Goal: Task Accomplishment & Management: Manage account settings

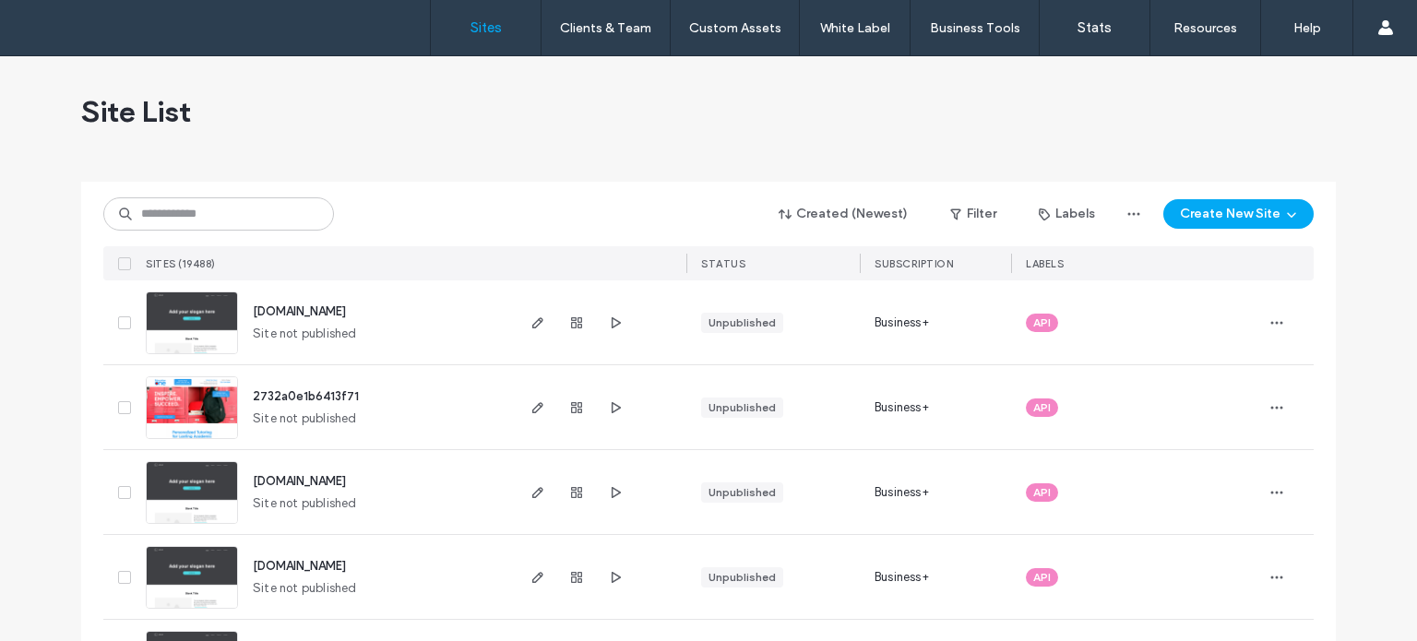
click at [192, 233] on div "Created (Newest) Filter Labels Create New Site SITES (19488) STATUS SUBSCRIPTIO…" at bounding box center [708, 231] width 1211 height 99
click at [195, 210] on input at bounding box center [218, 213] width 231 height 33
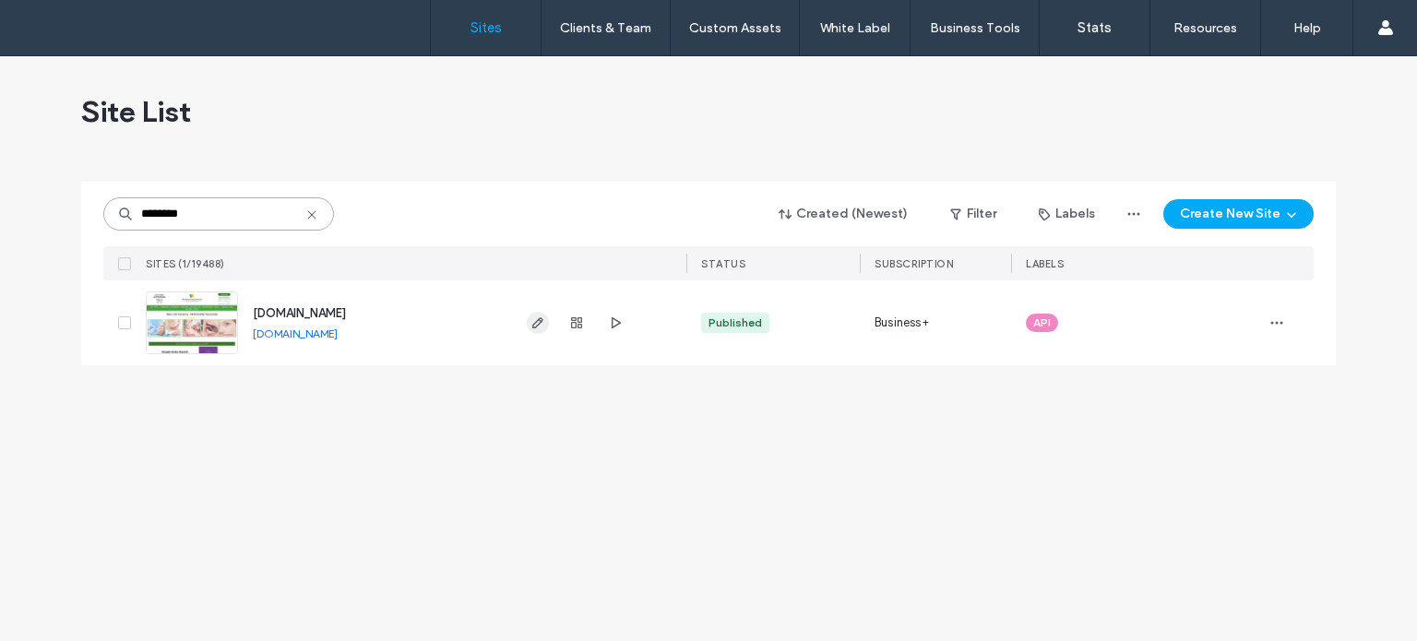
type input "********"
click at [528, 323] on span "button" at bounding box center [538, 323] width 22 height 22
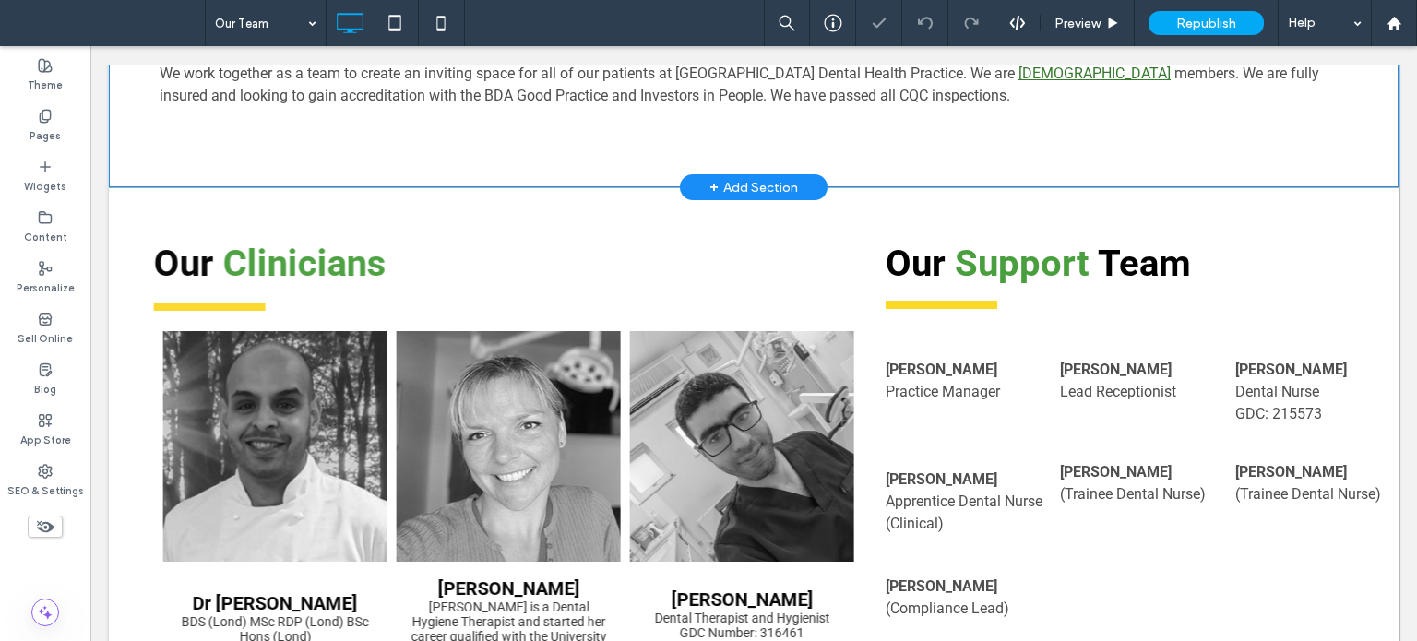
scroll to position [554, 0]
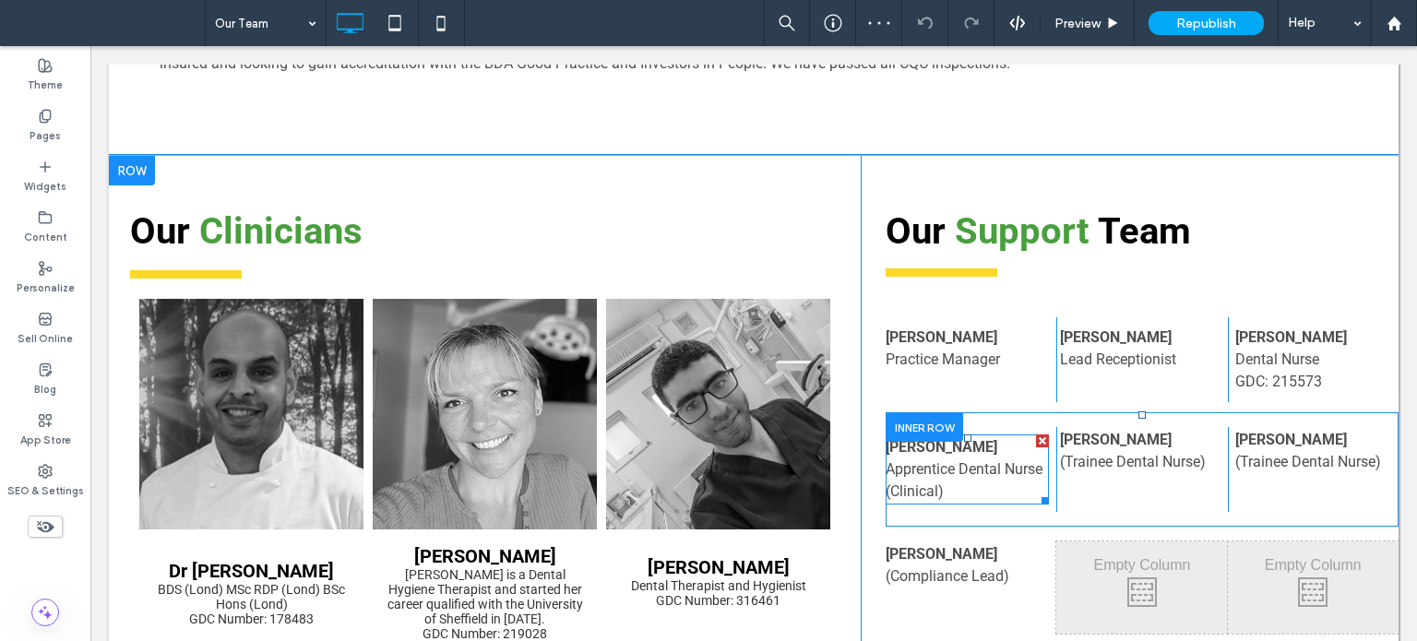
click at [948, 491] on p "(Clinical)" at bounding box center [967, 492] width 163 height 22
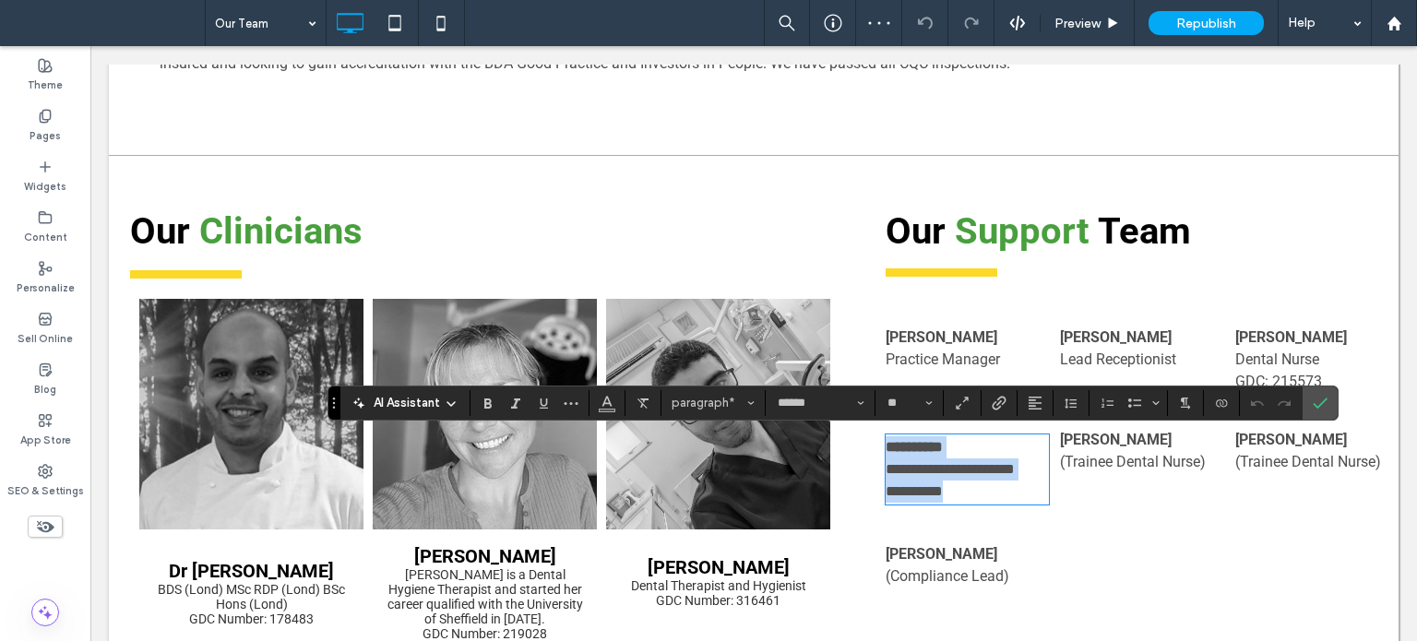
click at [944, 488] on p "**********" at bounding box center [967, 492] width 163 height 22
drag, startPoint x: 952, startPoint y: 471, endPoint x: 803, endPoint y: 476, distance: 149.6
click at [803, 476] on div "Our Clinicians Dr Gautam Sharma BDS (Lond) MSc RDP (Lond) BSc Hons (Lond) GDC N…" at bounding box center [754, 465] width 1290 height 618
click at [886, 487] on span "**********" at bounding box center [914, 491] width 57 height 14
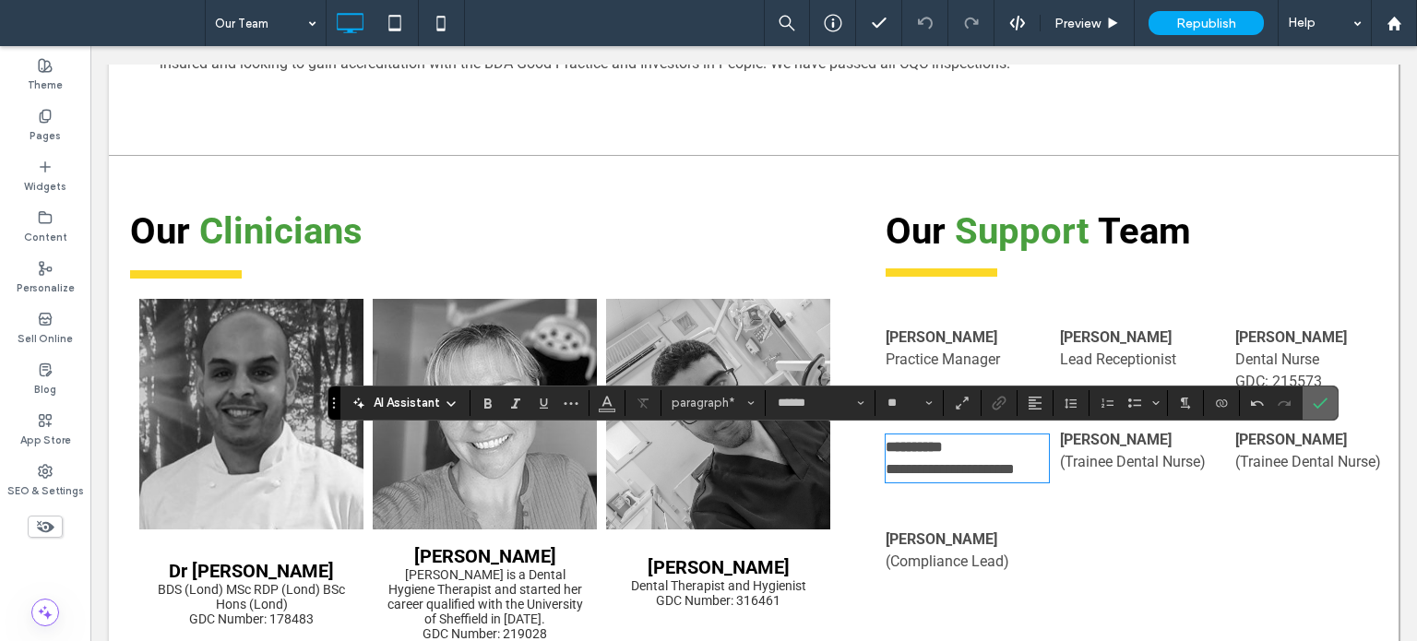
click at [1315, 404] on icon "Confirm" at bounding box center [1320, 403] width 15 height 15
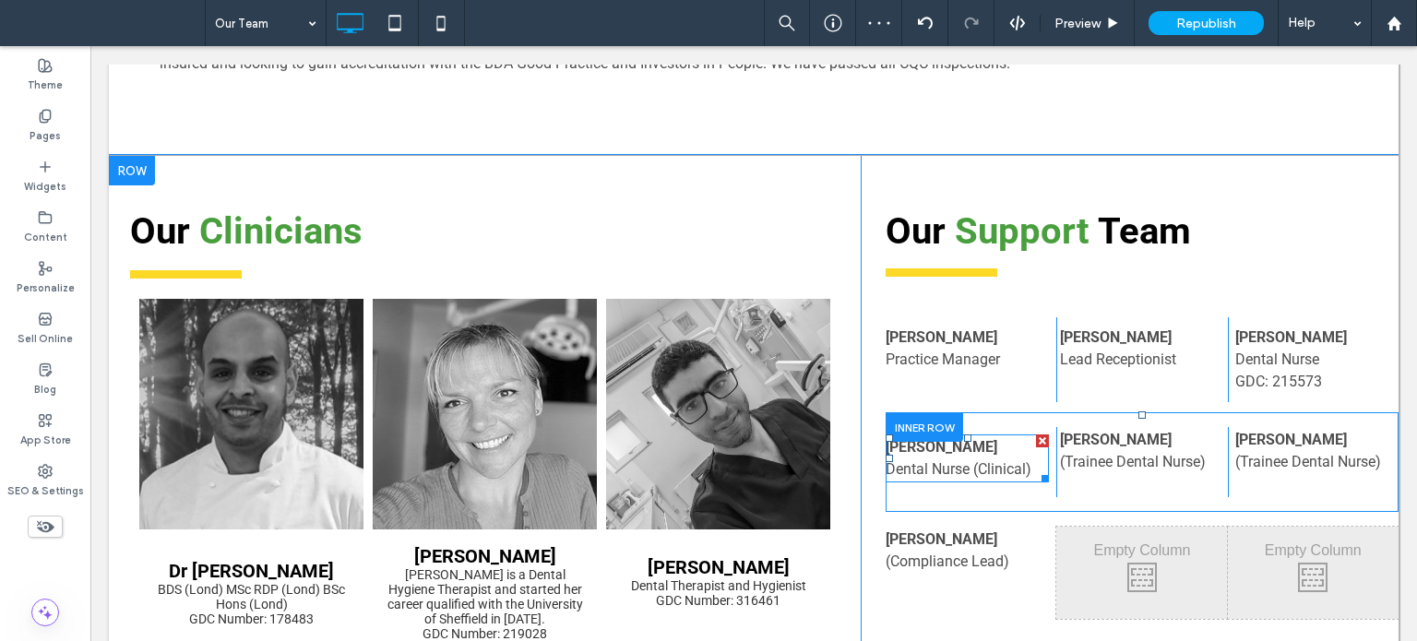
click at [982, 474] on span "Dental Nurse (Clinical)" at bounding box center [959, 469] width 146 height 18
type input "******"
type input "**"
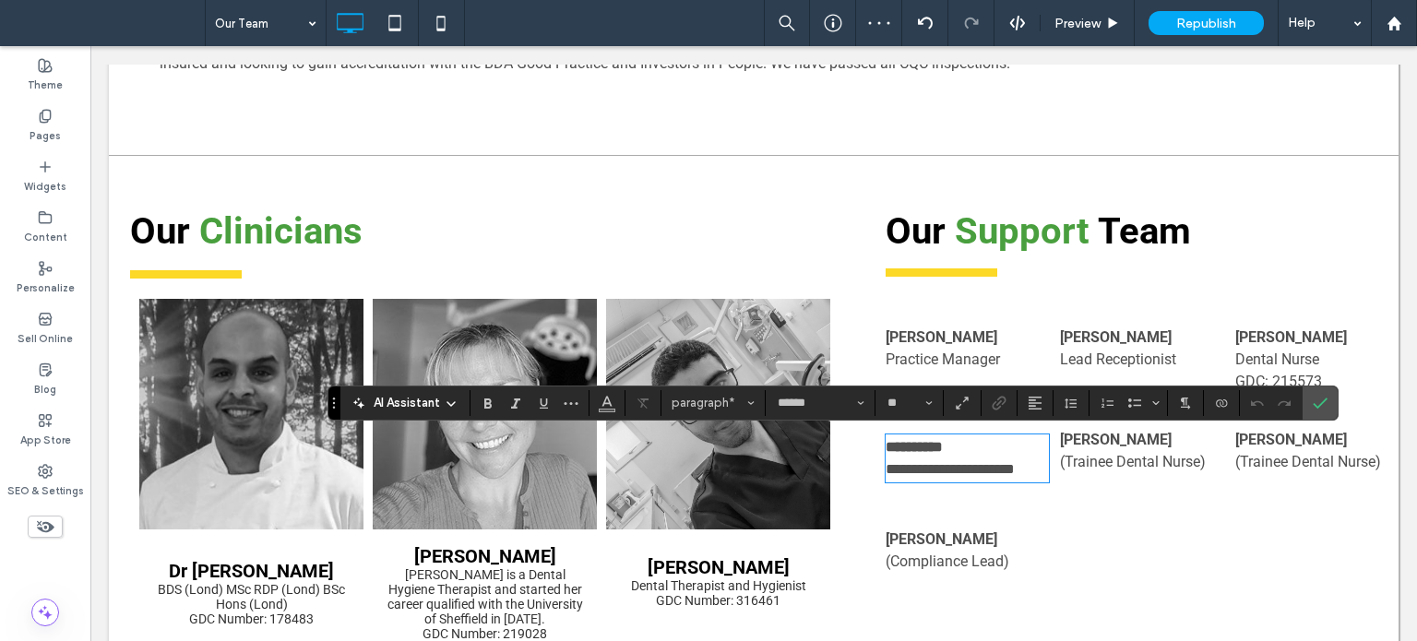
click at [962, 470] on span "**********" at bounding box center [950, 469] width 129 height 14
drag, startPoint x: 964, startPoint y: 471, endPoint x: 1154, endPoint y: 471, distance: 190.1
click at [1154, 471] on div "**********" at bounding box center [1142, 462] width 513 height 70
click at [1316, 403] on icon "Confirm" at bounding box center [1320, 403] width 15 height 15
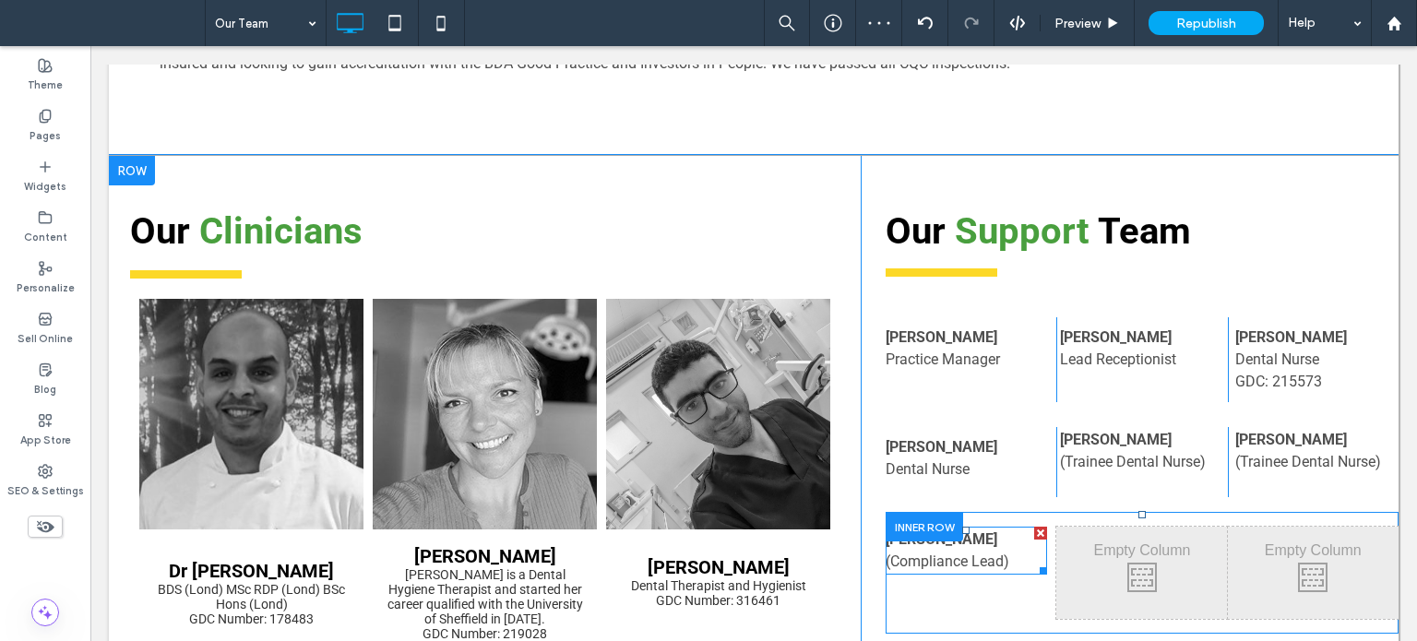
click at [1006, 557] on p "﻿ (Compliance Lead)" at bounding box center [966, 562] width 161 height 22
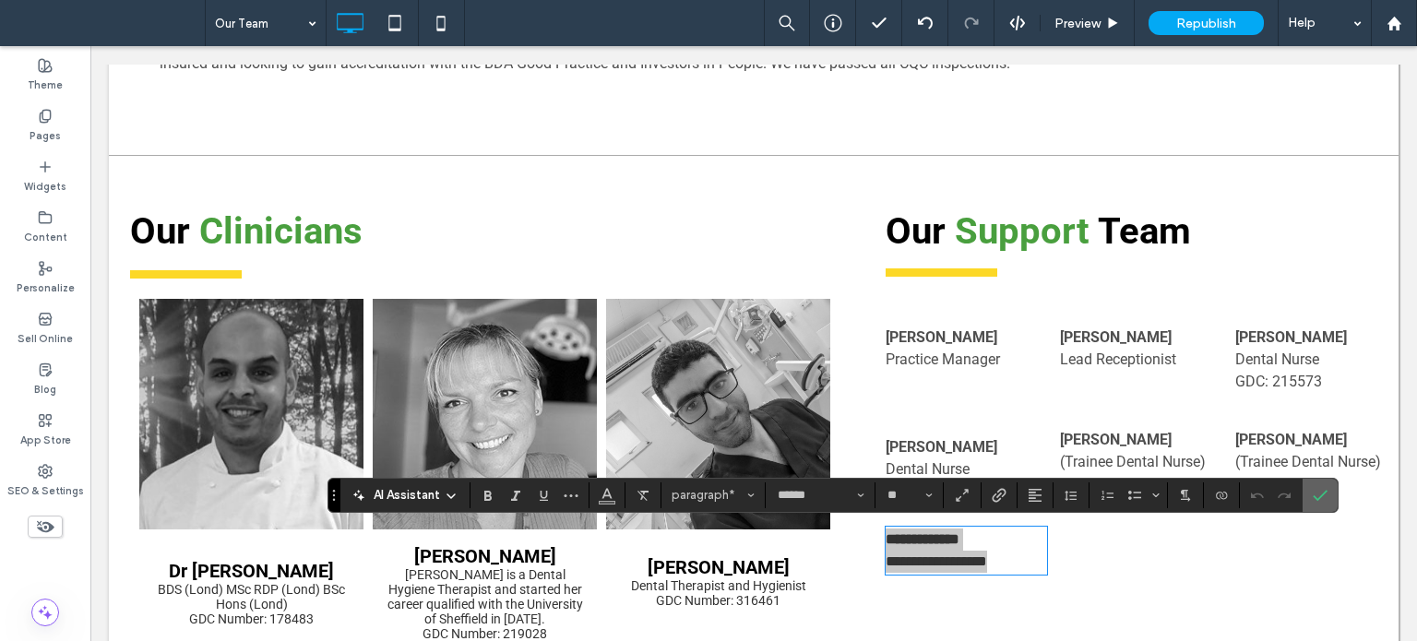
click at [1321, 501] on icon "Confirm" at bounding box center [1320, 495] width 15 height 15
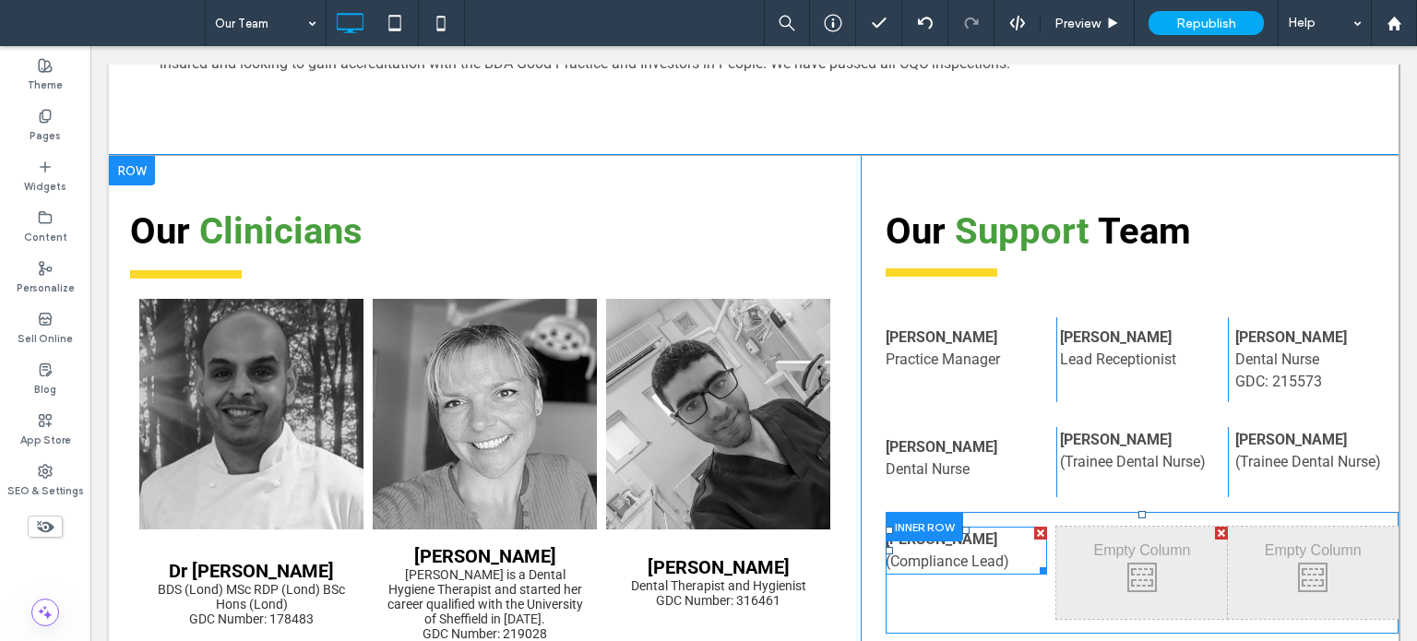
click at [996, 558] on span "(Compliance Lead)" at bounding box center [948, 562] width 124 height 18
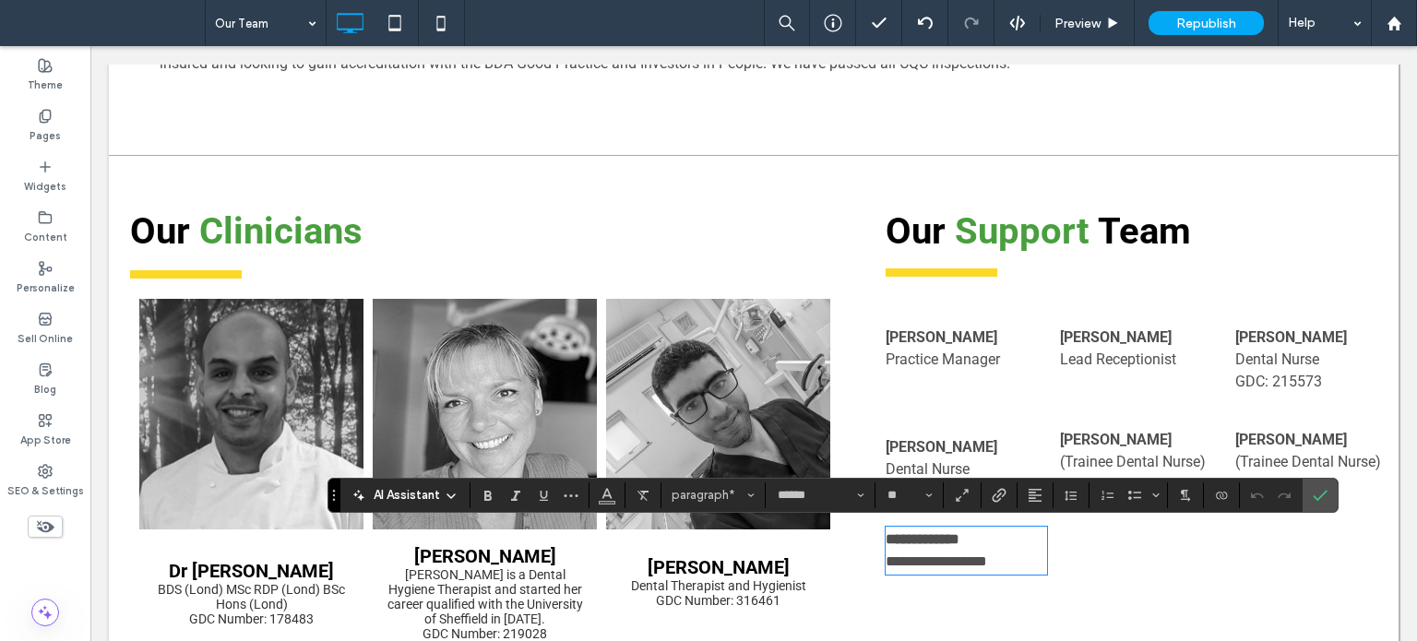
click at [1018, 555] on p "**********" at bounding box center [966, 562] width 161 height 22
click at [1324, 480] on span "Confirm" at bounding box center [1320, 495] width 15 height 31
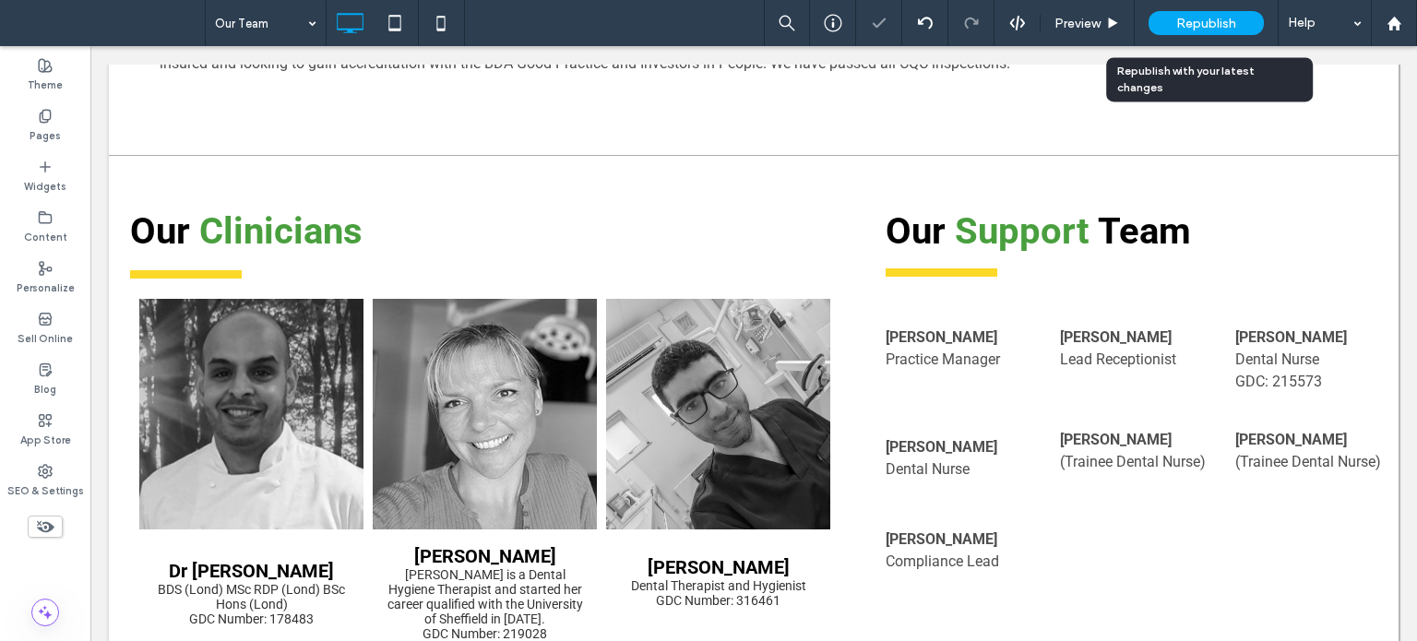
click at [1225, 24] on span "Republish" at bounding box center [1206, 24] width 60 height 16
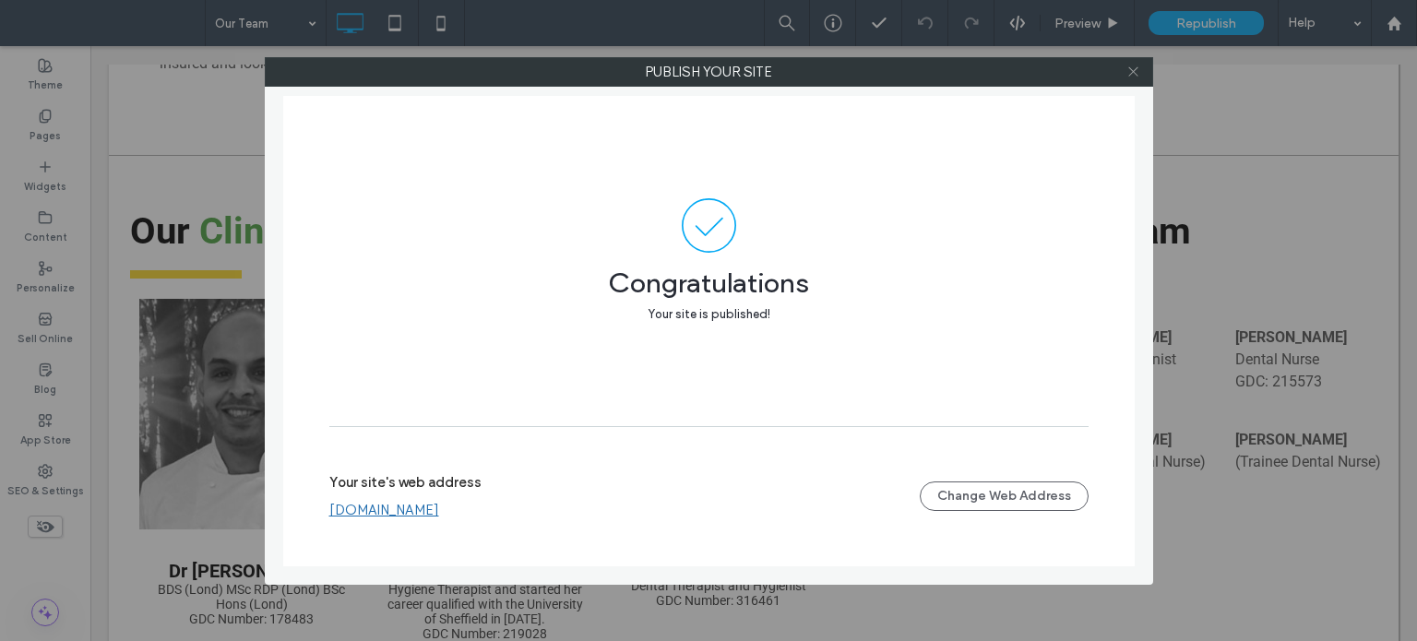
click at [1130, 78] on icon at bounding box center [1134, 72] width 14 height 14
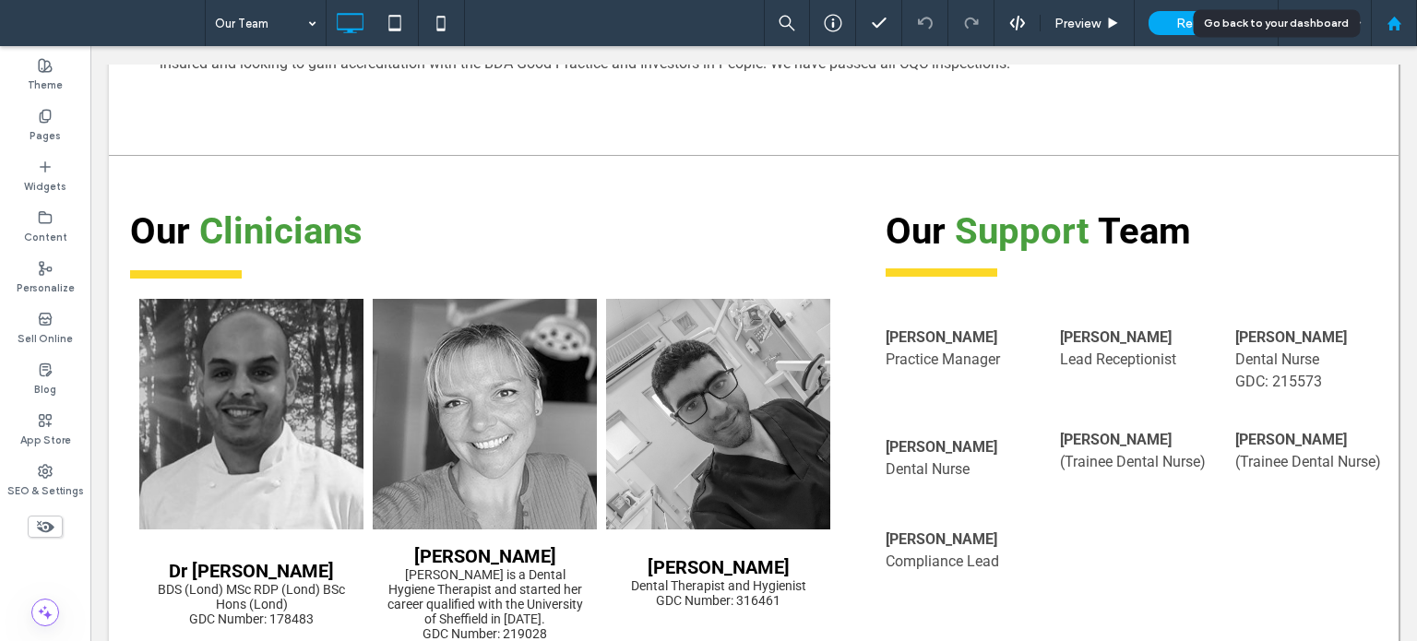
click at [1397, 23] on use at bounding box center [1394, 23] width 14 height 14
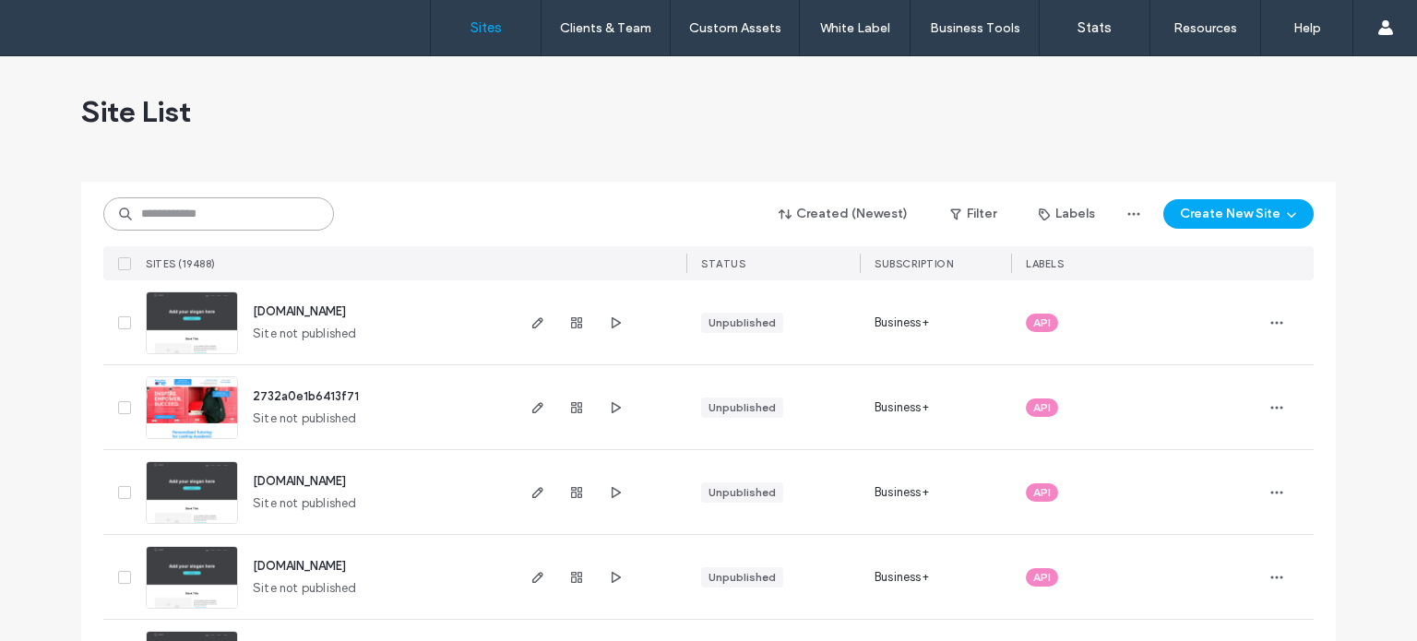
paste input "**********"
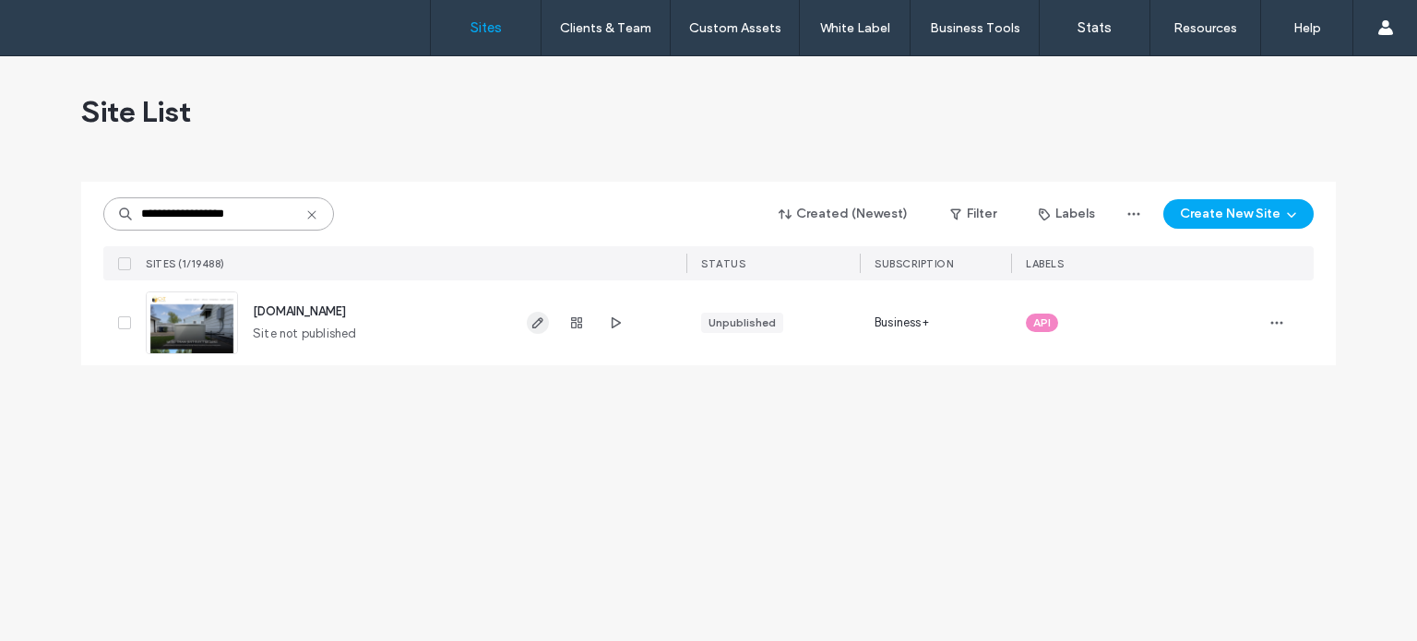
type input "**********"
click at [531, 318] on icon "button" at bounding box center [538, 323] width 15 height 15
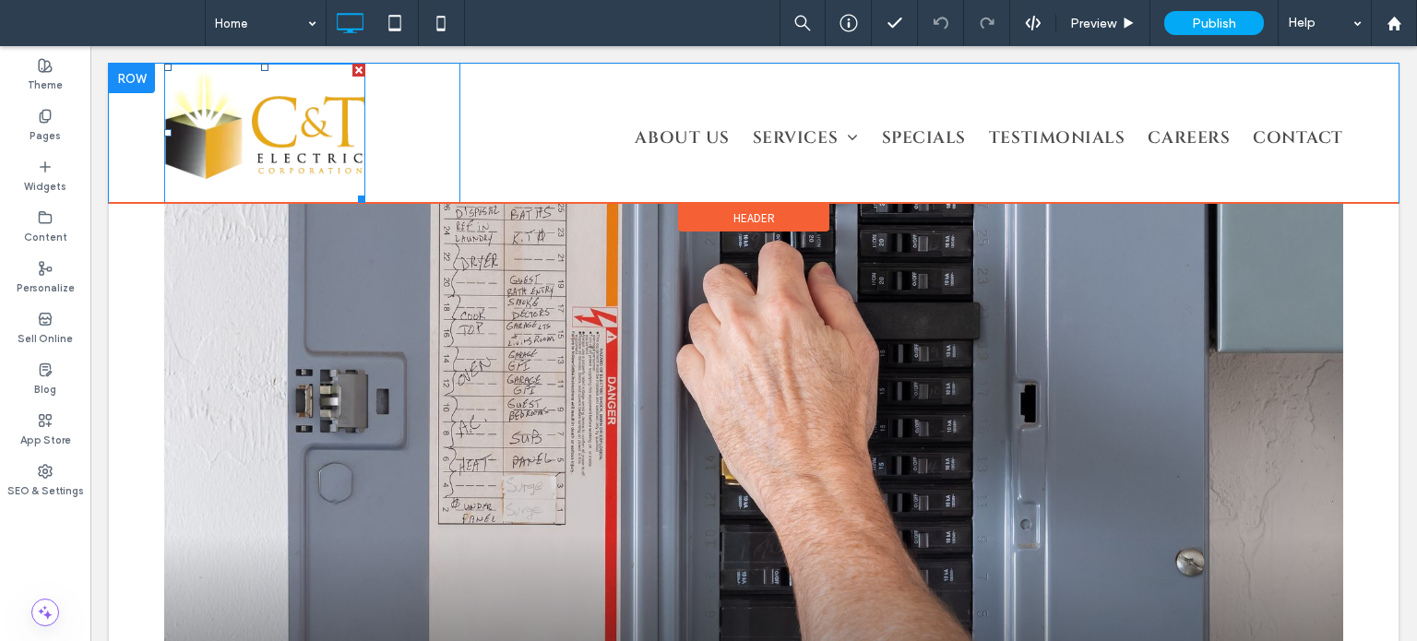
click at [262, 110] on img at bounding box center [264, 133] width 201 height 139
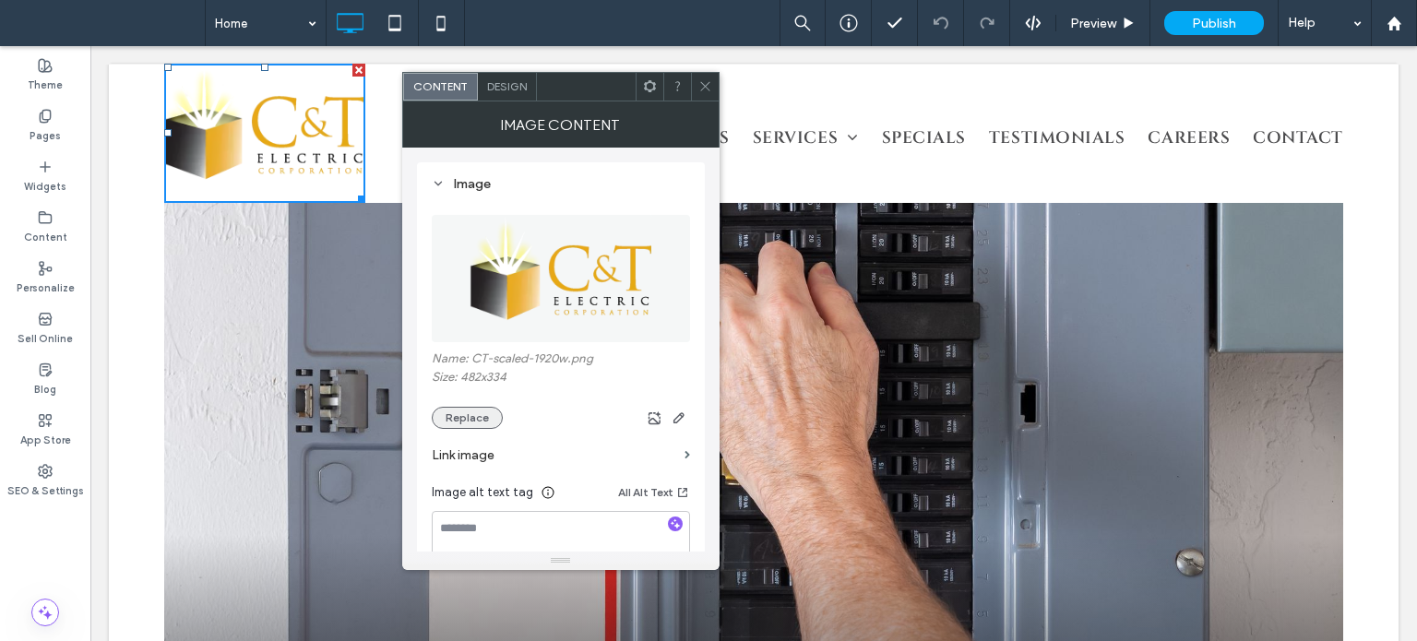
click at [479, 418] on button "Replace" at bounding box center [467, 418] width 71 height 22
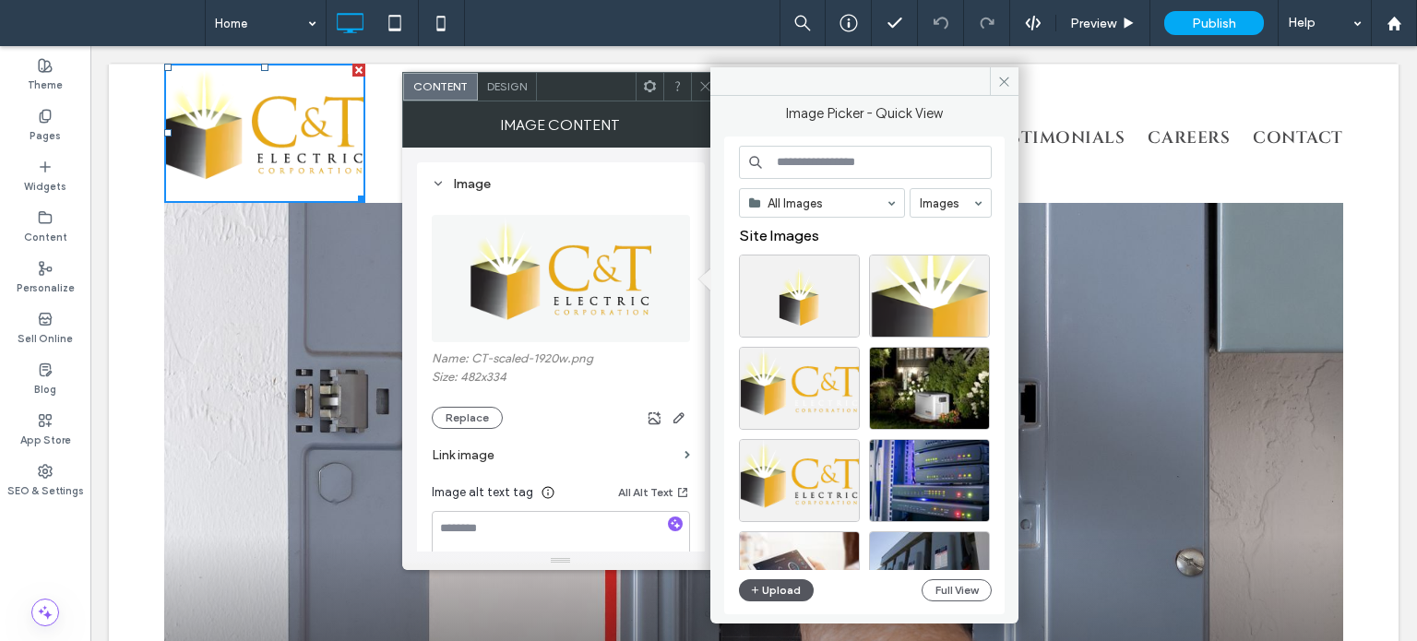
click at [770, 592] on button "Upload" at bounding box center [777, 590] width 76 height 22
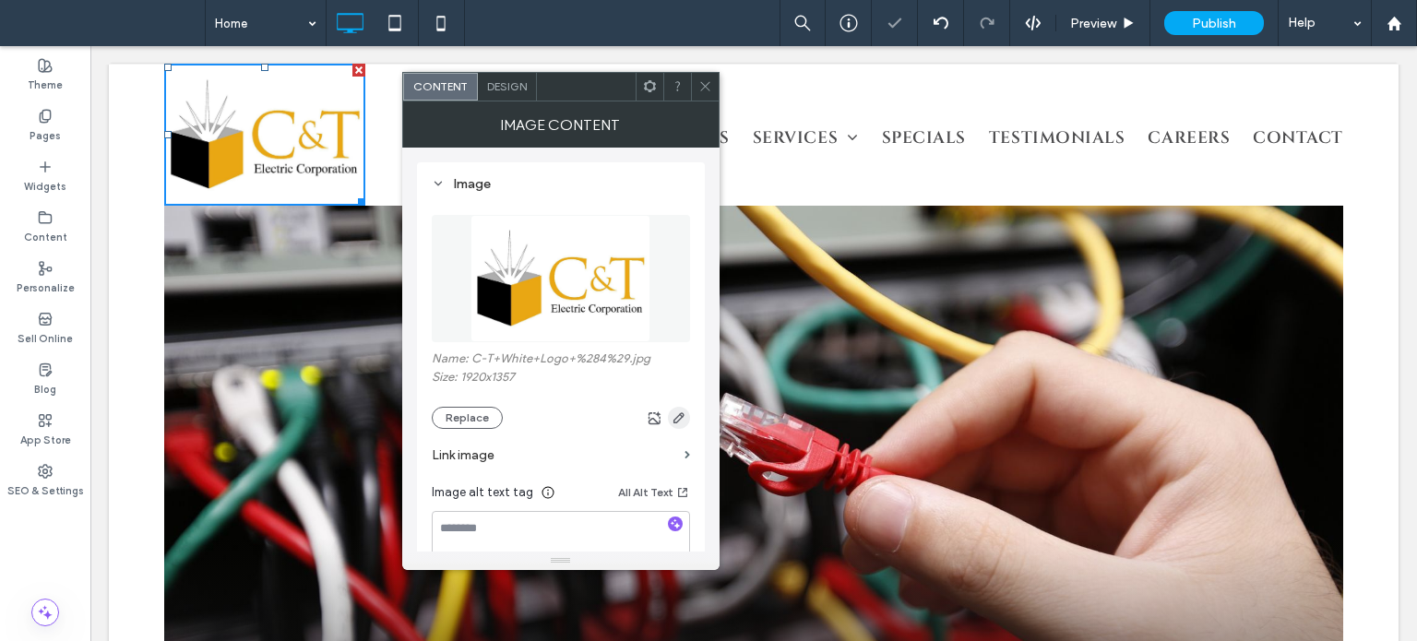
click at [679, 412] on icon "button" at bounding box center [679, 418] width 15 height 15
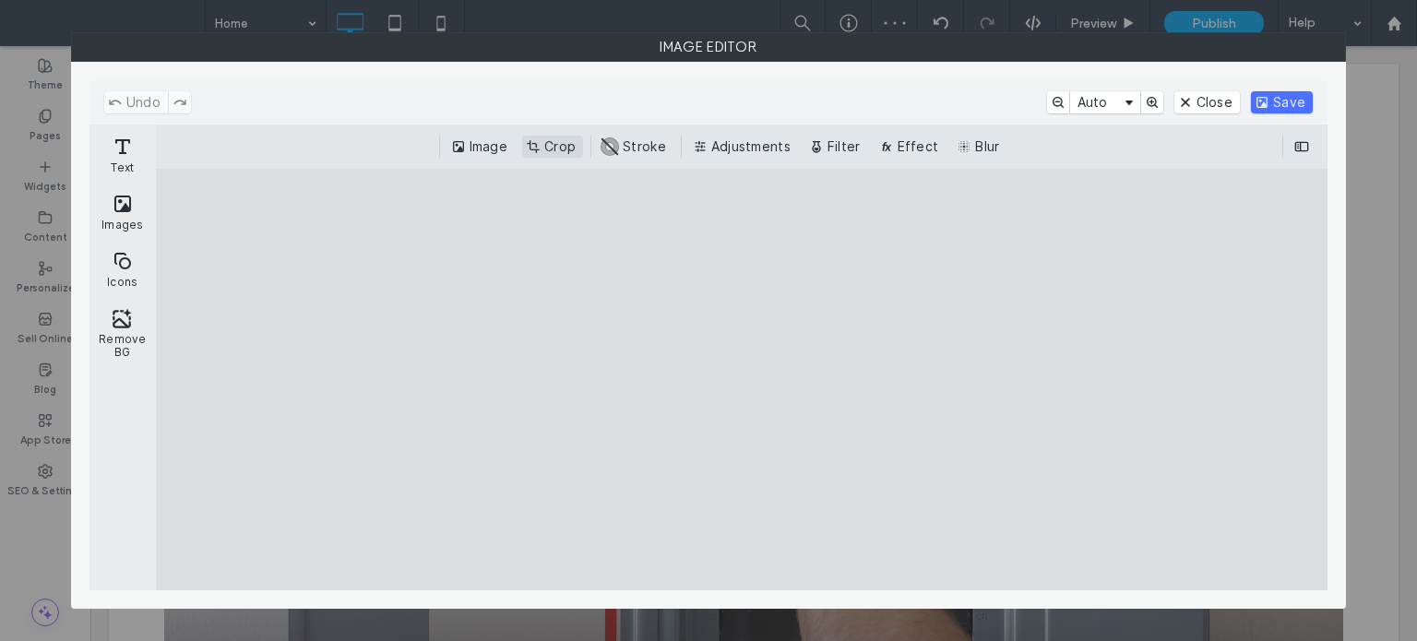
click at [552, 139] on button "Crop" at bounding box center [552, 147] width 61 height 22
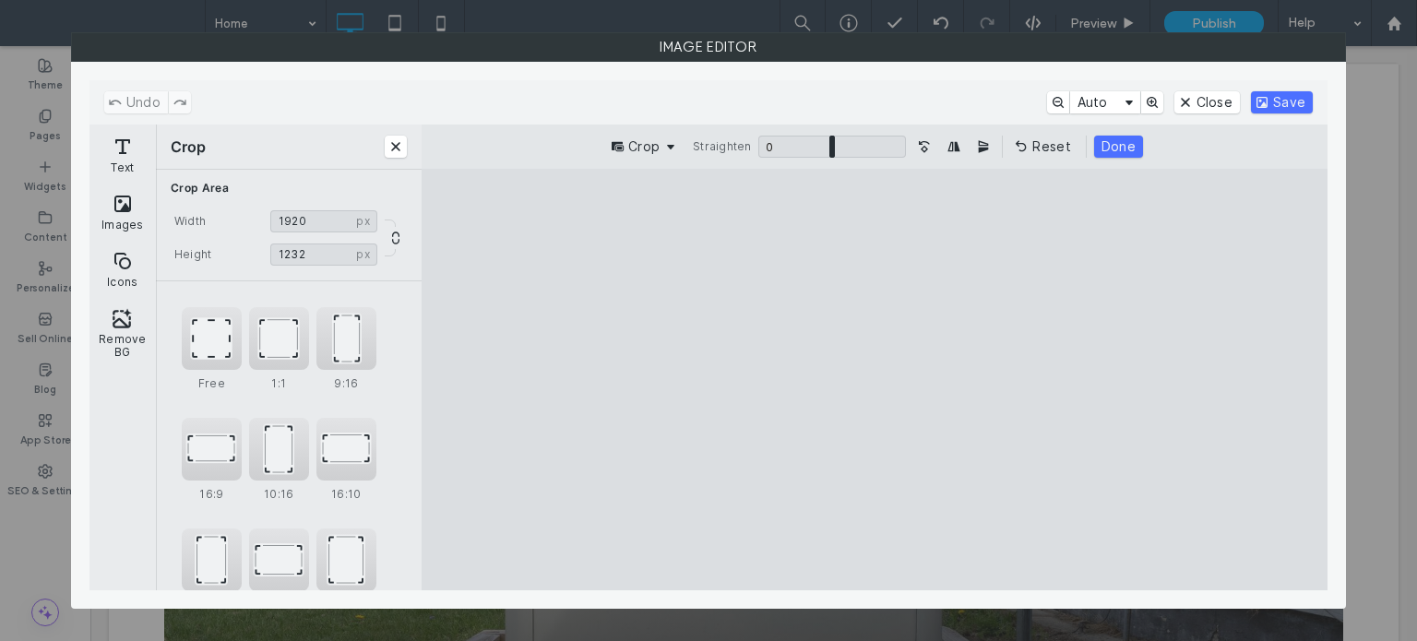
drag, startPoint x: 636, startPoint y: 211, endPoint x: 624, endPoint y: 243, distance: 33.6
click at [875, 380] on cesdk-canvas "Editor canvas" at bounding box center [875, 380] width 0 height 0
type input "****"
drag, startPoint x: 1135, startPoint y: 567, endPoint x: 1149, endPoint y: 531, distance: 39.4
click at [875, 380] on cesdk-canvas "Editor canvas" at bounding box center [875, 380] width 0 height 0
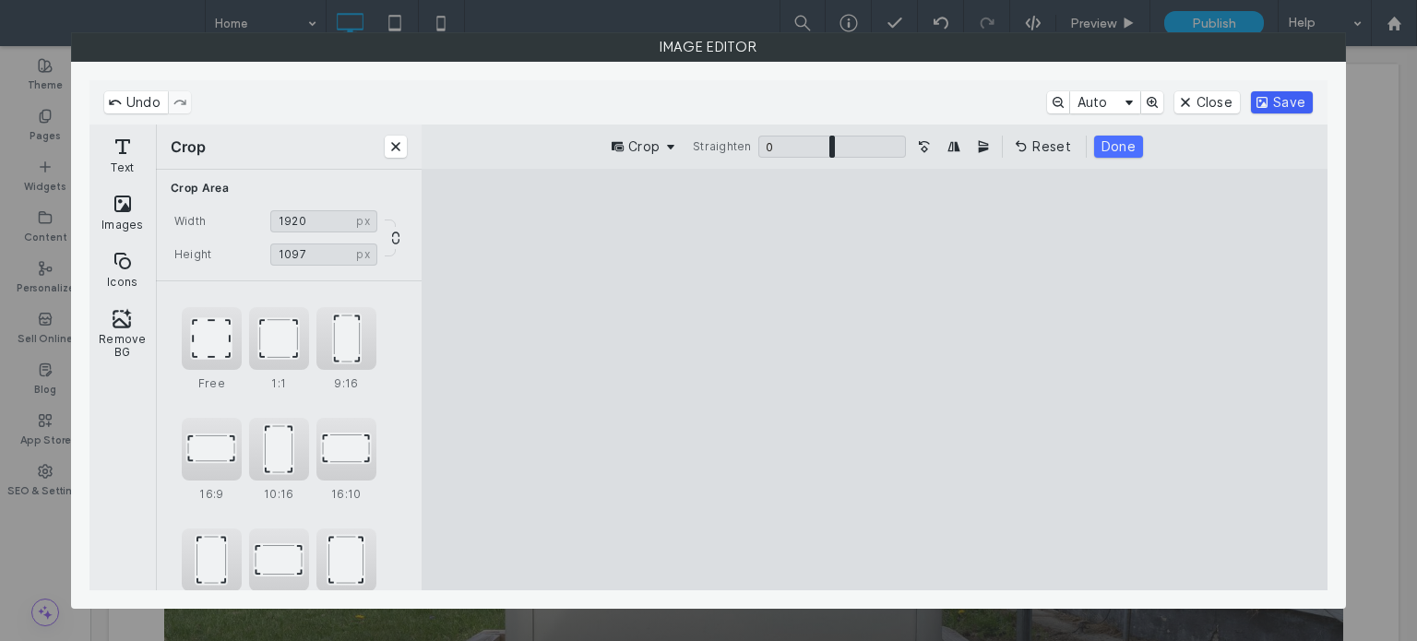
click at [1292, 105] on button "Save" at bounding box center [1282, 102] width 62 height 22
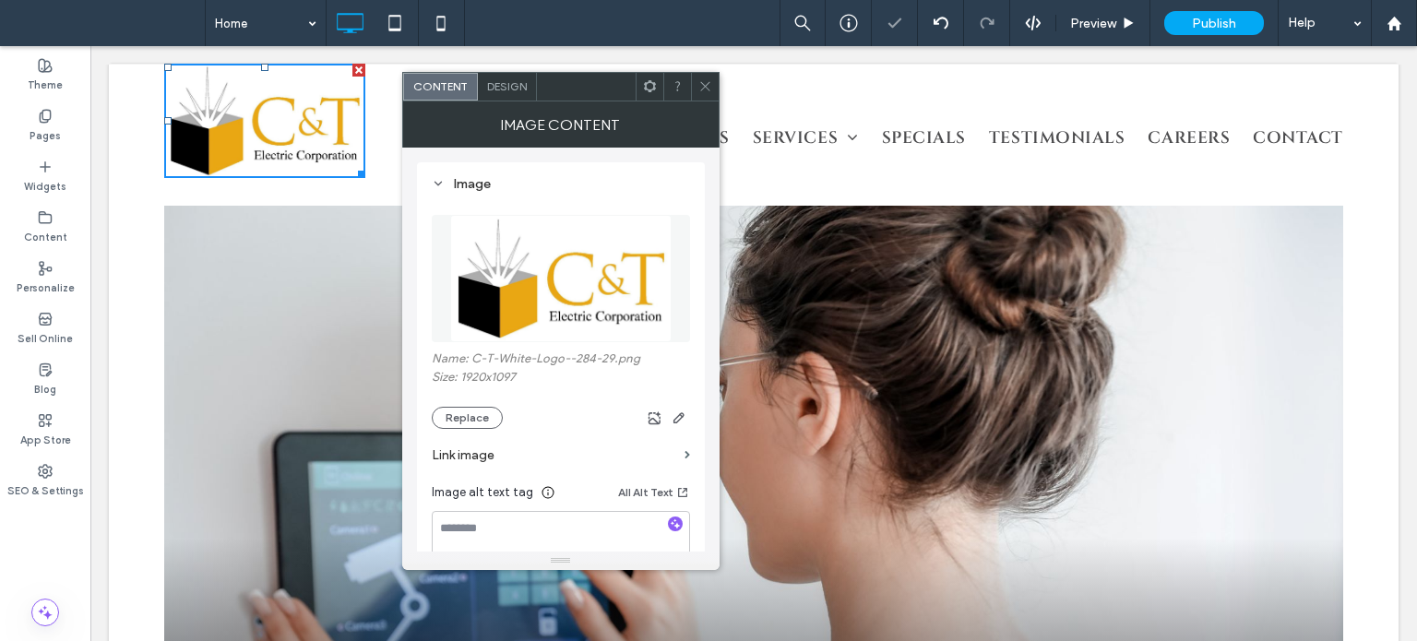
click at [712, 88] on div at bounding box center [705, 87] width 28 height 28
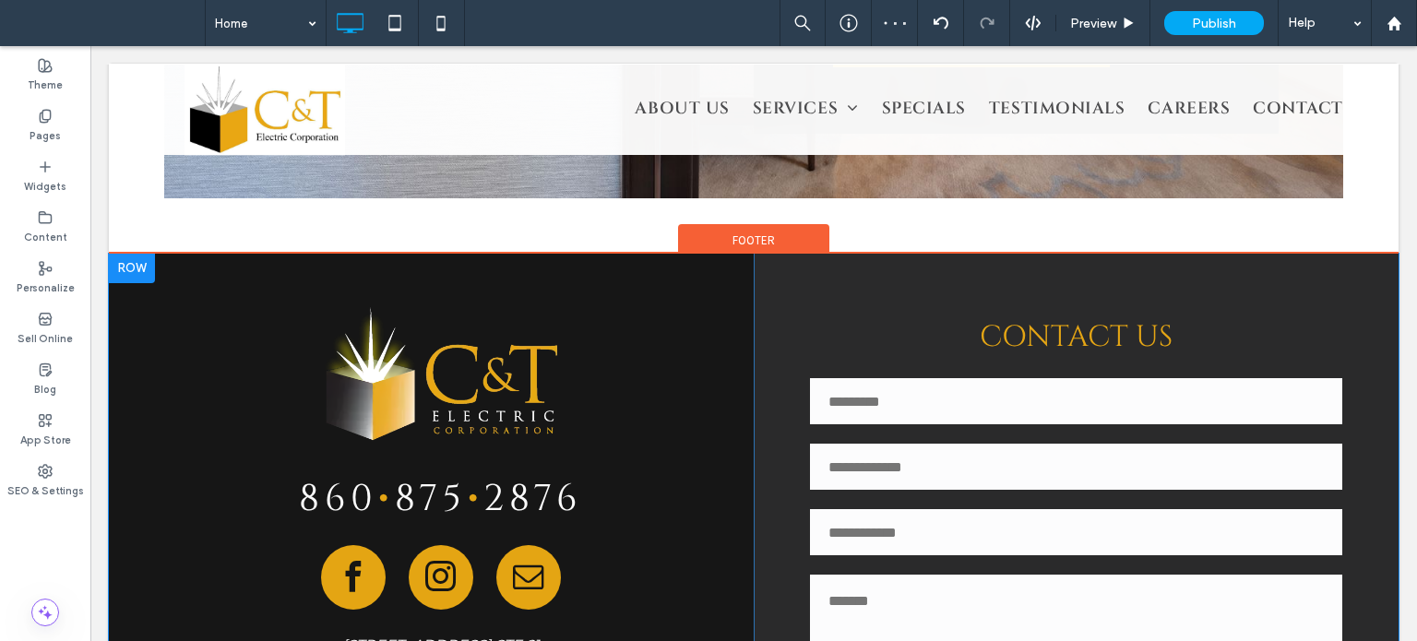
scroll to position [2715, 0]
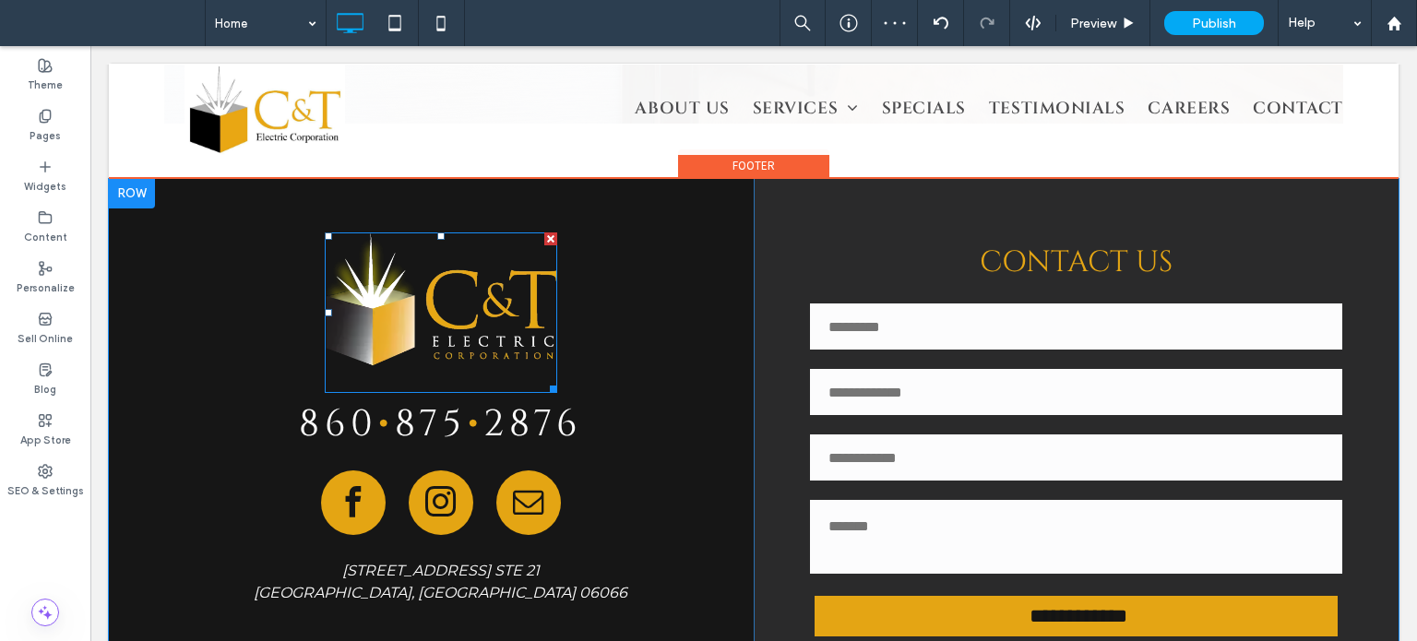
click at [458, 250] on img at bounding box center [441, 313] width 233 height 161
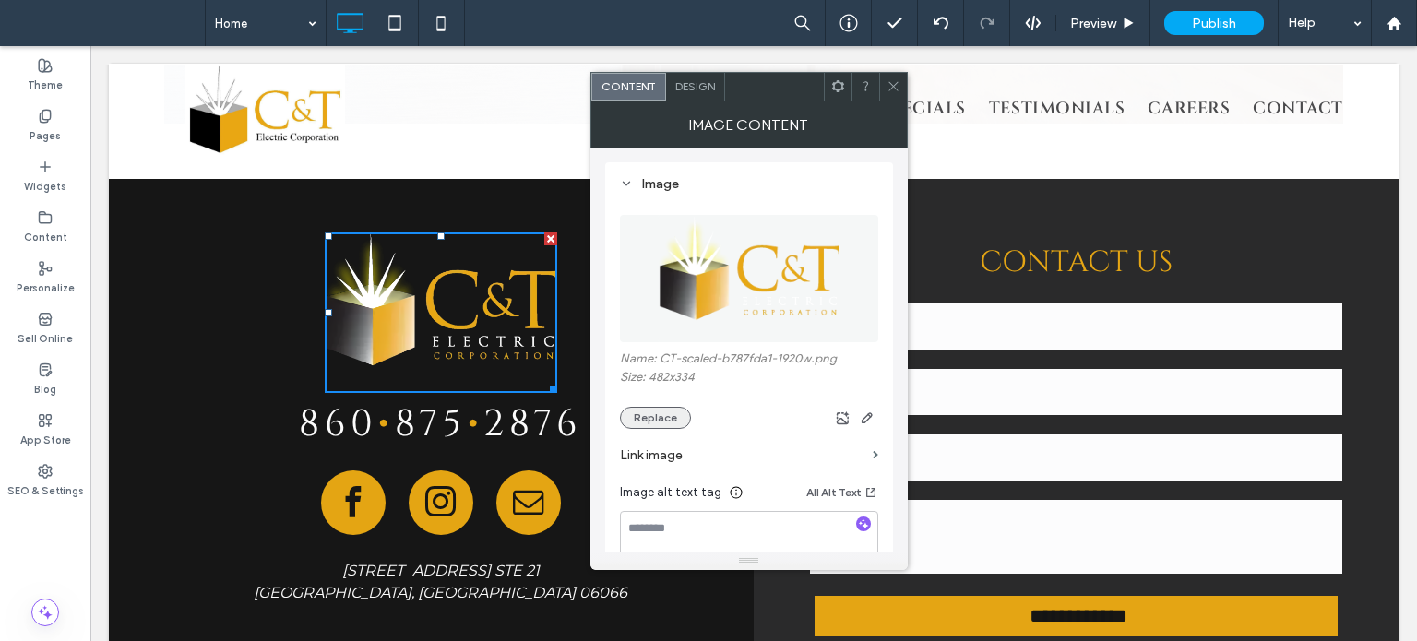
click at [661, 412] on button "Replace" at bounding box center [655, 418] width 71 height 22
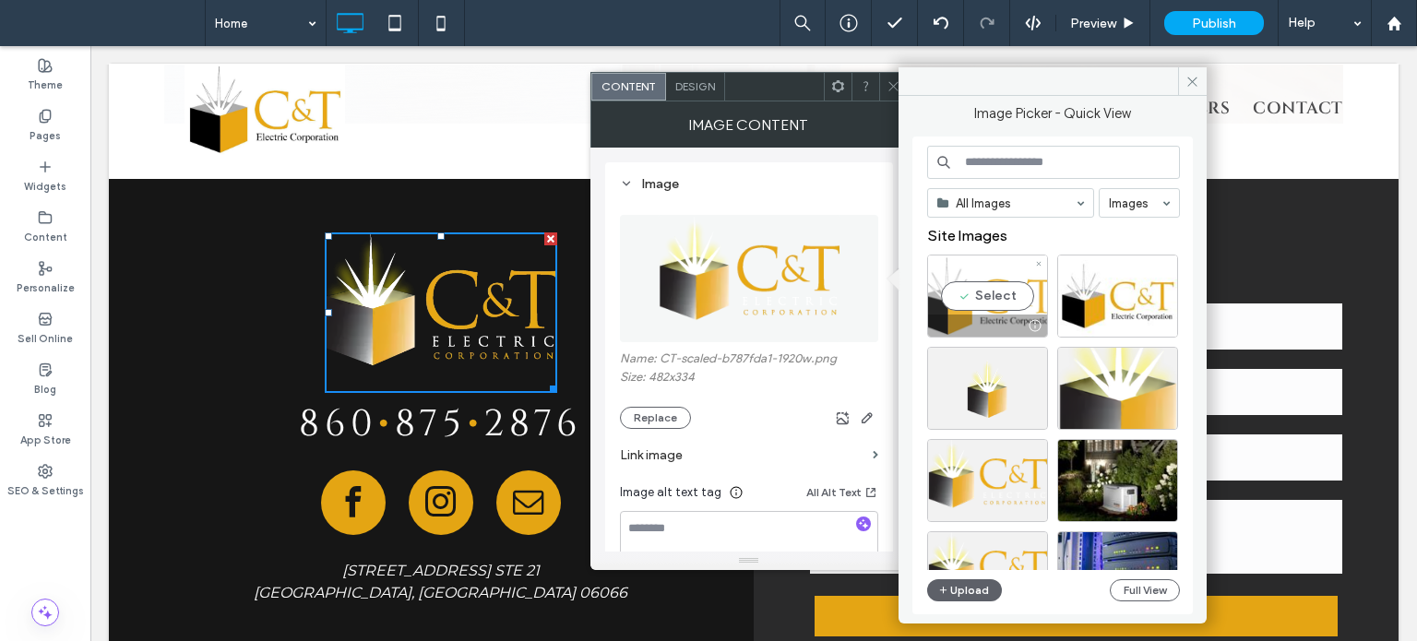
click at [985, 284] on div "Select" at bounding box center [987, 296] width 121 height 83
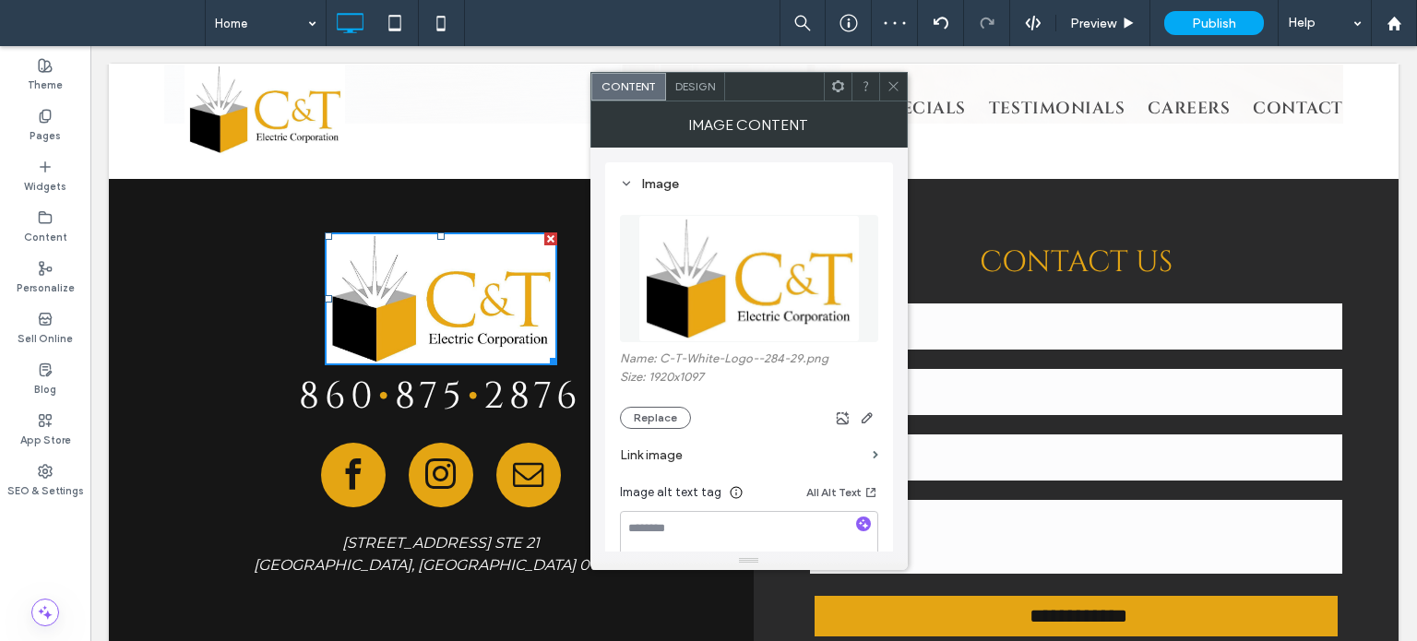
click at [894, 80] on icon at bounding box center [894, 86] width 14 height 14
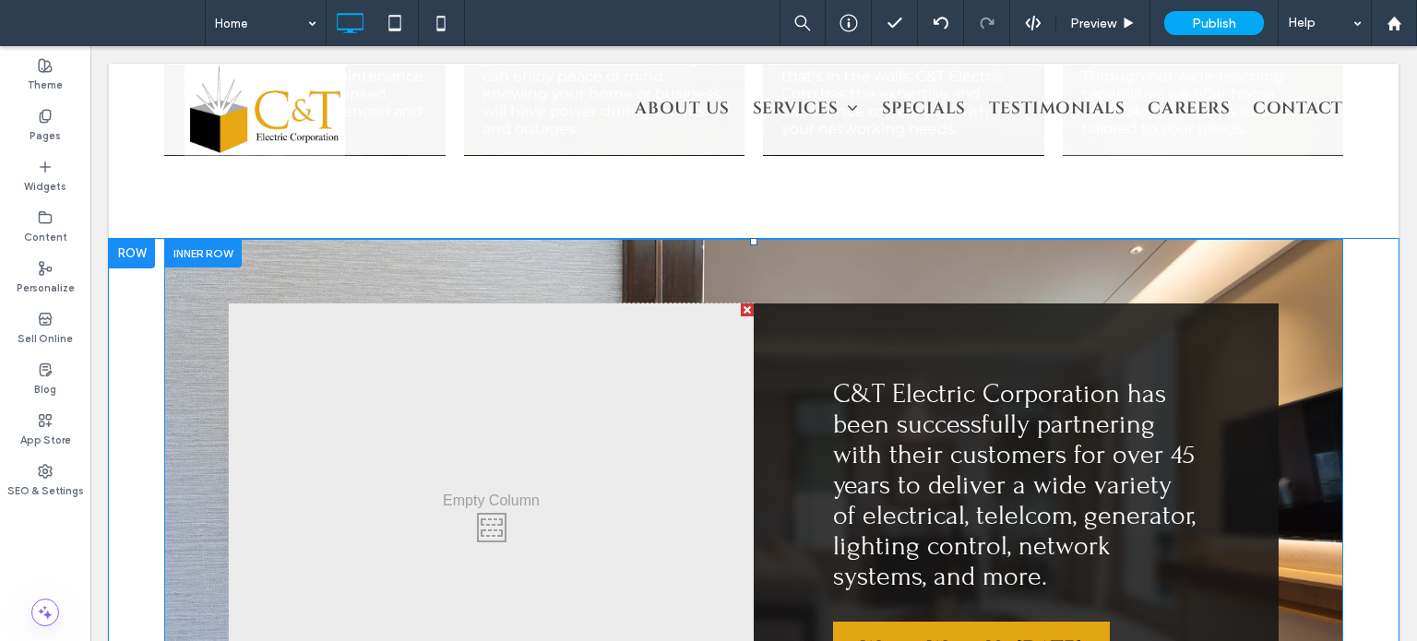
scroll to position [2583, 0]
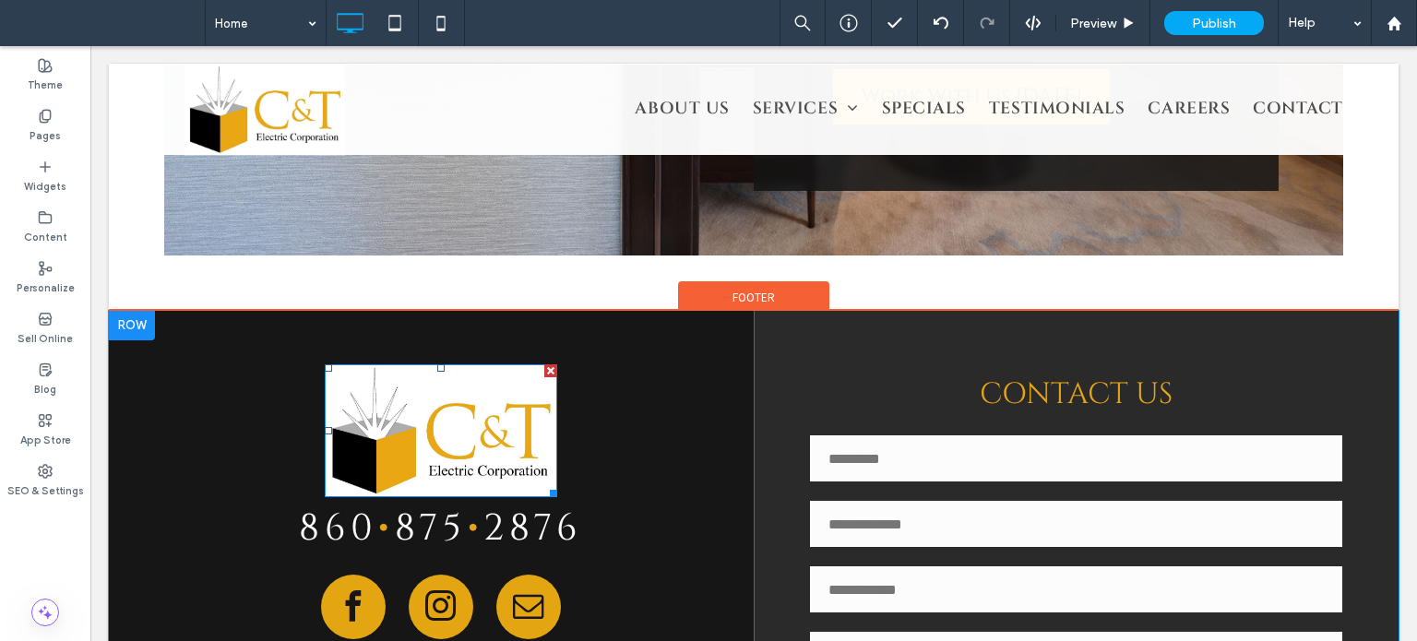
click at [475, 364] on img at bounding box center [441, 430] width 233 height 133
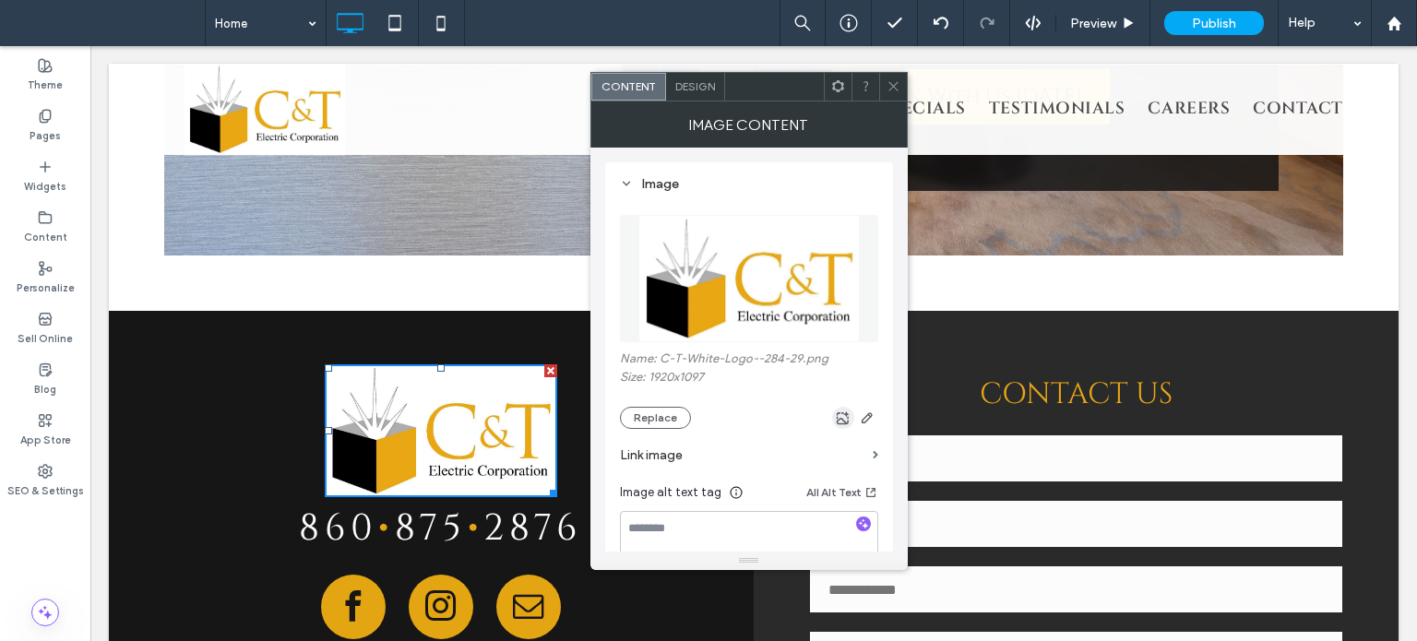
click at [848, 423] on use "button" at bounding box center [843, 417] width 13 height 13
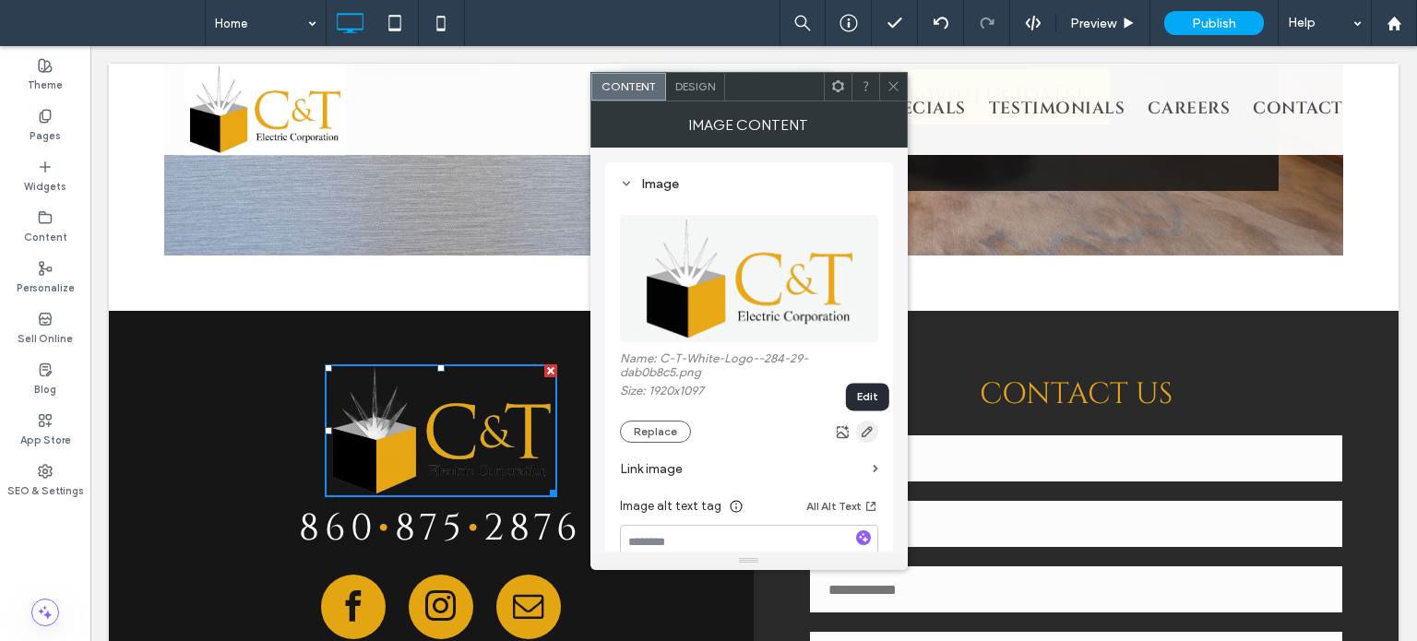
click at [871, 435] on icon "button" at bounding box center [867, 431] width 15 height 15
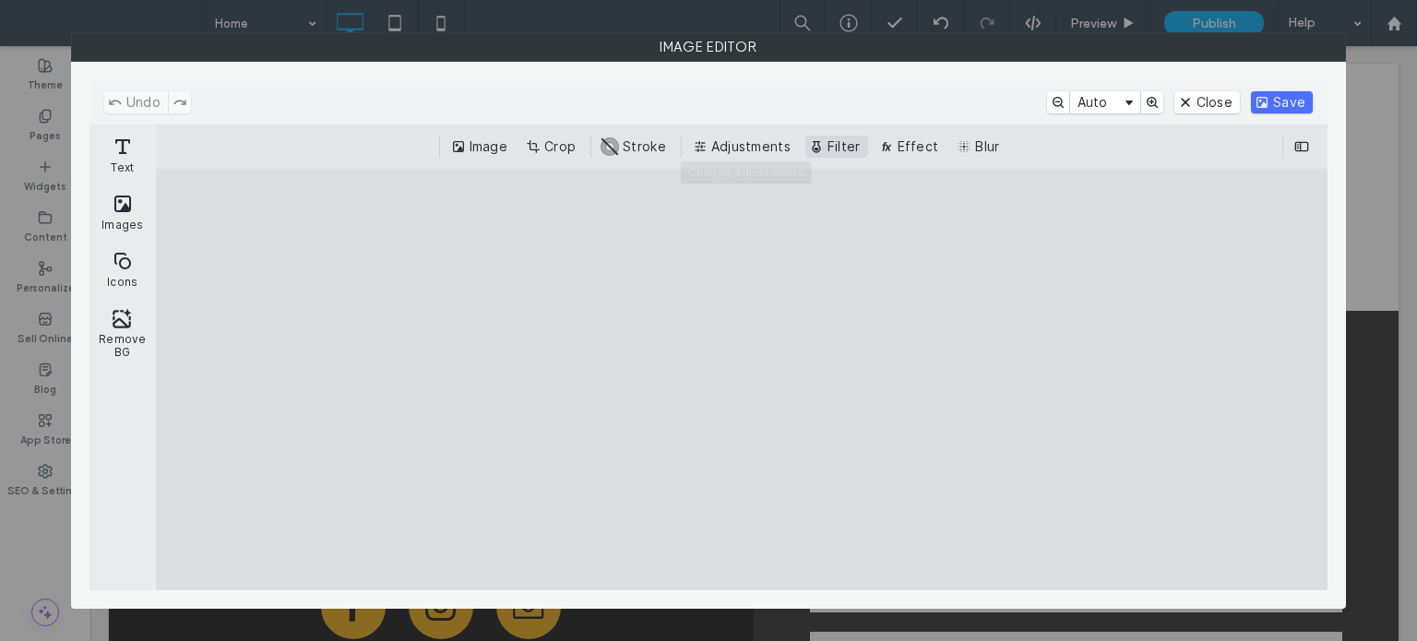
click at [856, 139] on button "Filter" at bounding box center [836, 147] width 63 height 22
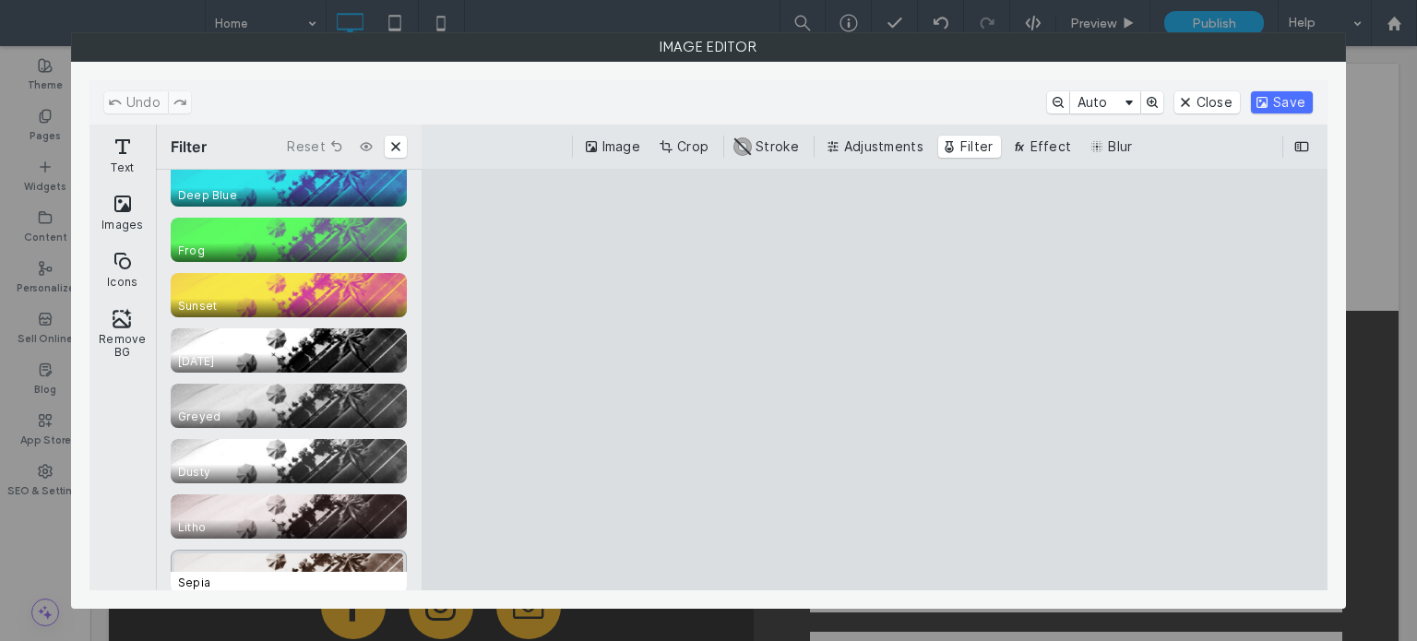
scroll to position [554, 0]
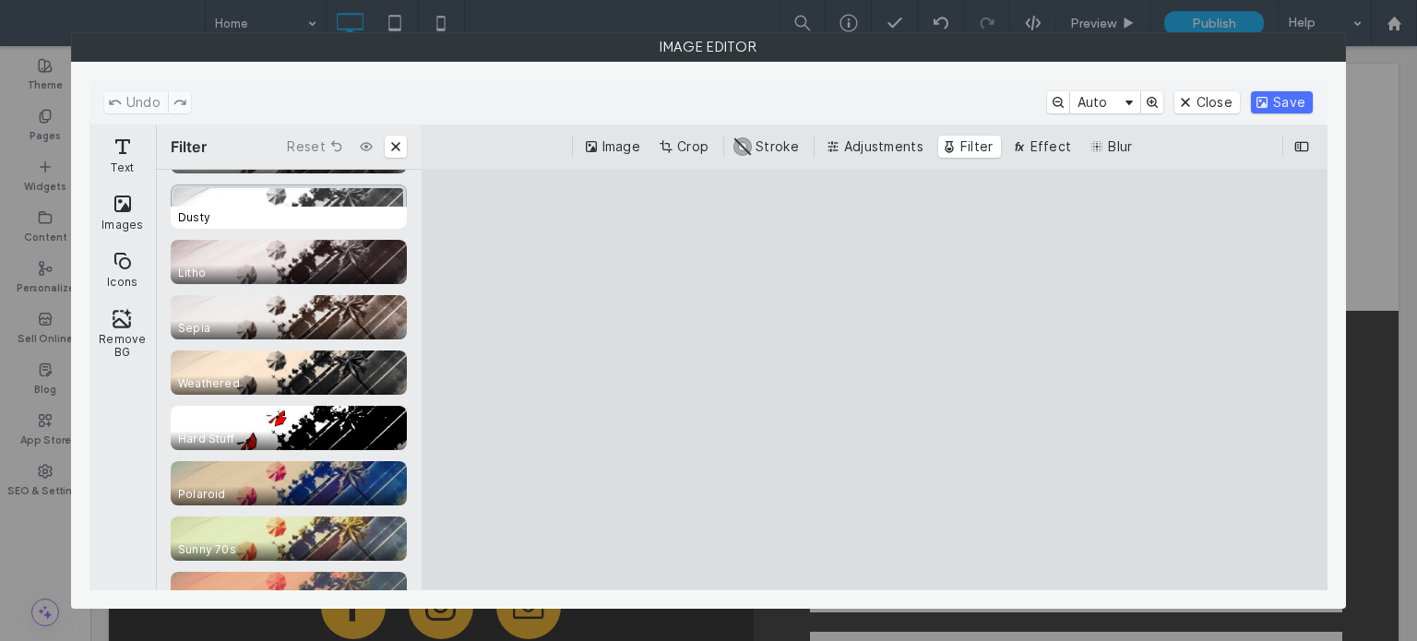
click at [268, 202] on div "CE.SDK" at bounding box center [289, 207] width 236 height 44
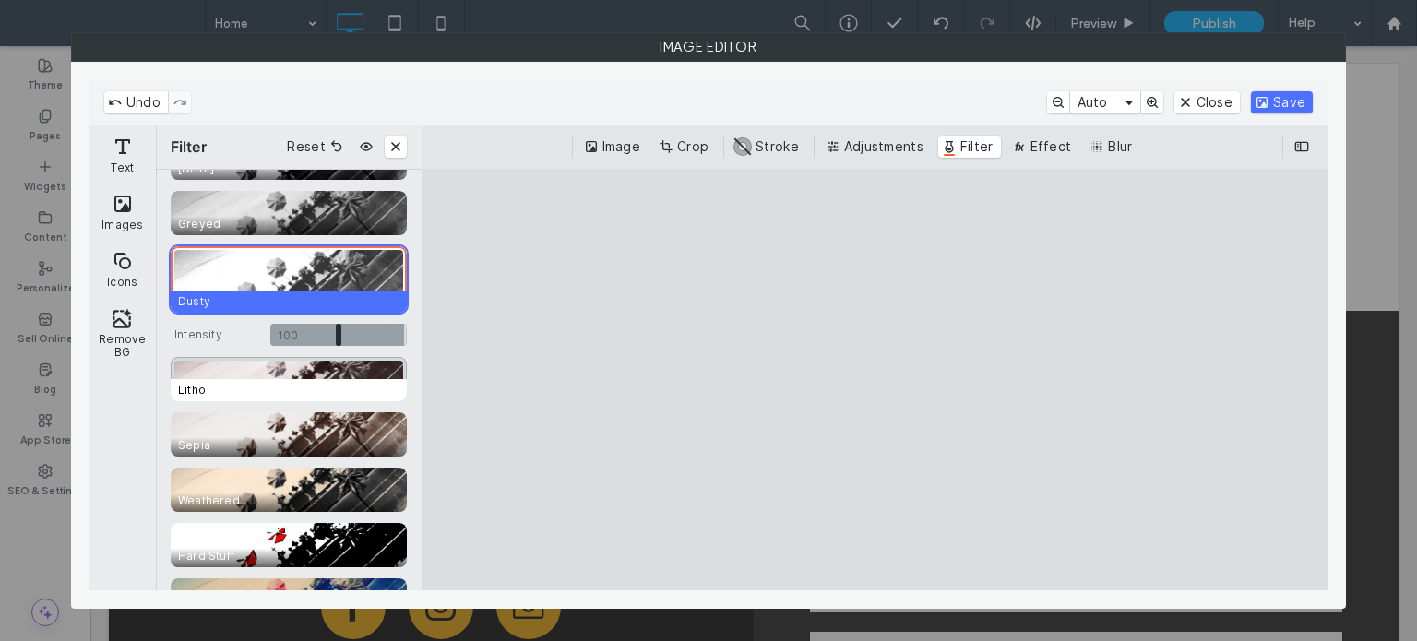
scroll to position [461, 0]
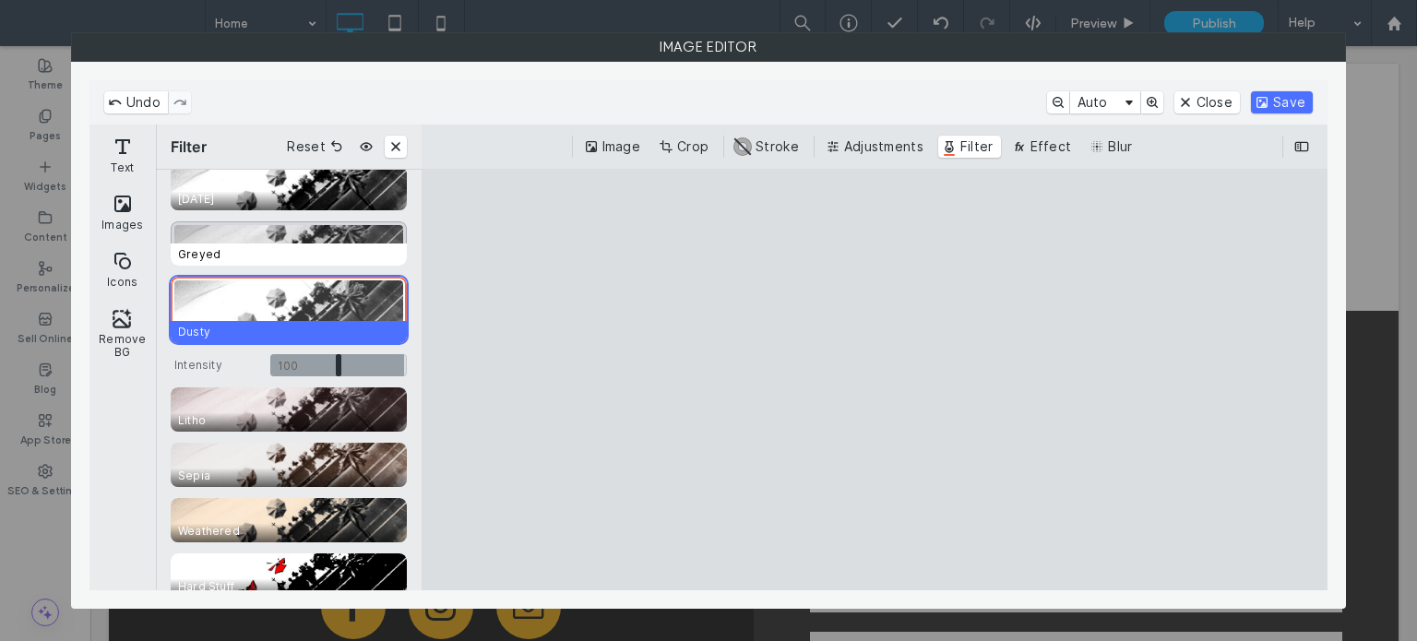
click at [296, 239] on div "CE.SDK" at bounding box center [289, 243] width 236 height 44
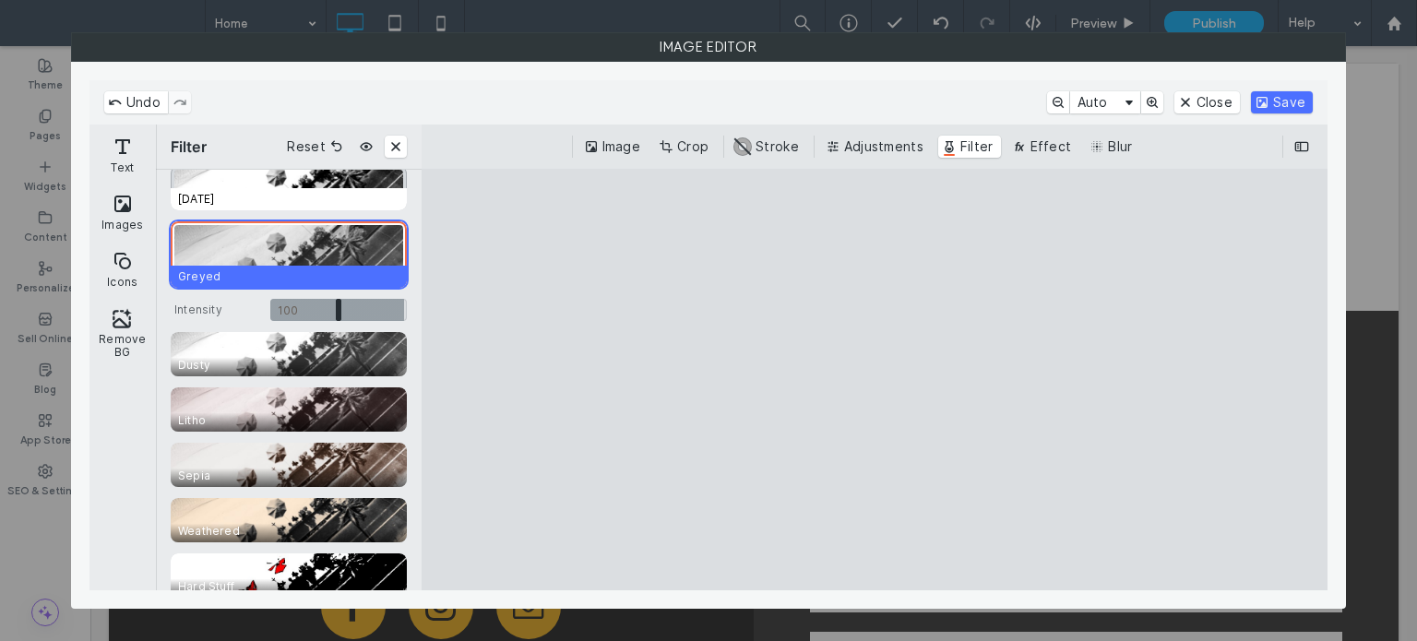
click at [292, 195] on span "1920 A.D." at bounding box center [293, 199] width 244 height 22
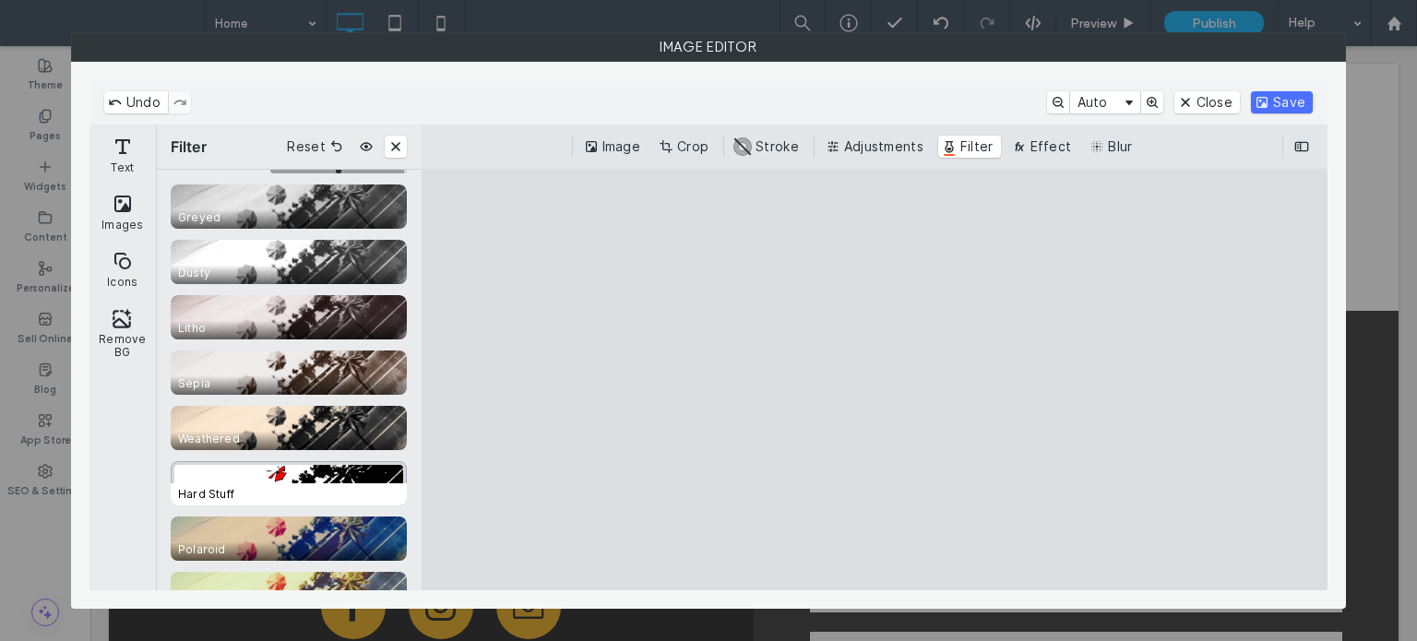
click at [299, 492] on span "Hard Stuff" at bounding box center [293, 494] width 244 height 22
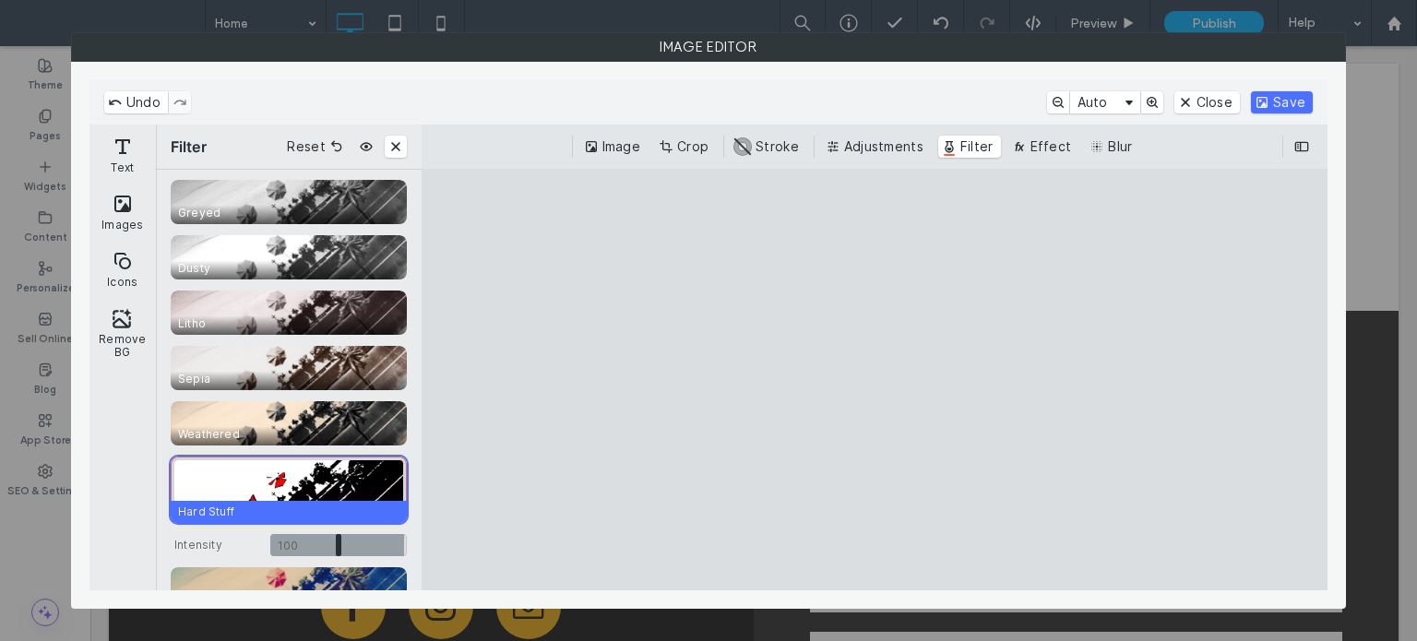
scroll to position [502, 0]
click at [1282, 108] on button "Save" at bounding box center [1282, 102] width 62 height 22
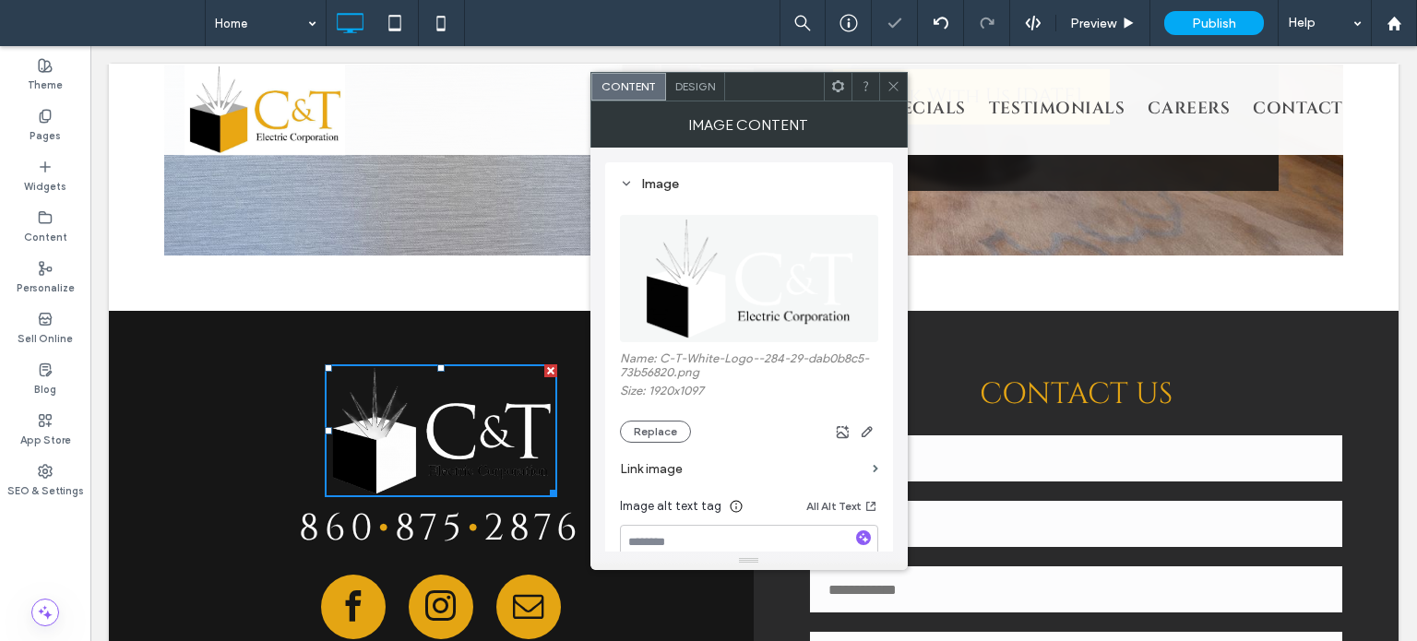
click at [883, 90] on div at bounding box center [893, 87] width 28 height 28
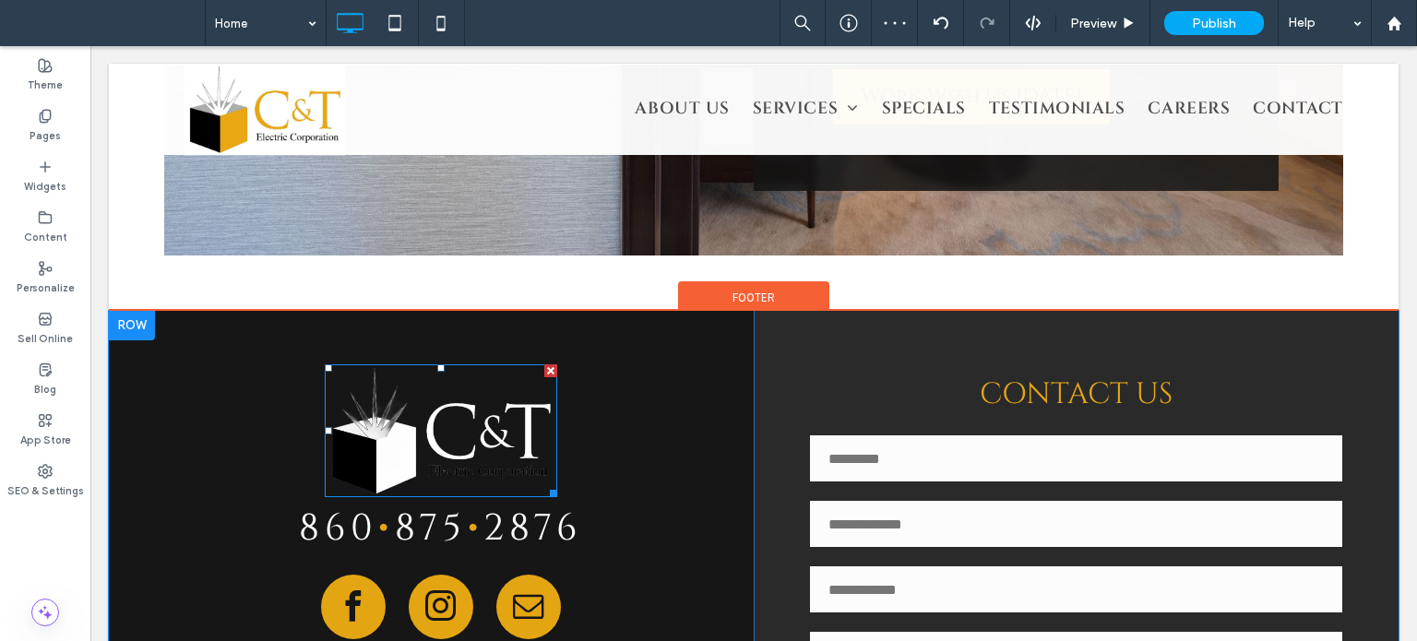
click at [499, 388] on img at bounding box center [441, 430] width 233 height 133
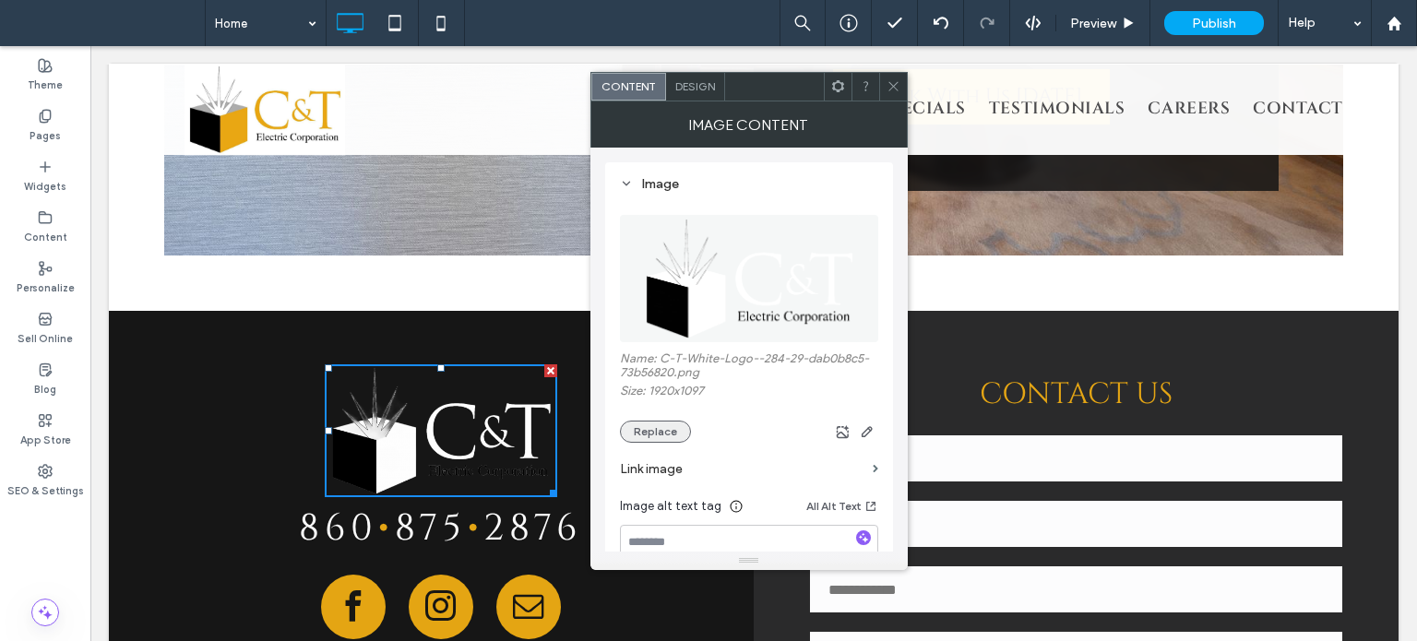
click at [662, 431] on button "Replace" at bounding box center [655, 432] width 71 height 22
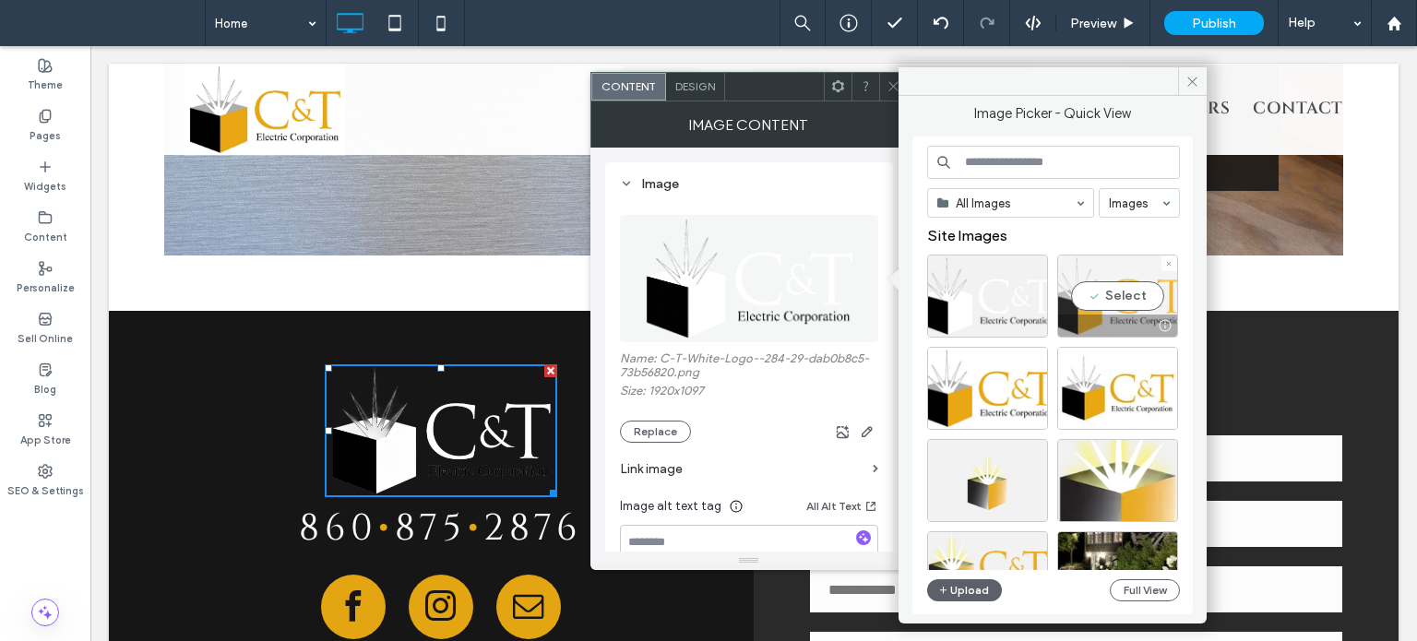
click at [1122, 302] on div "Select" at bounding box center [1117, 296] width 121 height 83
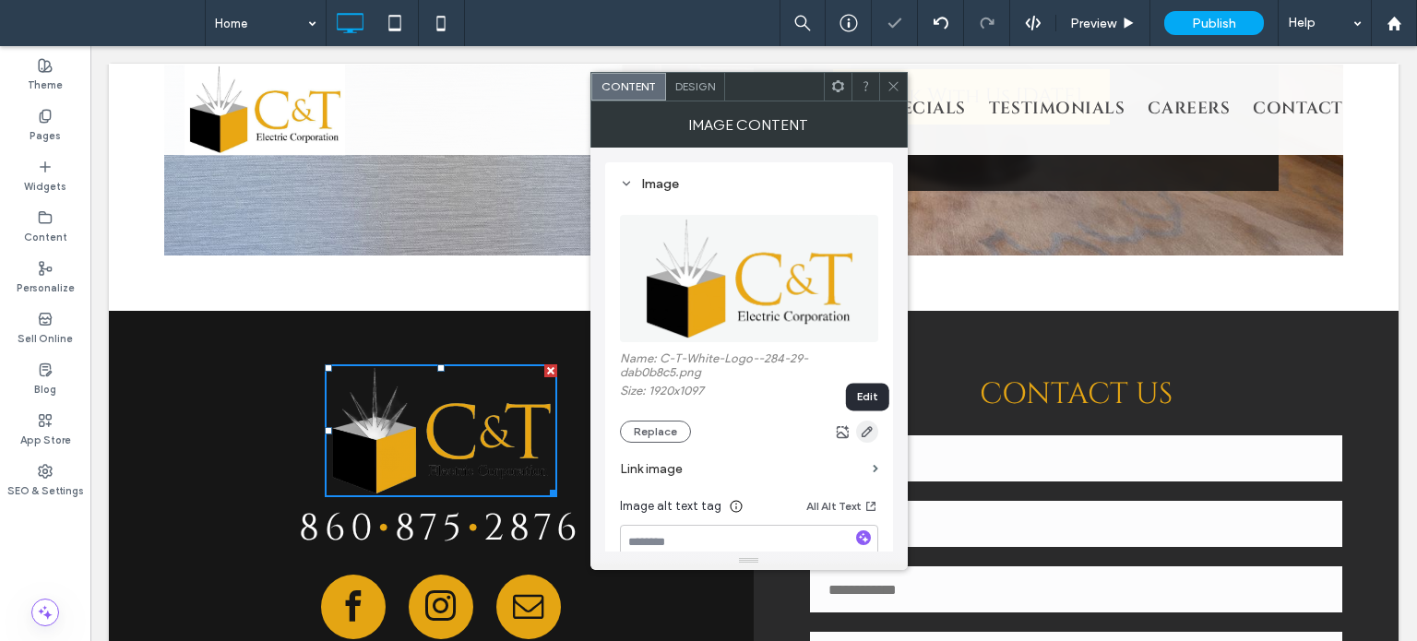
click at [865, 431] on icon "button" at bounding box center [867, 431] width 15 height 15
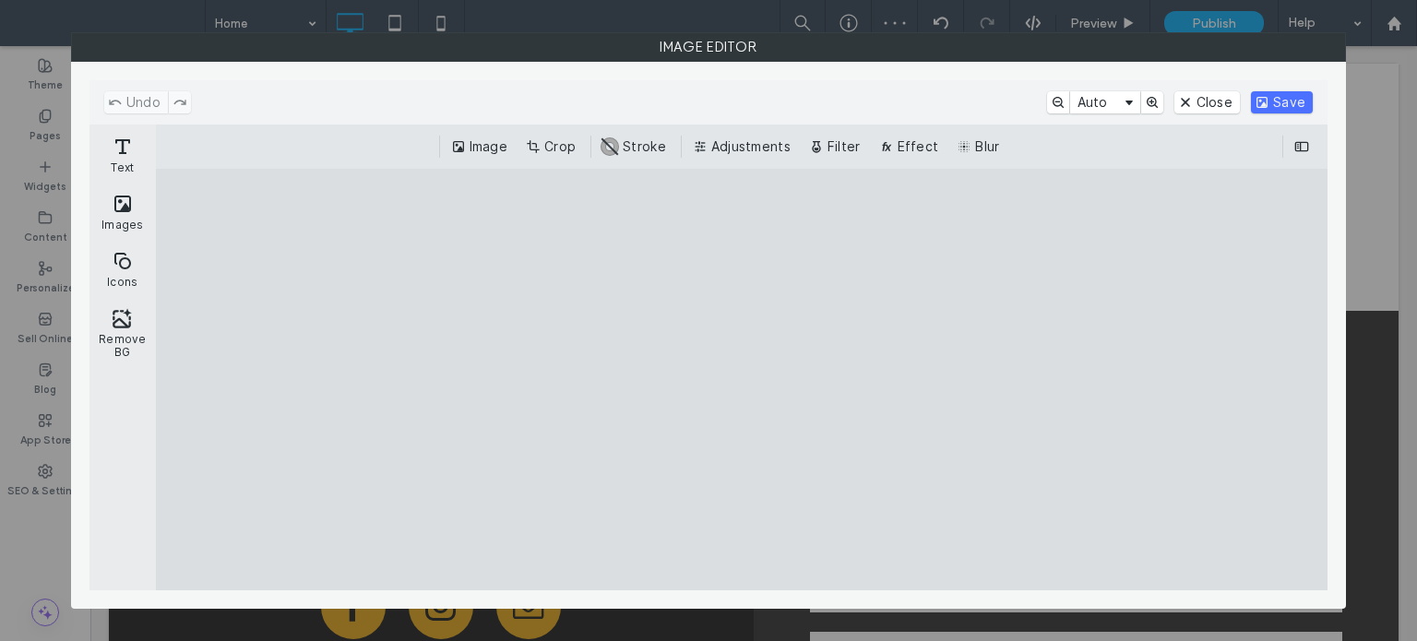
click at [836, 158] on div "Image Crop #ABABAB Stroke Adjustments Filter Effect Blur" at bounding box center [742, 147] width 1172 height 44
click at [836, 151] on button "Filter" at bounding box center [836, 147] width 63 height 22
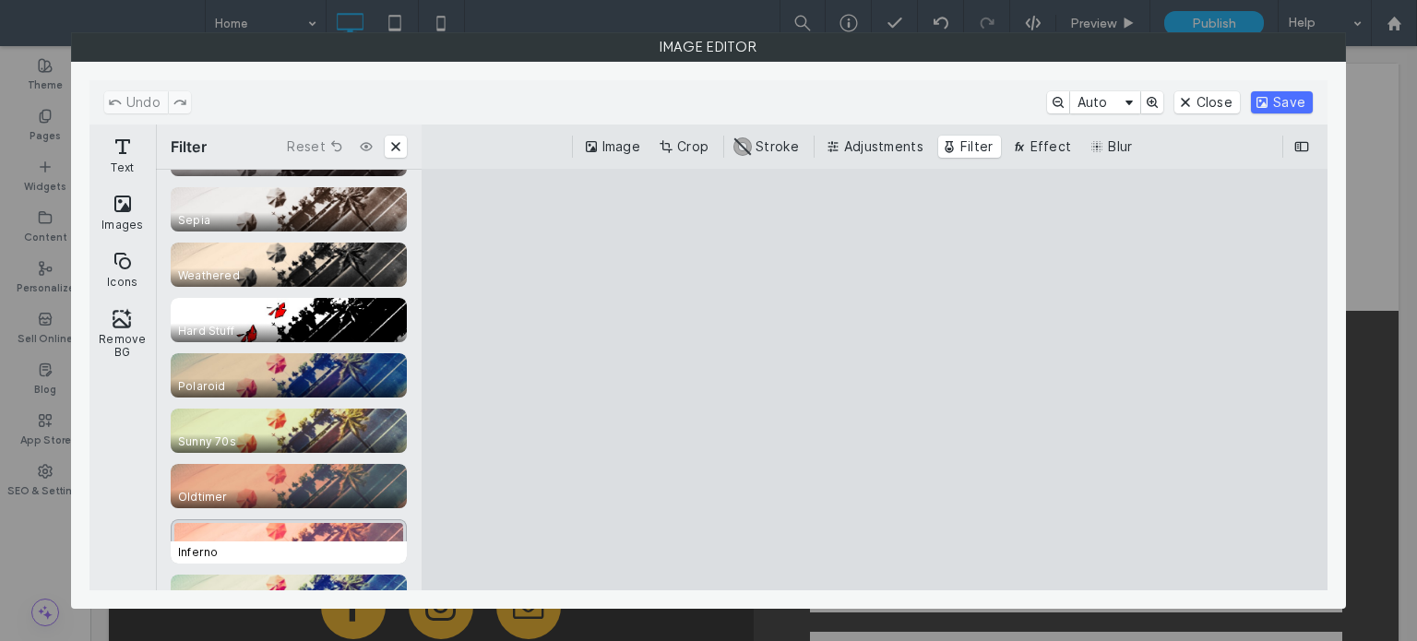
scroll to position [551, 0]
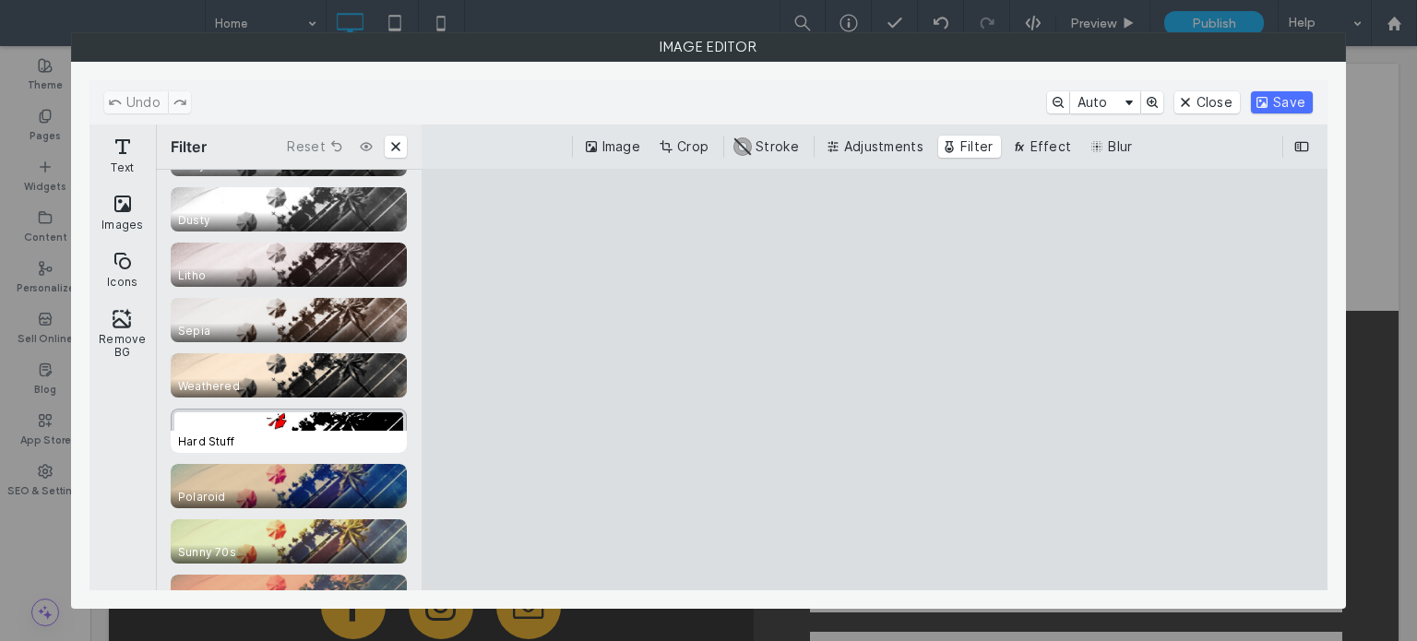
click at [266, 424] on div "CE.SDK" at bounding box center [289, 431] width 236 height 44
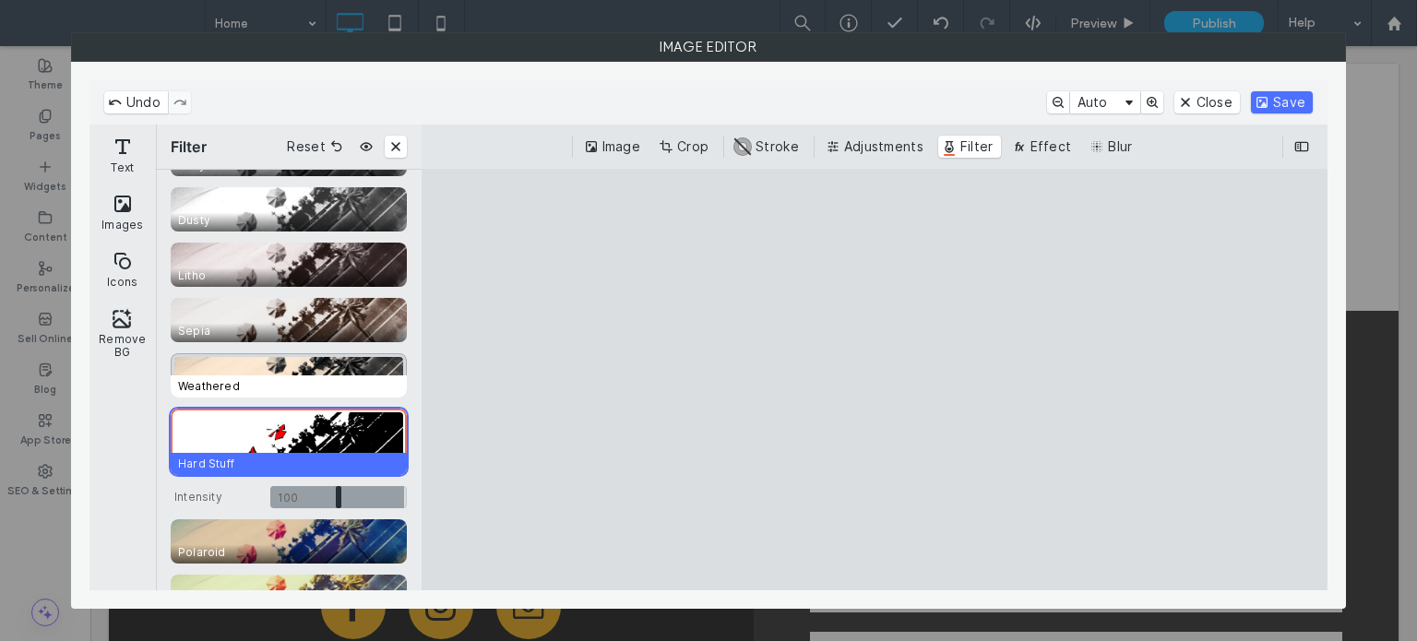
click at [242, 376] on span "Weathered" at bounding box center [293, 387] width 244 height 22
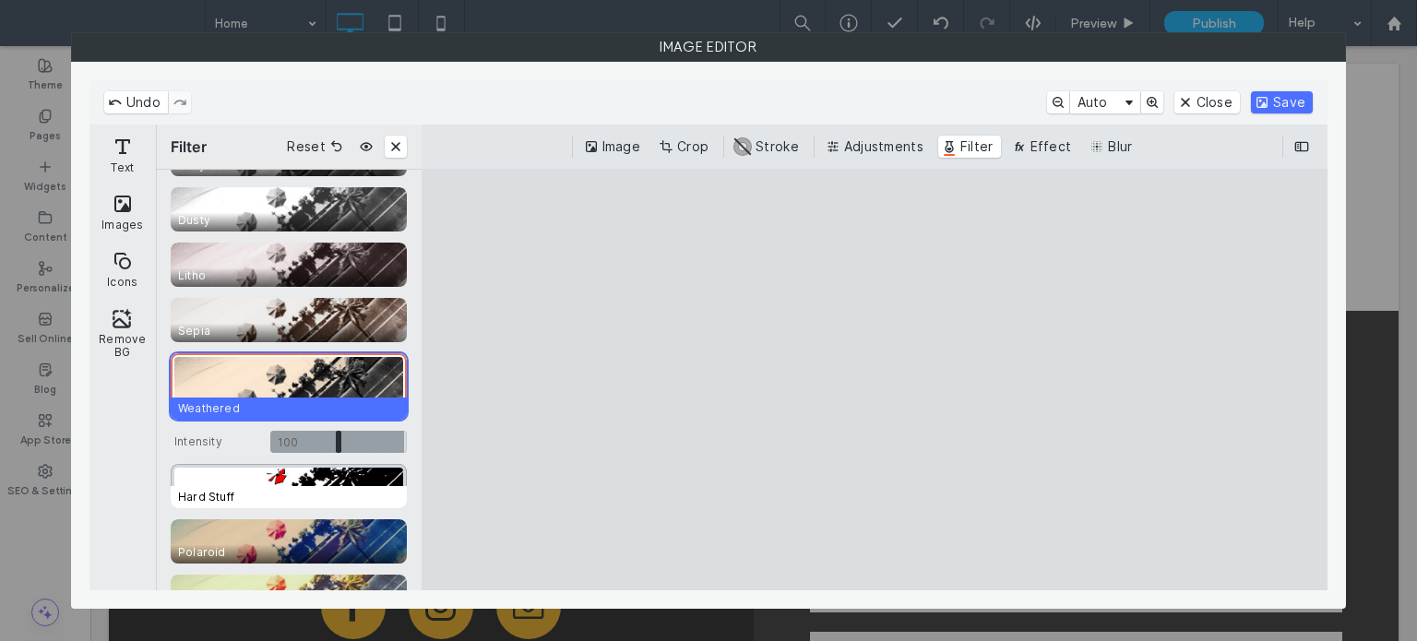
click at [244, 483] on div "CE.SDK" at bounding box center [289, 486] width 236 height 44
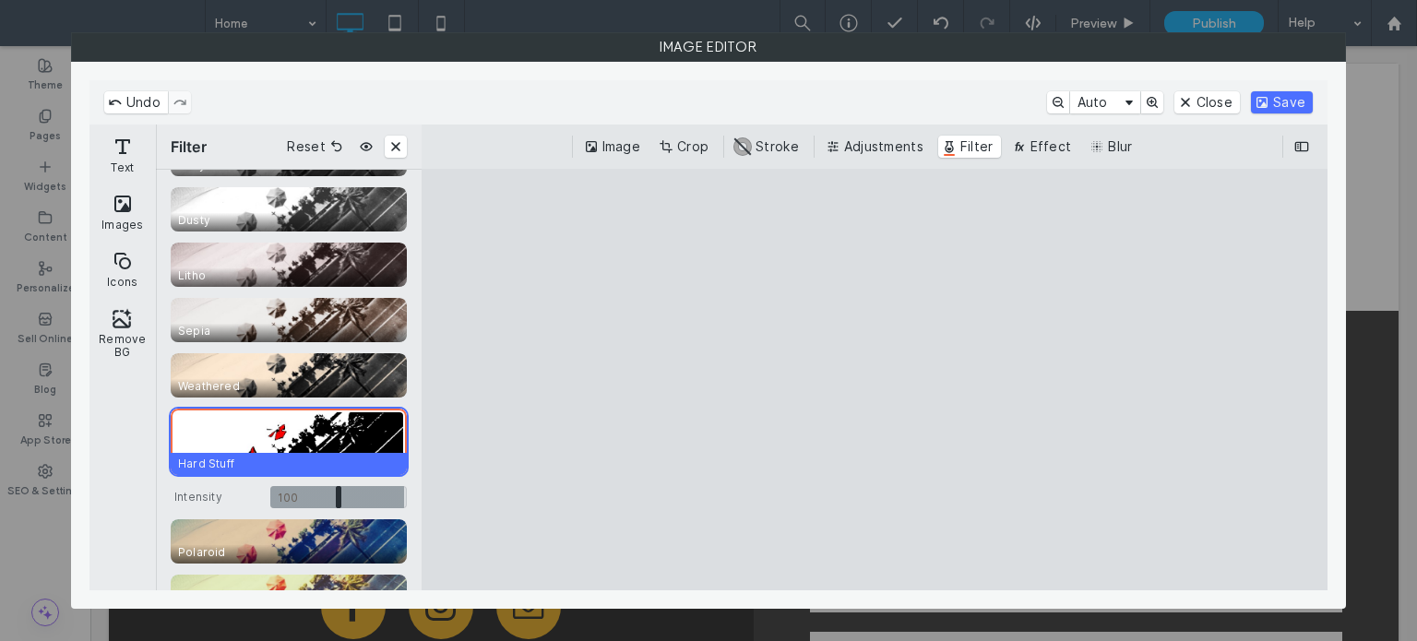
scroll to position [459, 0]
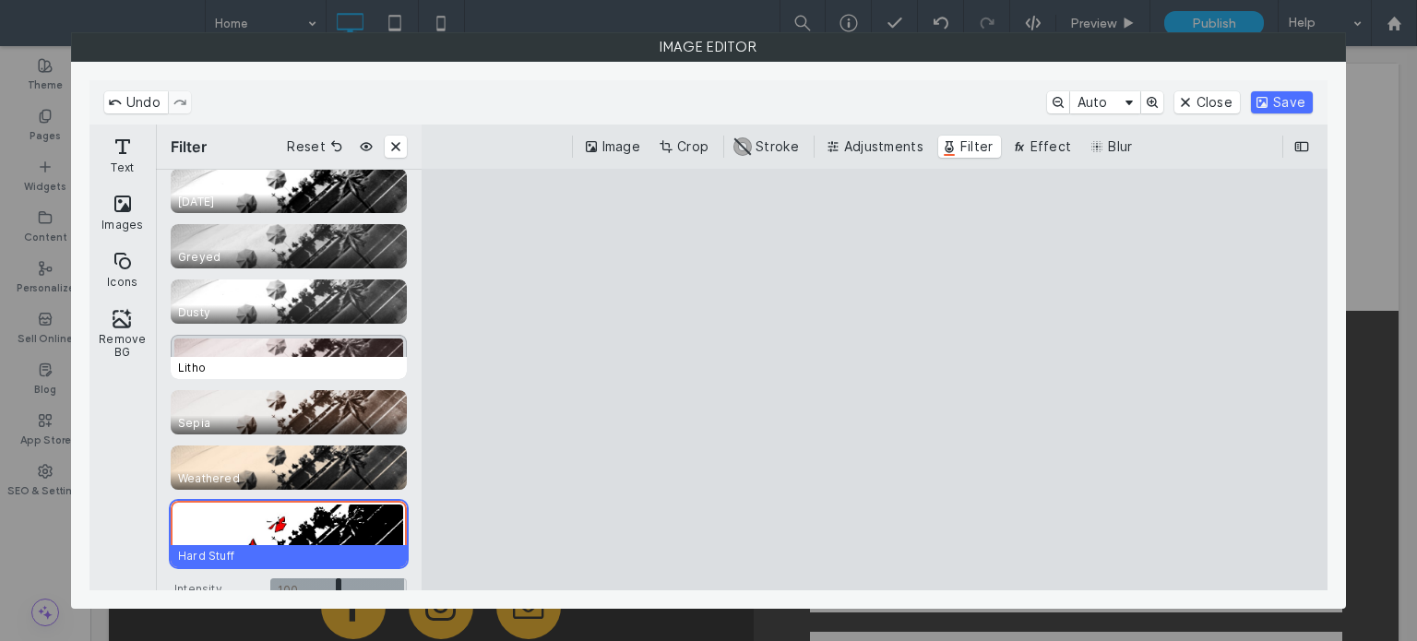
click at [288, 359] on span "Litho" at bounding box center [293, 368] width 244 height 22
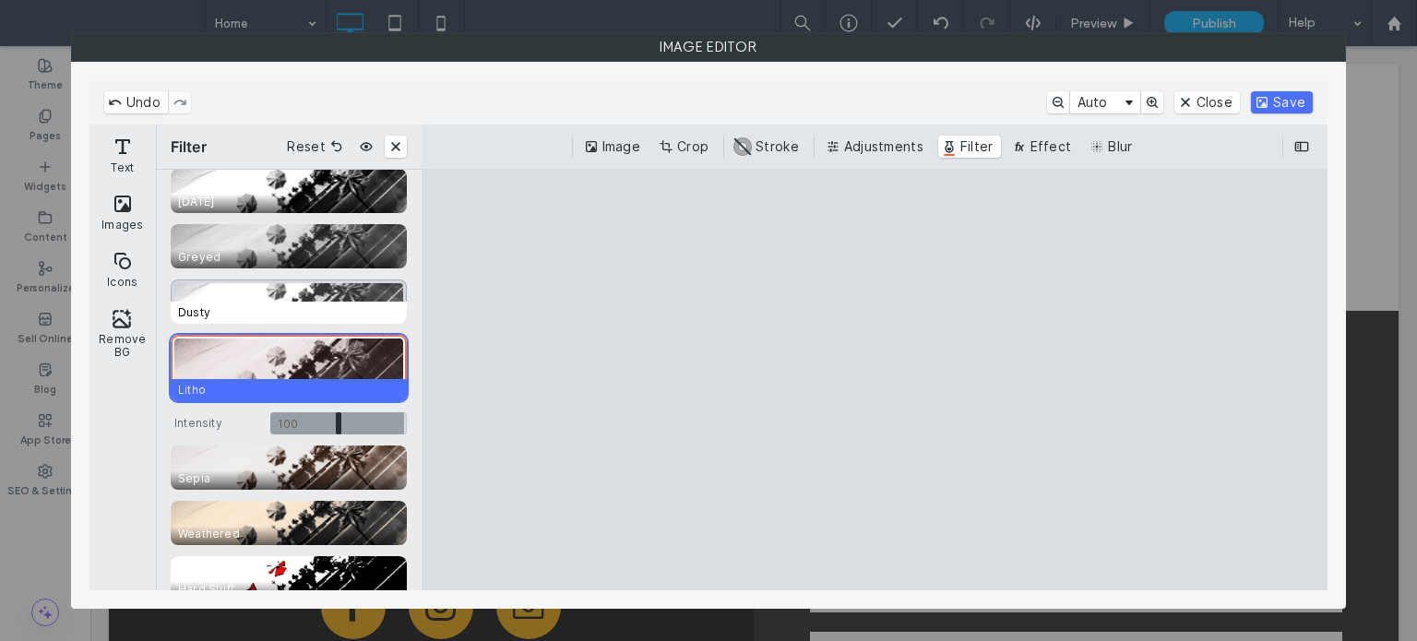
click at [286, 287] on div "CE.SDK" at bounding box center [289, 302] width 236 height 44
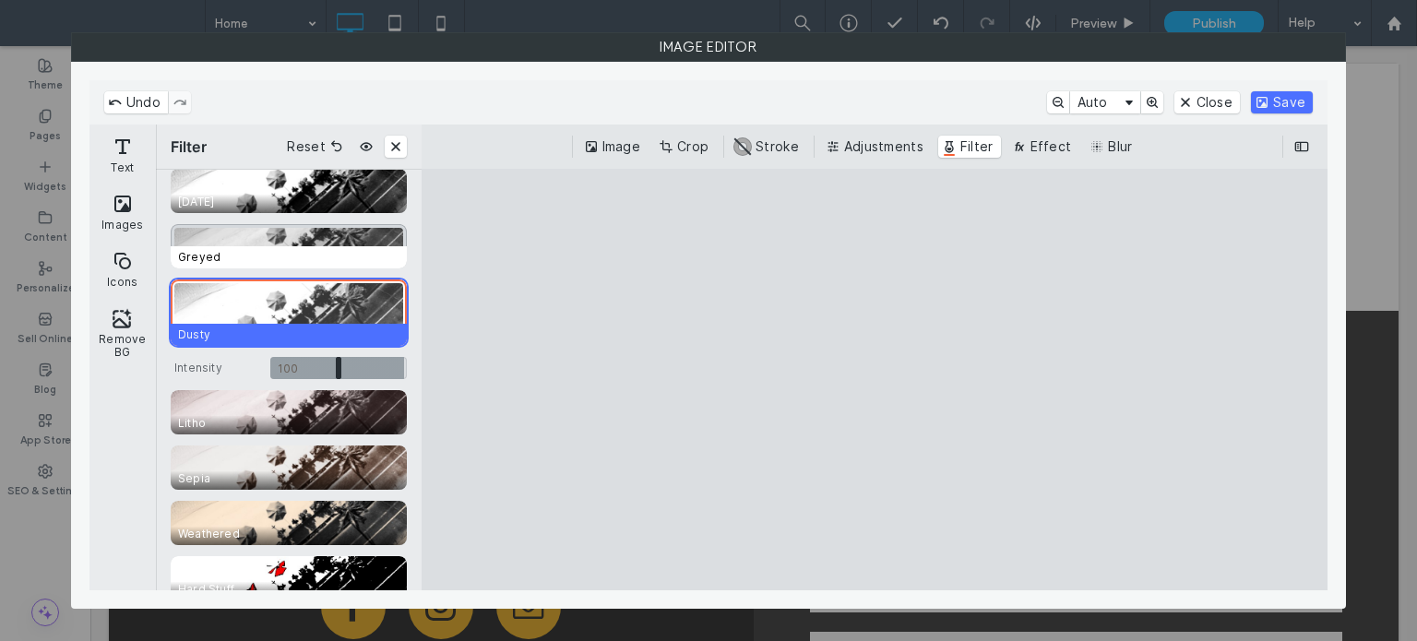
click at [279, 233] on div "CE.SDK" at bounding box center [289, 246] width 236 height 44
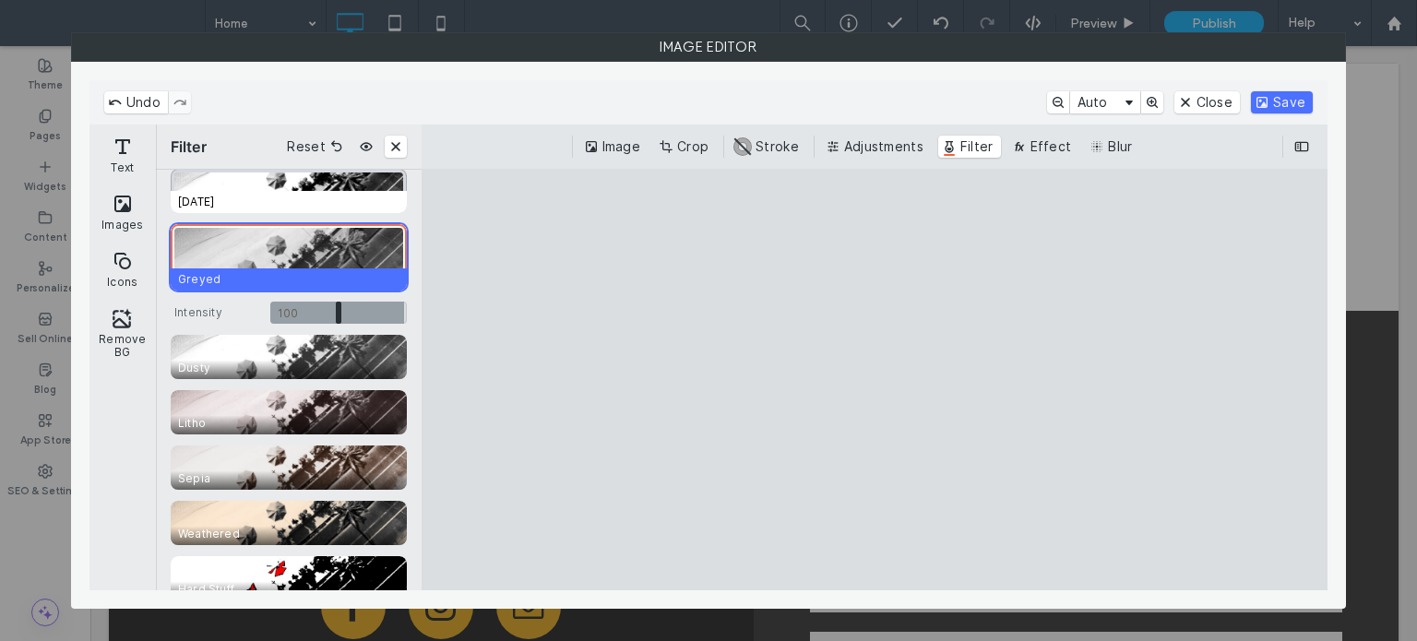
click at [270, 180] on div "CE.SDK" at bounding box center [289, 191] width 236 height 44
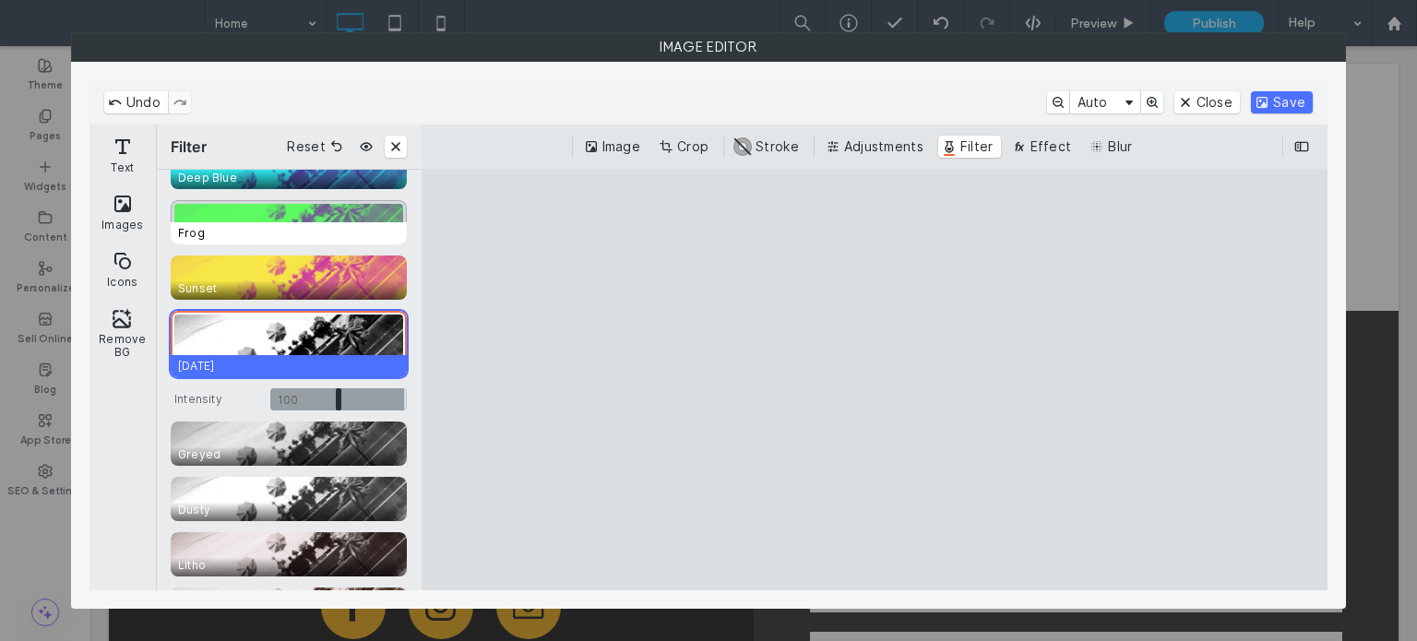
scroll to position [182, 0]
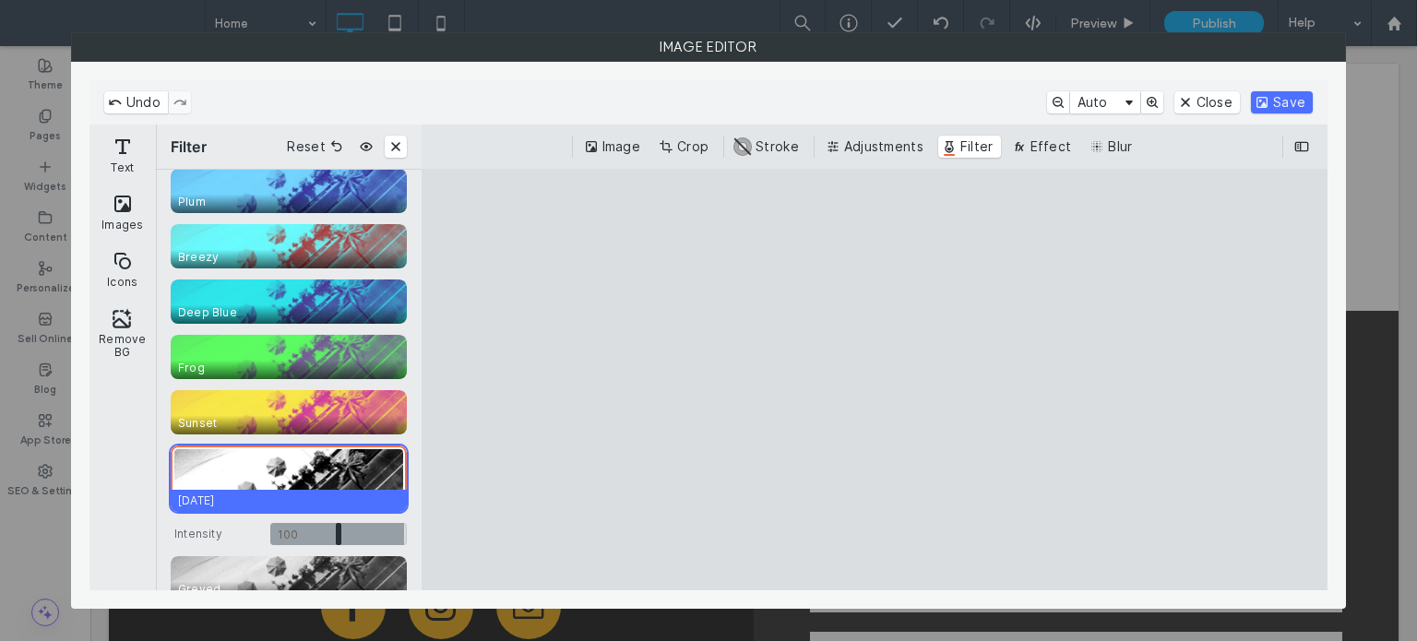
click at [260, 331] on div "Desert Peach Clash Plum Breezy Deep Blue Frog Sunset" at bounding box center [289, 224] width 236 height 443
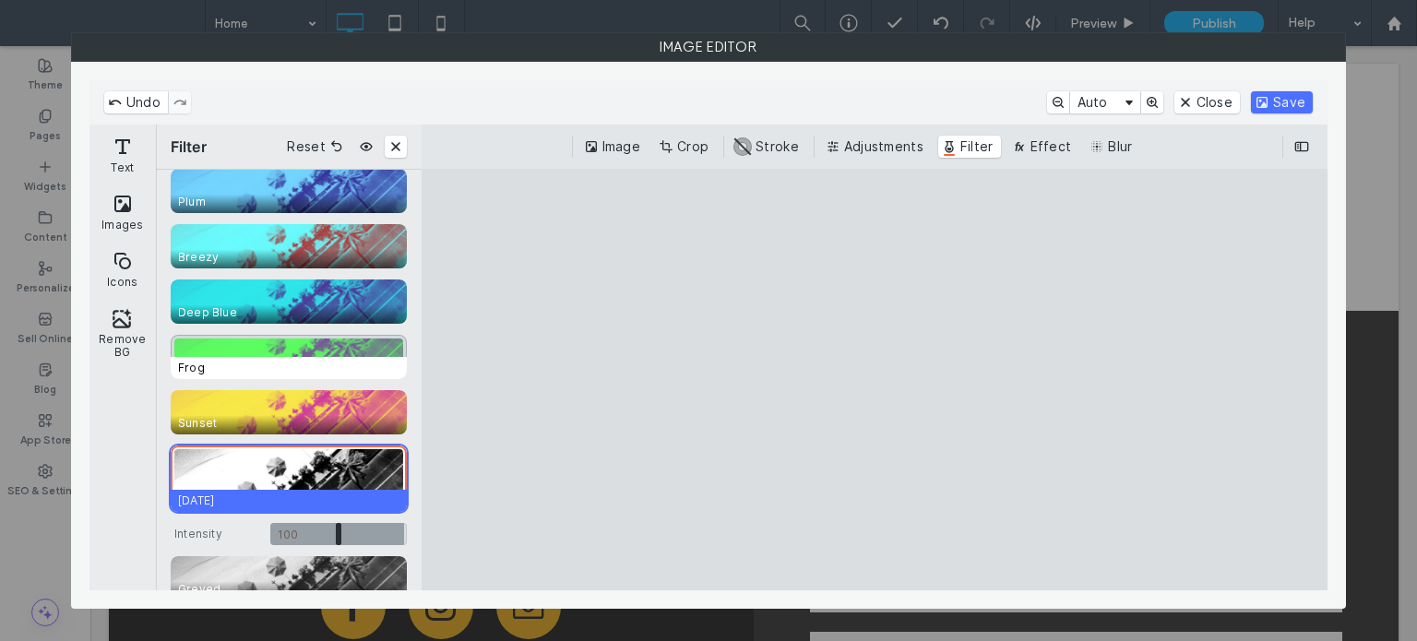
click at [273, 364] on span "Frog" at bounding box center [293, 368] width 244 height 22
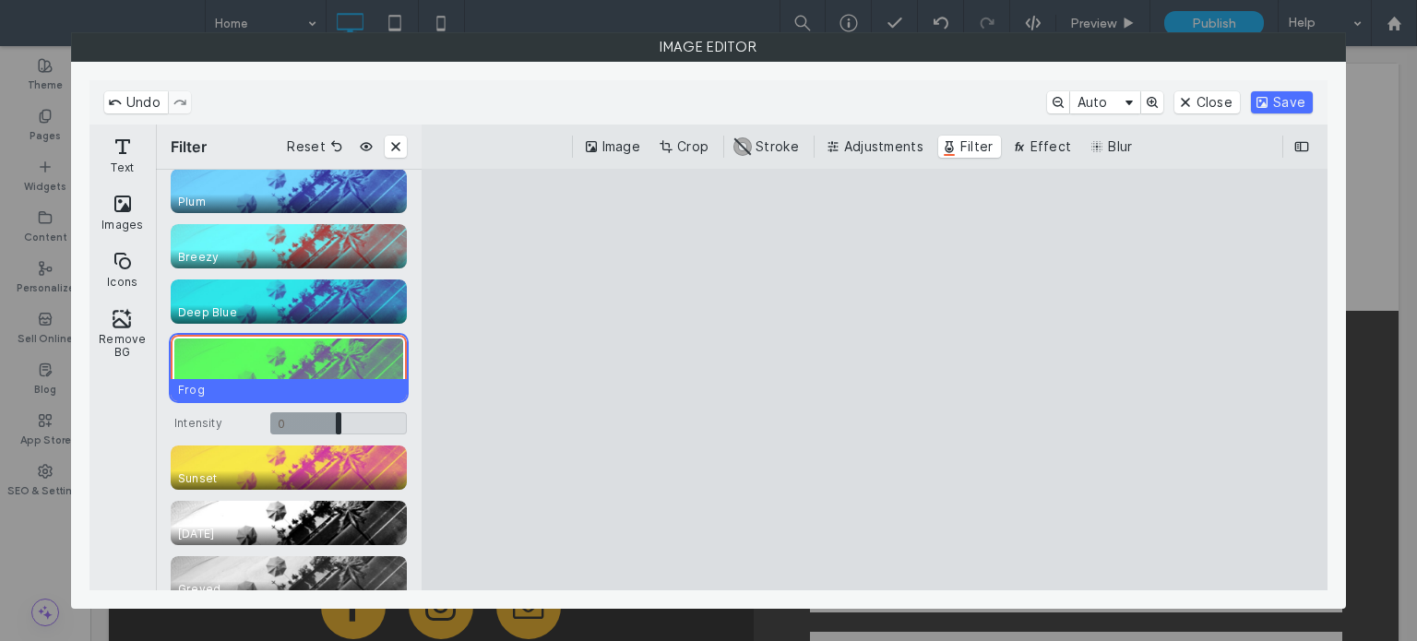
scroll to position [0, 0]
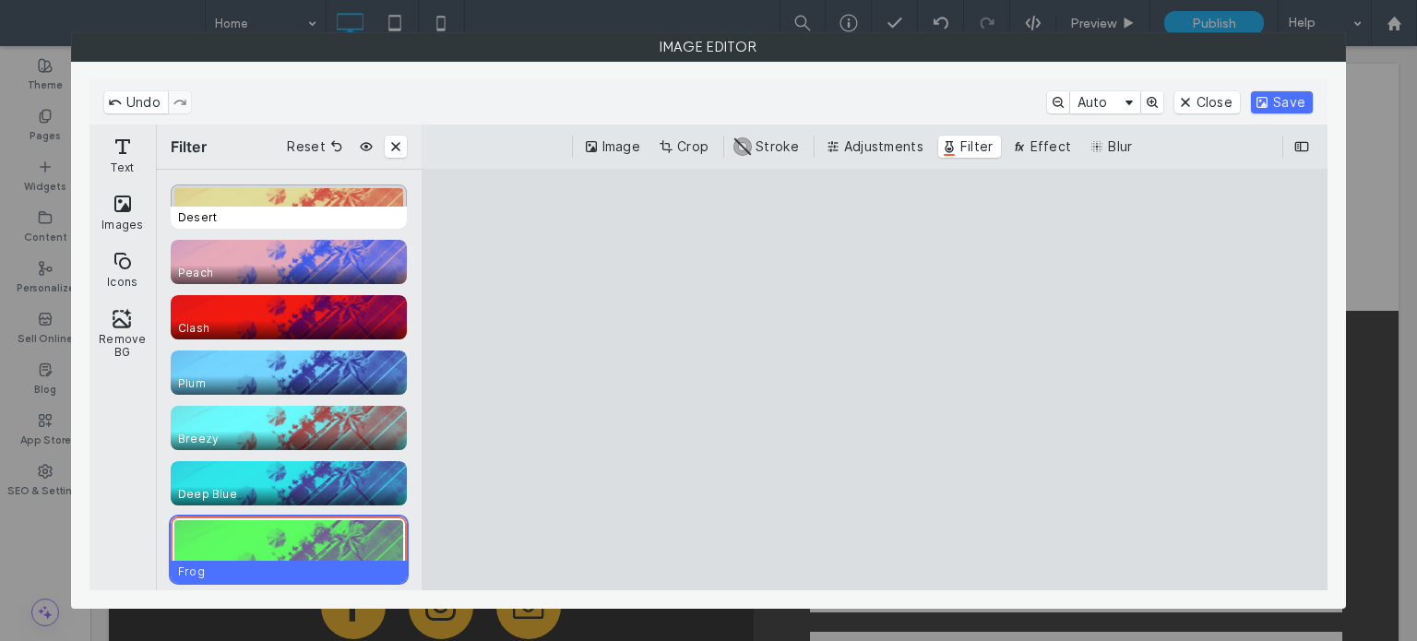
click at [292, 213] on span "Desert" at bounding box center [293, 218] width 244 height 22
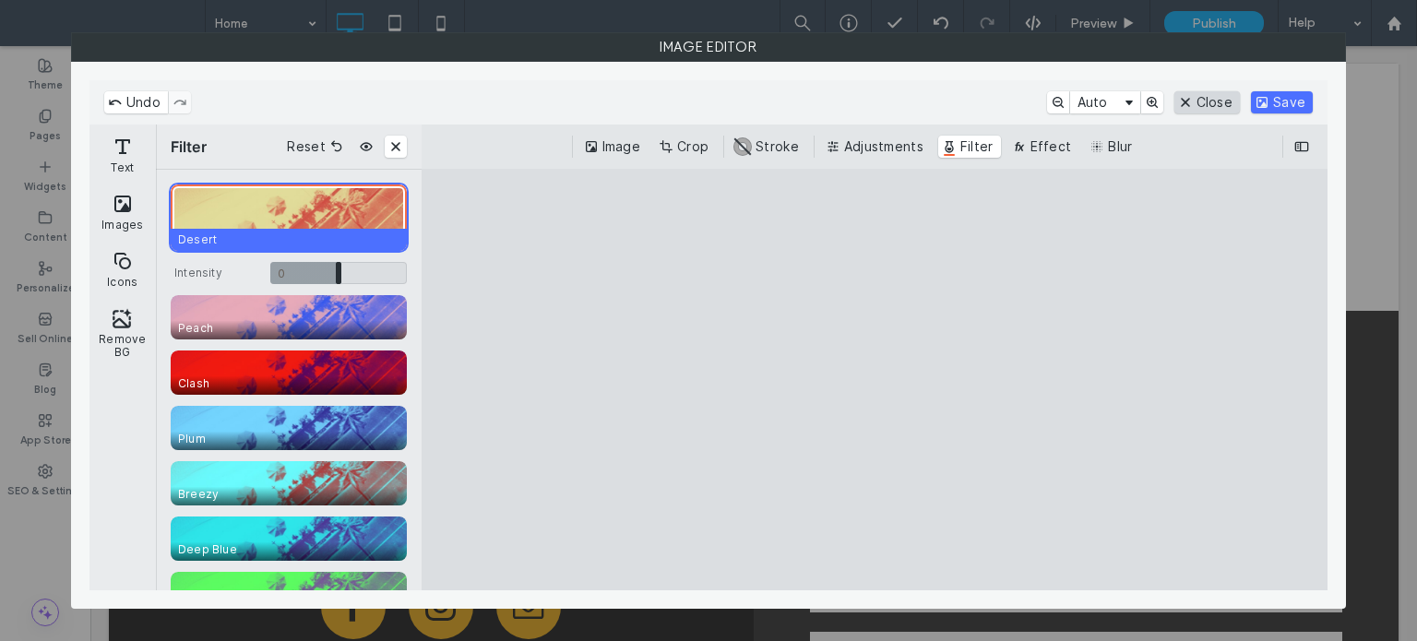
click at [1213, 101] on button "Close" at bounding box center [1208, 102] width 66 height 22
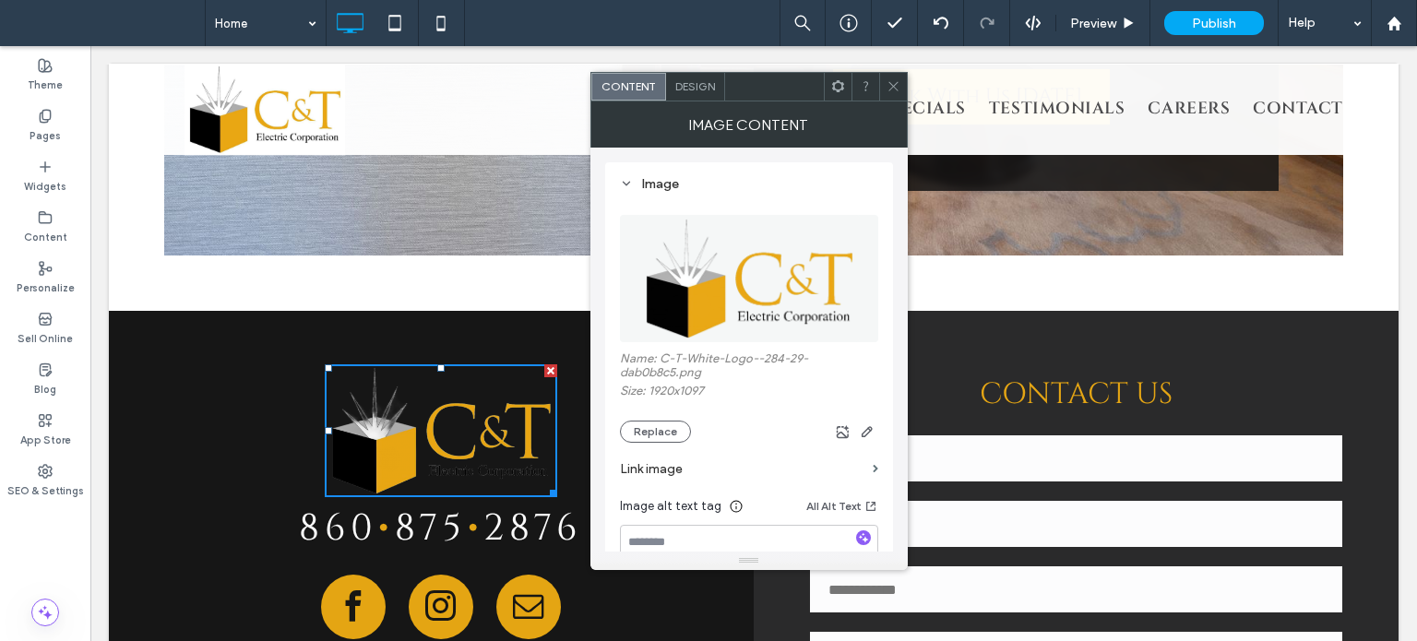
click at [886, 83] on div at bounding box center [893, 87] width 28 height 28
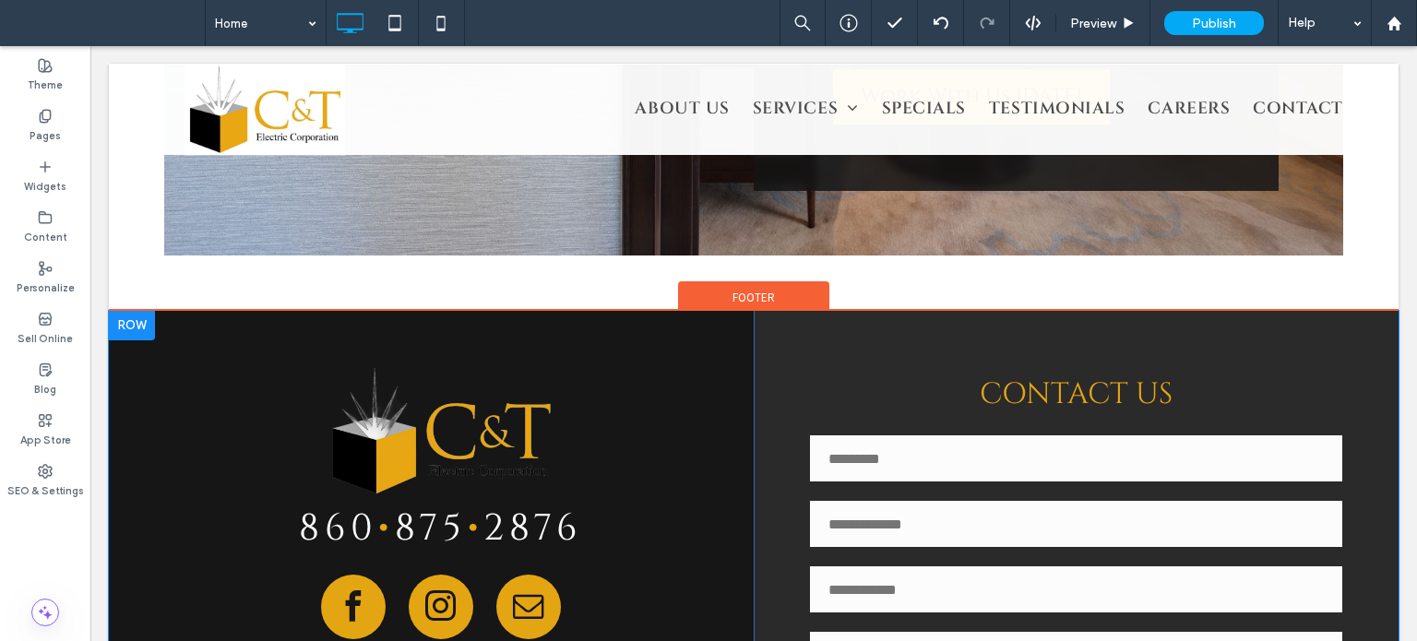
scroll to position [2715, 0]
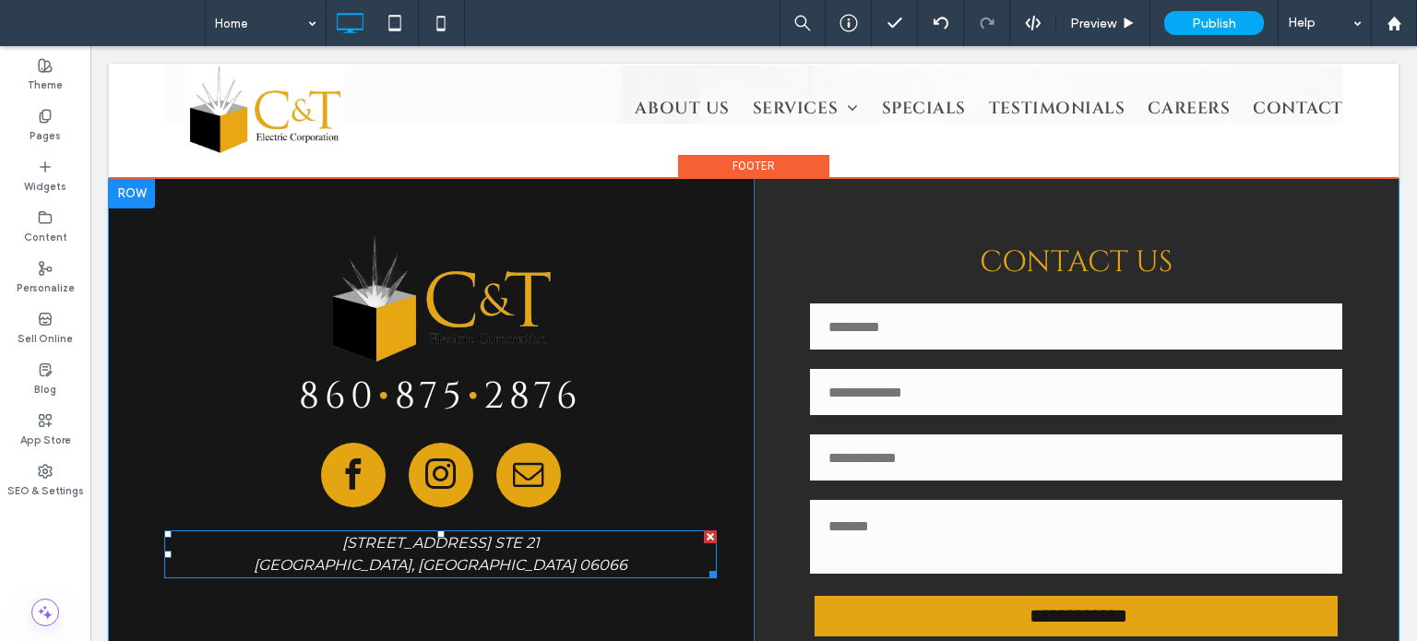
click at [464, 556] on span "﻿ Vernon, CT 06066" at bounding box center [441, 565] width 374 height 18
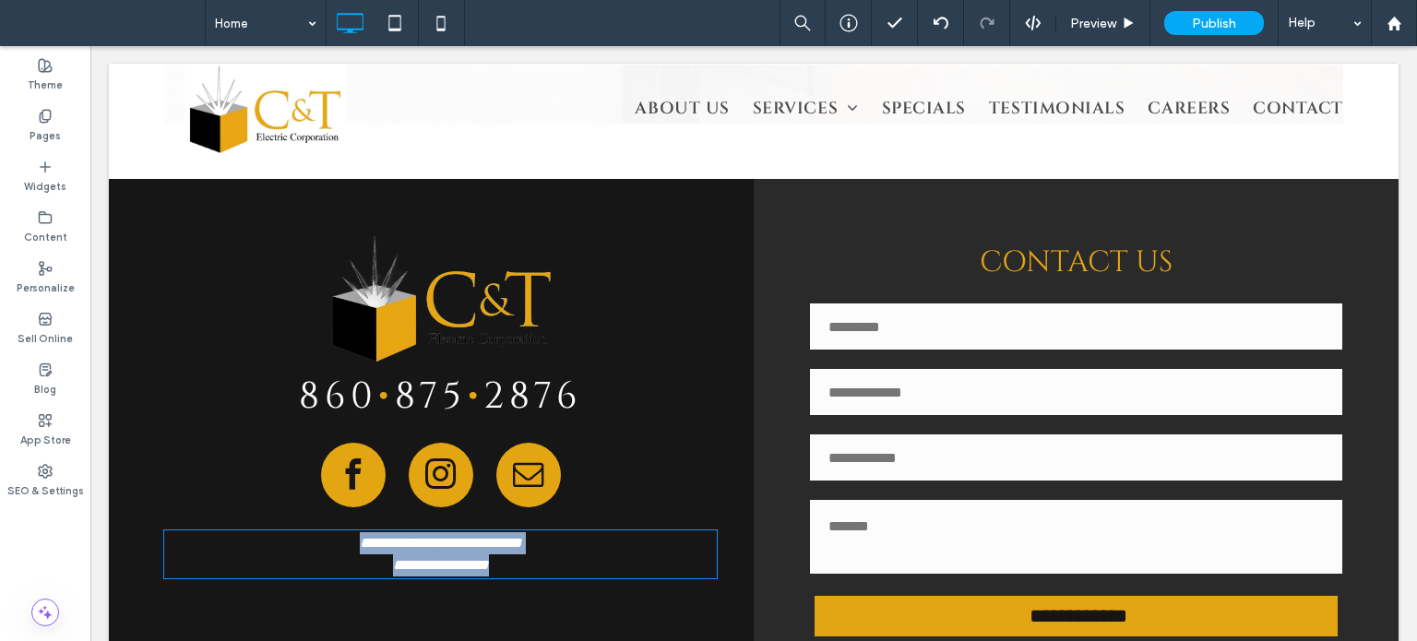
type input "**********"
type input "**"
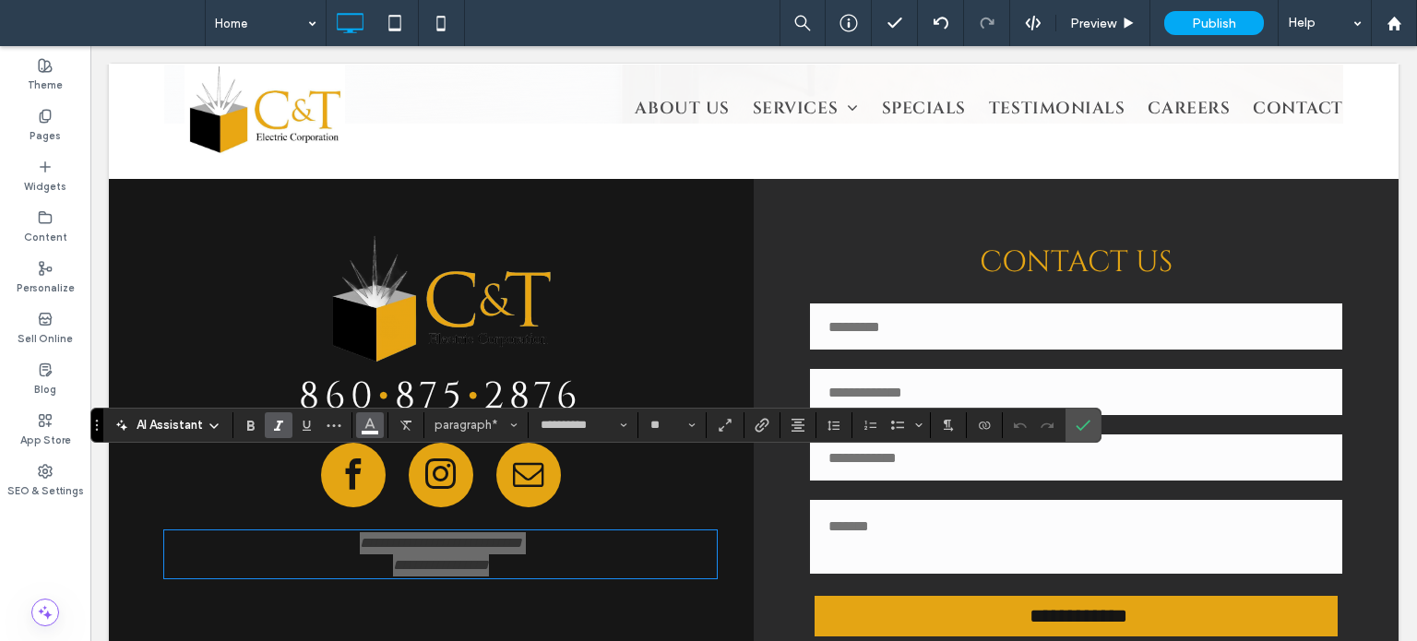
click at [360, 432] on button "Color" at bounding box center [370, 425] width 28 height 26
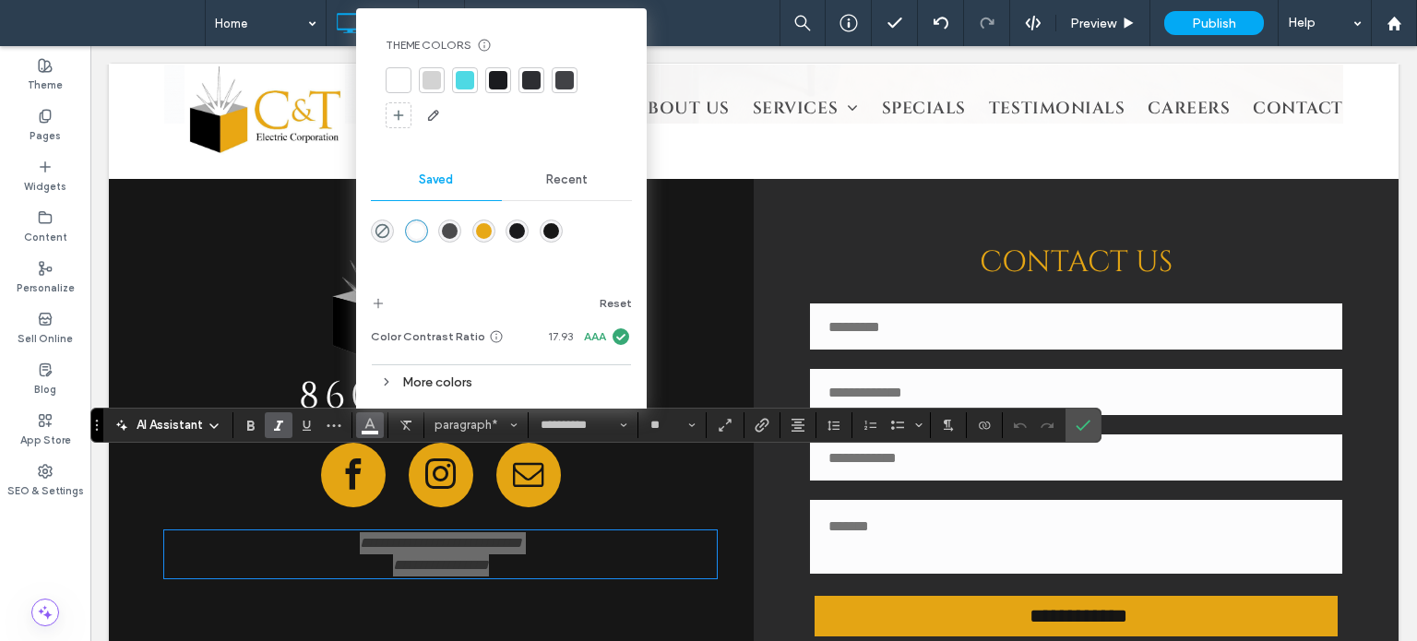
click at [505, 82] on div at bounding box center [498, 80] width 18 height 18
click at [1079, 423] on icon "Confirm" at bounding box center [1083, 425] width 15 height 15
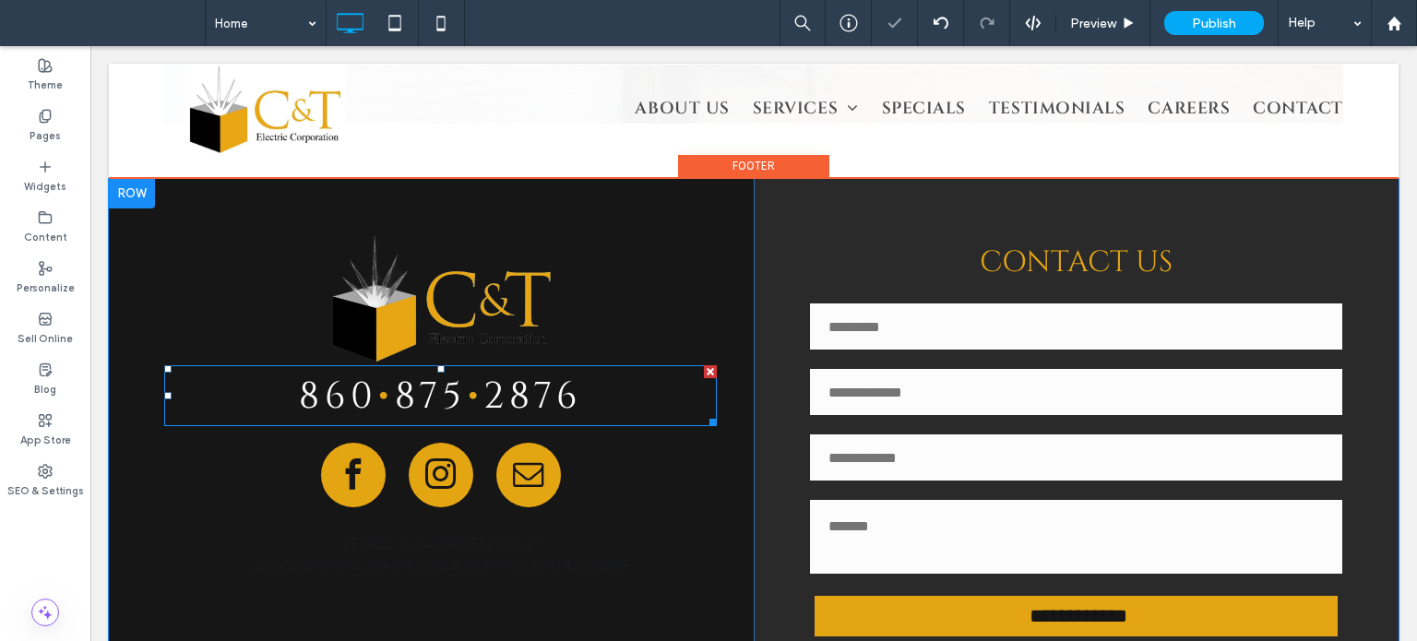
click at [520, 372] on span "2876" at bounding box center [532, 397] width 98 height 50
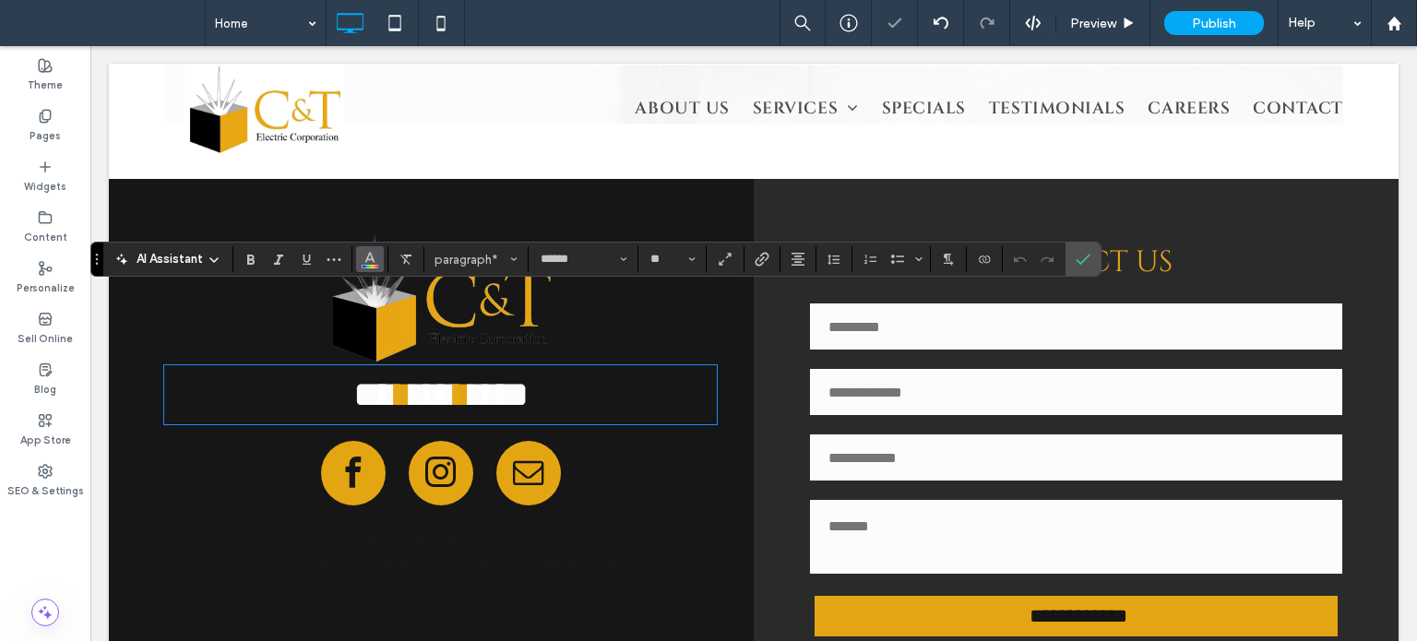
click at [369, 258] on icon "Color" at bounding box center [370, 257] width 15 height 15
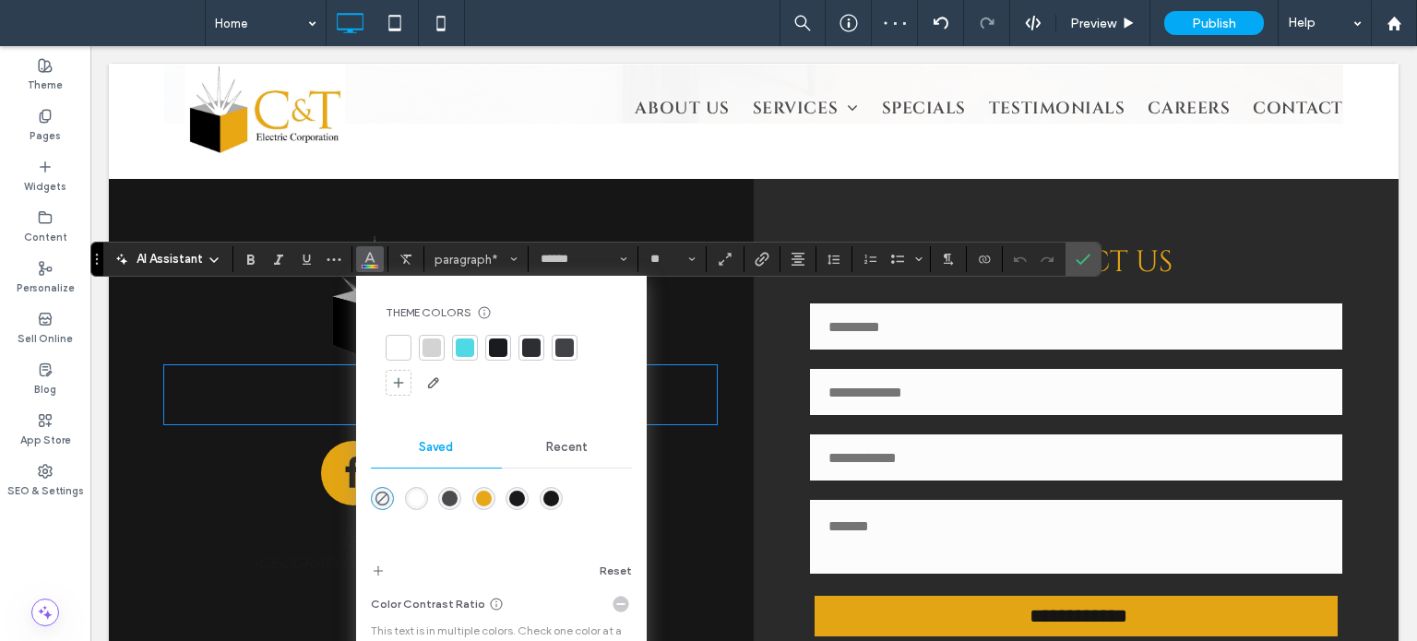
click at [499, 351] on div at bounding box center [498, 348] width 18 height 18
drag, startPoint x: 1072, startPoint y: 263, endPoint x: 981, endPoint y: 217, distance: 102.3
click at [1076, 263] on icon "Confirm" at bounding box center [1083, 259] width 15 height 15
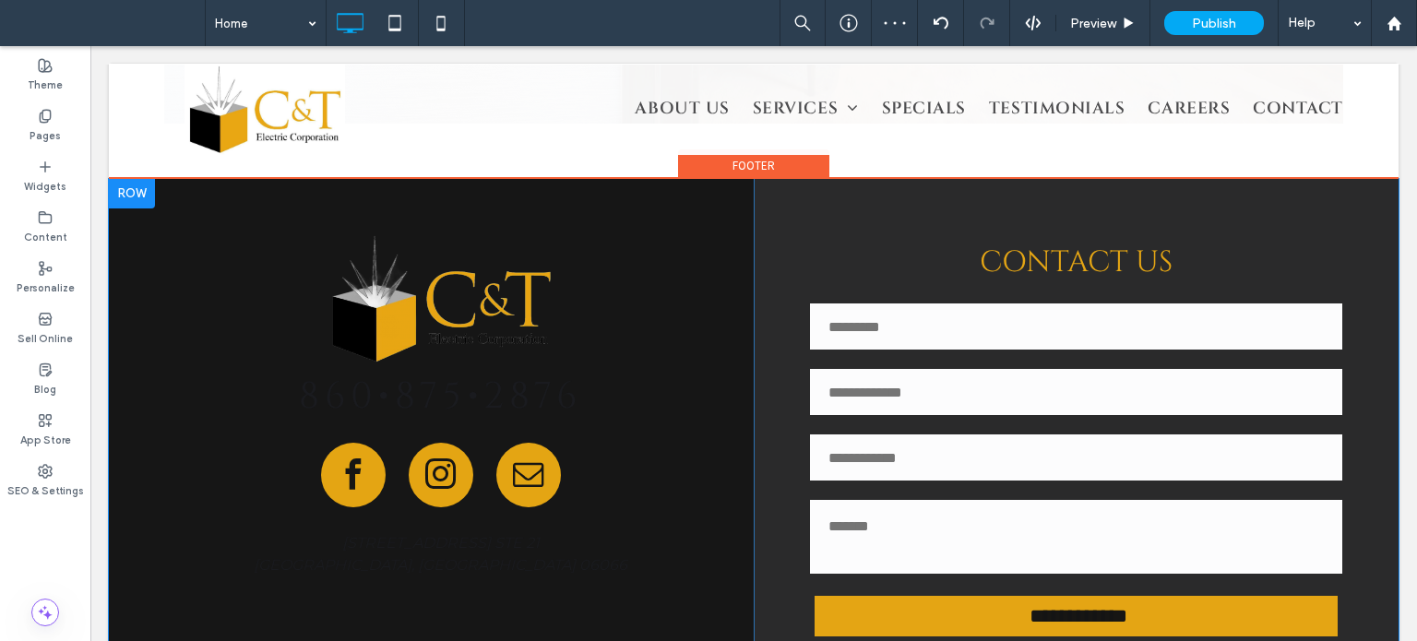
click at [151, 180] on div "860•875•2876 77 Industrial Park Rd. STE 21 Vernon, CT 06066 Click To Paste" at bounding box center [431, 436] width 645 height 514
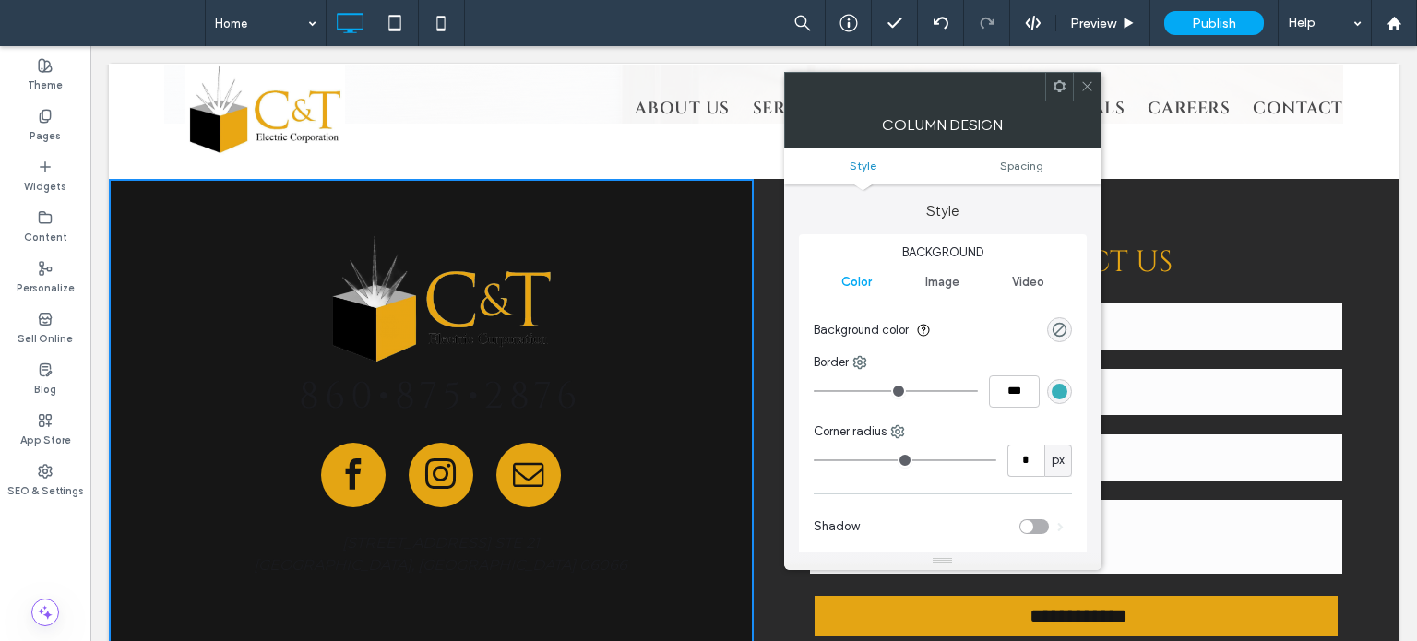
click at [1084, 79] on icon at bounding box center [1087, 86] width 14 height 14
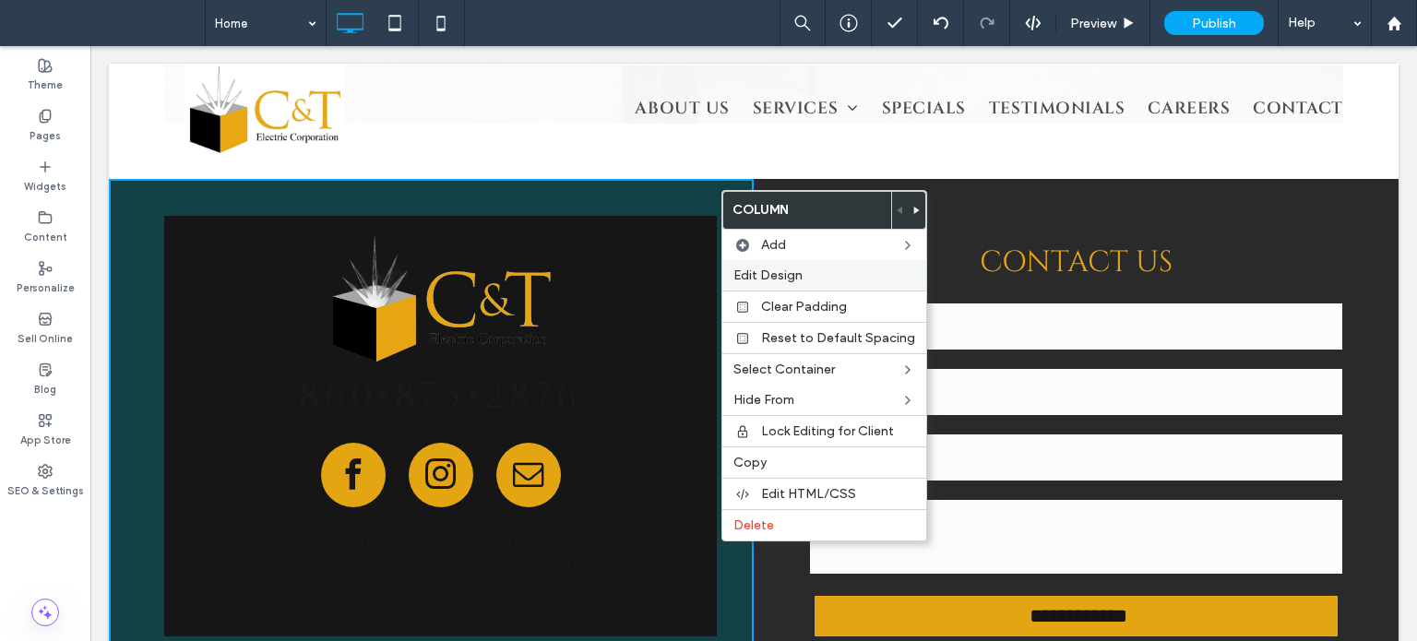
click at [804, 274] on label "Edit Design" at bounding box center [825, 276] width 182 height 16
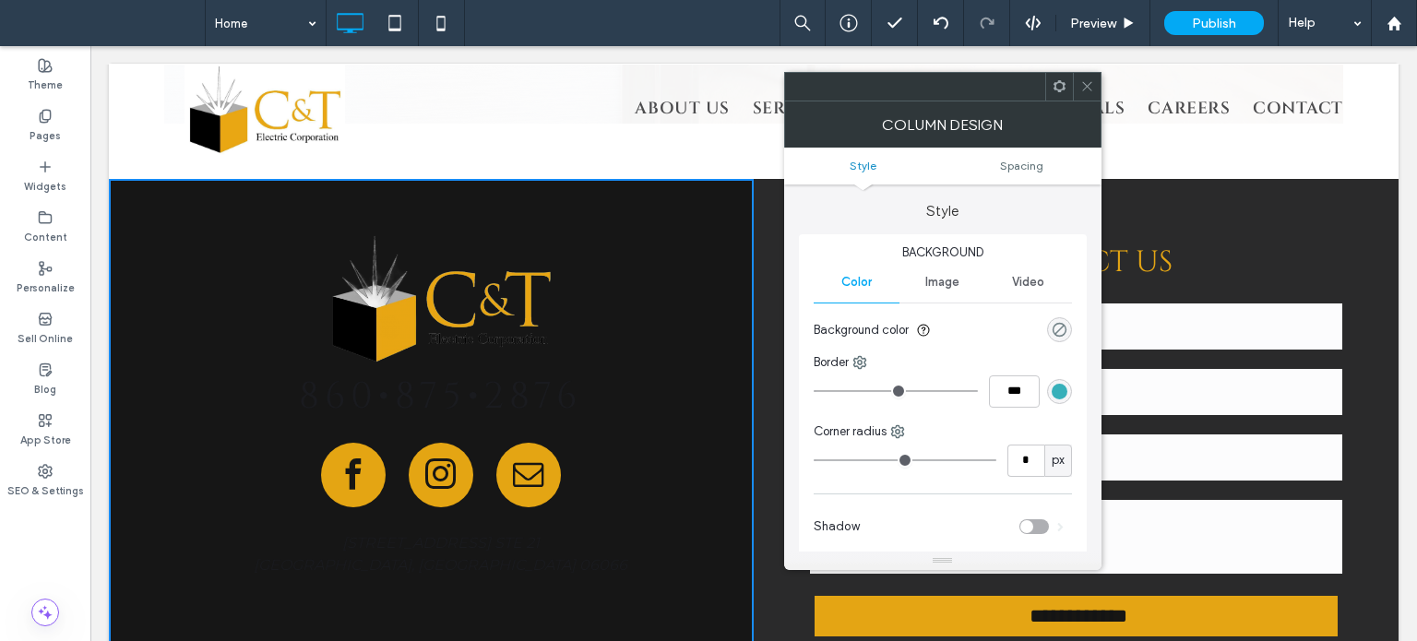
click at [1052, 332] on div "rgba(0, 0, 0, 0)" at bounding box center [1060, 330] width 16 height 16
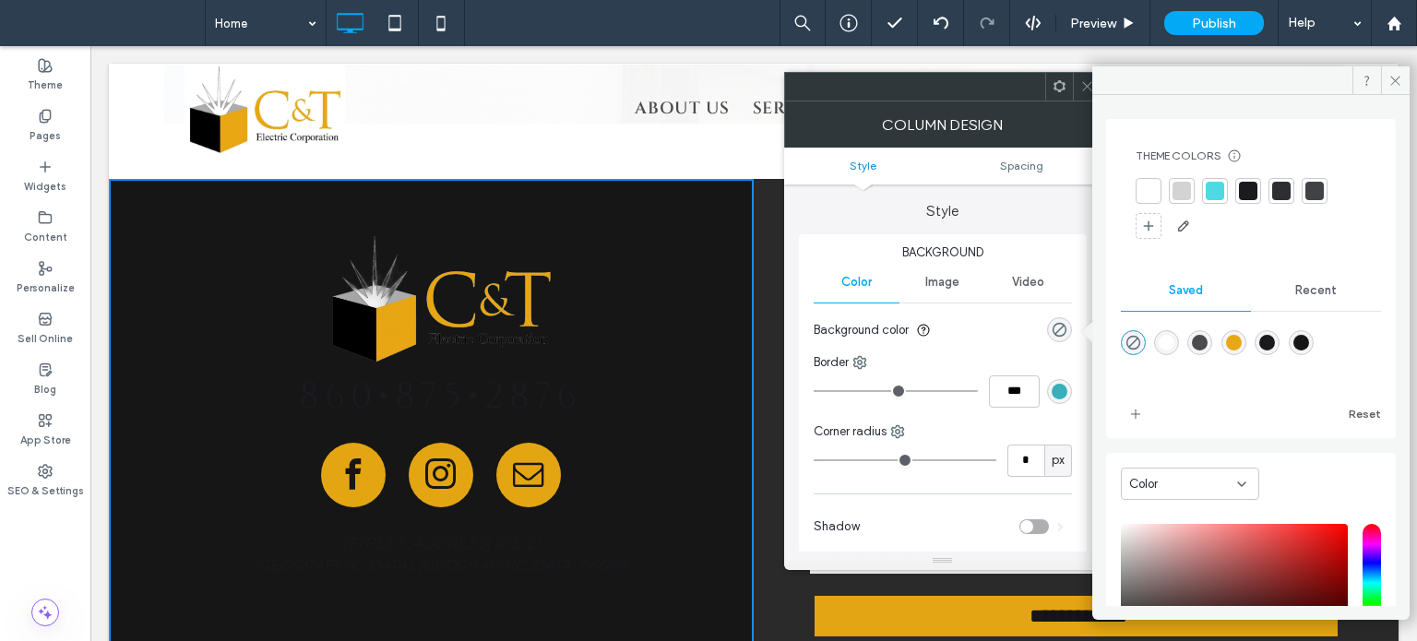
click at [1137, 185] on div at bounding box center [1149, 191] width 26 height 26
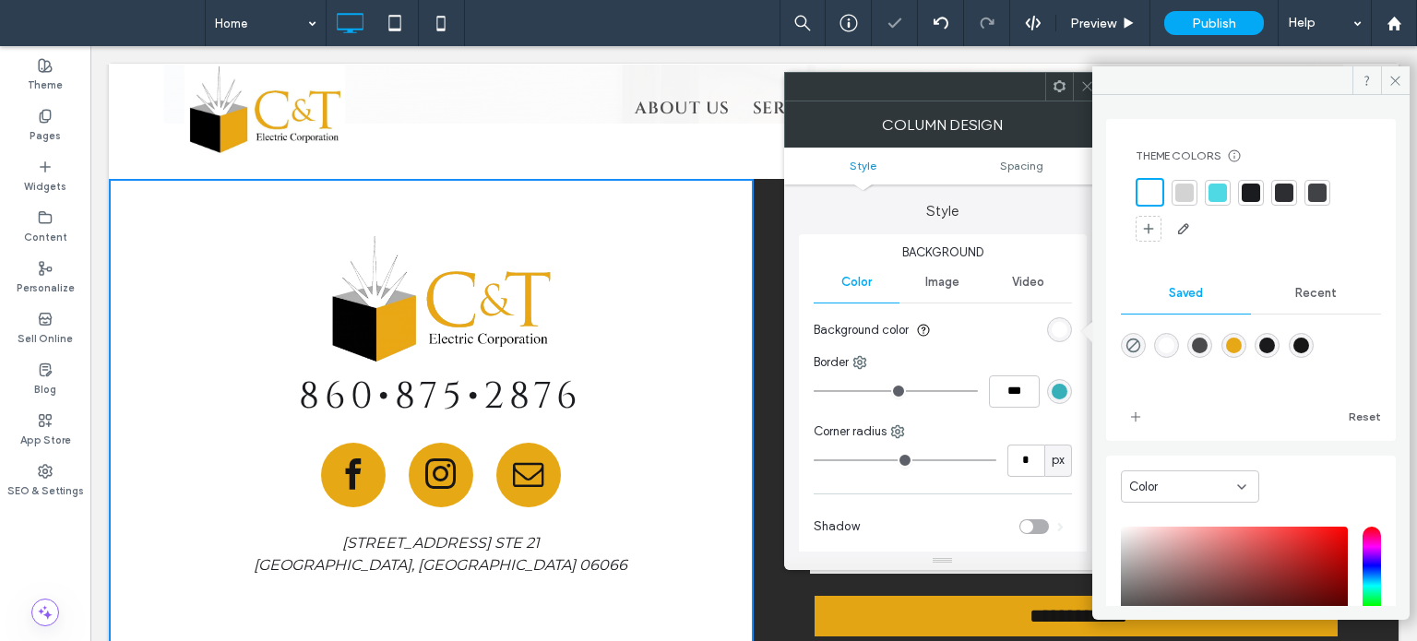
click at [1088, 85] on use at bounding box center [1086, 86] width 9 height 9
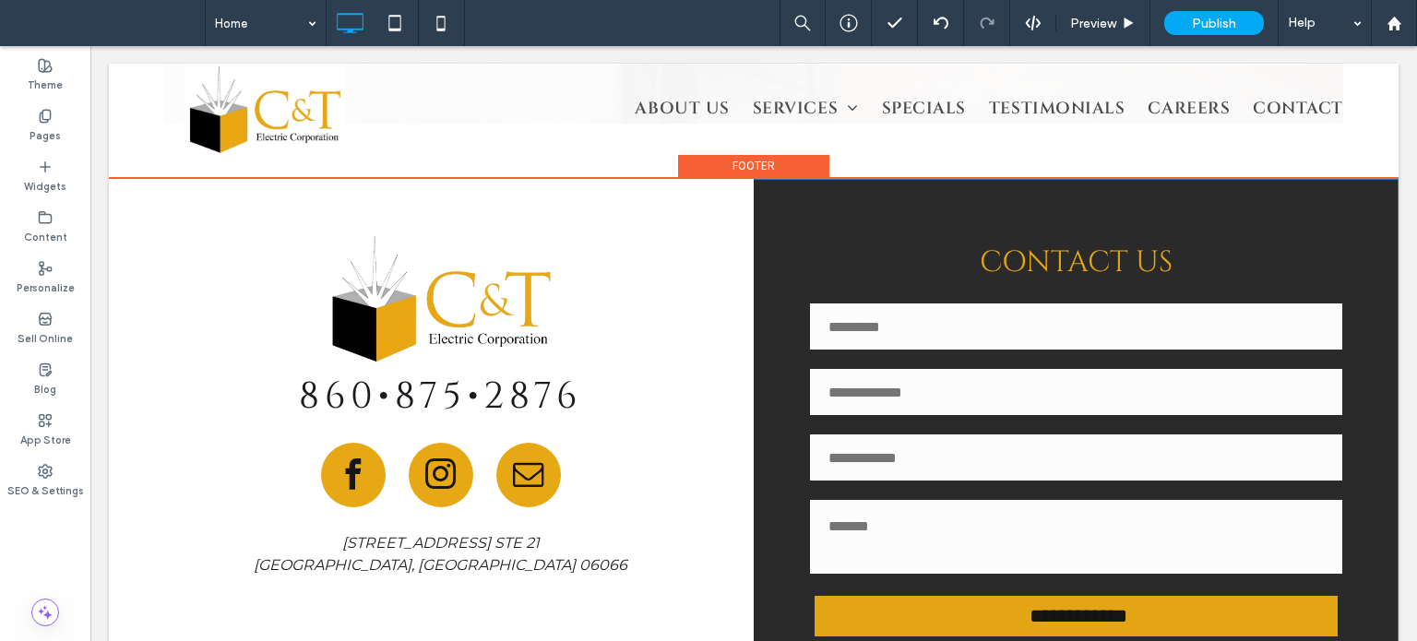
drag, startPoint x: 664, startPoint y: 621, endPoint x: 764, endPoint y: 614, distance: 99.9
click at [670, 577] on div "**********" at bounding box center [754, 438] width 1290 height 519
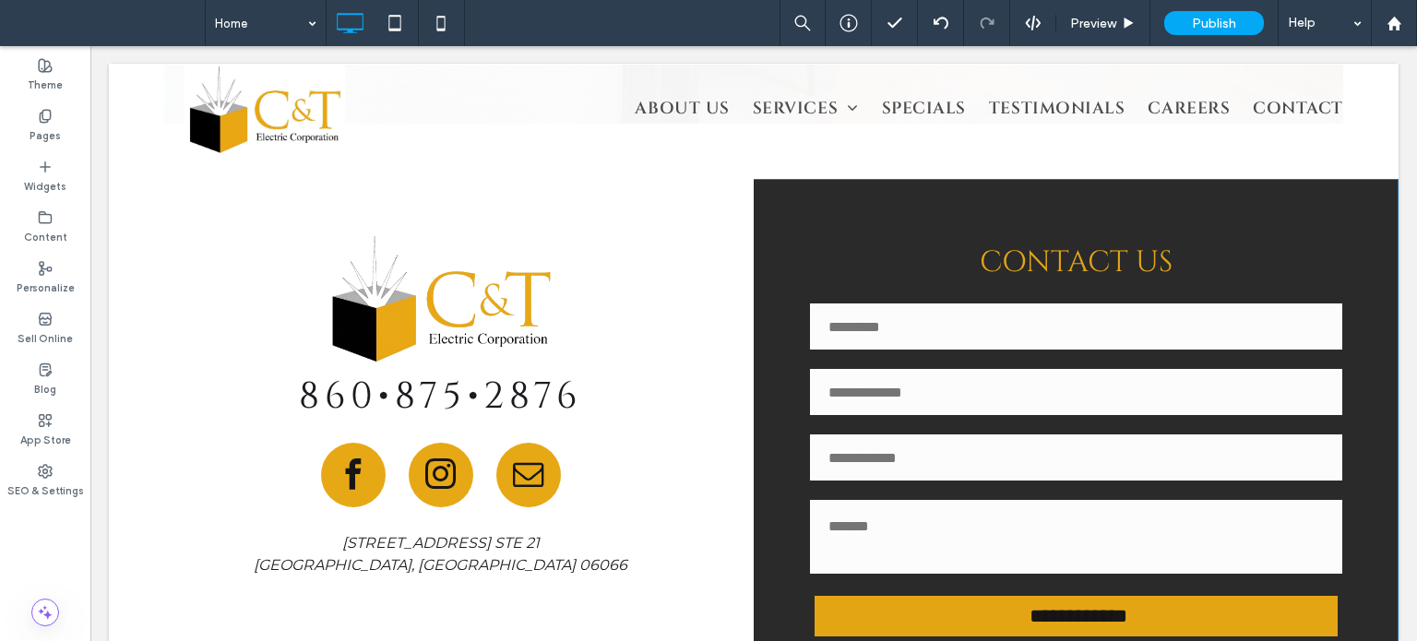
drag, startPoint x: 618, startPoint y: 620, endPoint x: 620, endPoint y: 581, distance: 38.8
click at [620, 581] on div "**********" at bounding box center [754, 436] width 1290 height 514
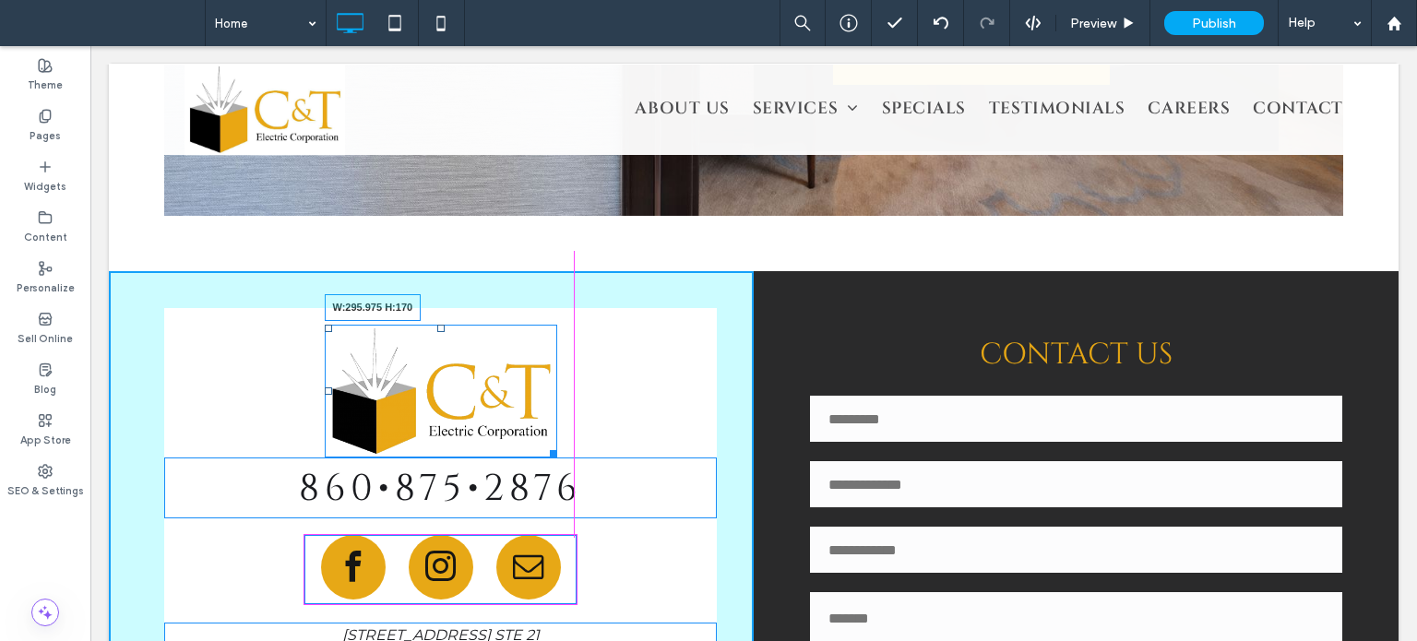
drag, startPoint x: 549, startPoint y: 373, endPoint x: 571, endPoint y: 380, distance: 23.3
click at [557, 380] on div "W:295.975 H:170" at bounding box center [441, 391] width 233 height 133
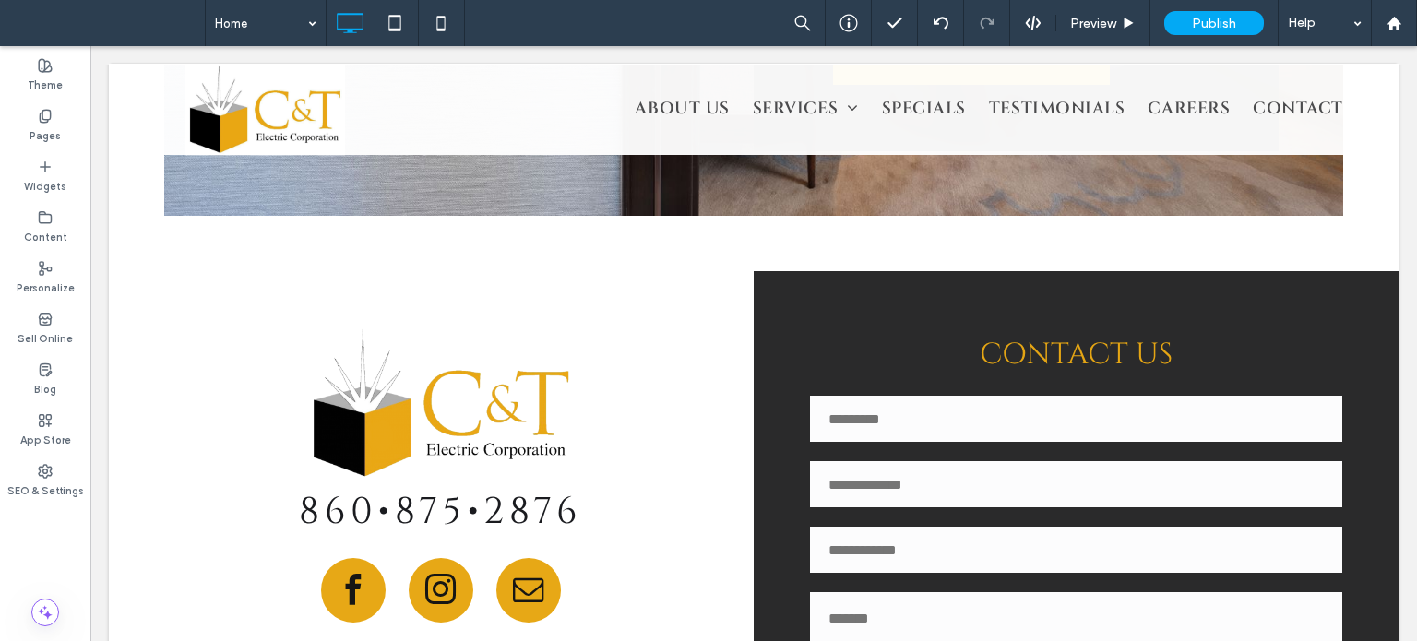
click at [705, 501] on div "860•875•2876 77 Industrial Park Rd. STE 21 Vernon, CT 06066 Click To Paste" at bounding box center [431, 528] width 645 height 514
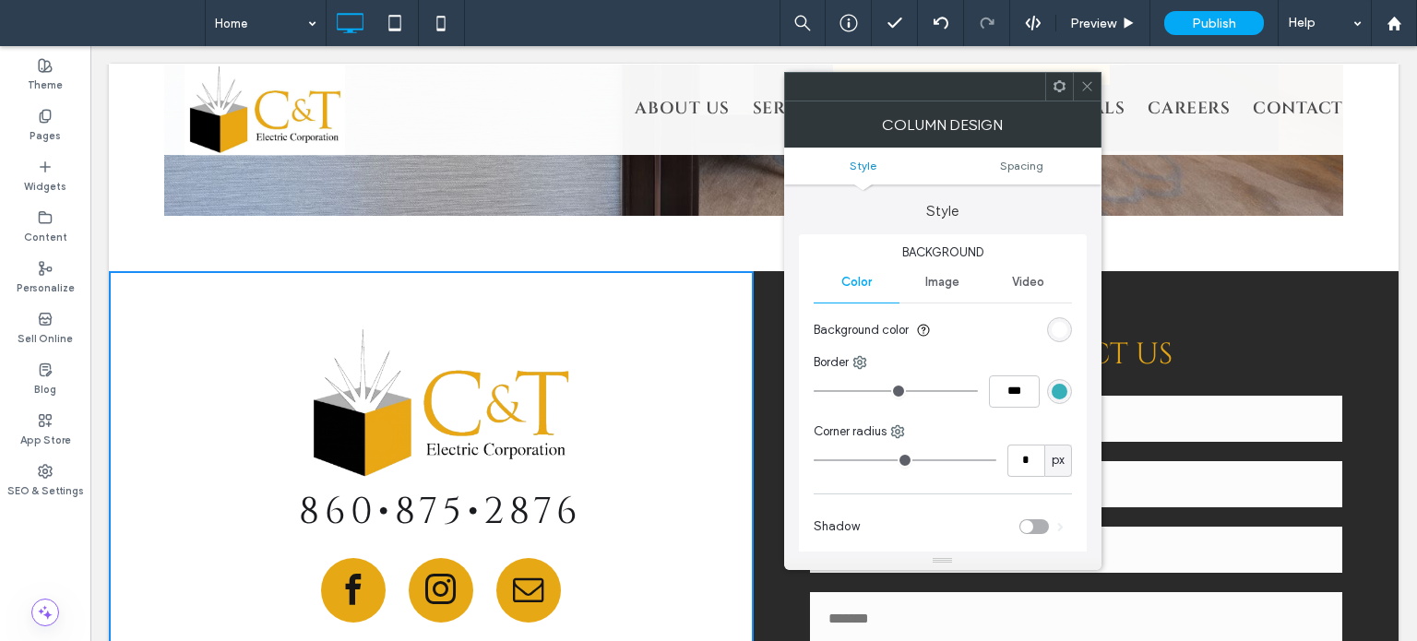
type input "*"
type input "***"
type input "*"
type input "***"
type input "*"
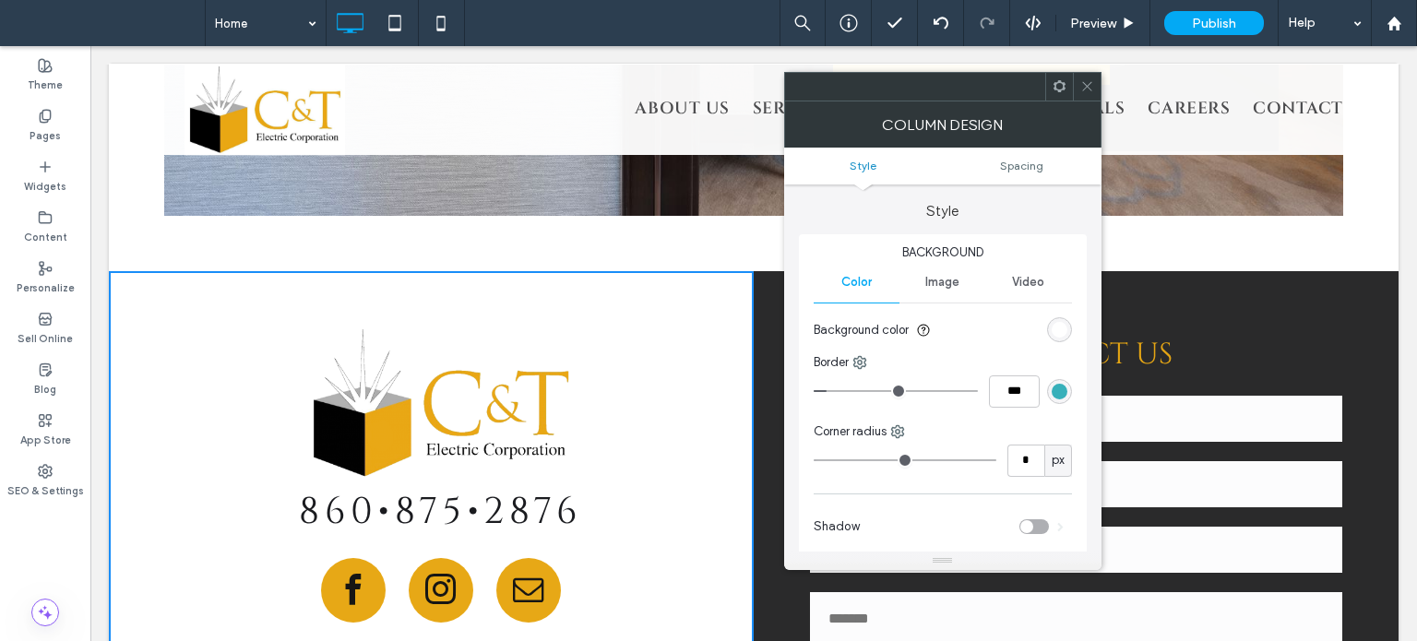
type input "***"
drag, startPoint x: 822, startPoint y: 393, endPoint x: 838, endPoint y: 390, distance: 15.9
type input "*"
click at [838, 390] on input "range" at bounding box center [896, 391] width 164 height 2
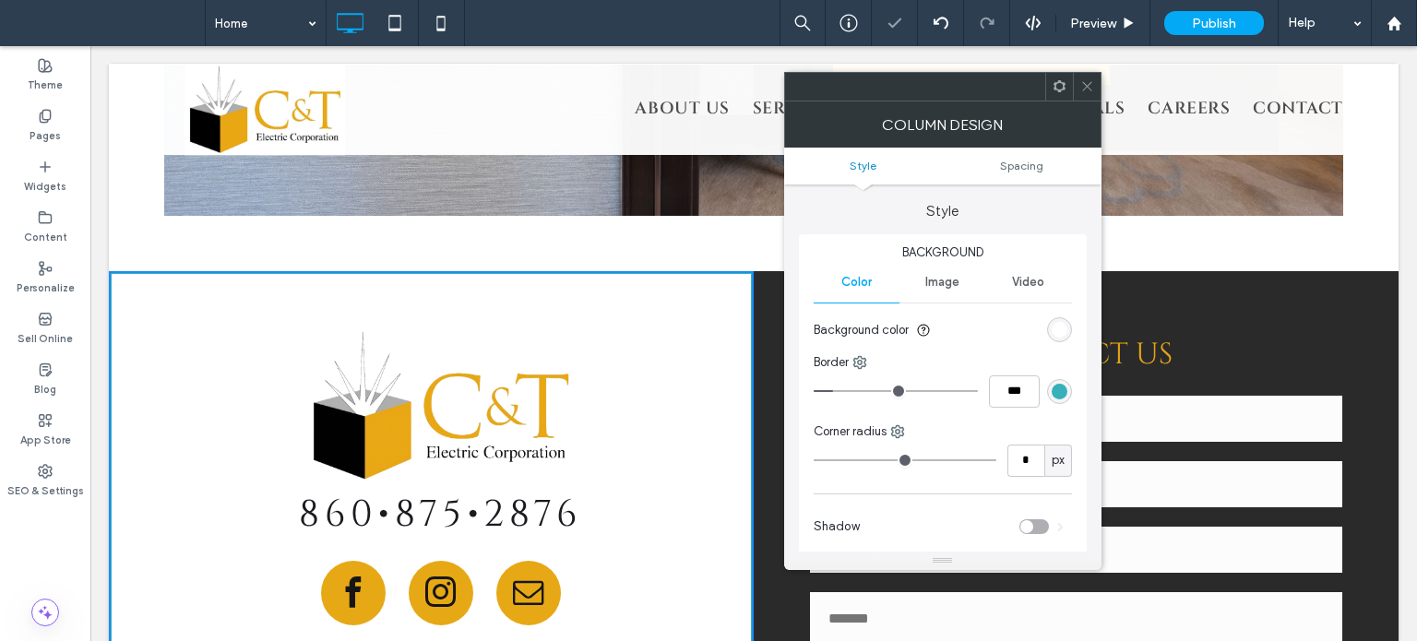
click at [1058, 387] on div "rgb(55, 176, 186)" at bounding box center [1060, 392] width 16 height 16
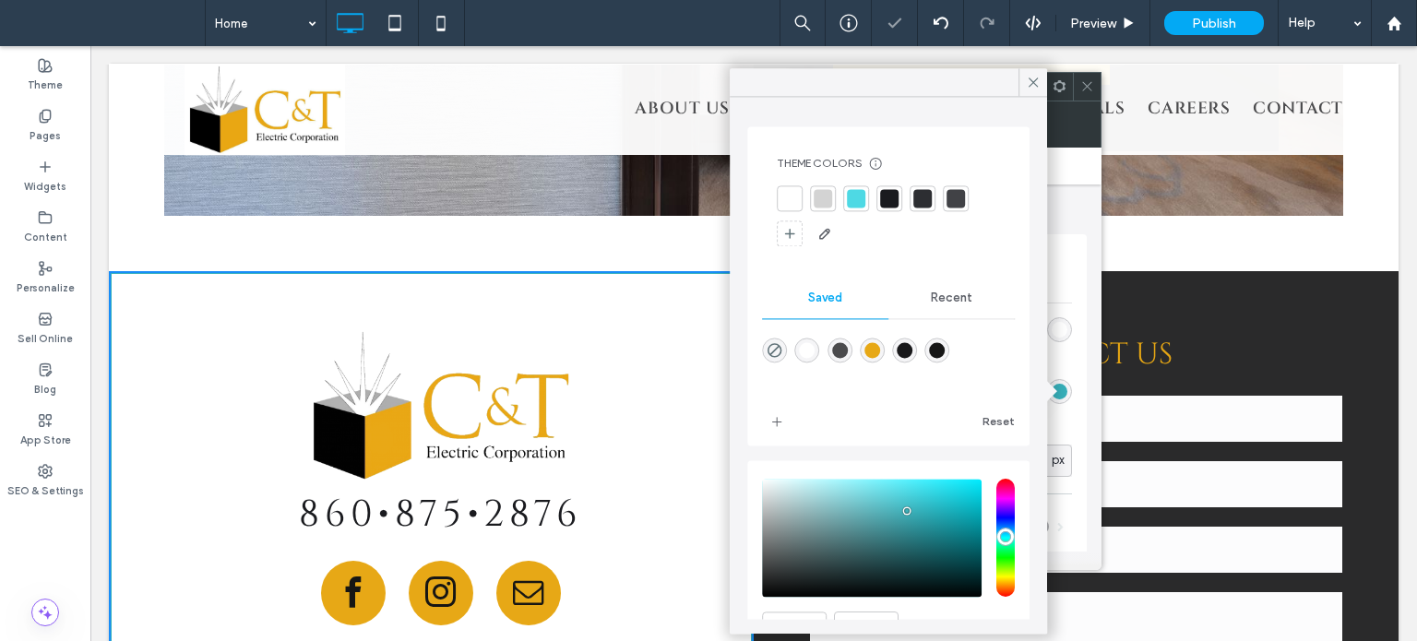
click at [889, 202] on div at bounding box center [889, 198] width 18 height 18
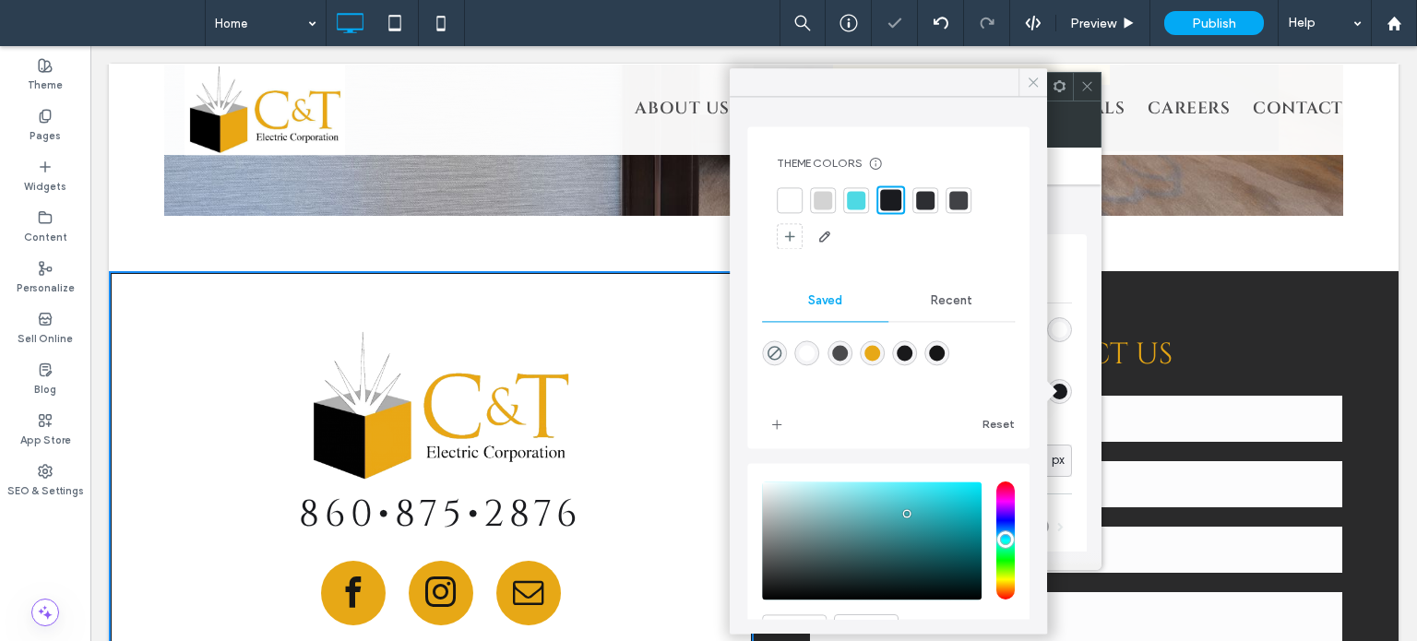
click at [1038, 84] on icon at bounding box center [1033, 82] width 17 height 17
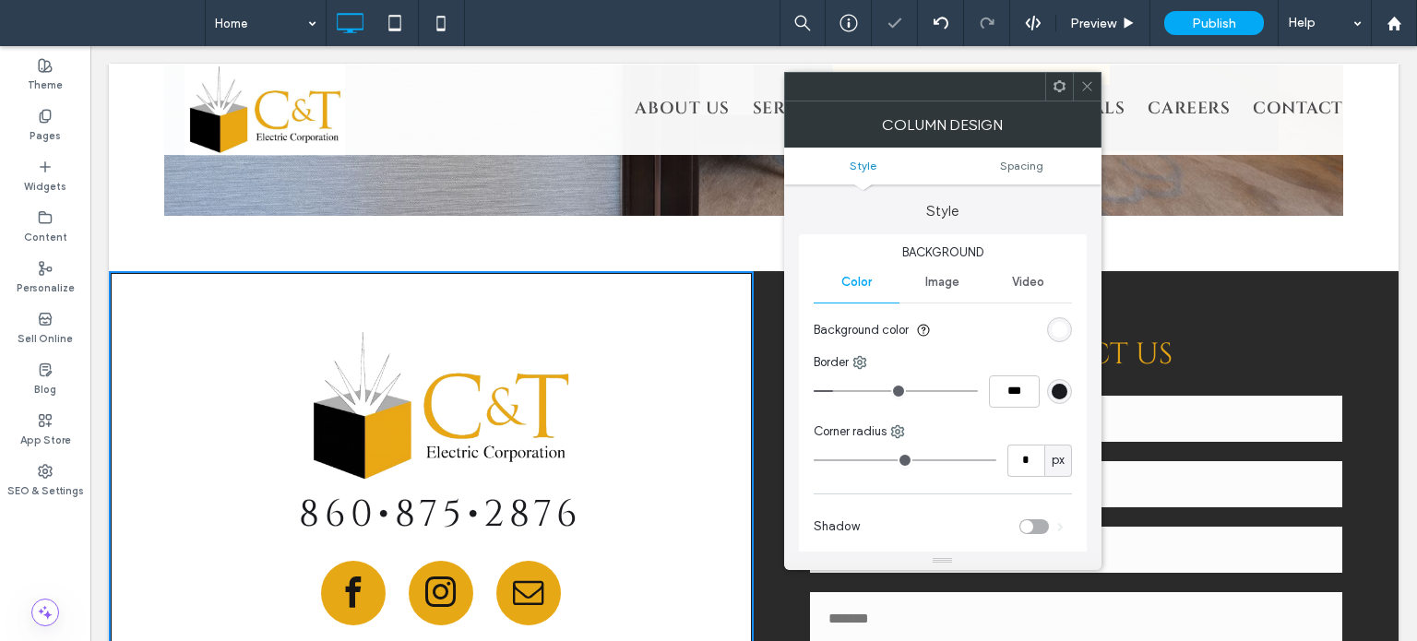
click at [1094, 86] on div at bounding box center [1087, 87] width 28 height 28
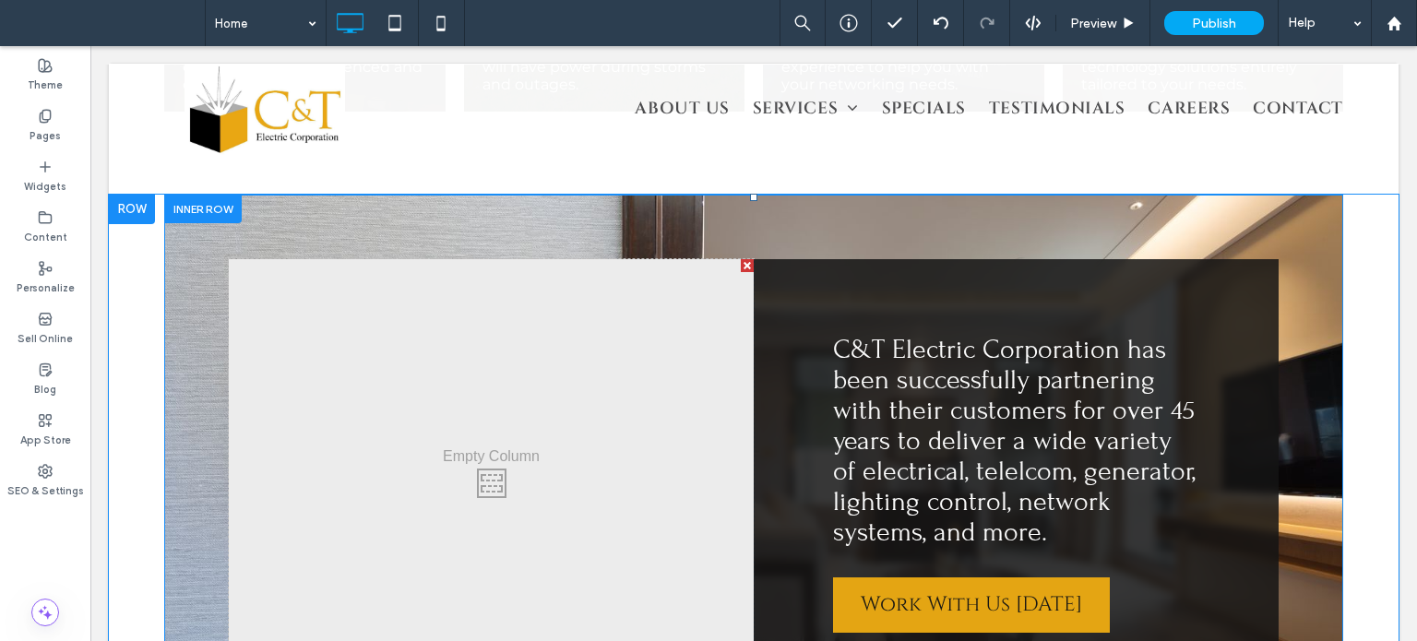
scroll to position [2030, 0]
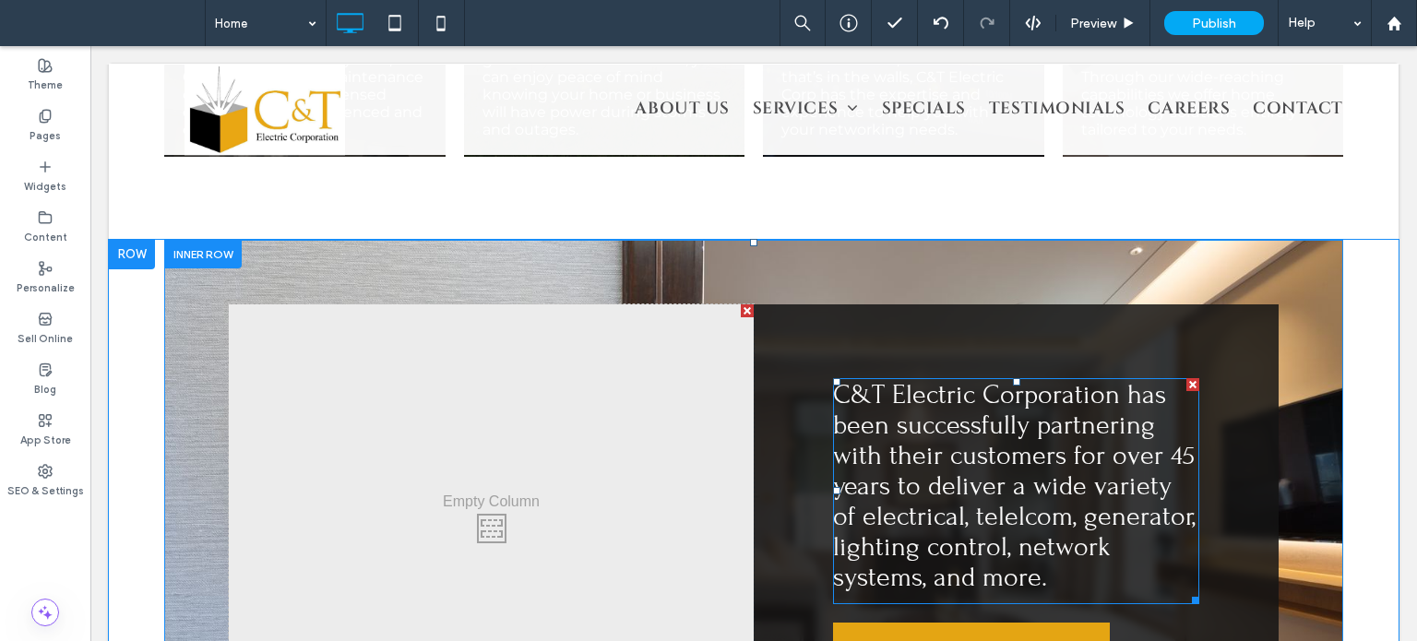
click at [964, 461] on span "C&T Electric Corporation has been successfully partnering with their customers …" at bounding box center [1014, 486] width 363 height 214
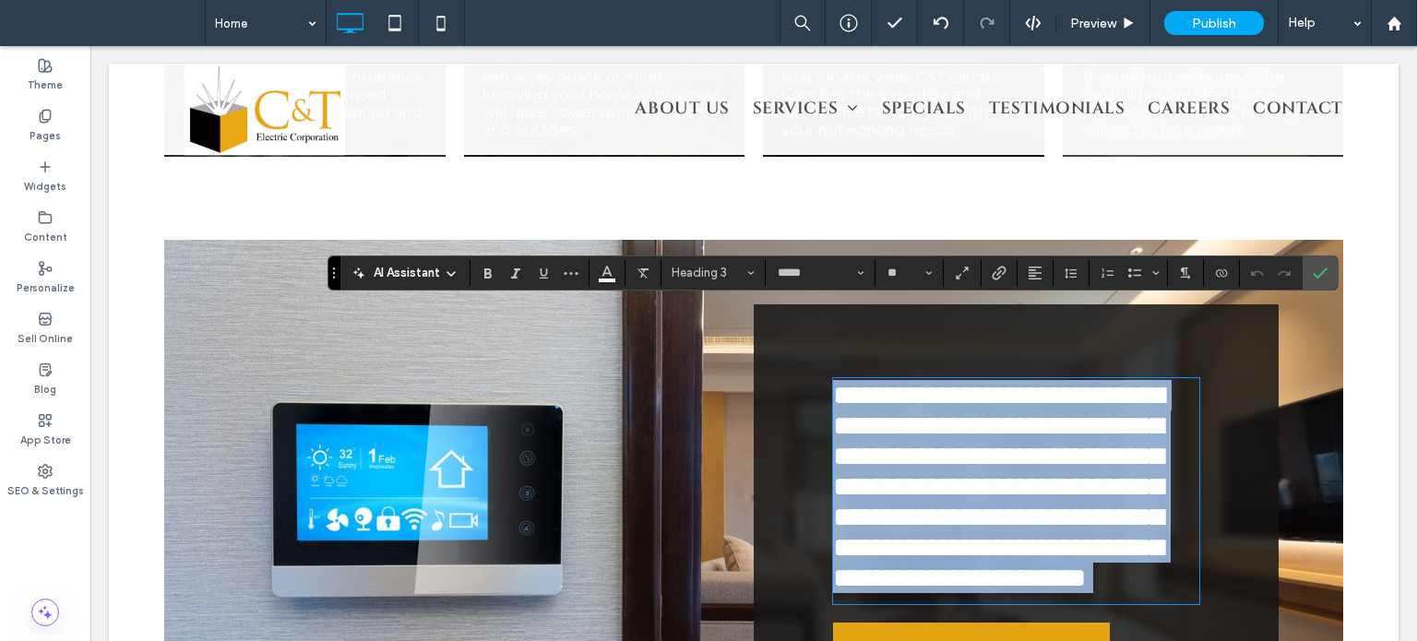
click at [1058, 456] on span "**********" at bounding box center [998, 486] width 331 height 209
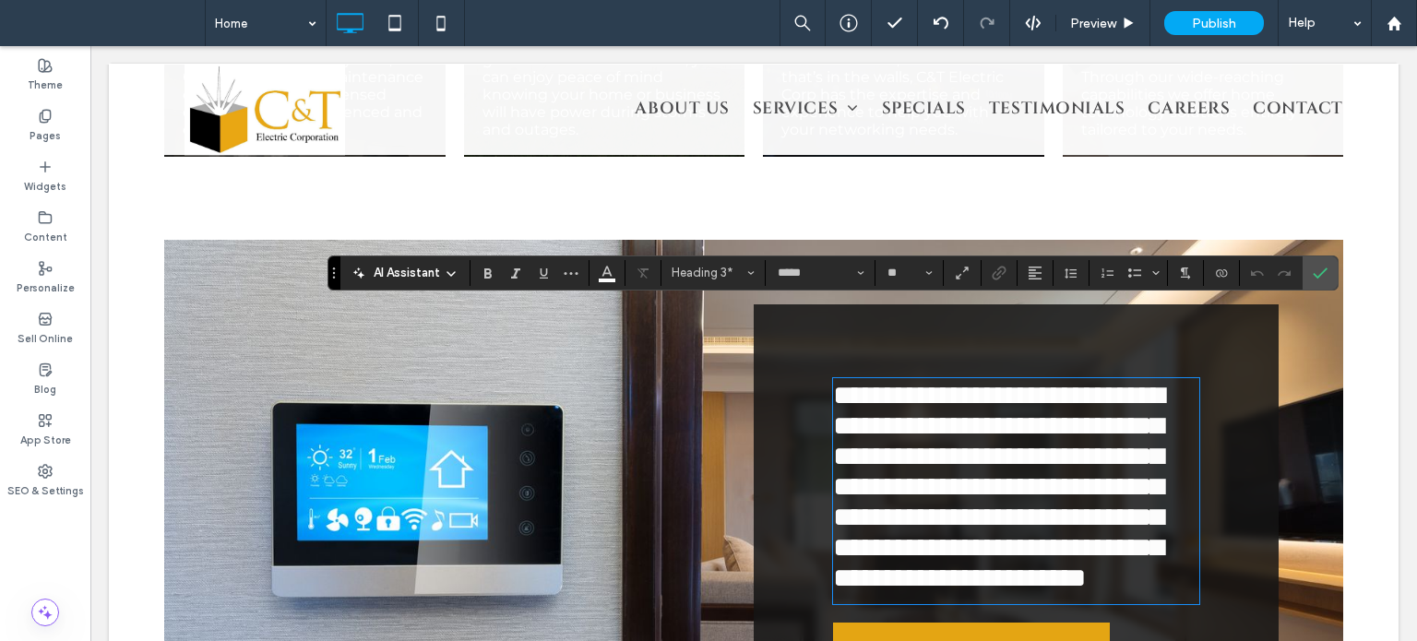
click at [1074, 449] on span "**********" at bounding box center [998, 486] width 331 height 209
drag, startPoint x: 1322, startPoint y: 277, endPoint x: 1232, endPoint y: 230, distance: 101.9
click at [1322, 277] on icon "Confirm" at bounding box center [1320, 273] width 15 height 15
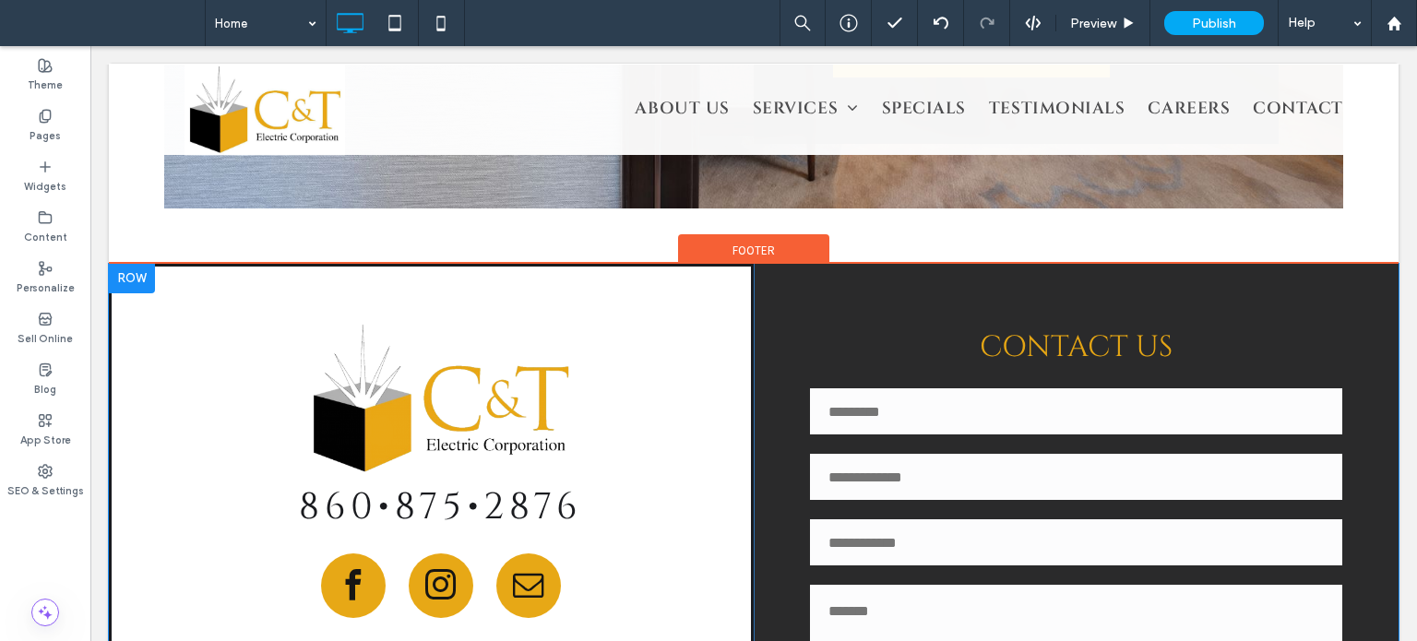
scroll to position [2531, 0]
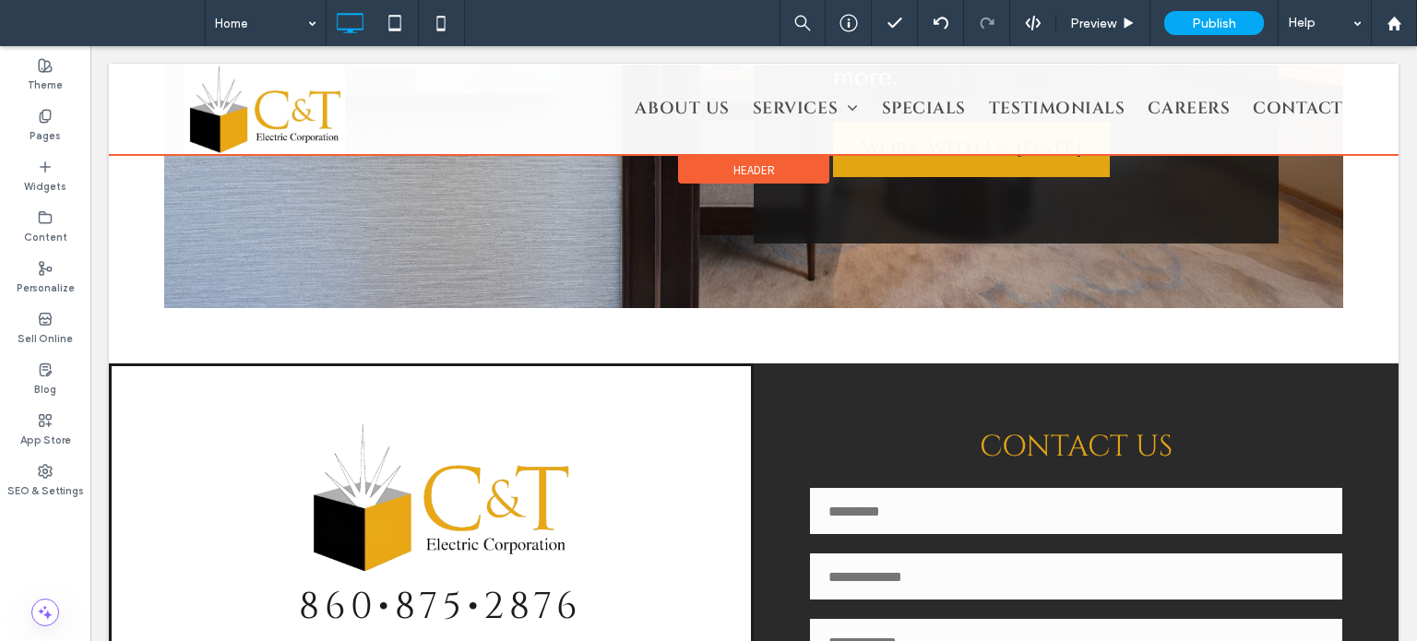
click at [240, 113] on div at bounding box center [754, 109] width 1290 height 91
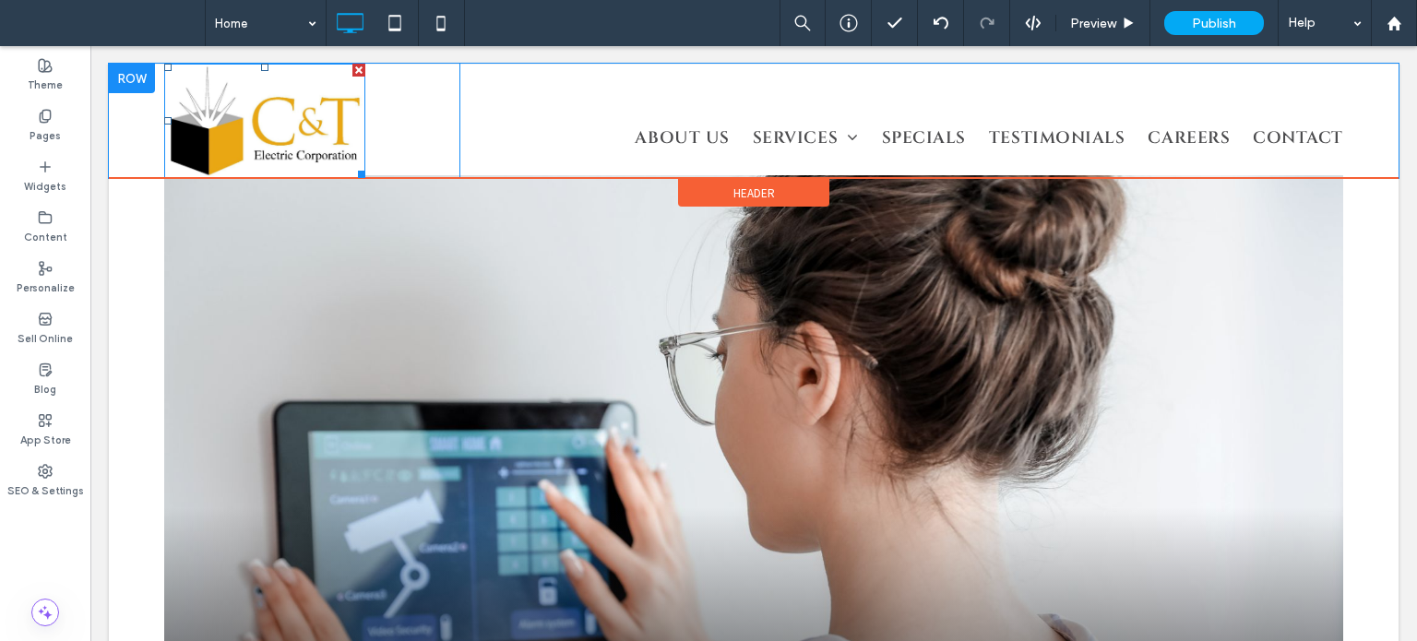
scroll to position [0, 0]
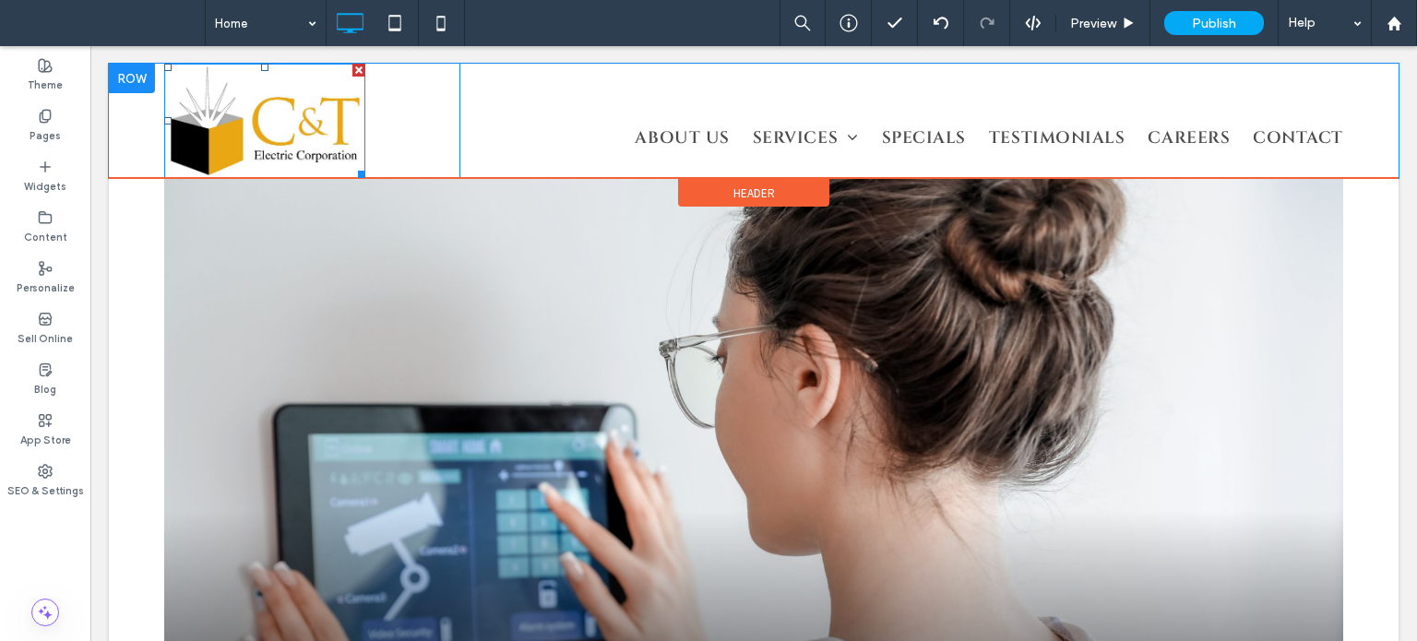
click at [237, 116] on img at bounding box center [264, 121] width 201 height 114
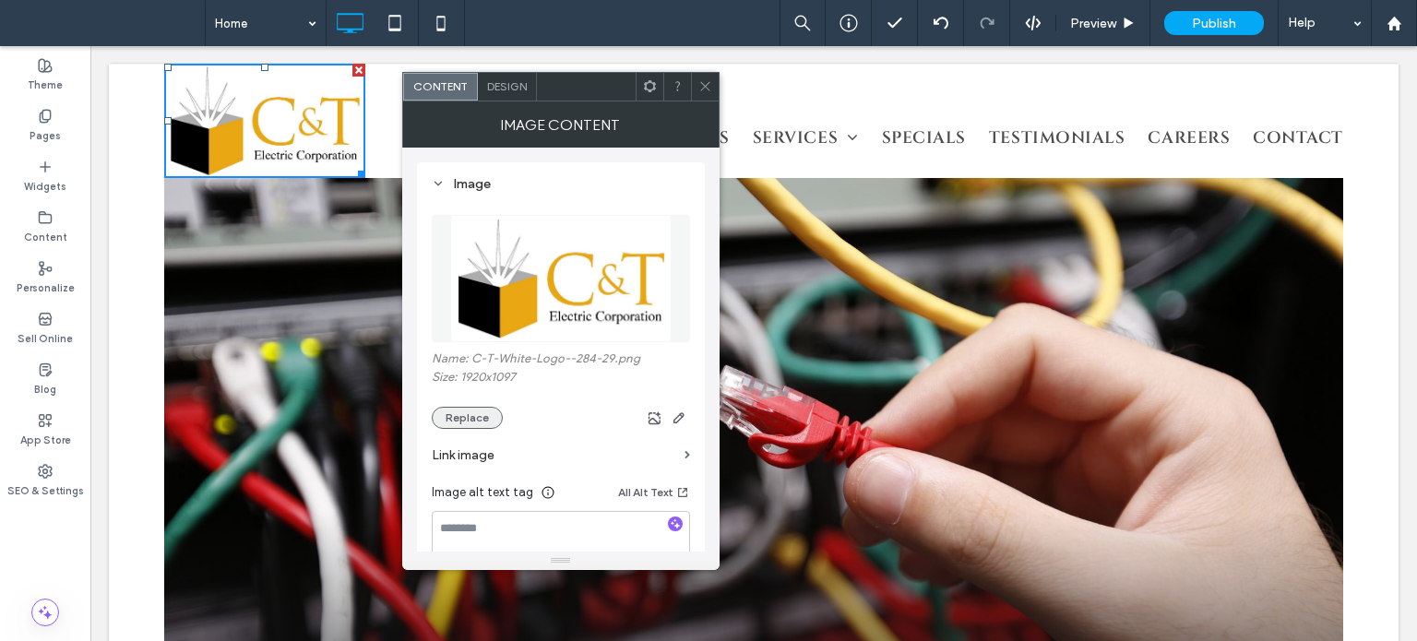
click at [476, 427] on button "Replace" at bounding box center [467, 418] width 71 height 22
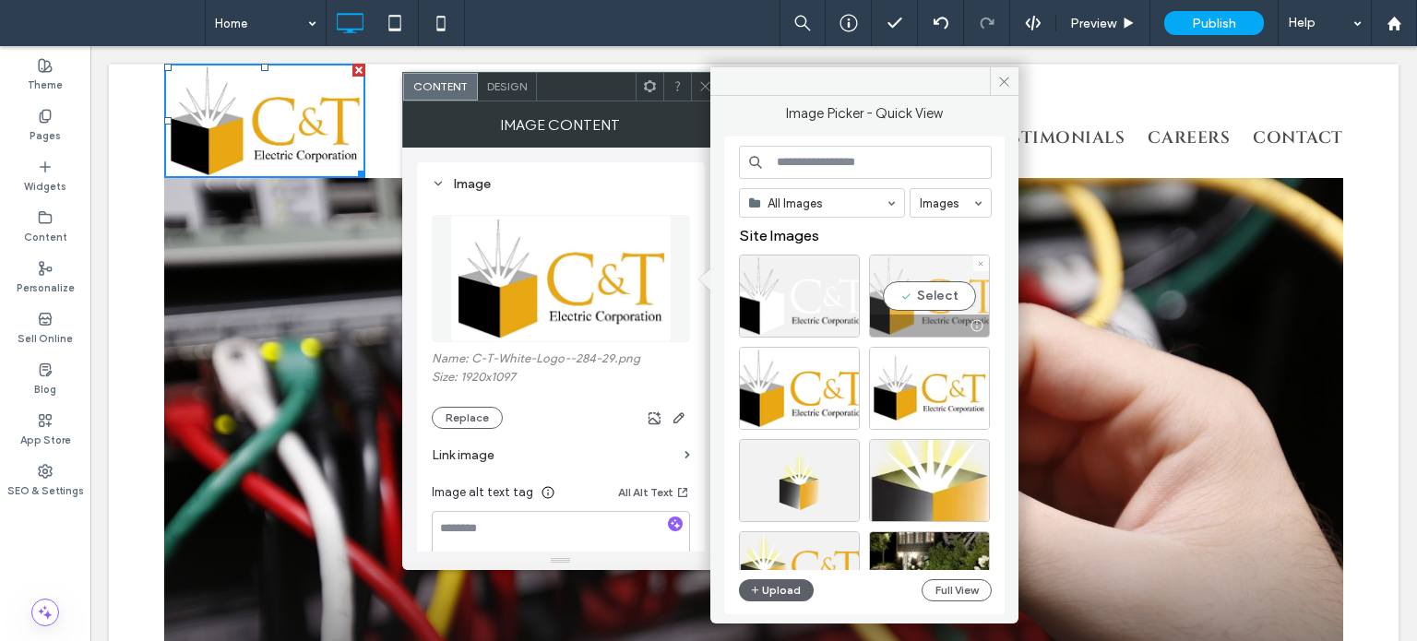
click at [930, 297] on div "Select" at bounding box center [929, 296] width 121 height 83
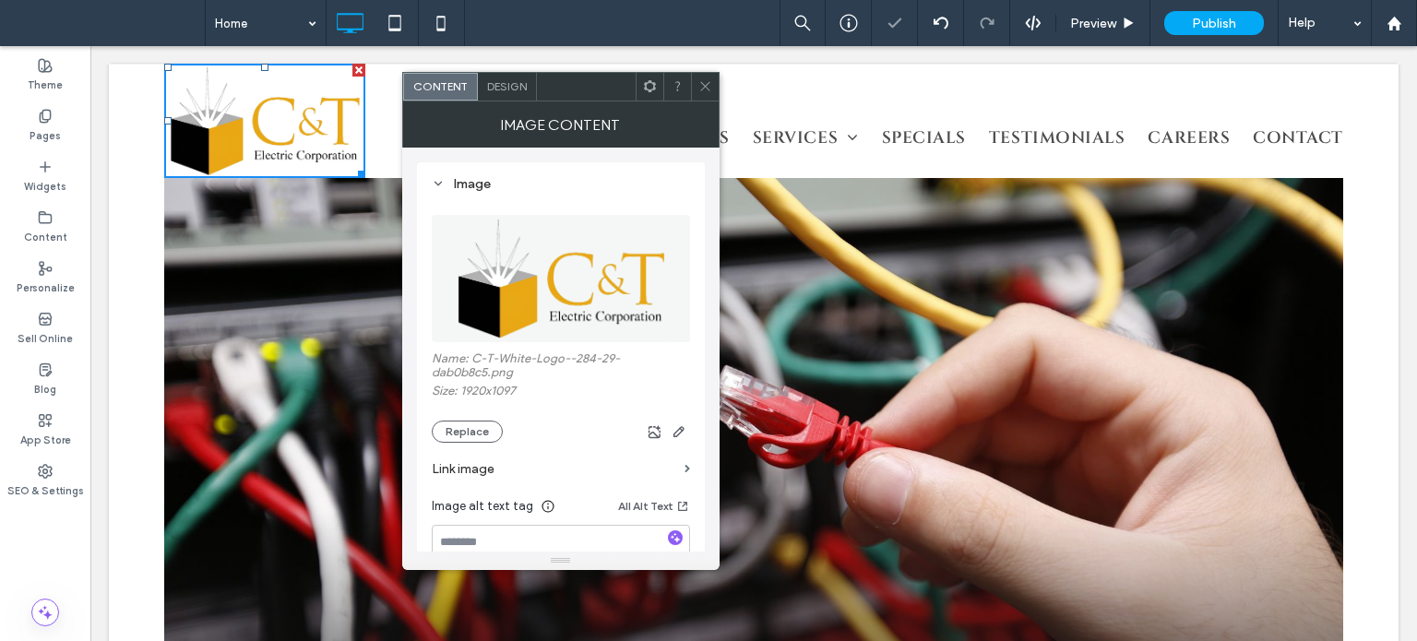
click at [708, 88] on icon at bounding box center [705, 86] width 14 height 14
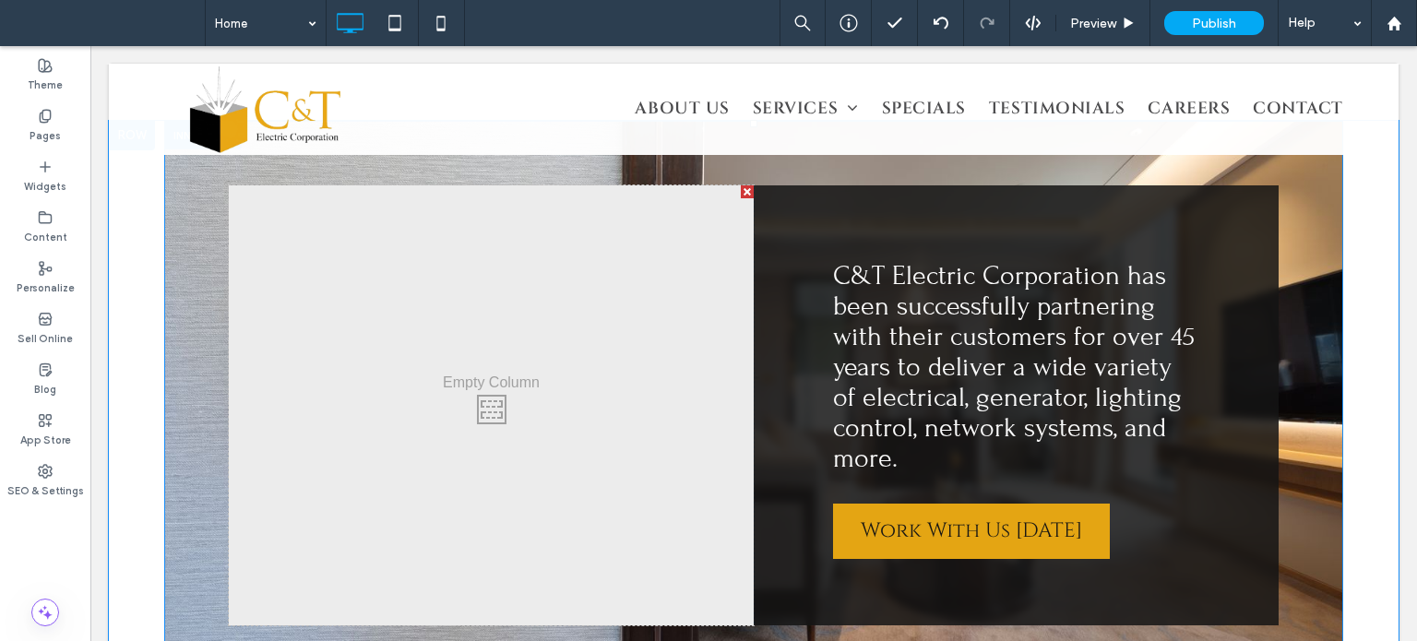
scroll to position [1977, 0]
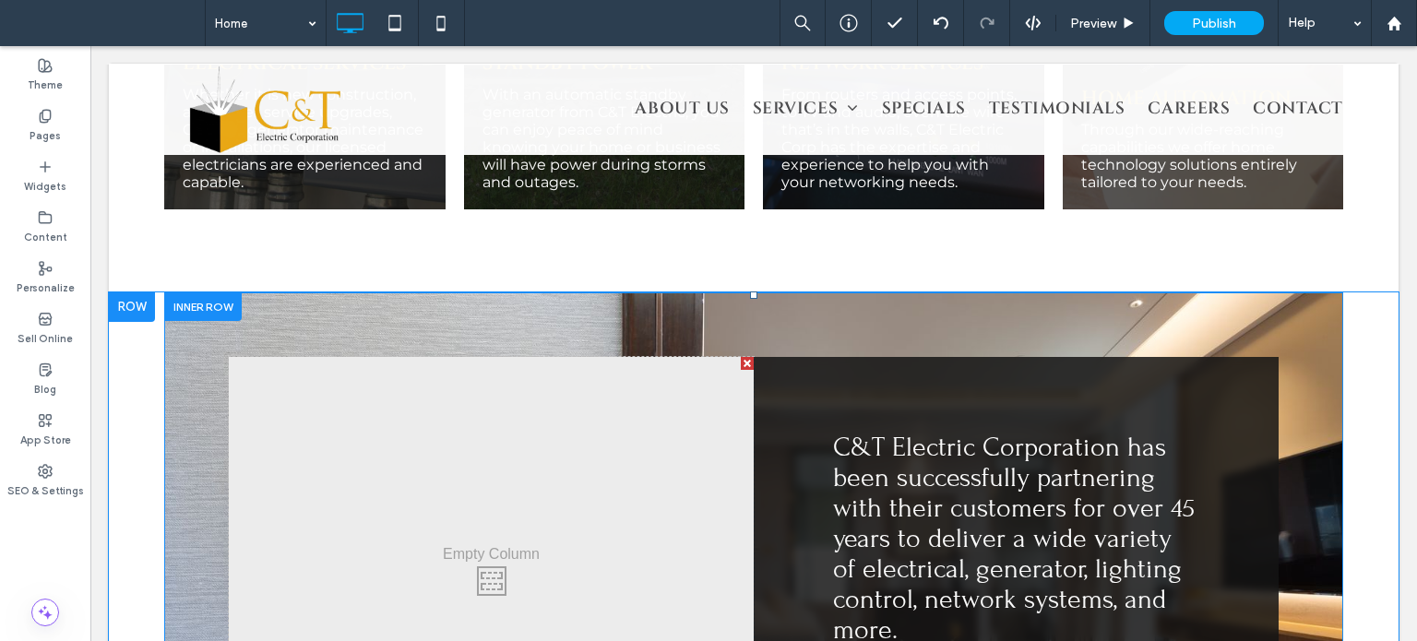
click at [198, 292] on div at bounding box center [203, 306] width 78 height 29
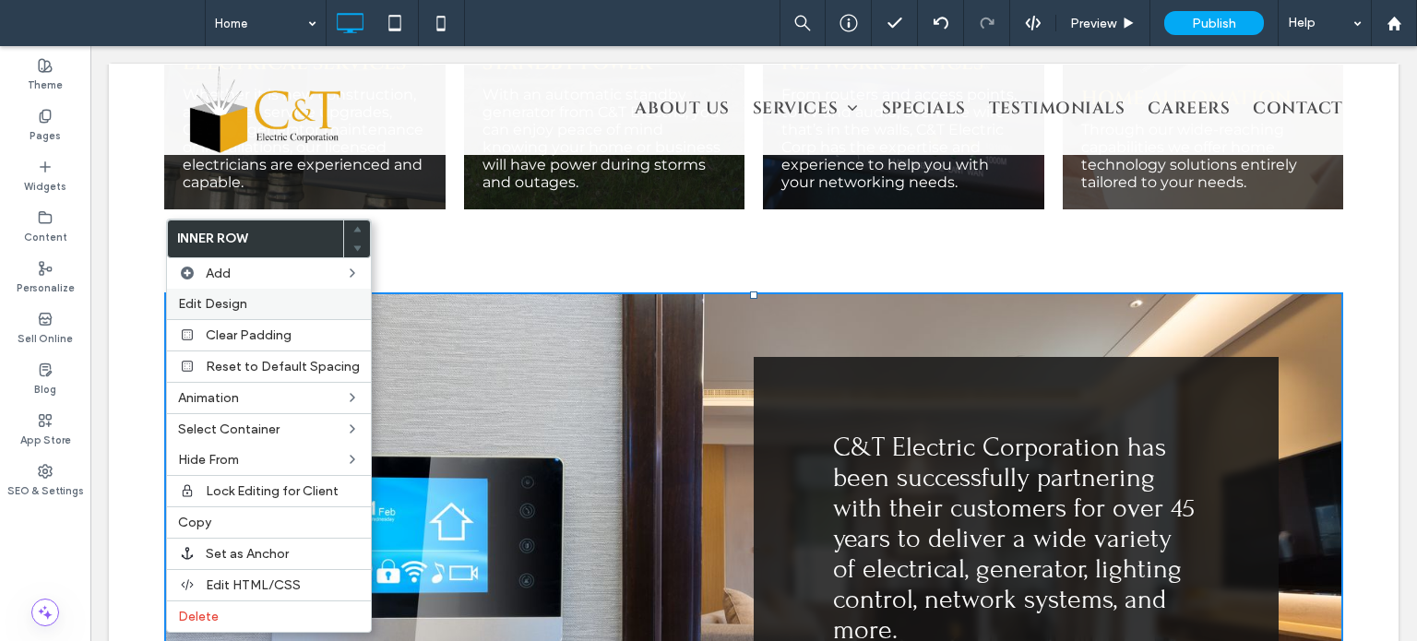
click at [214, 305] on span "Edit Design" at bounding box center [212, 304] width 69 height 16
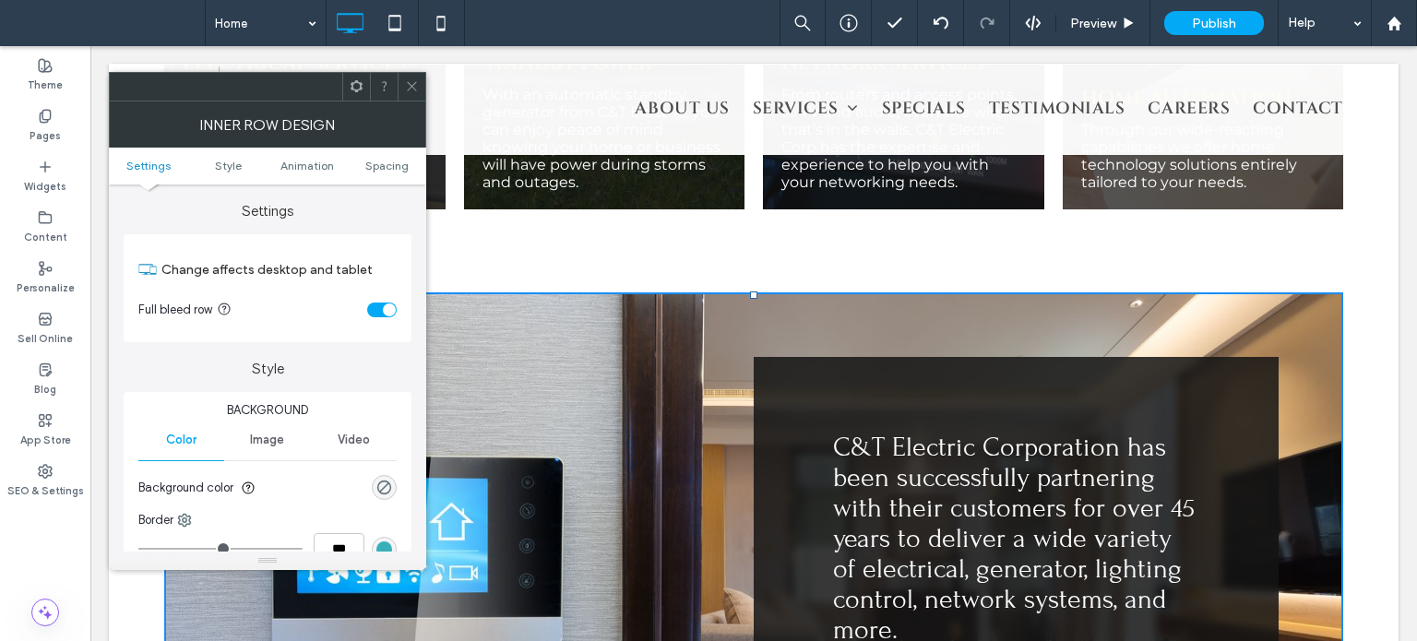
click at [408, 91] on icon at bounding box center [412, 86] width 14 height 14
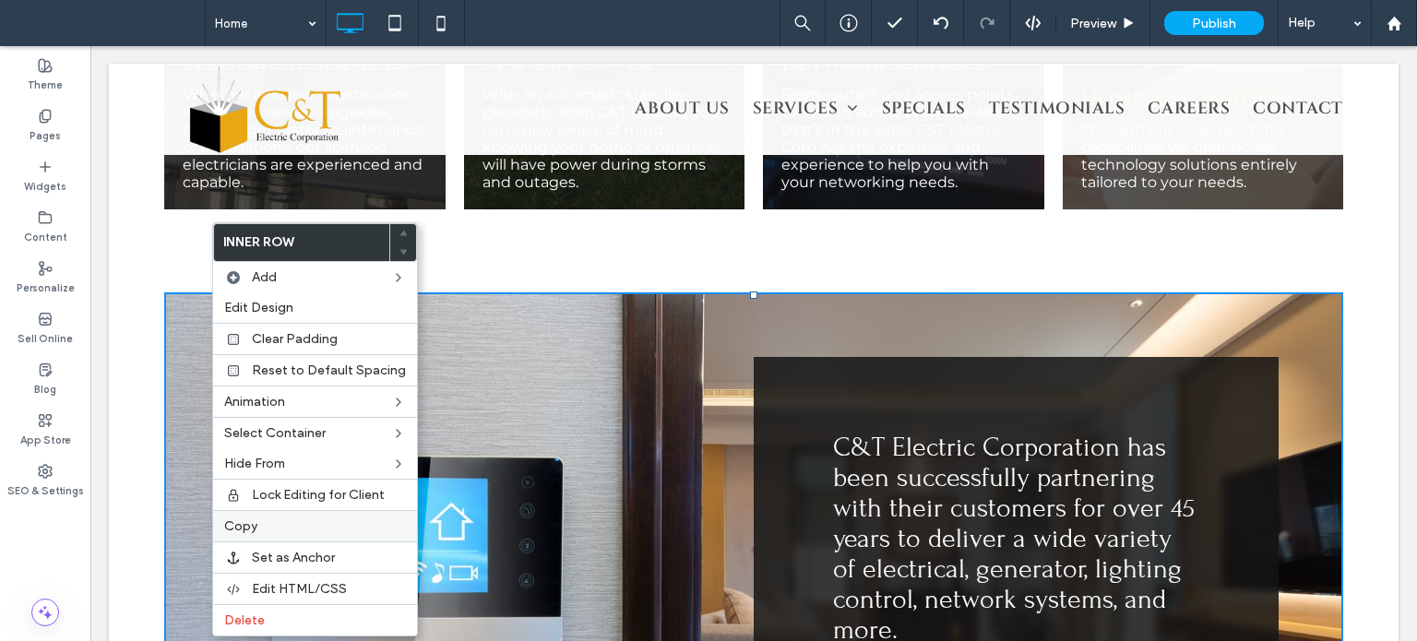
click at [281, 537] on div "Inner Row Add Edit Design Clear Padding Reset to Default Spacing Animation Sele…" at bounding box center [315, 429] width 206 height 414
click at [281, 536] on div "Copy" at bounding box center [315, 525] width 204 height 31
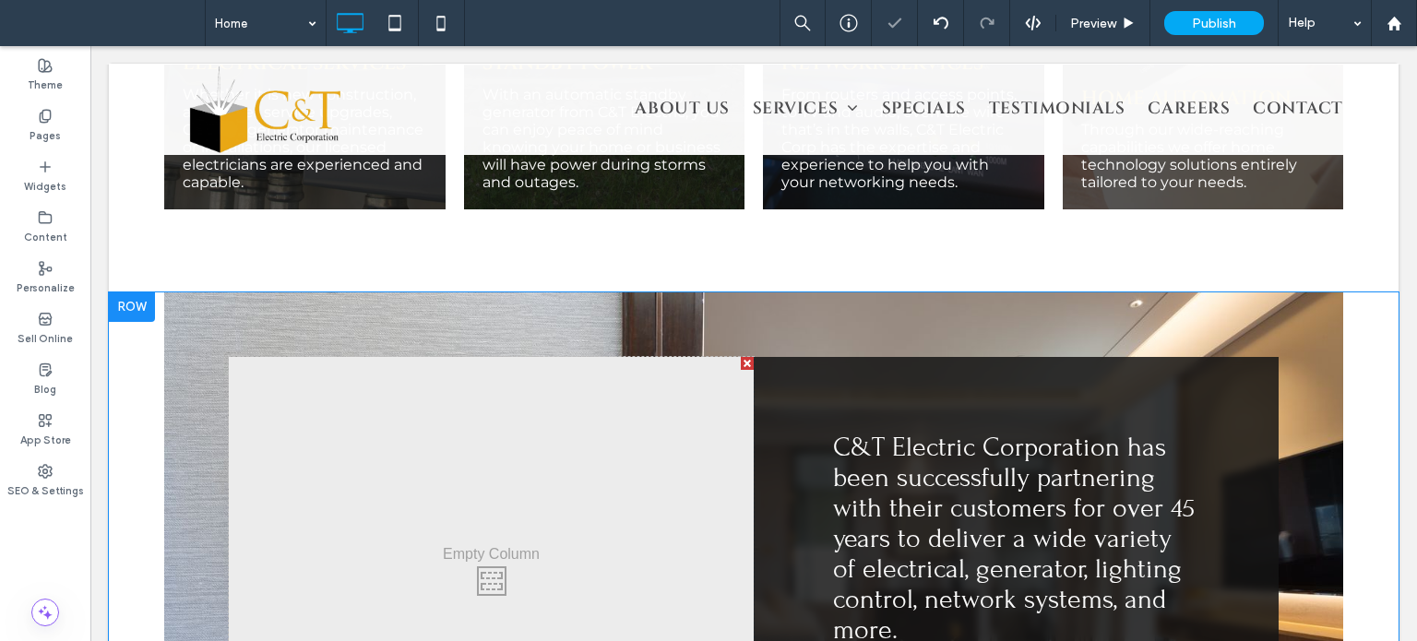
click at [131, 292] on div at bounding box center [132, 307] width 46 height 30
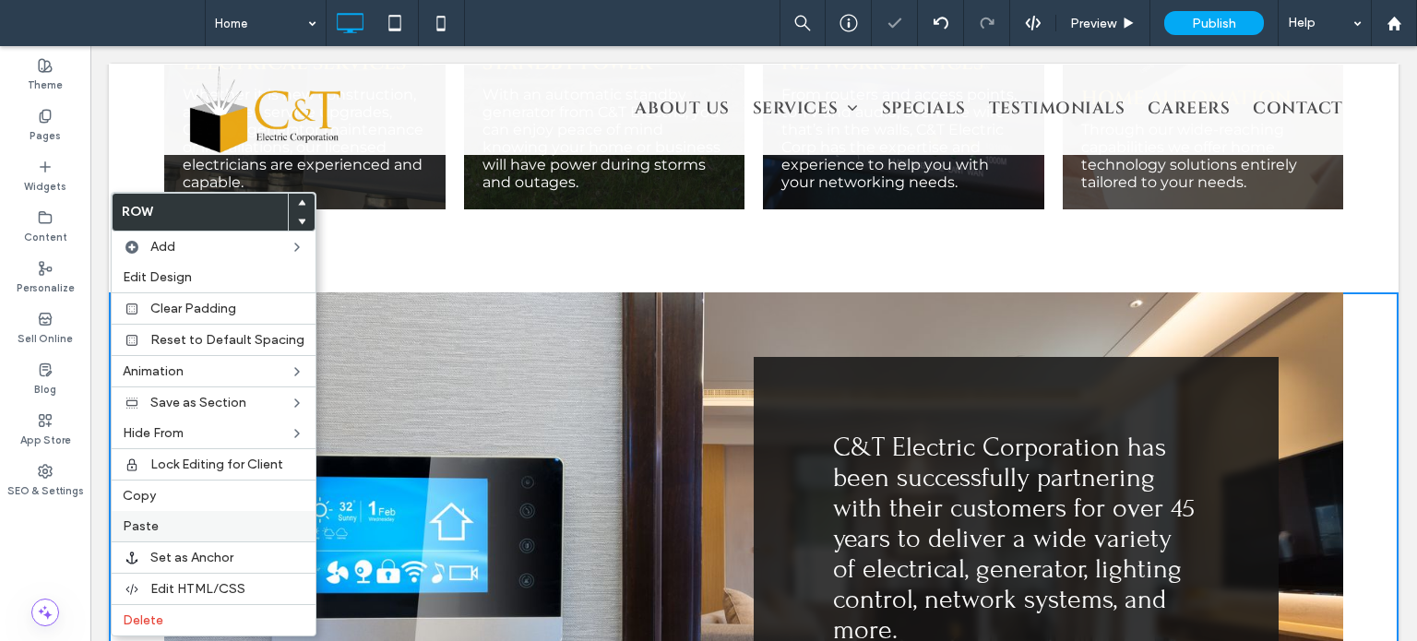
click at [170, 531] on div "Paste" at bounding box center [214, 526] width 204 height 30
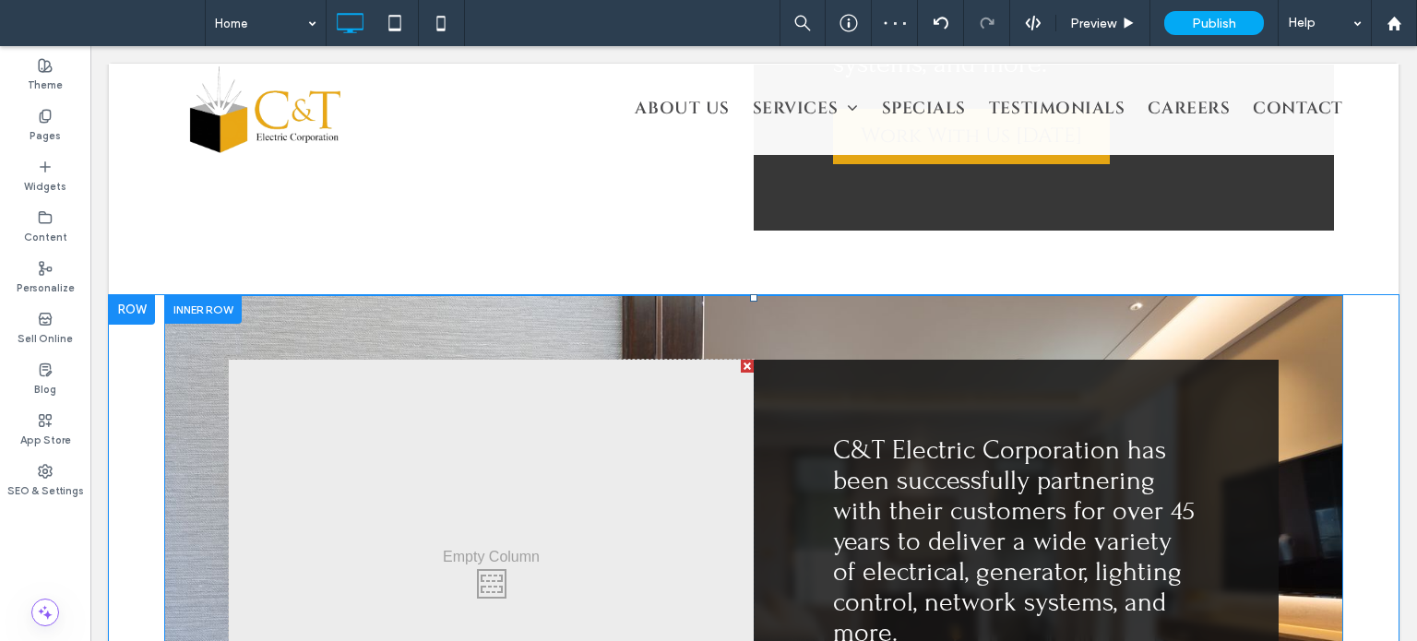
scroll to position [2623, 0]
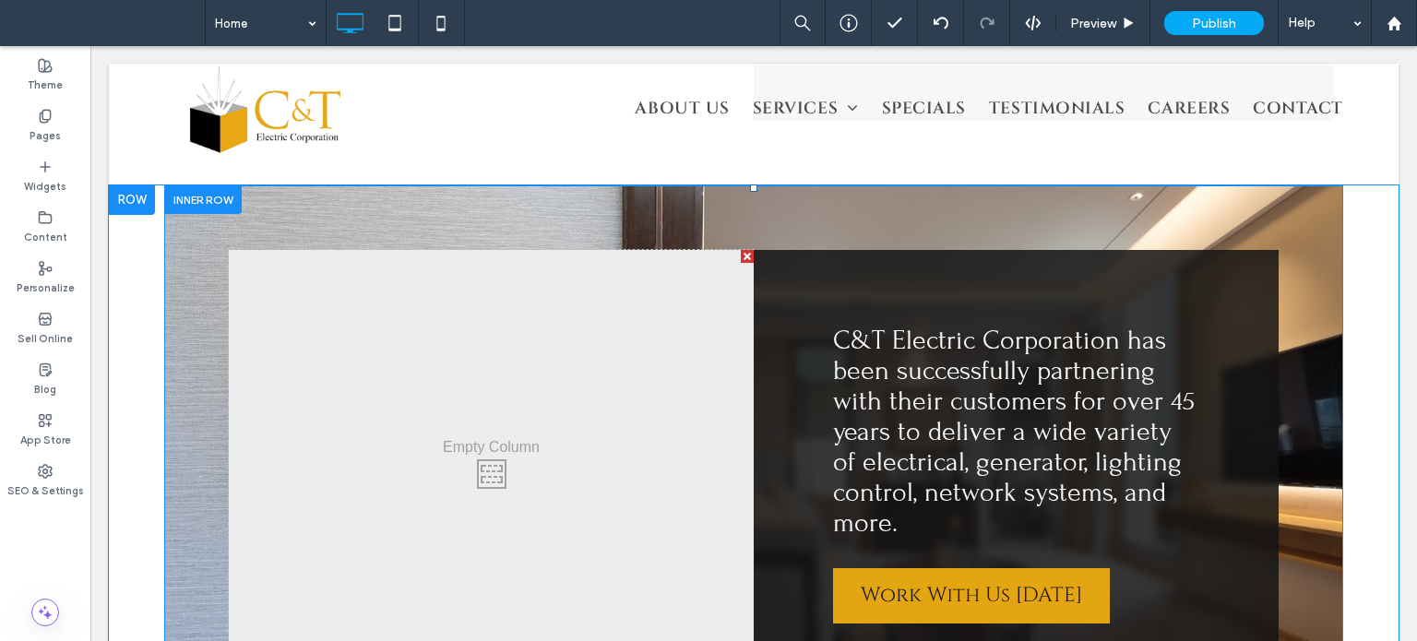
click at [198, 368] on div "Click To Paste C&T Electric Corporation has been successfully partnering with t…" at bounding box center [753, 469] width 1179 height 569
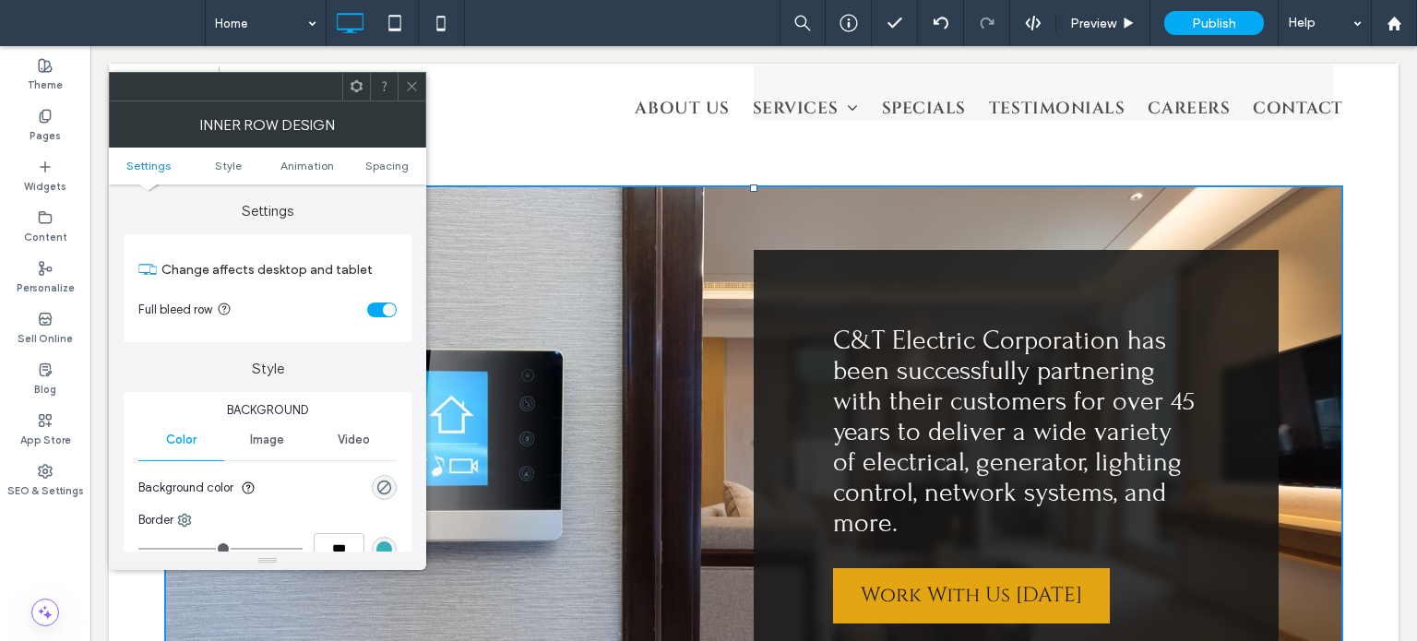
click at [284, 439] on div "Image" at bounding box center [267, 440] width 86 height 41
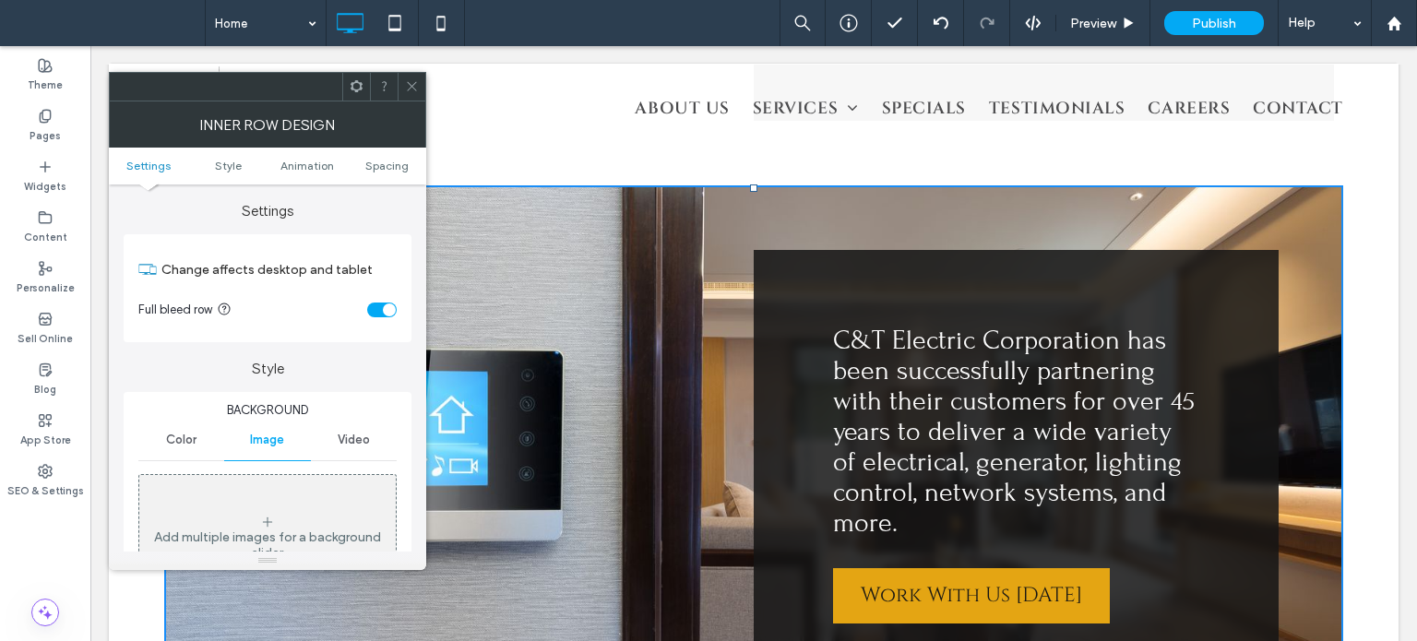
click at [408, 73] on span at bounding box center [412, 87] width 14 height 28
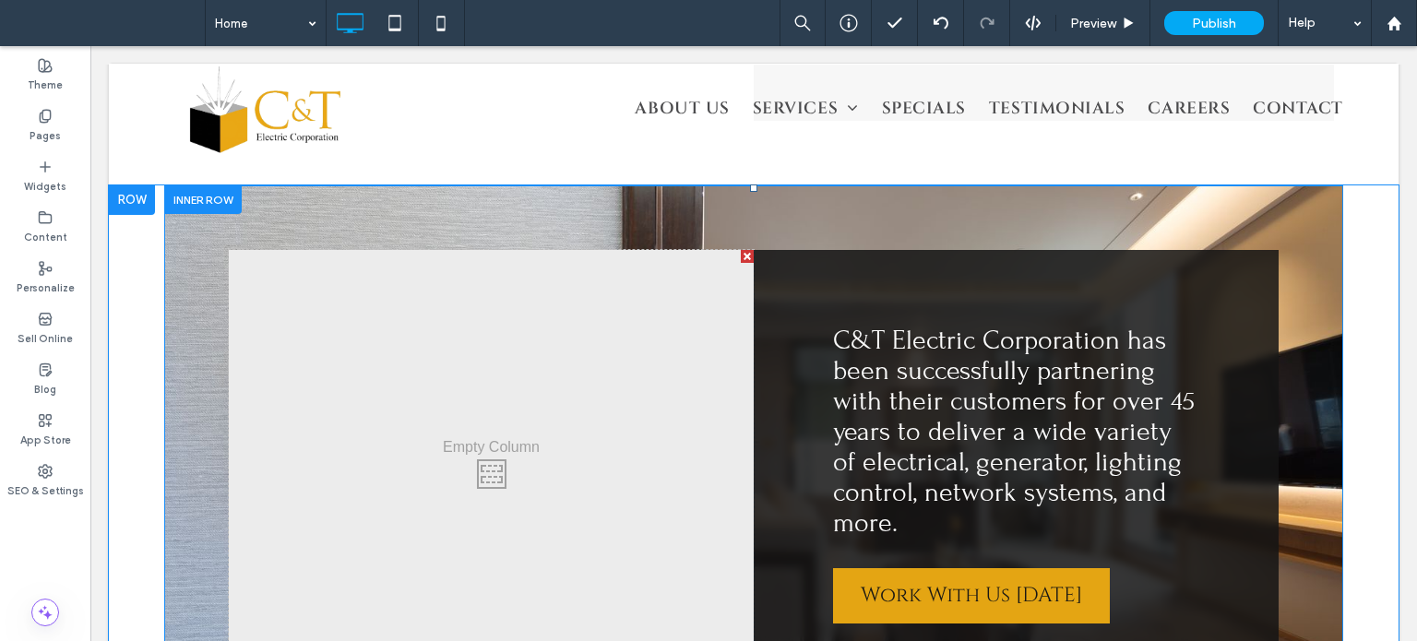
click at [212, 246] on div "Click To Paste C&T Electric Corporation has been successfully partnering with t…" at bounding box center [753, 469] width 1179 height 569
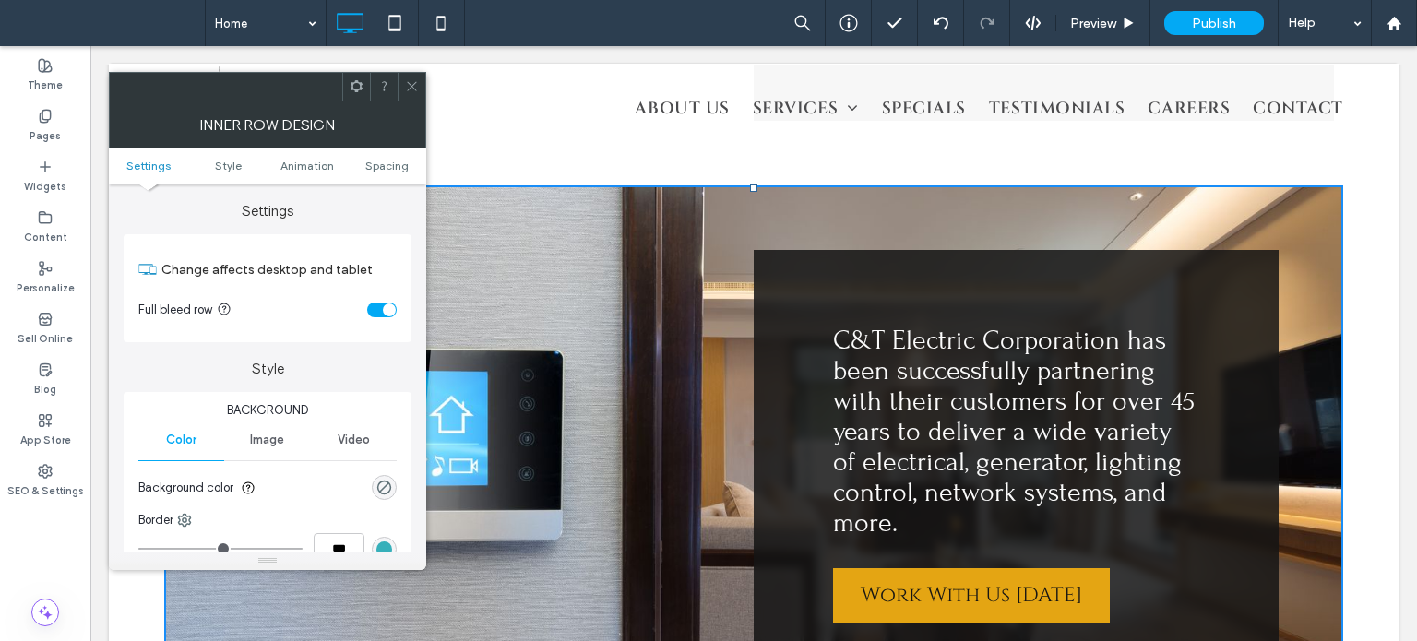
click at [267, 431] on div "Image" at bounding box center [267, 440] width 86 height 41
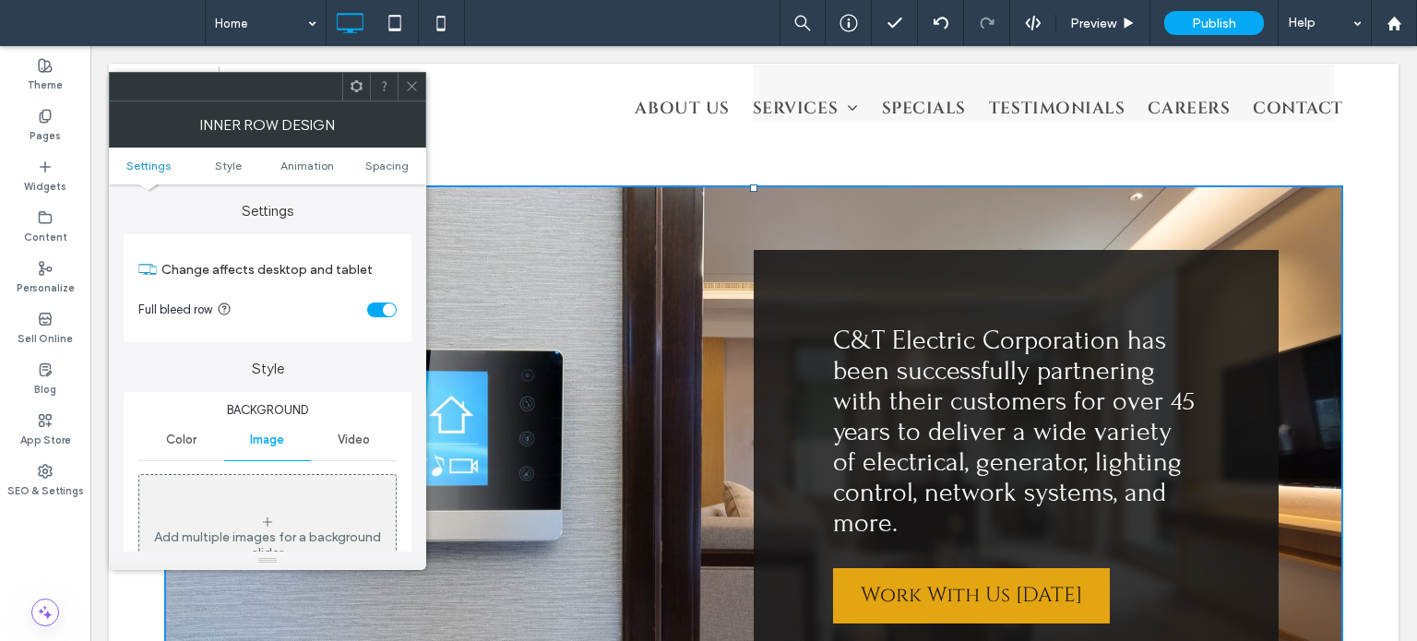
click at [416, 83] on icon at bounding box center [412, 86] width 14 height 14
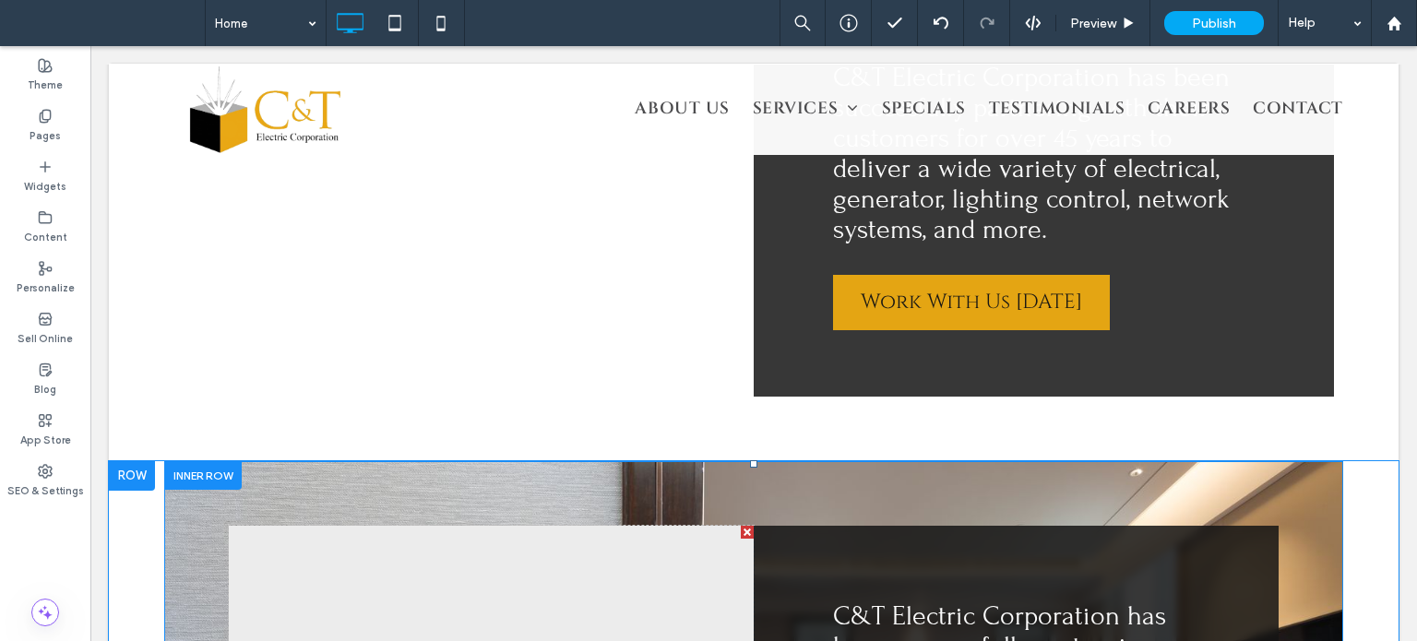
scroll to position [2346, 0]
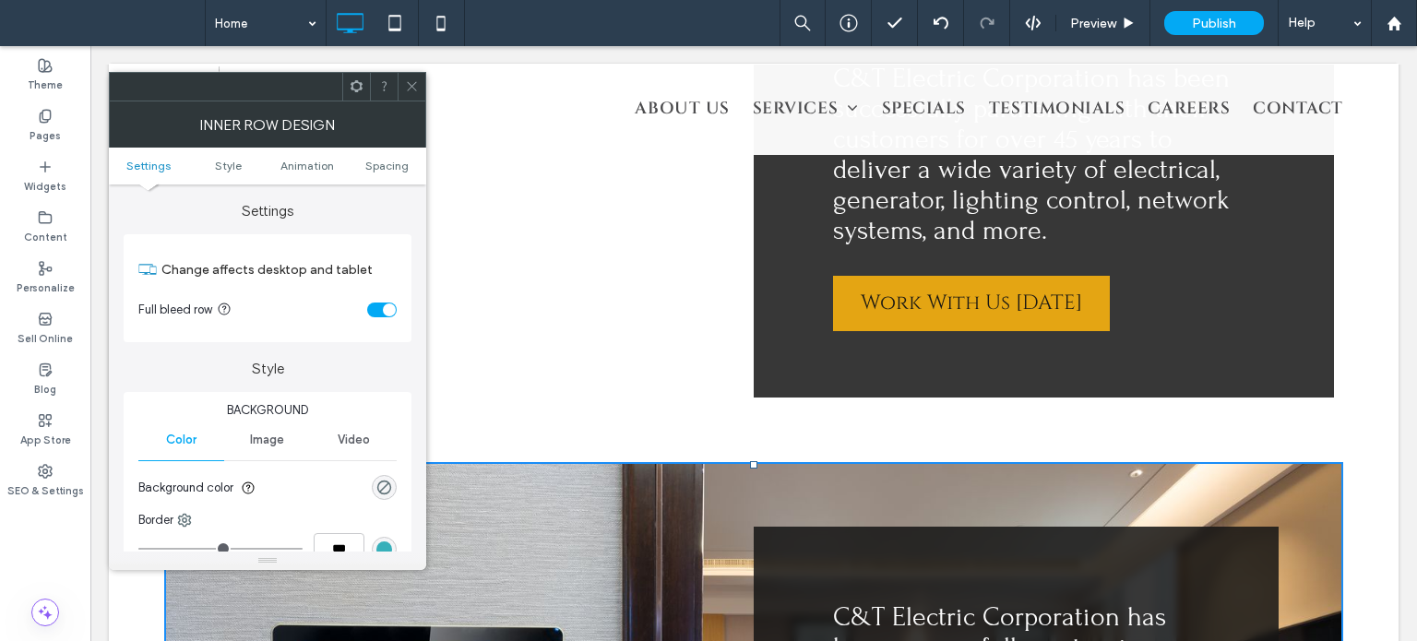
click at [266, 429] on div "Image" at bounding box center [267, 440] width 86 height 41
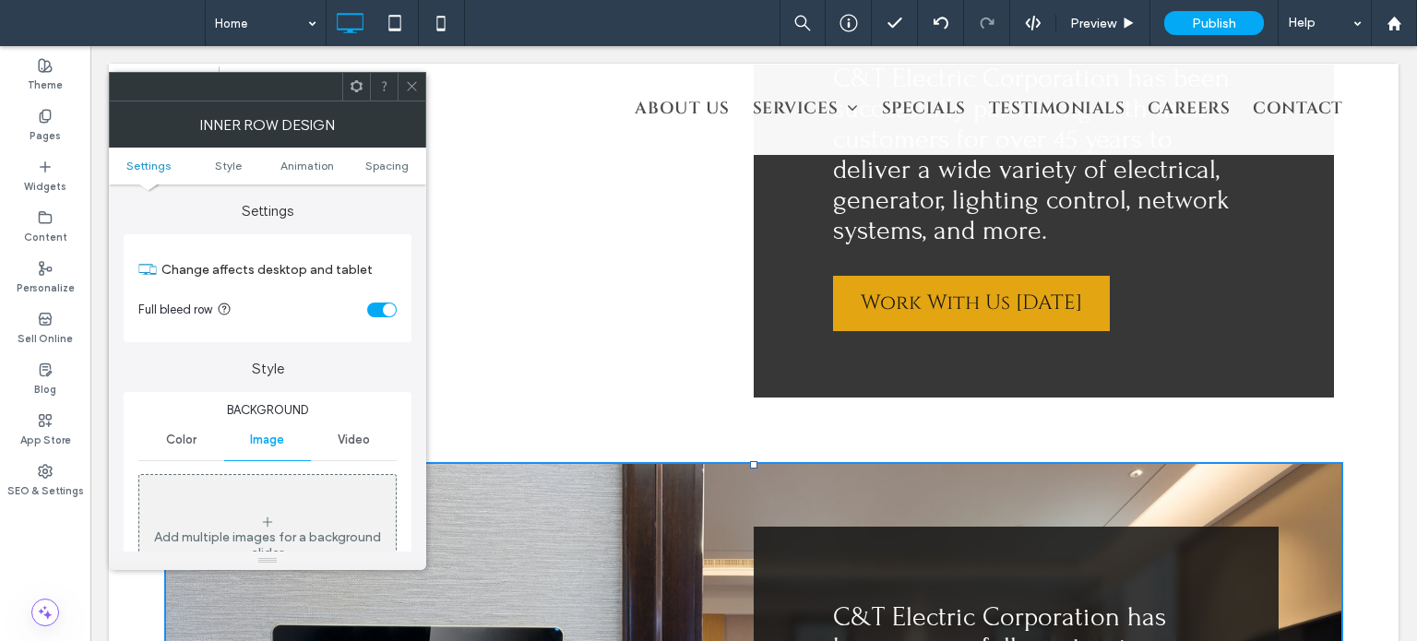
click at [402, 80] on div at bounding box center [412, 87] width 28 height 28
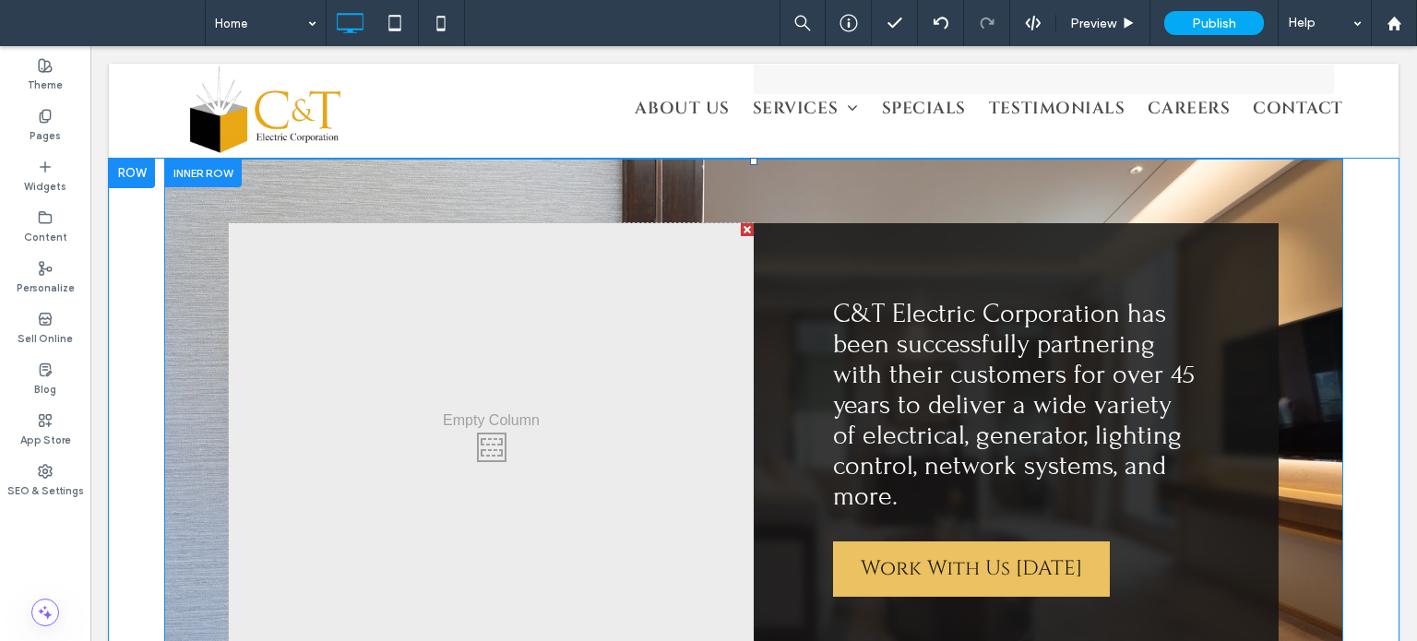
scroll to position [2715, 0]
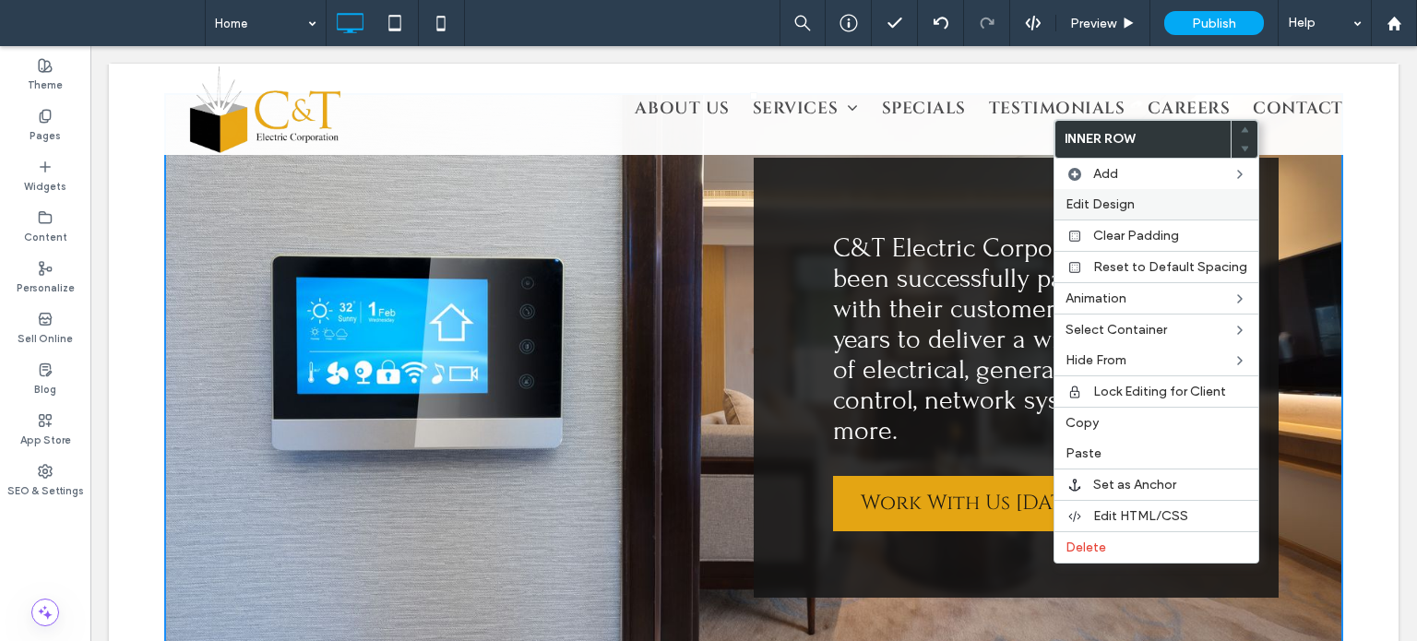
click at [1136, 204] on label "Edit Design" at bounding box center [1157, 205] width 182 height 16
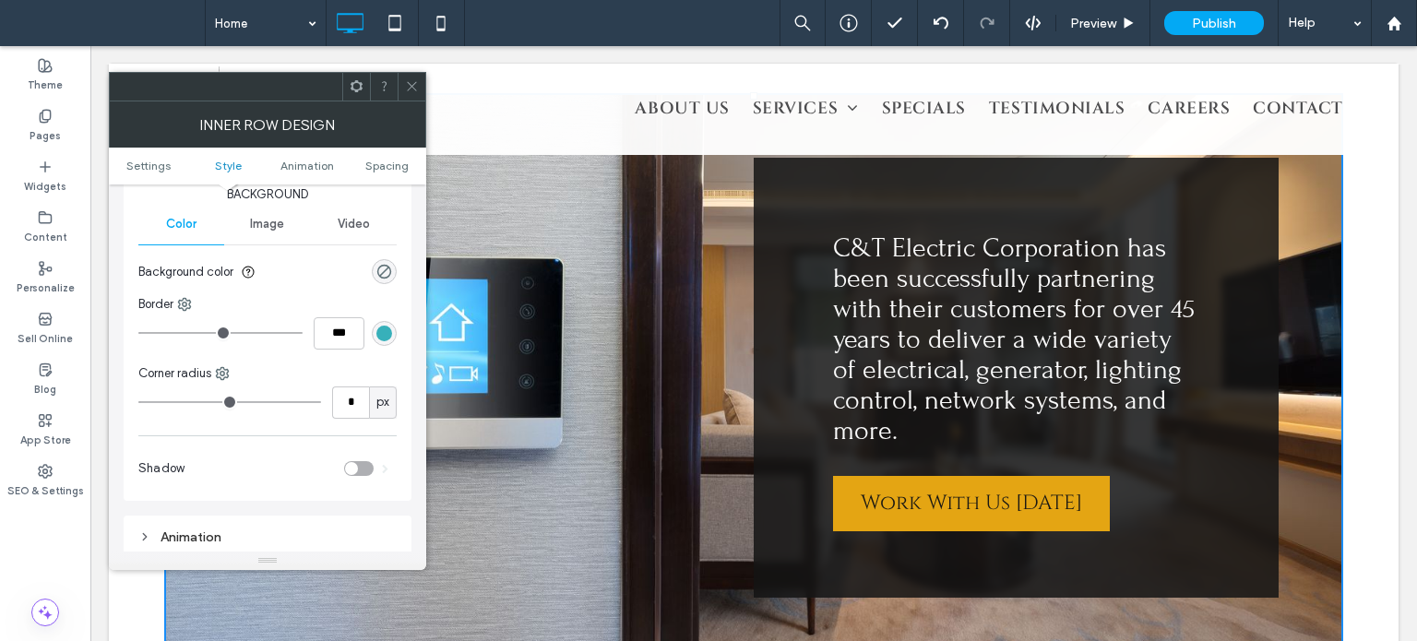
scroll to position [277, 0]
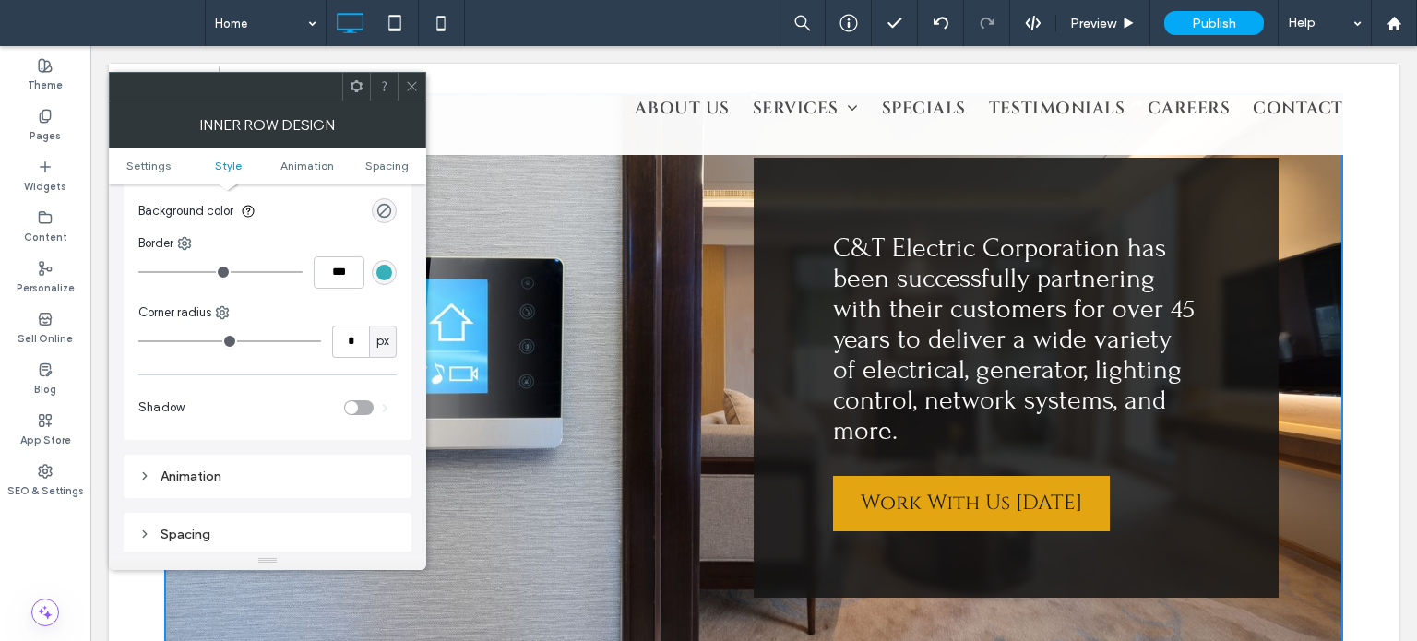
click at [413, 84] on icon at bounding box center [412, 86] width 14 height 14
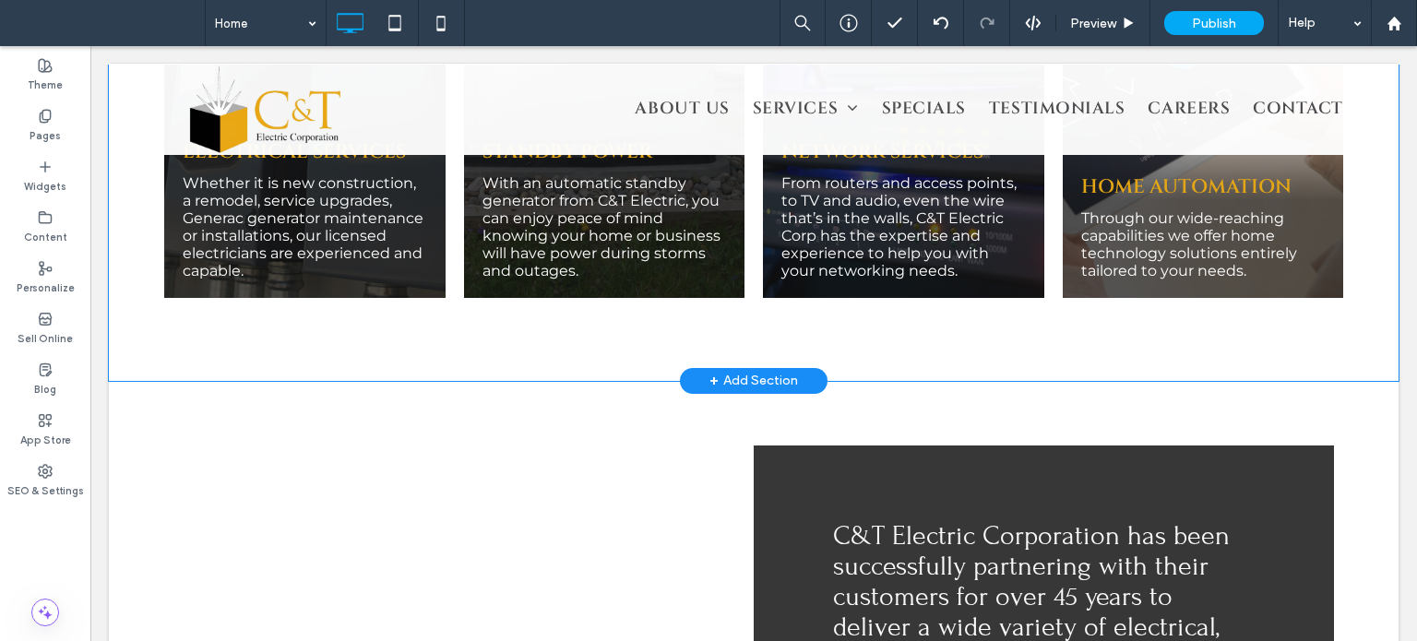
scroll to position [1885, 0]
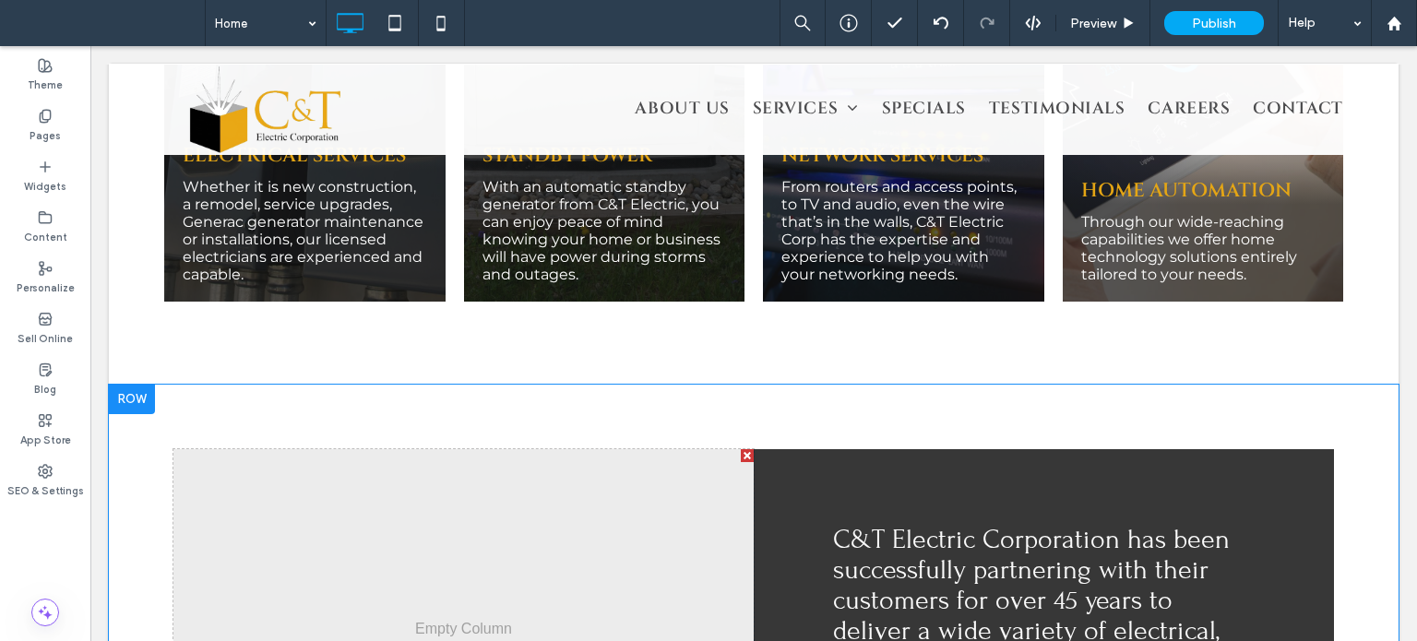
click at [122, 385] on div at bounding box center [132, 400] width 46 height 30
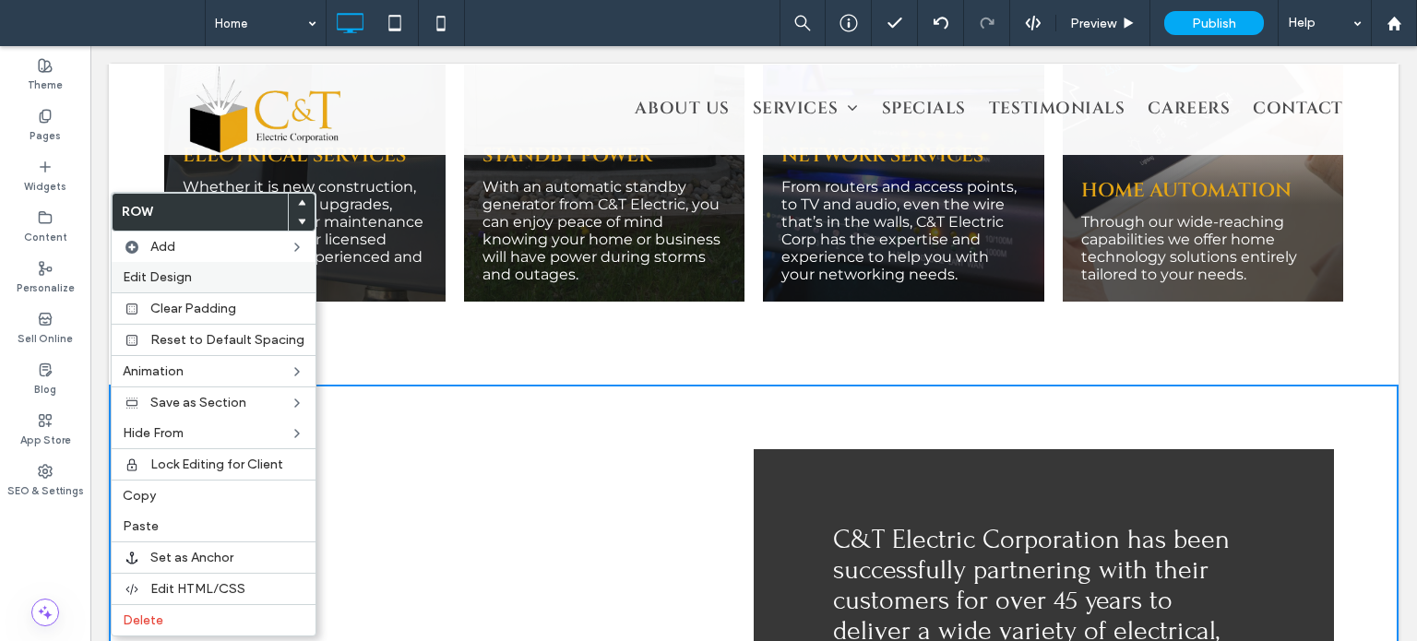
click at [171, 281] on span "Edit Design" at bounding box center [157, 277] width 69 height 16
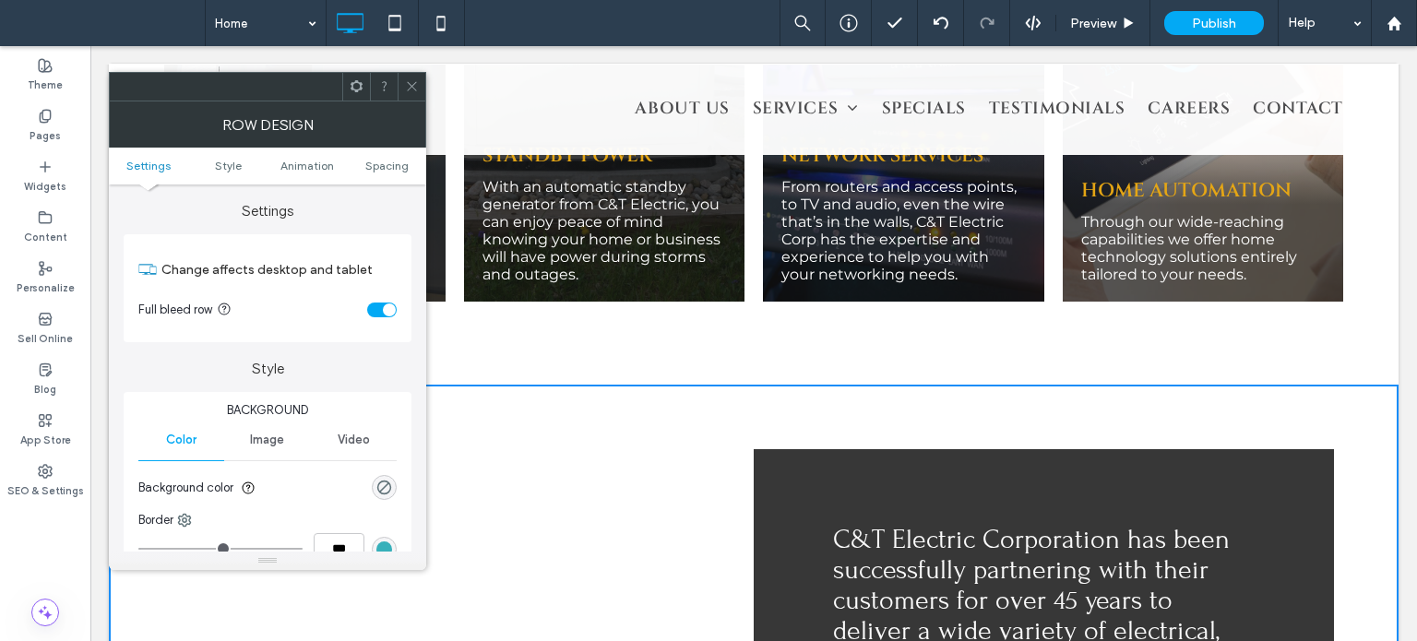
click at [284, 438] on div "Image" at bounding box center [267, 440] width 86 height 41
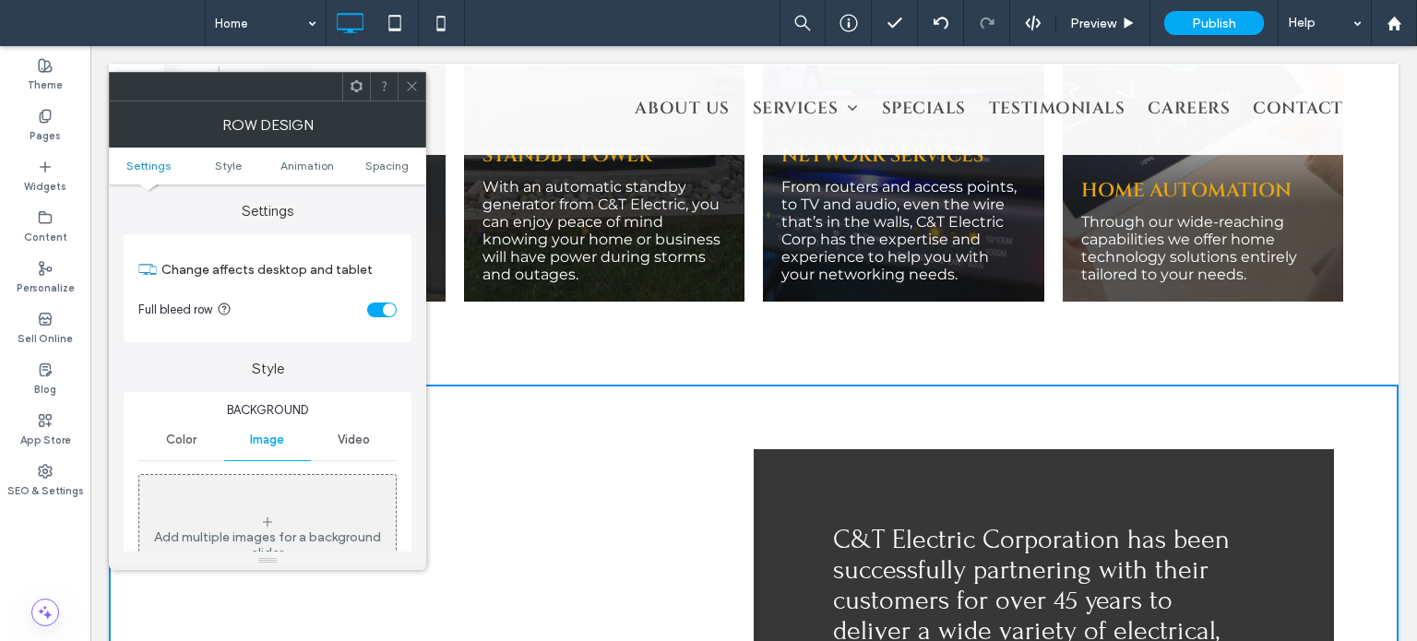
click at [287, 492] on div "Add multiple images for a background slider" at bounding box center [267, 538] width 256 height 122
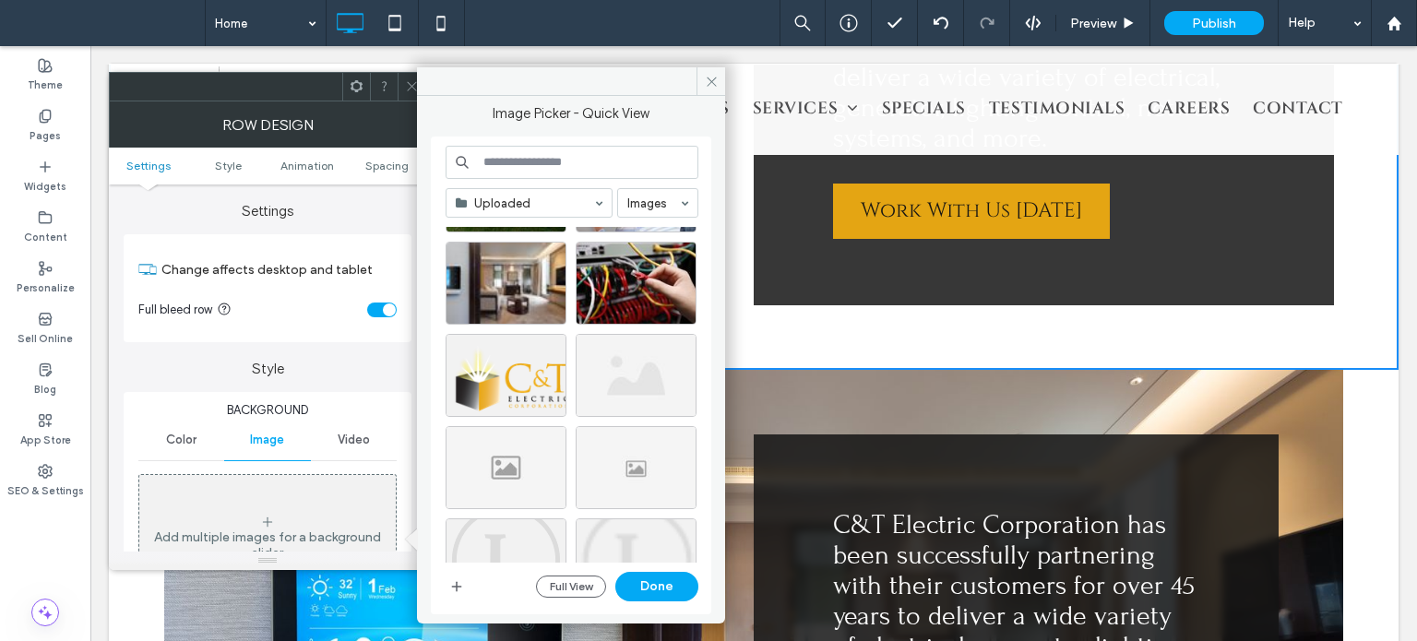
scroll to position [646, 0]
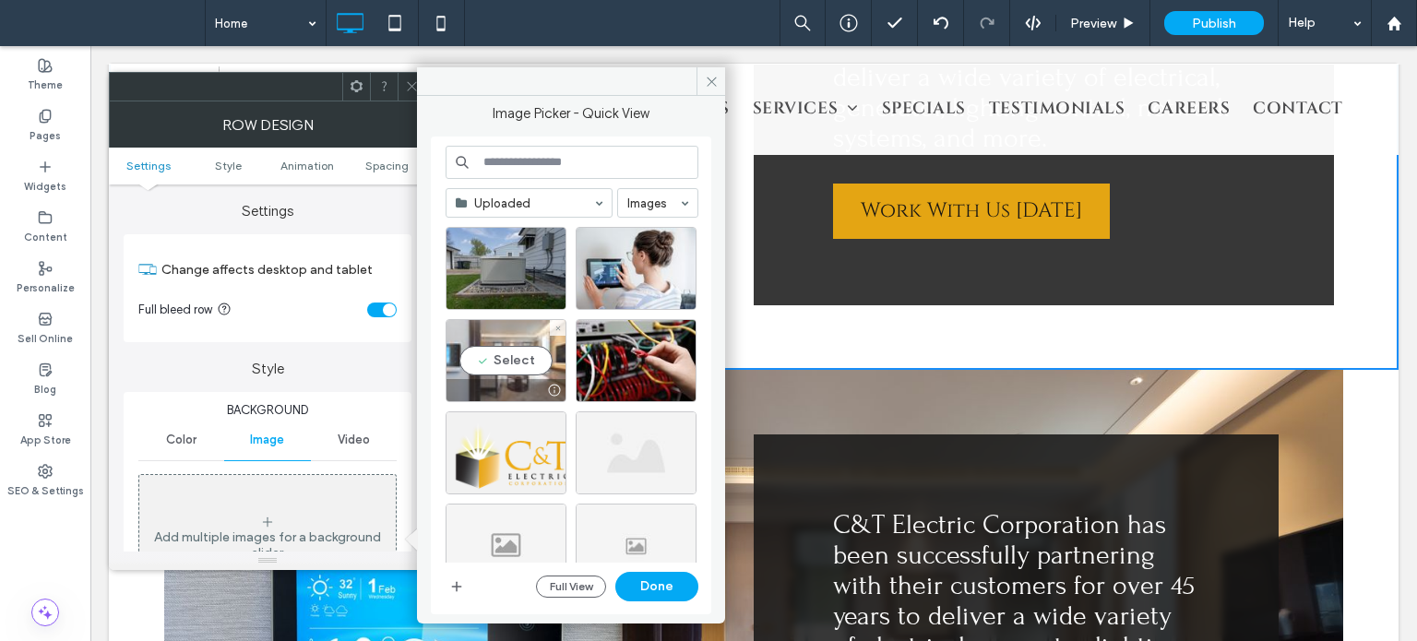
click at [514, 352] on div "Select" at bounding box center [506, 360] width 121 height 83
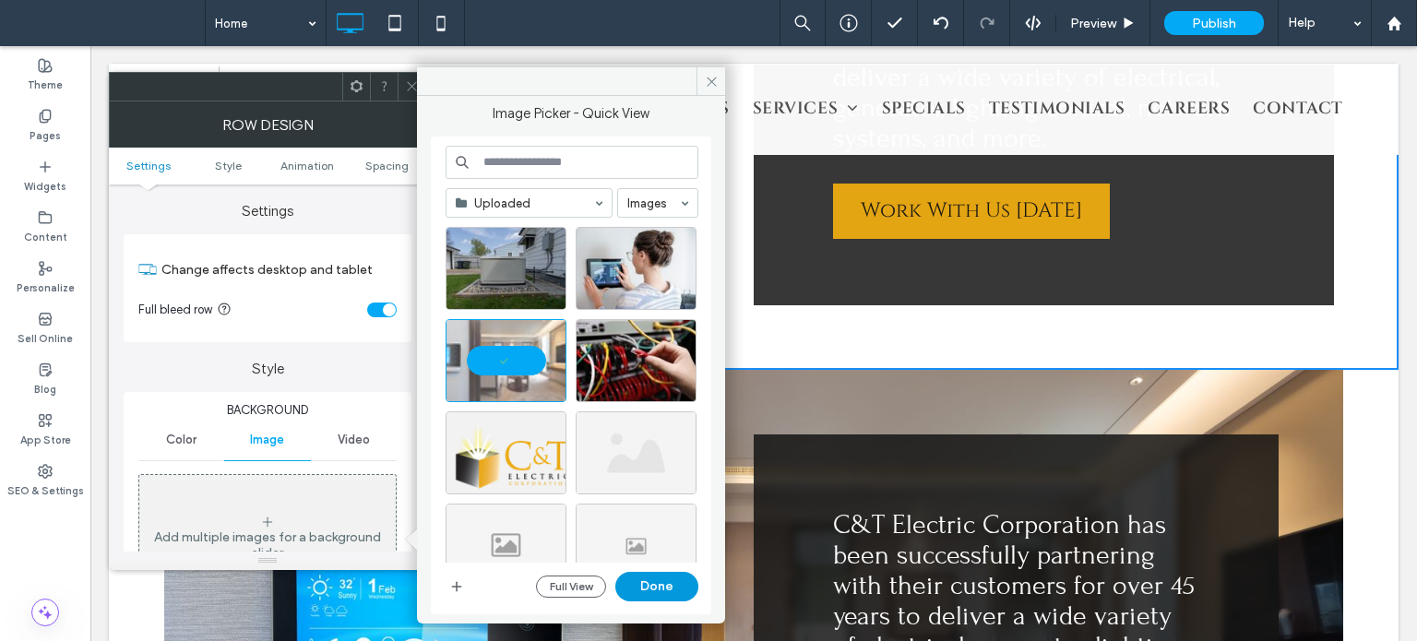
click at [673, 596] on button "Done" at bounding box center [656, 587] width 83 height 30
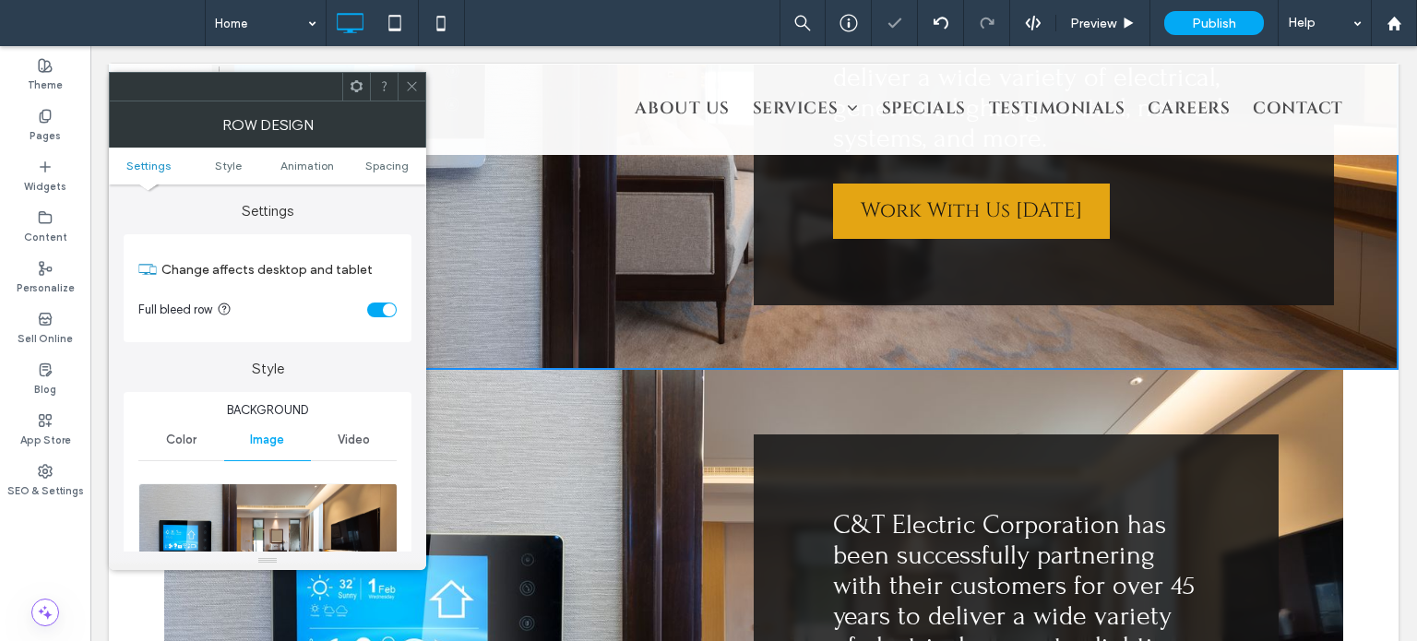
click at [414, 94] on span at bounding box center [412, 87] width 14 height 28
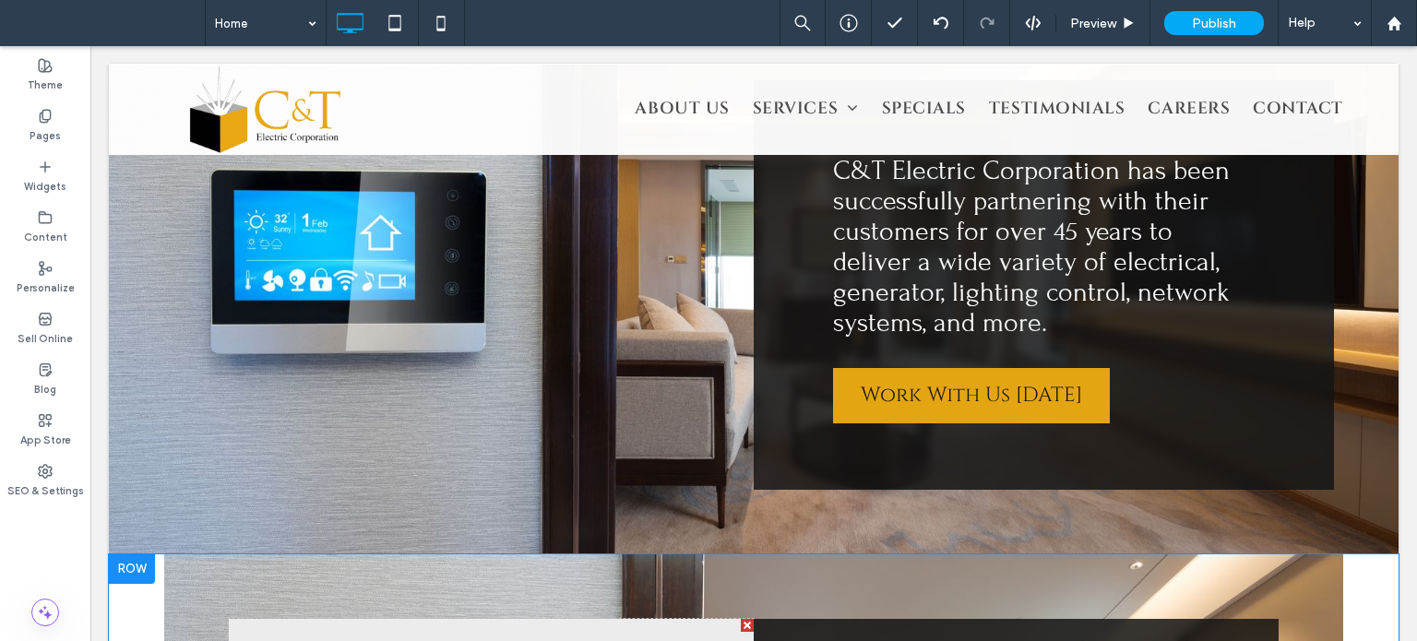
scroll to position [2439, 0]
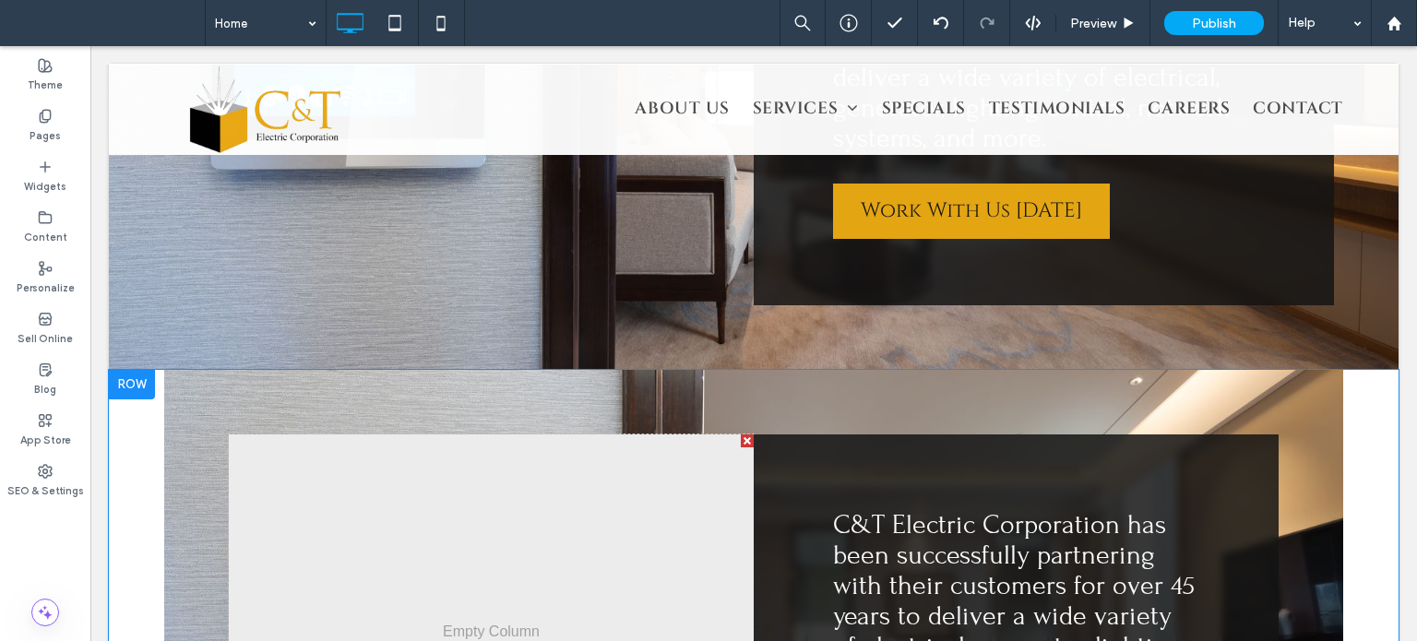
click at [129, 370] on div at bounding box center [132, 385] width 46 height 30
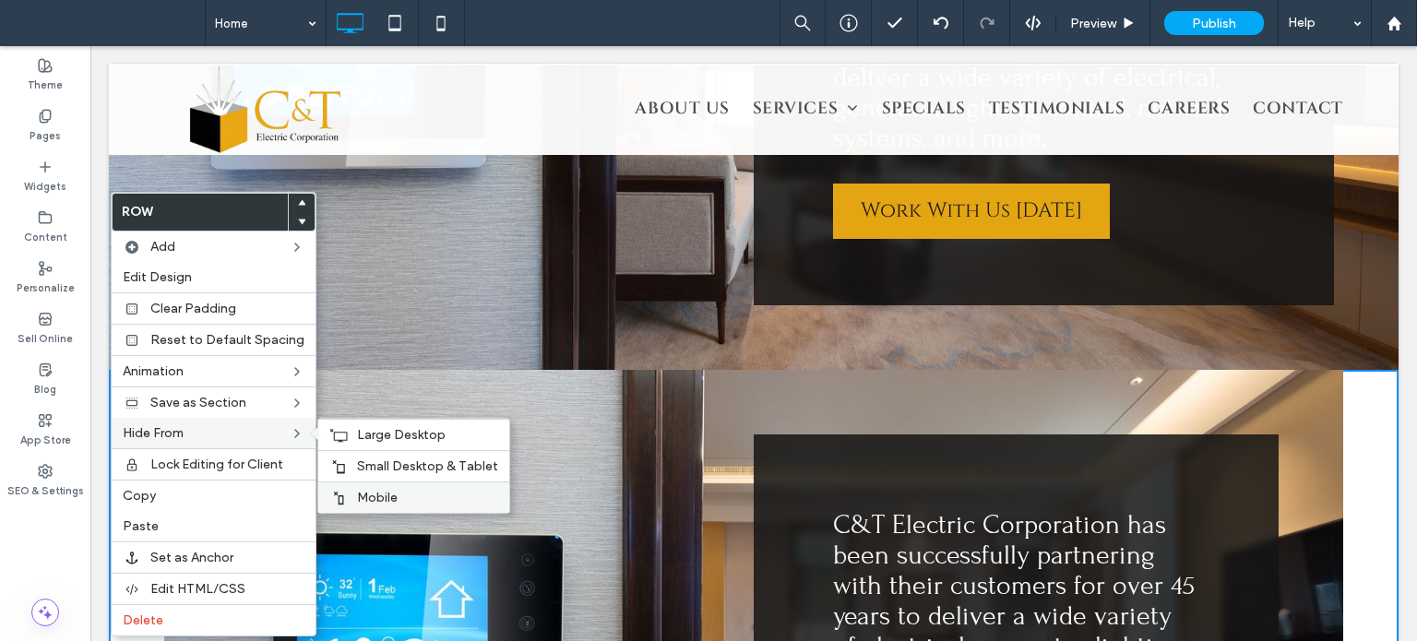
click at [380, 484] on div "Mobile" at bounding box center [413, 497] width 191 height 31
click at [388, 459] on span "Small Desktop & Tablet" at bounding box center [427, 467] width 141 height 16
click at [399, 427] on span "Large Desktop" at bounding box center [401, 435] width 89 height 16
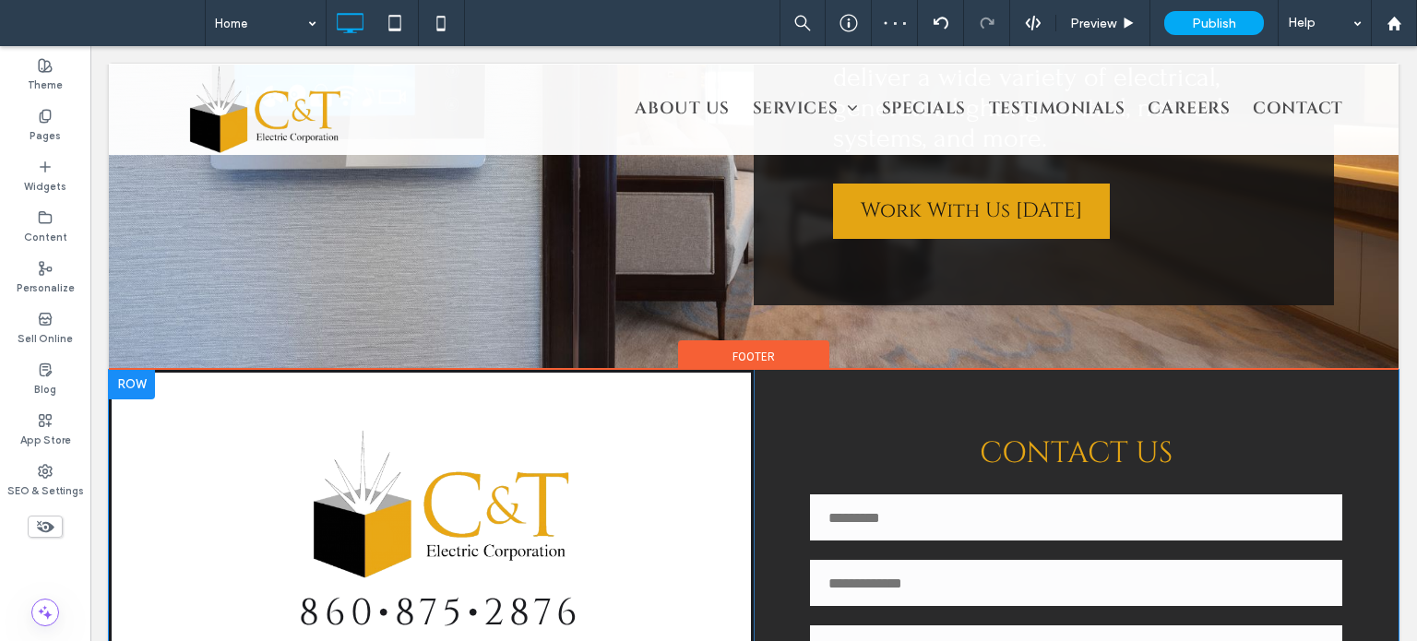
click at [140, 370] on div at bounding box center [132, 385] width 46 height 30
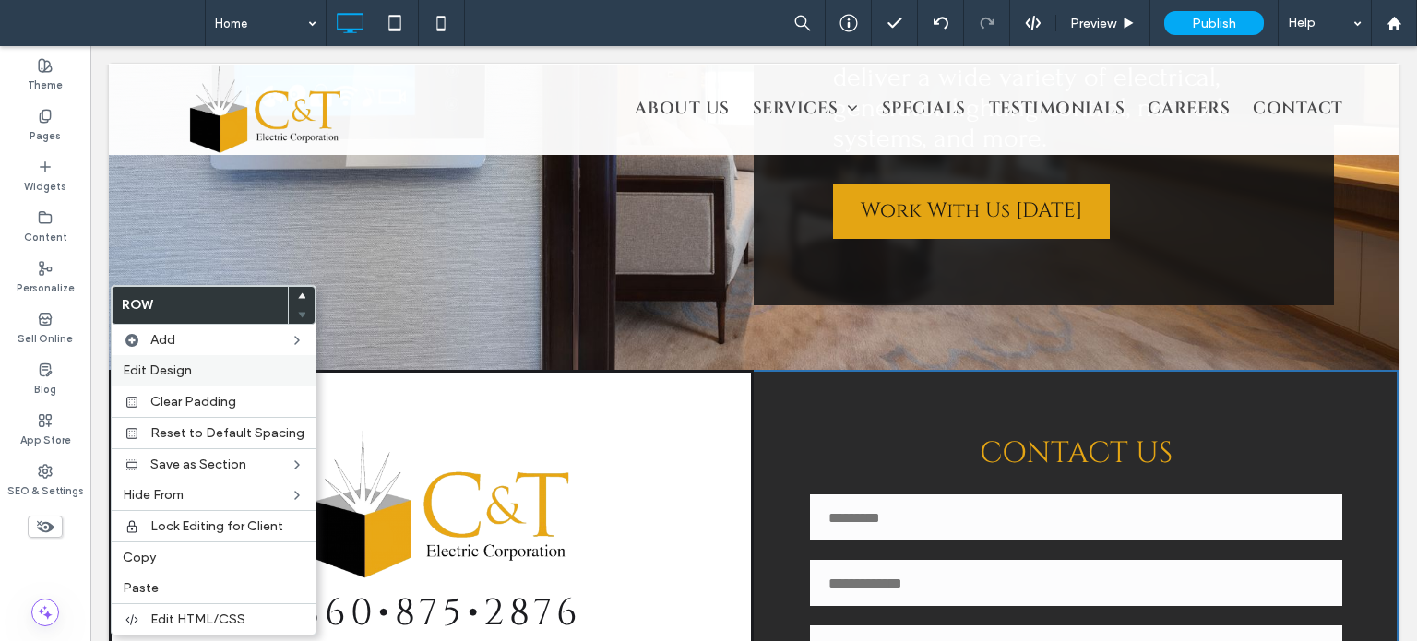
click at [173, 365] on span "Edit Design" at bounding box center [157, 371] width 69 height 16
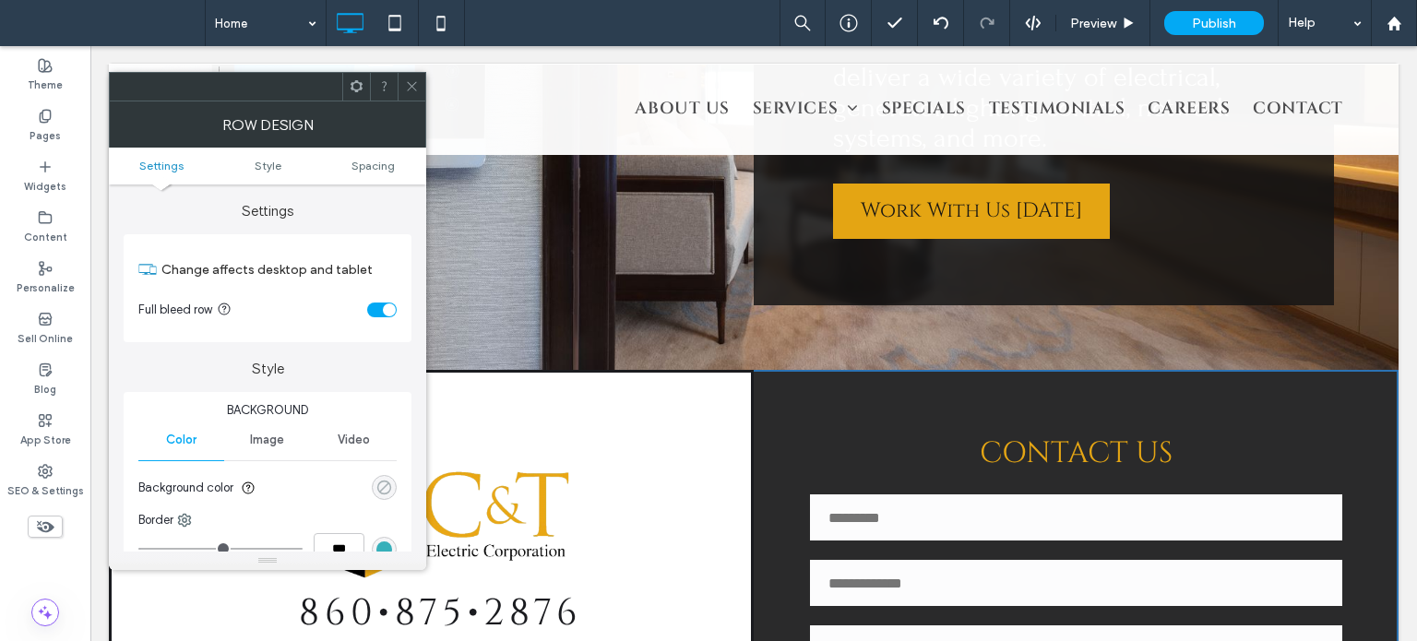
click at [380, 486] on div "rgba(0, 0, 0, 0)" at bounding box center [384, 488] width 16 height 16
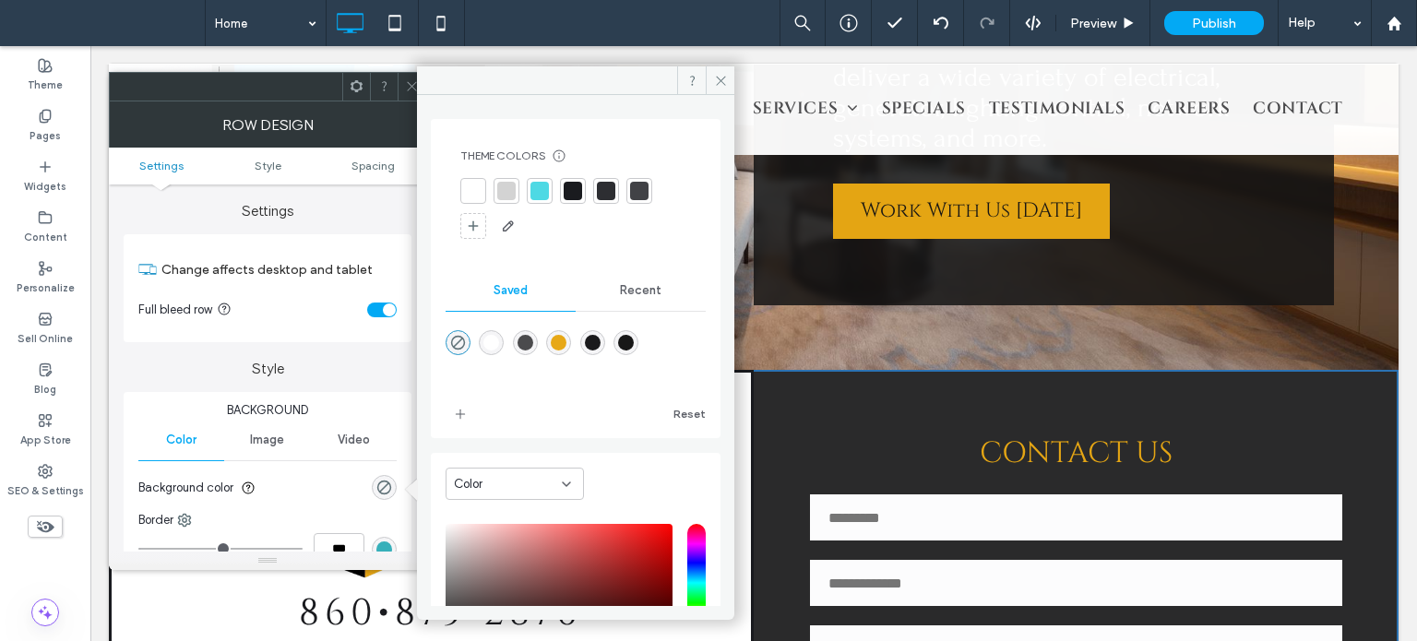
click at [572, 192] on div at bounding box center [573, 191] width 18 height 18
click at [410, 89] on icon at bounding box center [412, 86] width 14 height 14
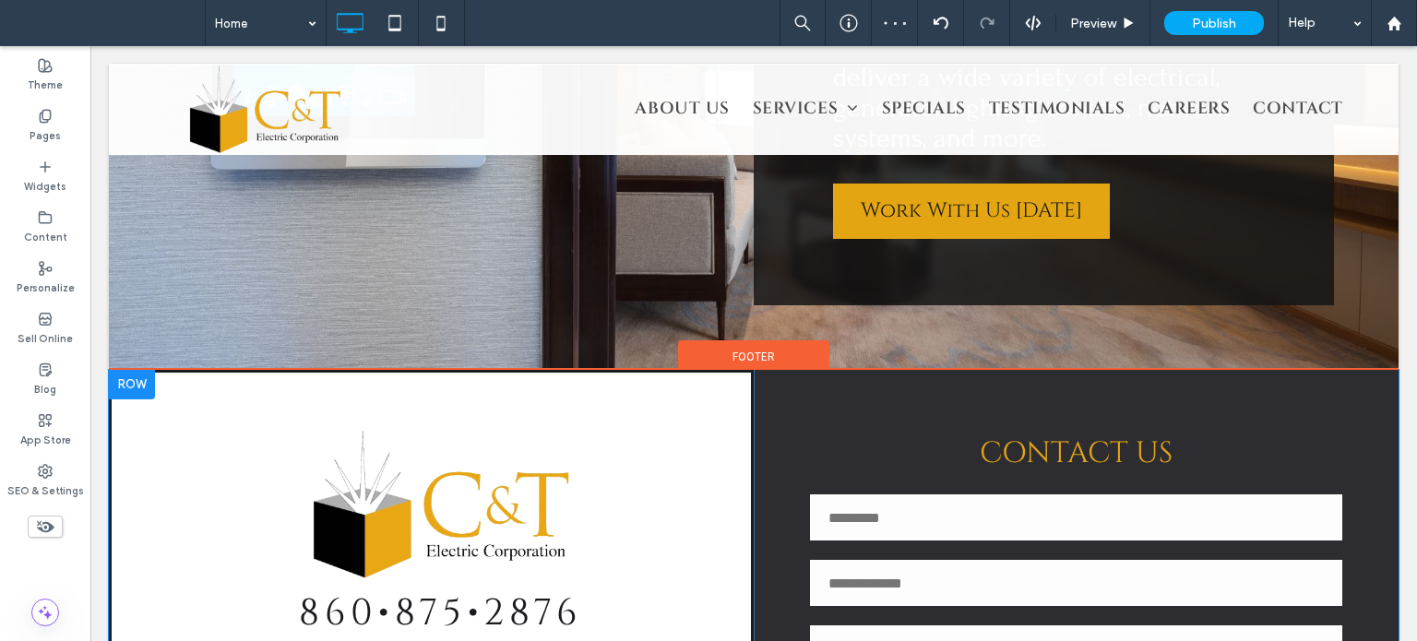
click at [681, 464] on div "860•875•2876 77 Industrial Park Rd. STE 21 Vernon, CT 06066 Click To Paste" at bounding box center [431, 627] width 645 height 514
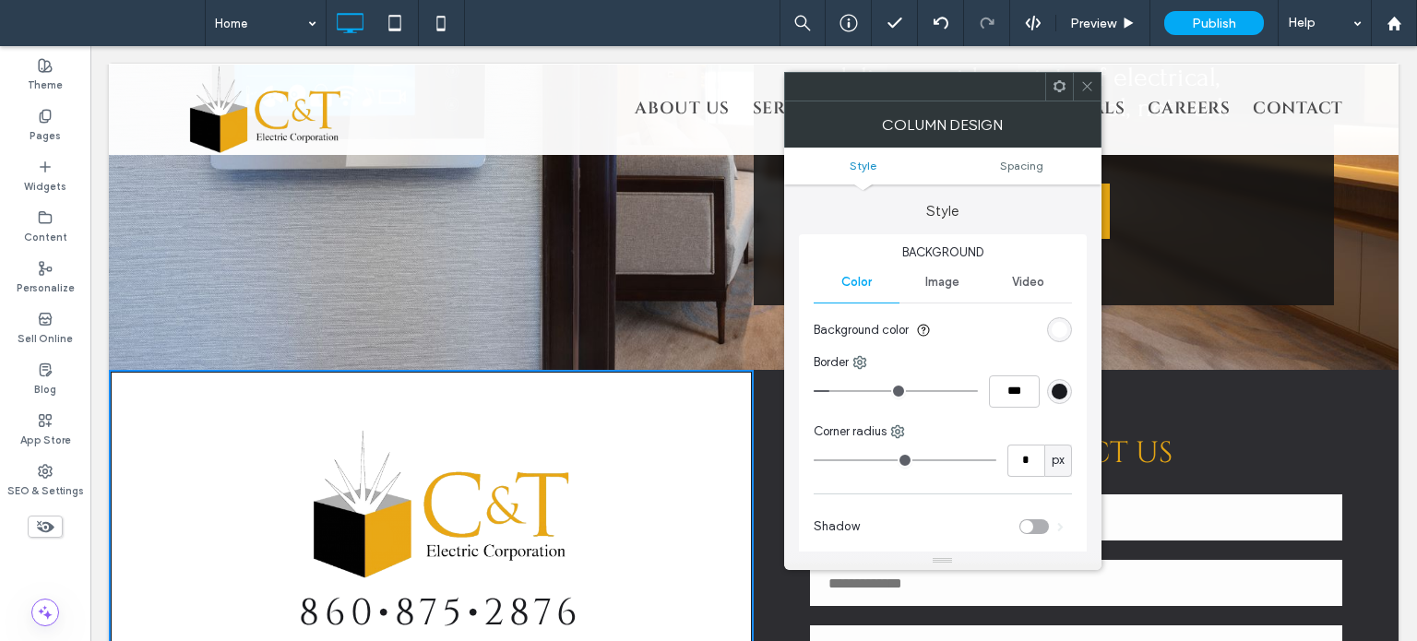
click at [1072, 331] on div "Background Color Image Video Background color Border *** Corner radius * px Sha…" at bounding box center [943, 396] width 288 height 325
click at [1066, 332] on div "rgb(255, 255, 255)" at bounding box center [1059, 329] width 25 height 25
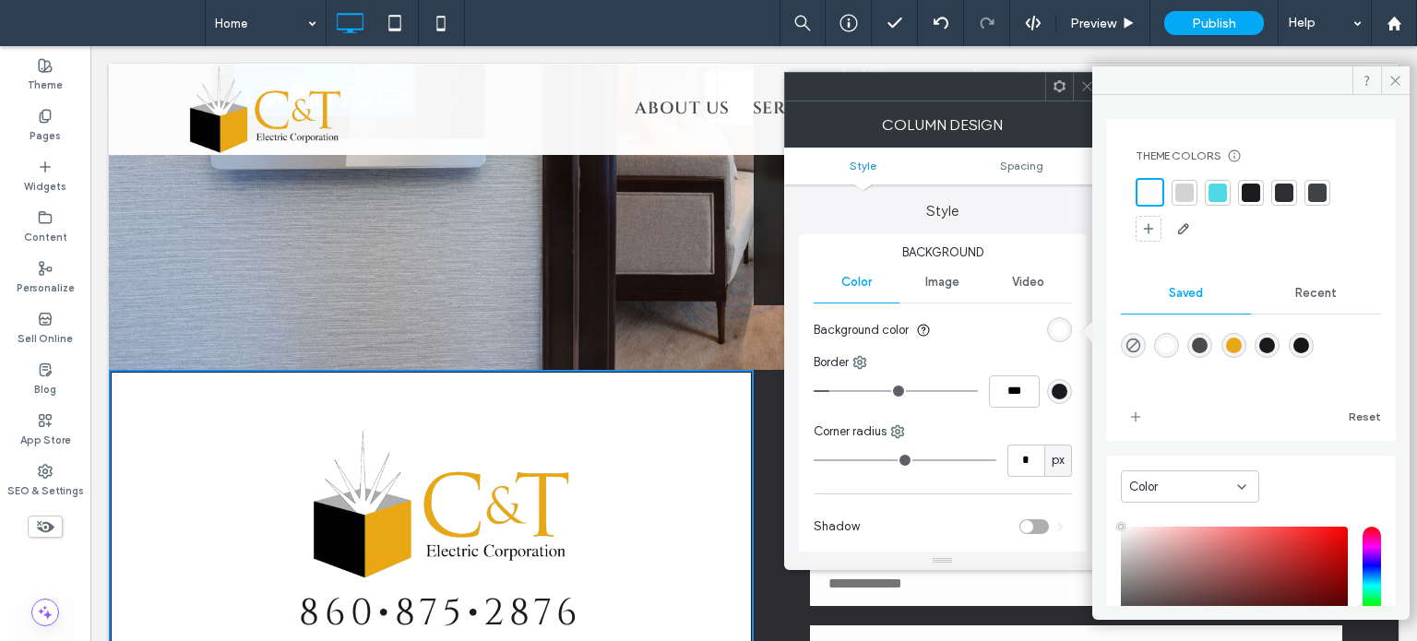
click at [1255, 201] on div at bounding box center [1251, 193] width 18 height 18
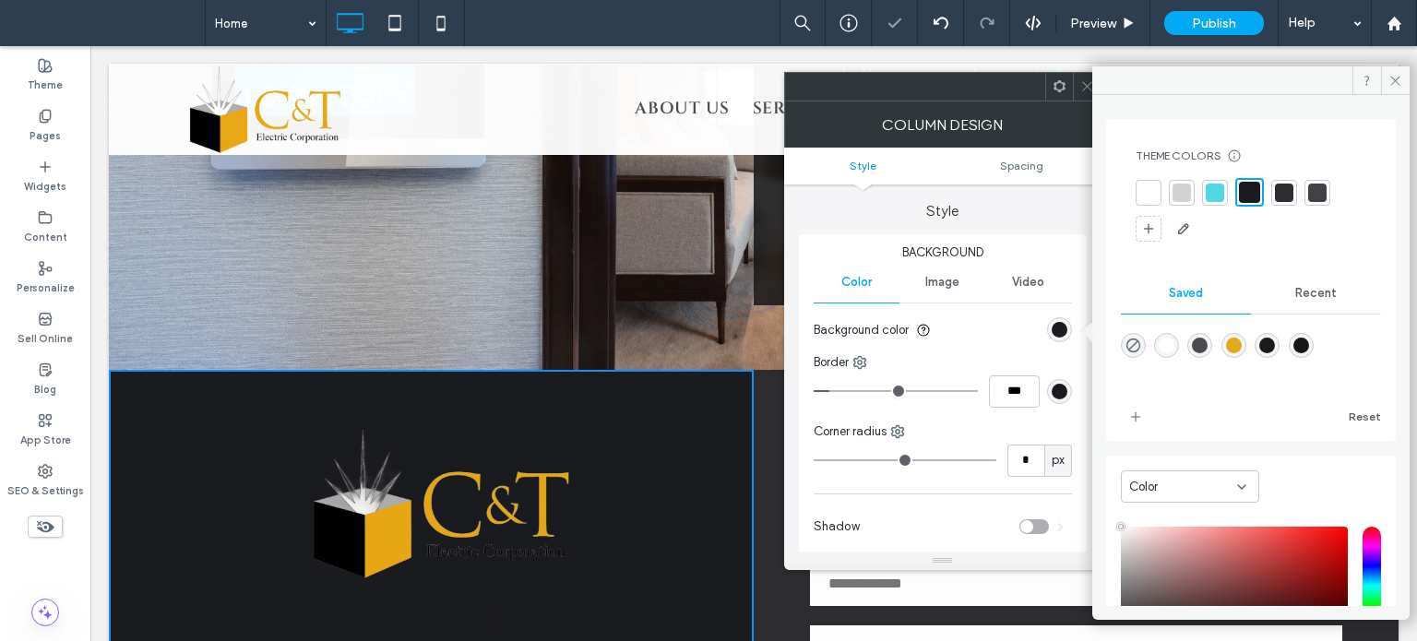
click at [1080, 95] on span at bounding box center [1087, 87] width 14 height 28
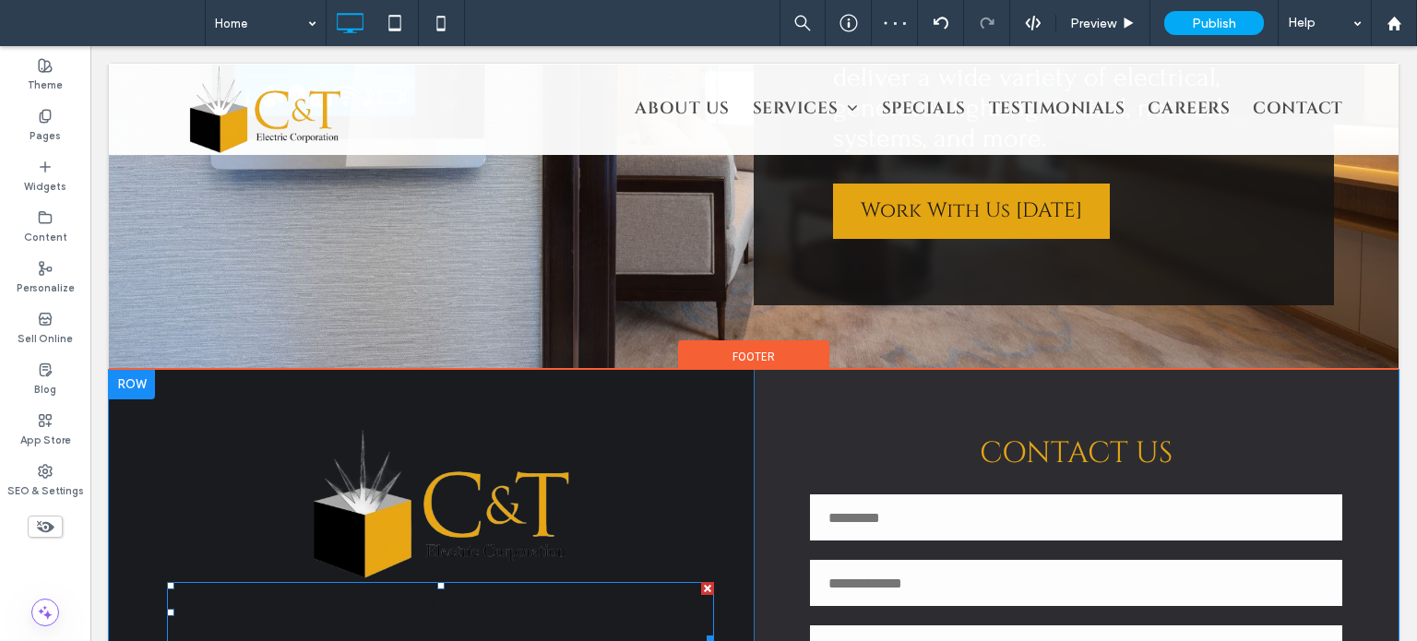
click at [506, 589] on span "860•875•2876" at bounding box center [440, 614] width 282 height 50
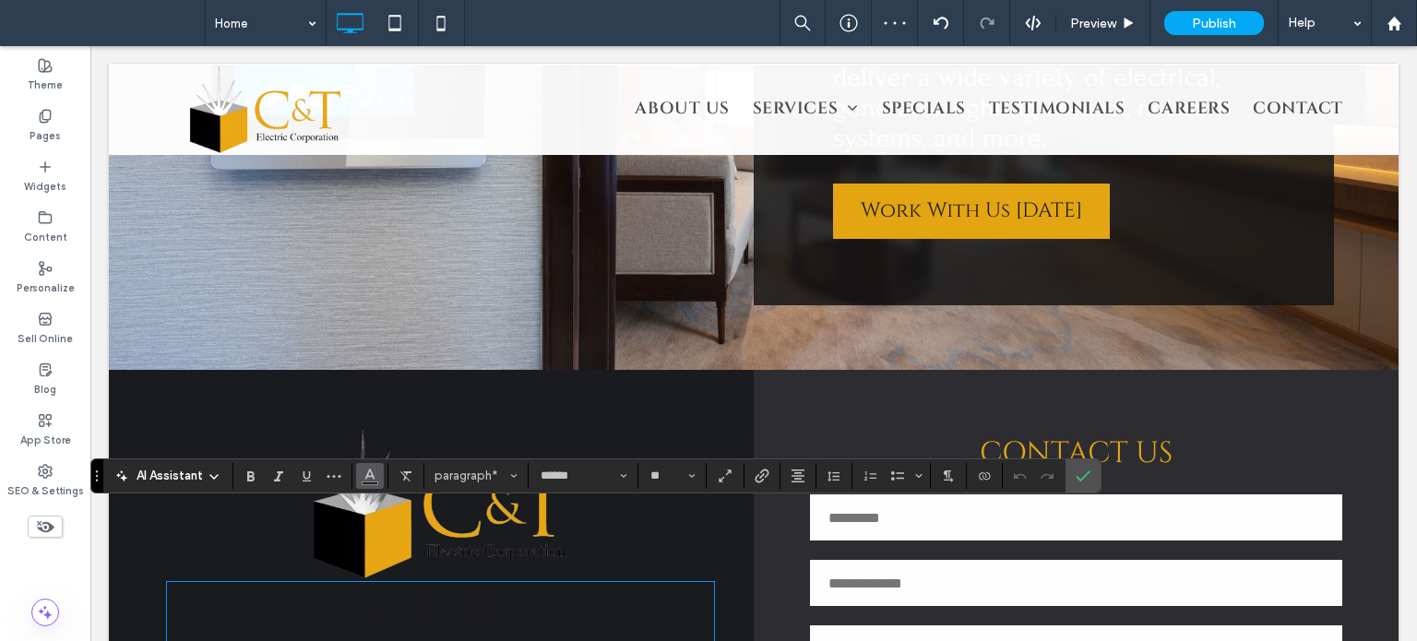
click at [356, 471] on button "Color" at bounding box center [370, 476] width 28 height 26
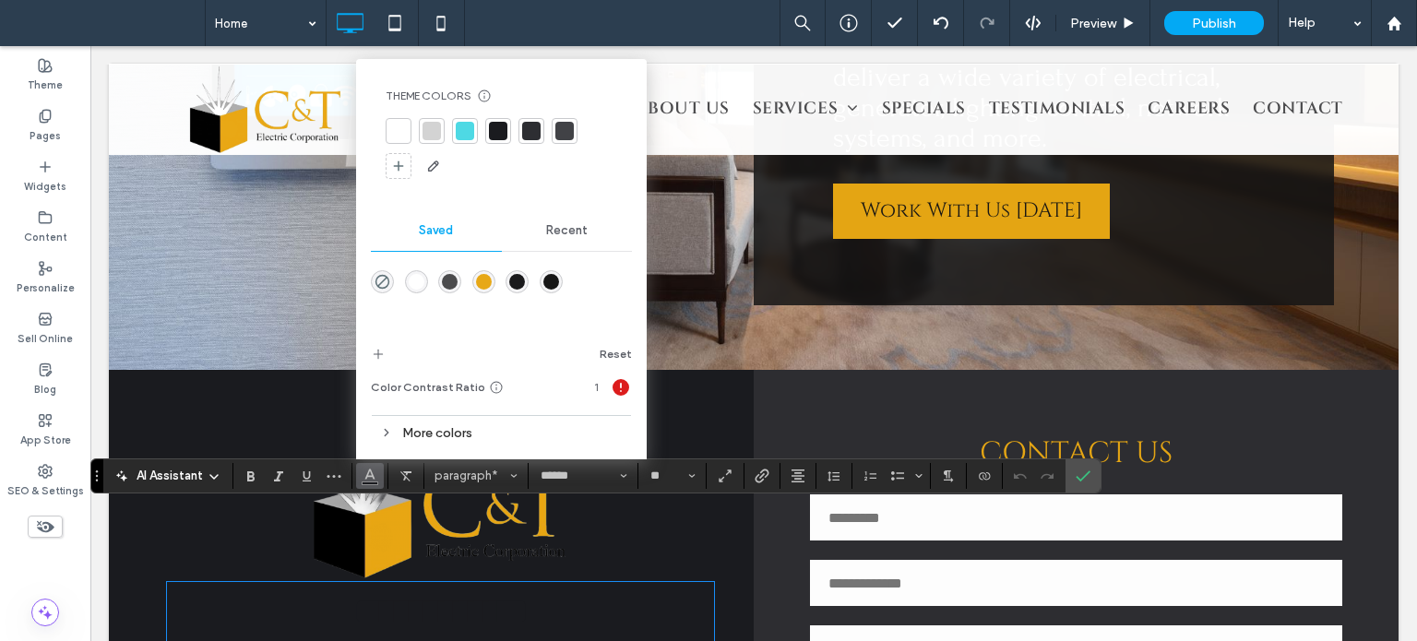
click at [399, 134] on div at bounding box center [398, 131] width 18 height 18
click at [1081, 482] on icon "Confirm" at bounding box center [1083, 476] width 15 height 15
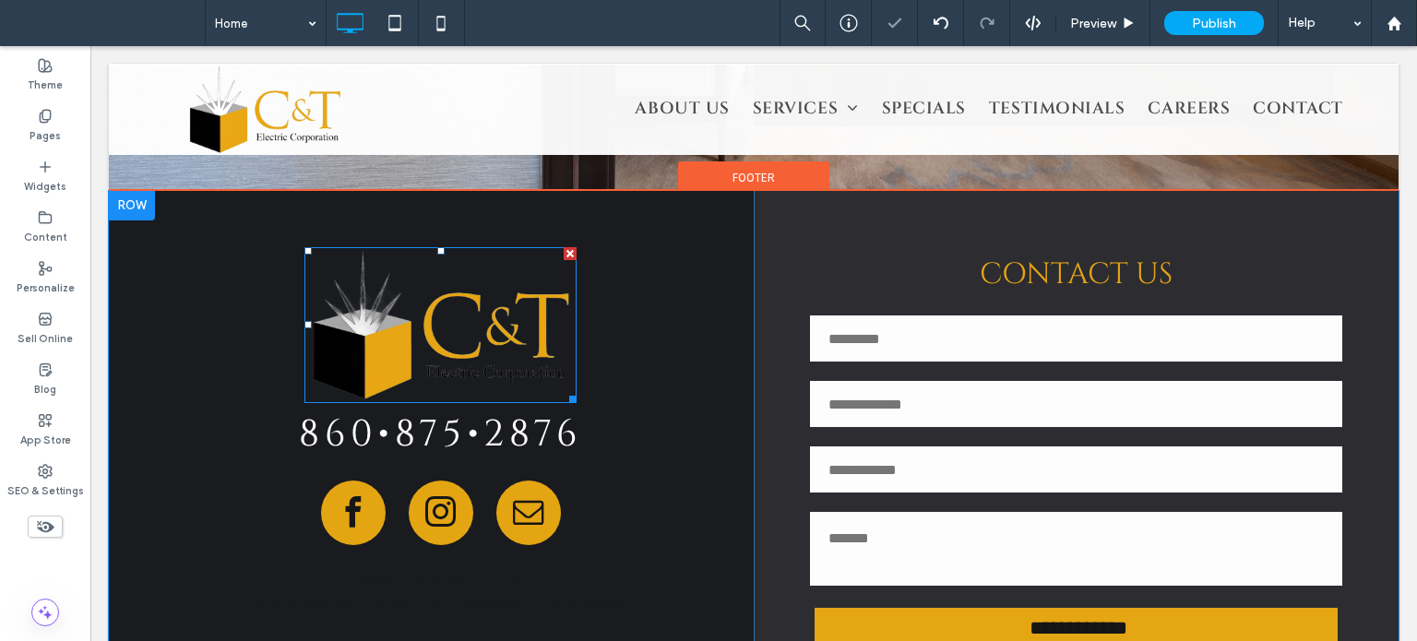
scroll to position [2629, 0]
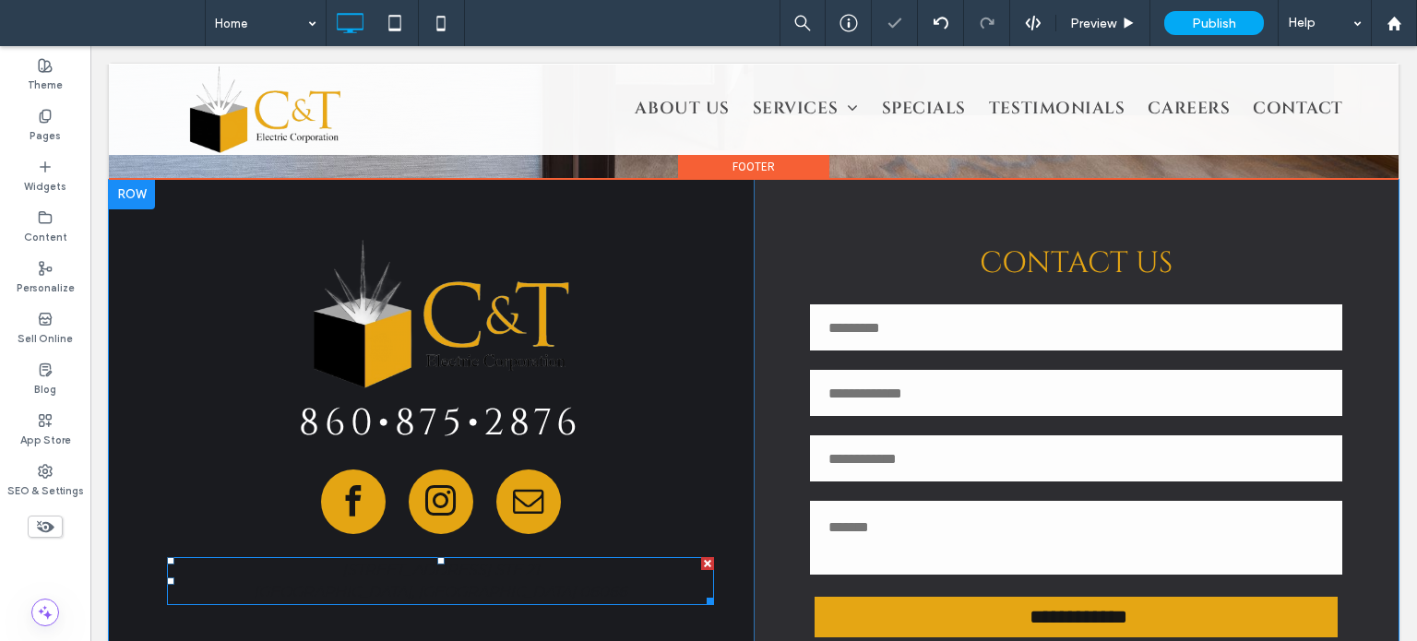
click at [466, 561] on span "77 Industrial Park Rd. STE 21" at bounding box center [440, 570] width 197 height 18
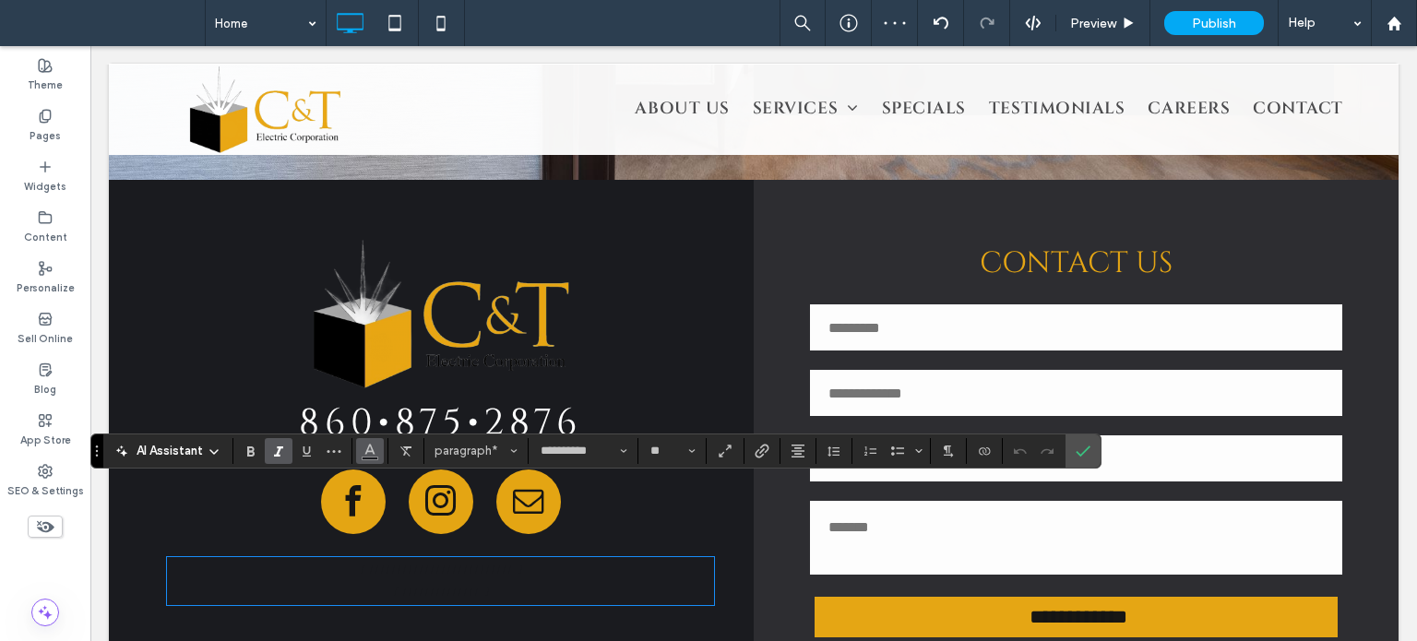
click at [364, 452] on icon "Color" at bounding box center [370, 449] width 15 height 15
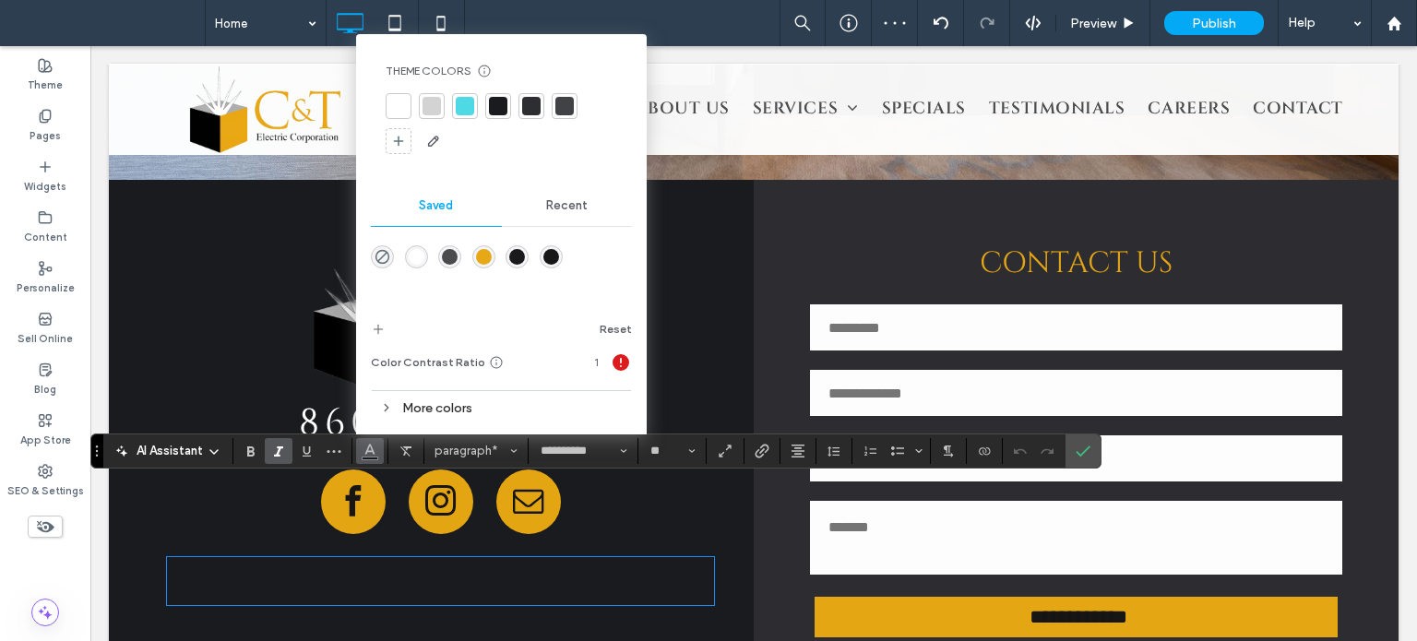
click at [406, 108] on div at bounding box center [398, 106] width 18 height 18
click at [1087, 453] on label "Confirm" at bounding box center [1083, 451] width 28 height 33
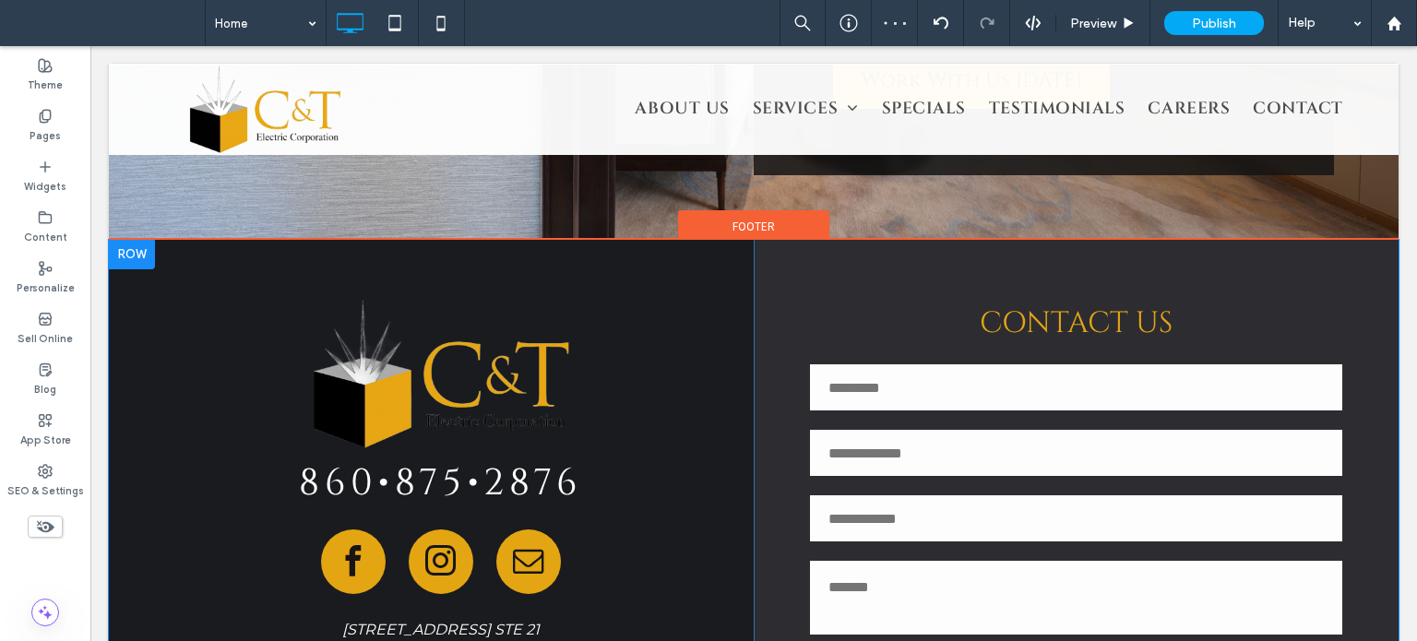
scroll to position [2536, 0]
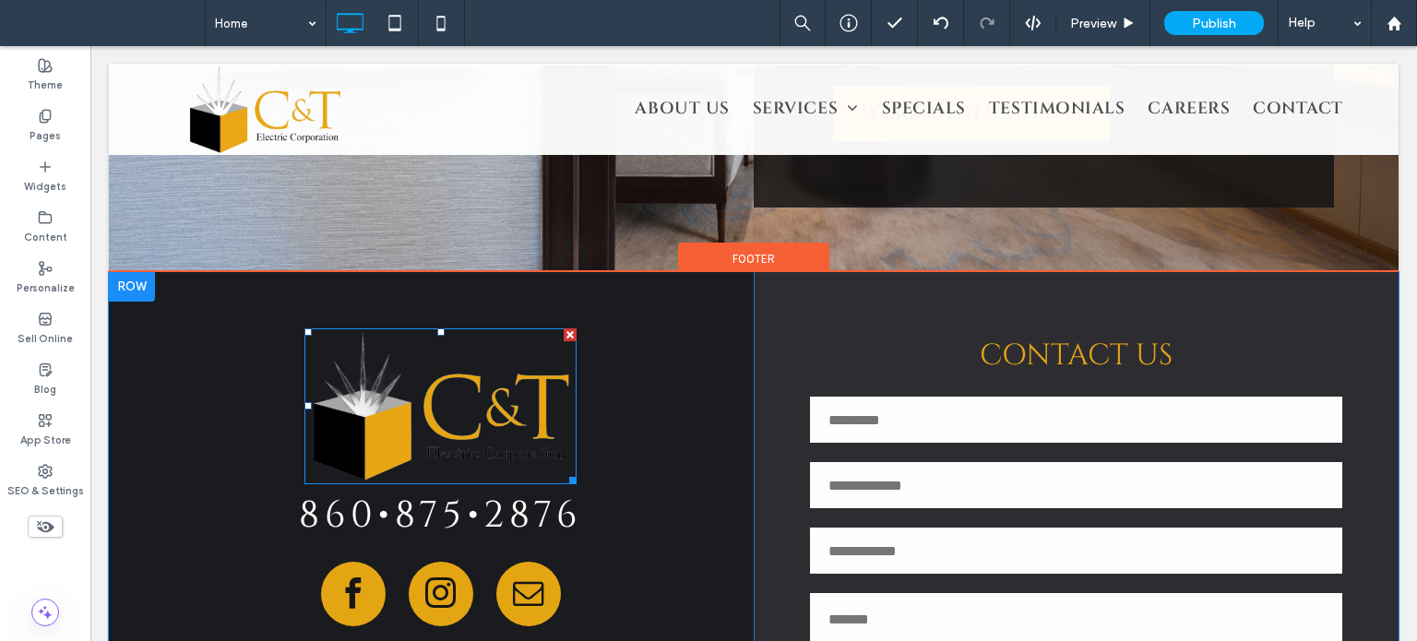
click at [402, 356] on img at bounding box center [440, 406] width 273 height 156
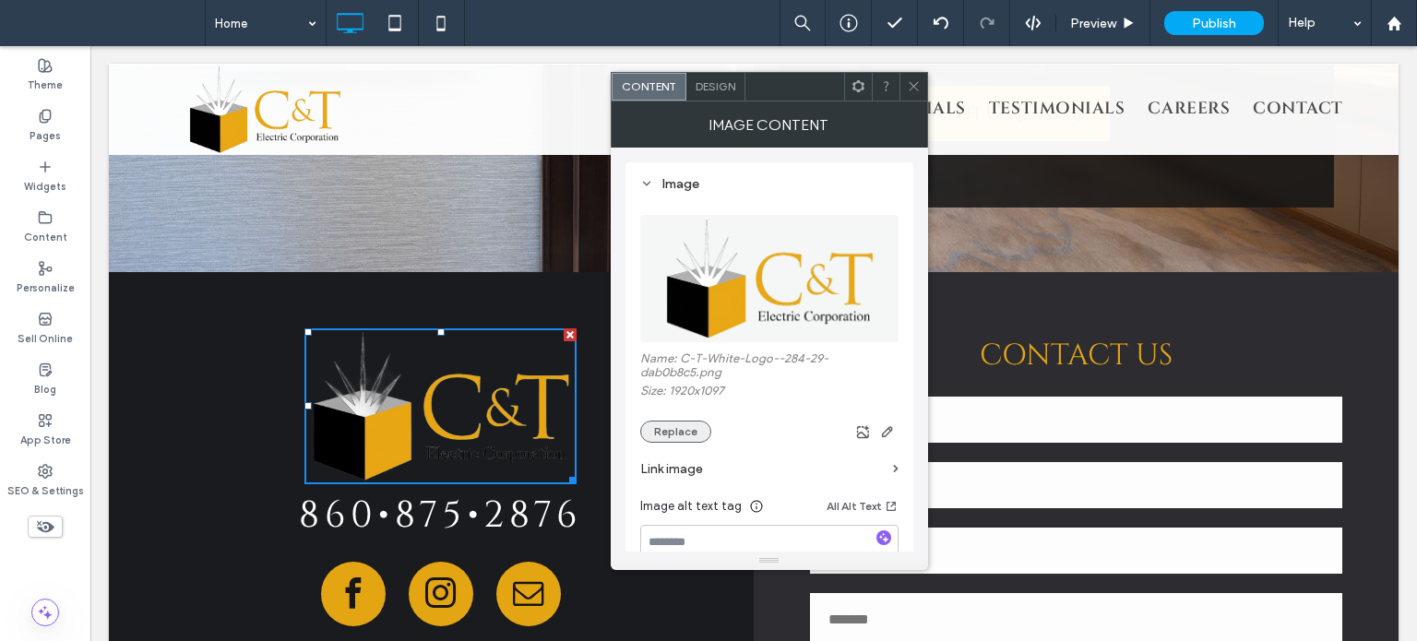
click at [676, 431] on button "Replace" at bounding box center [675, 432] width 71 height 22
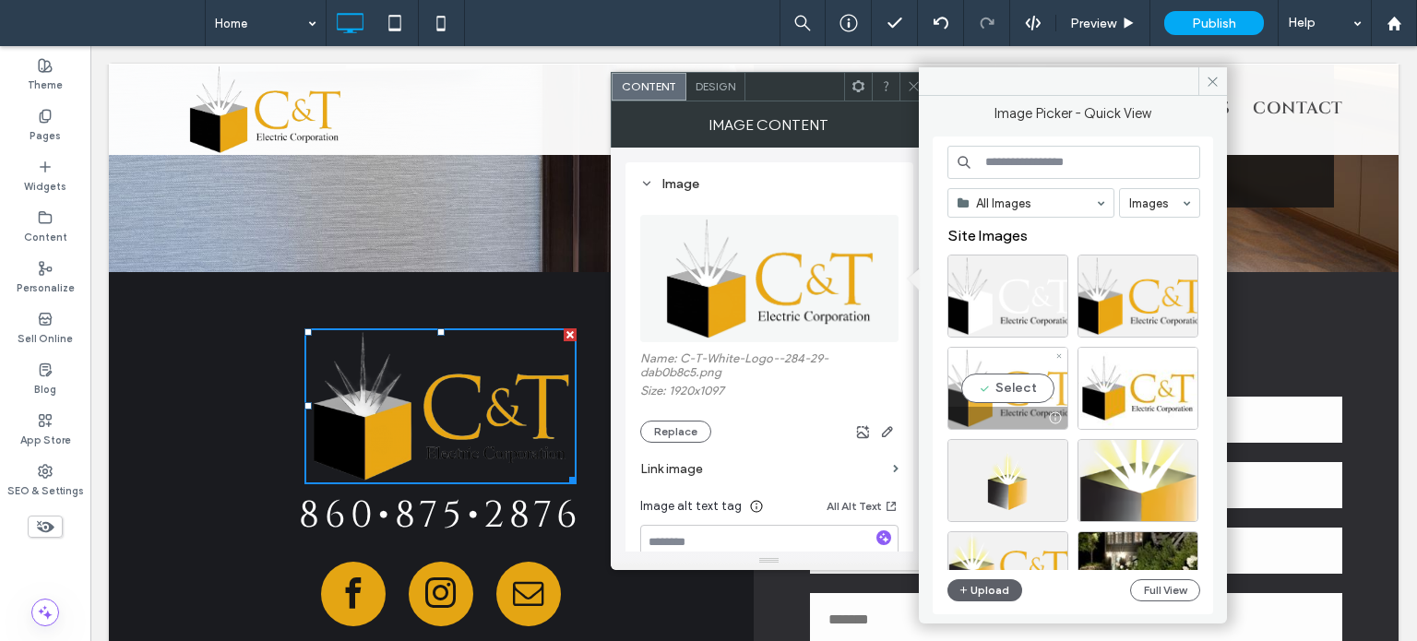
click at [1008, 383] on div "Select" at bounding box center [1008, 388] width 121 height 83
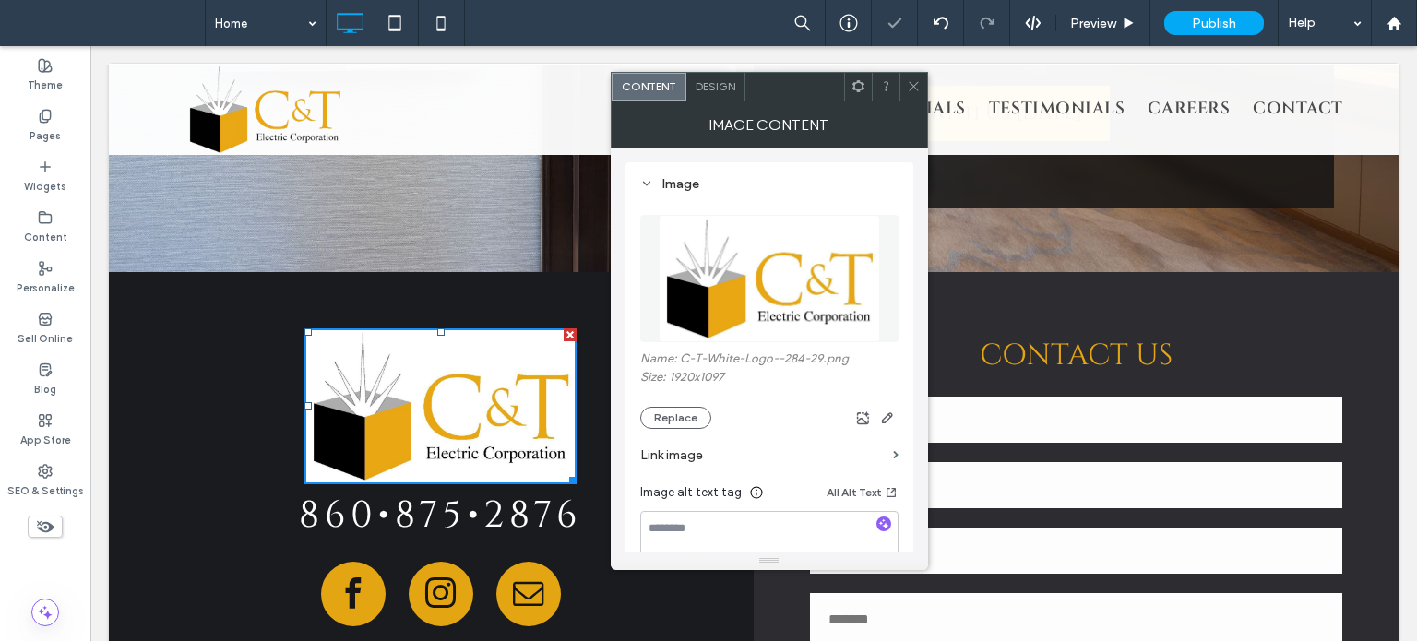
click at [913, 88] on icon at bounding box center [914, 86] width 14 height 14
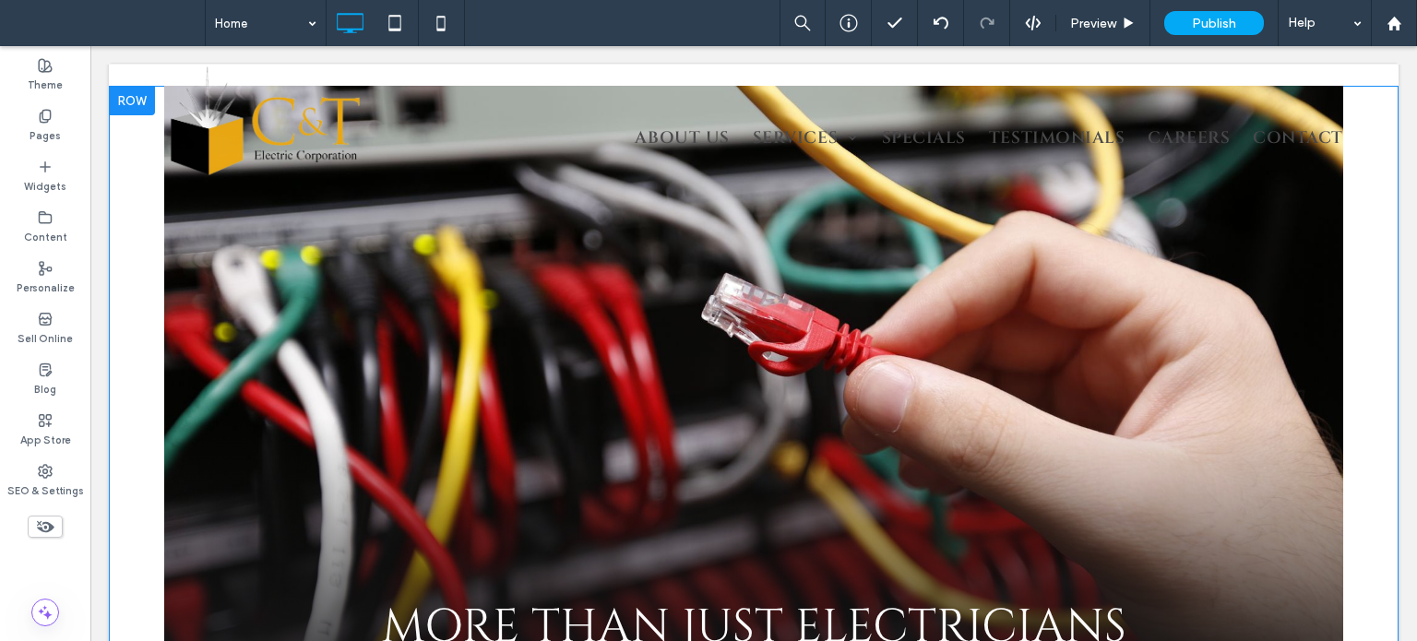
scroll to position [0, 0]
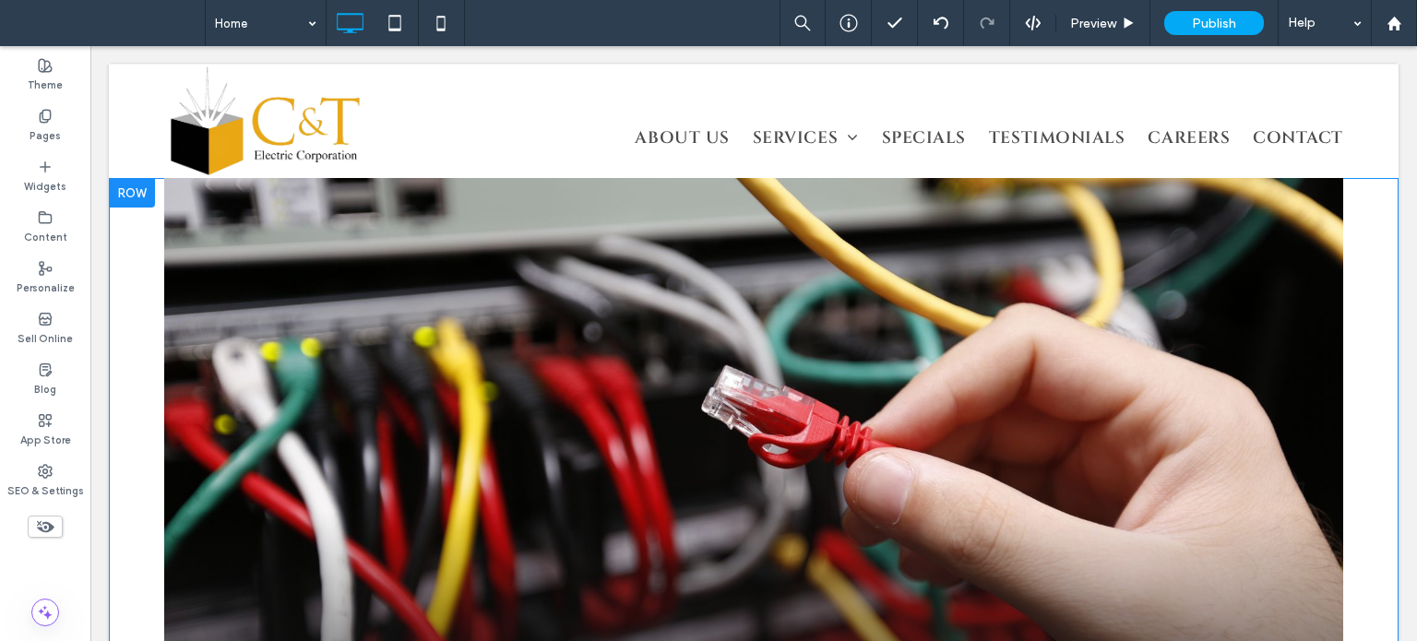
click at [126, 197] on div at bounding box center [132, 193] width 46 height 30
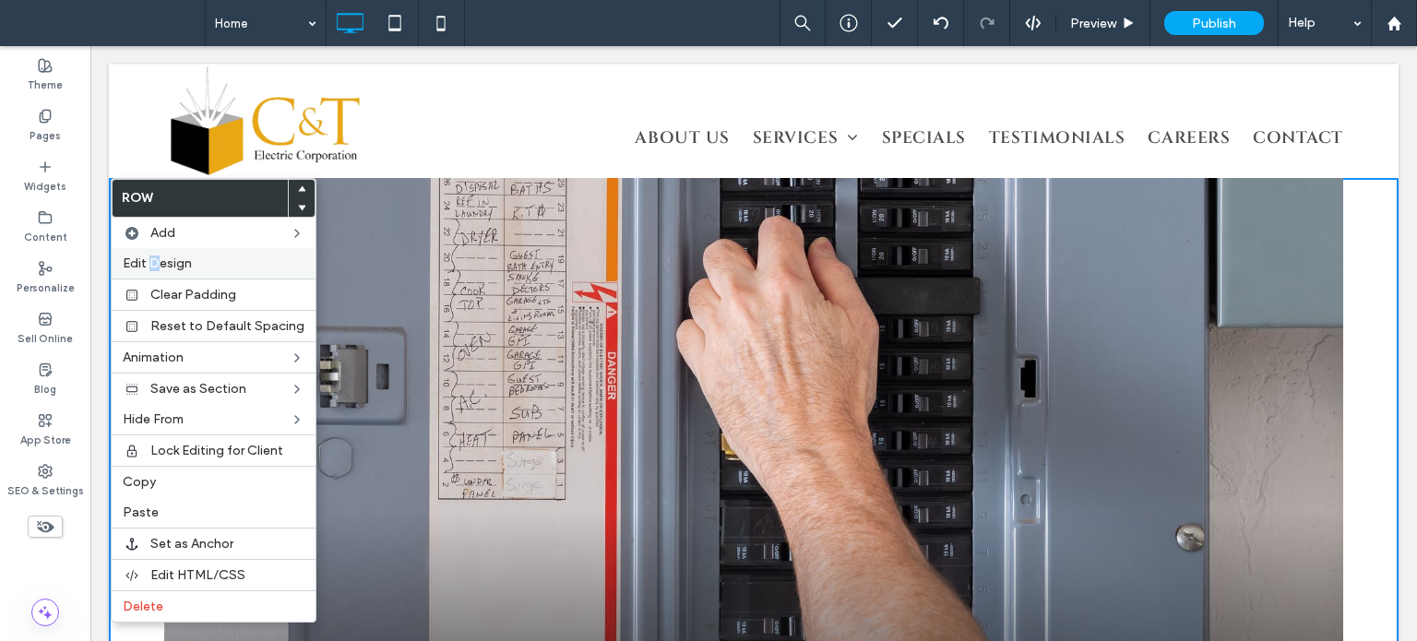
click at [154, 256] on span "Edit Design" at bounding box center [157, 264] width 69 height 16
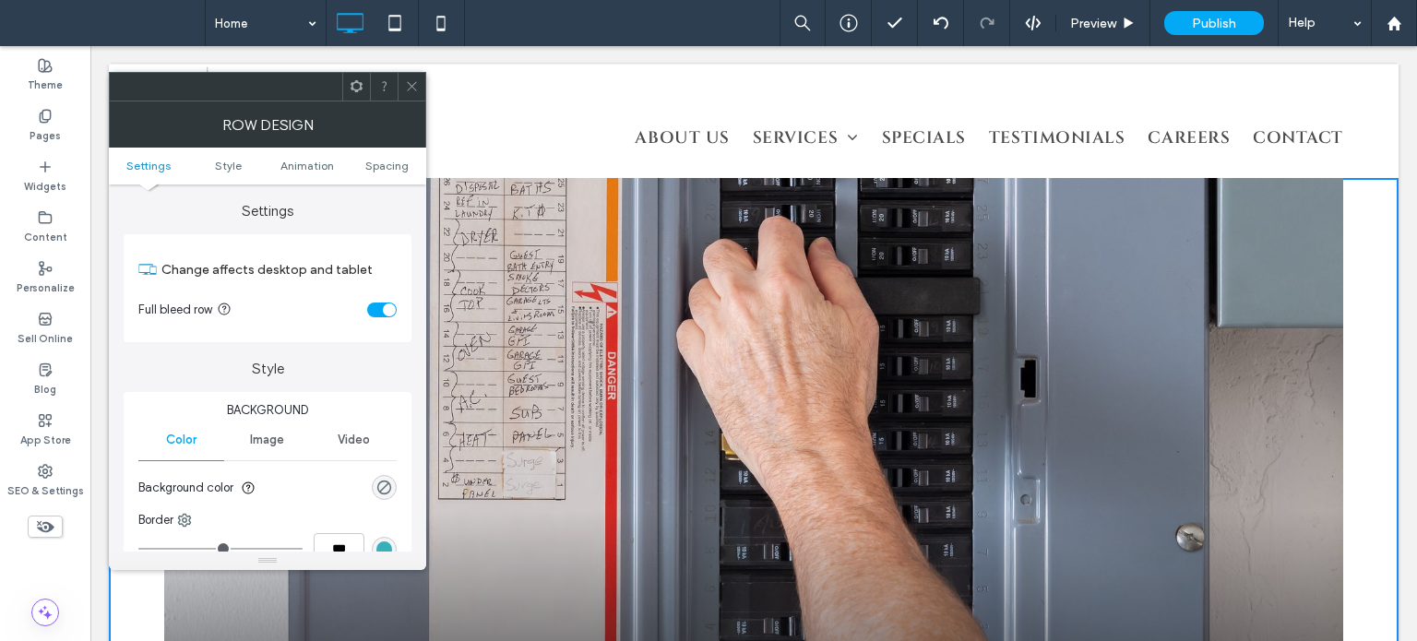
click at [370, 306] on div "toggle" at bounding box center [382, 310] width 30 height 15
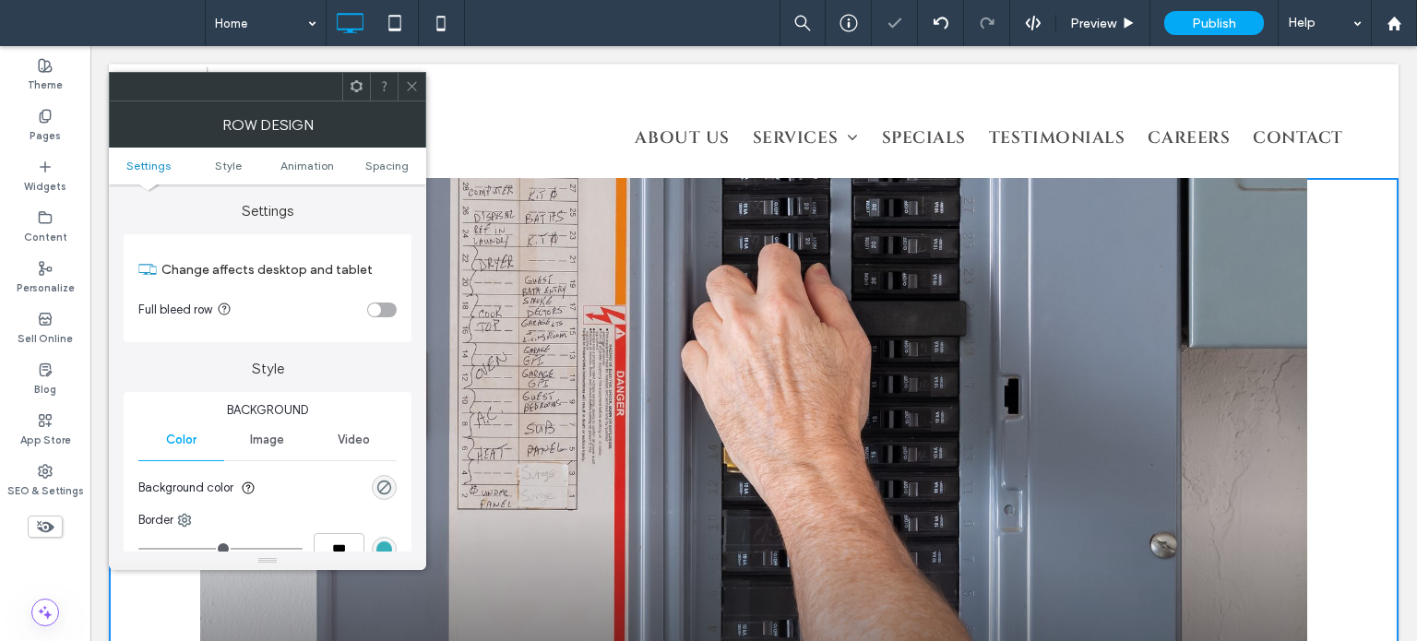
click at [374, 307] on div "toggle" at bounding box center [374, 310] width 13 height 13
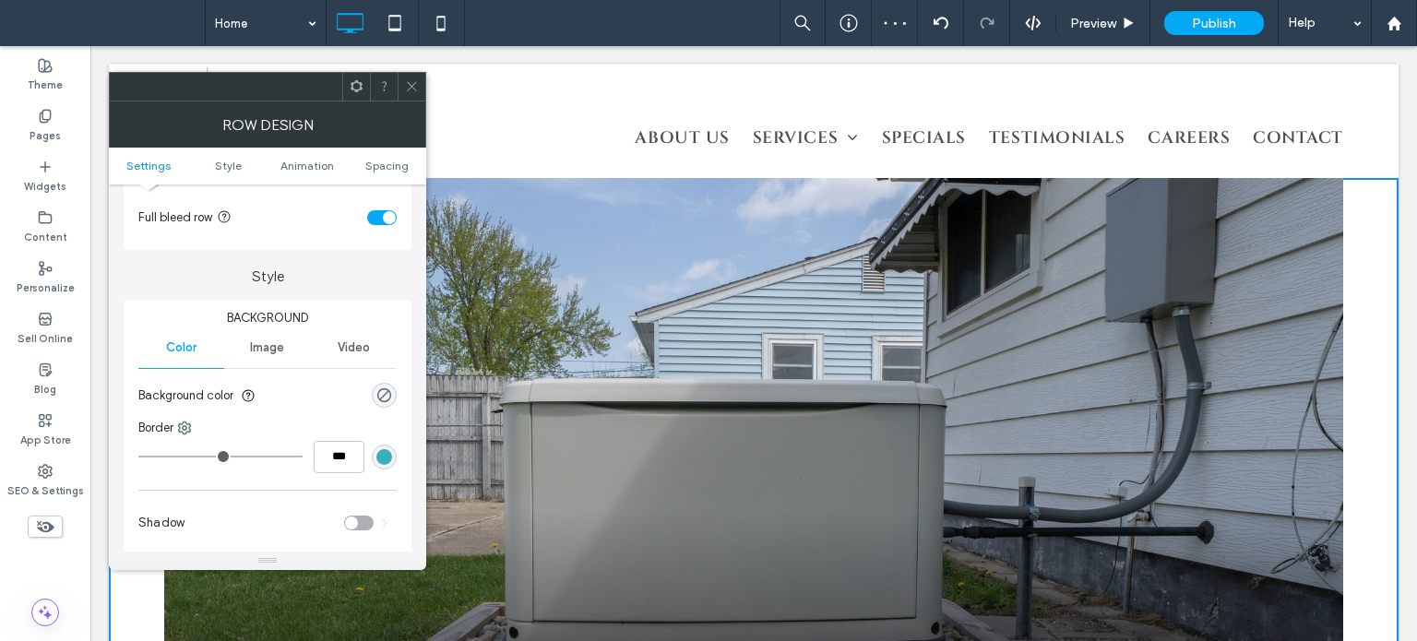
scroll to position [92, 0]
click at [280, 355] on div "Image" at bounding box center [267, 348] width 86 height 41
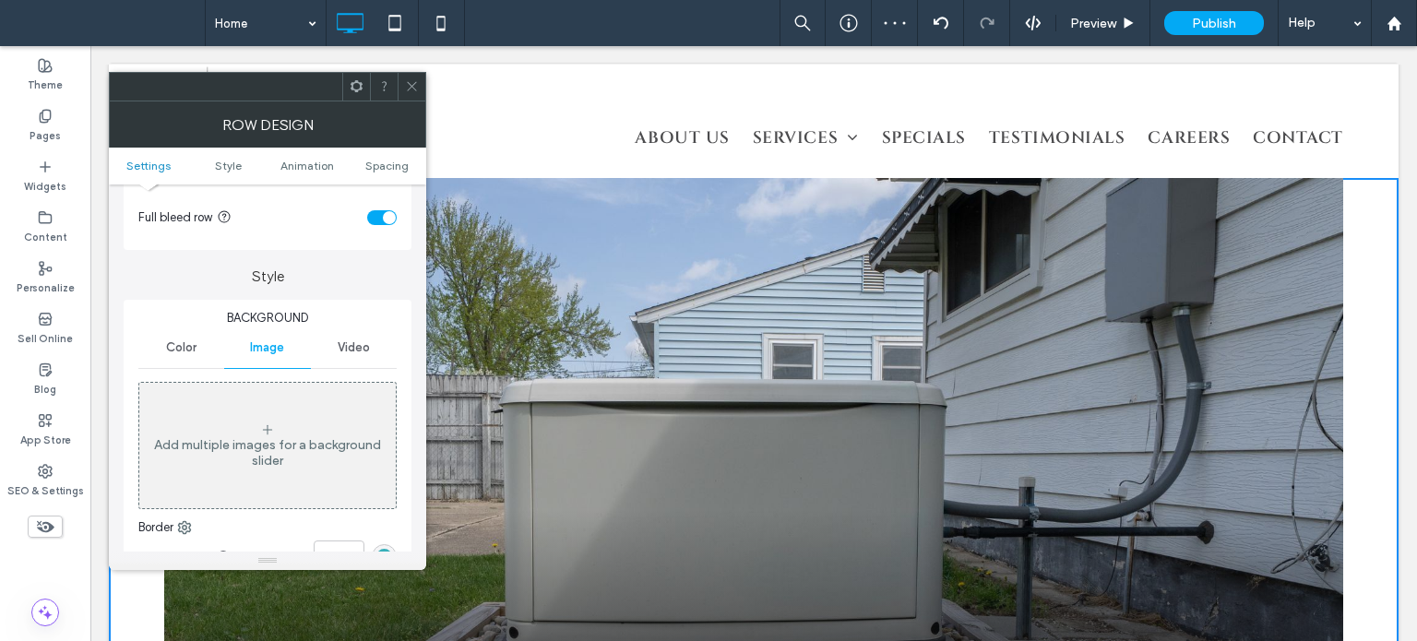
click at [411, 91] on icon at bounding box center [412, 86] width 14 height 14
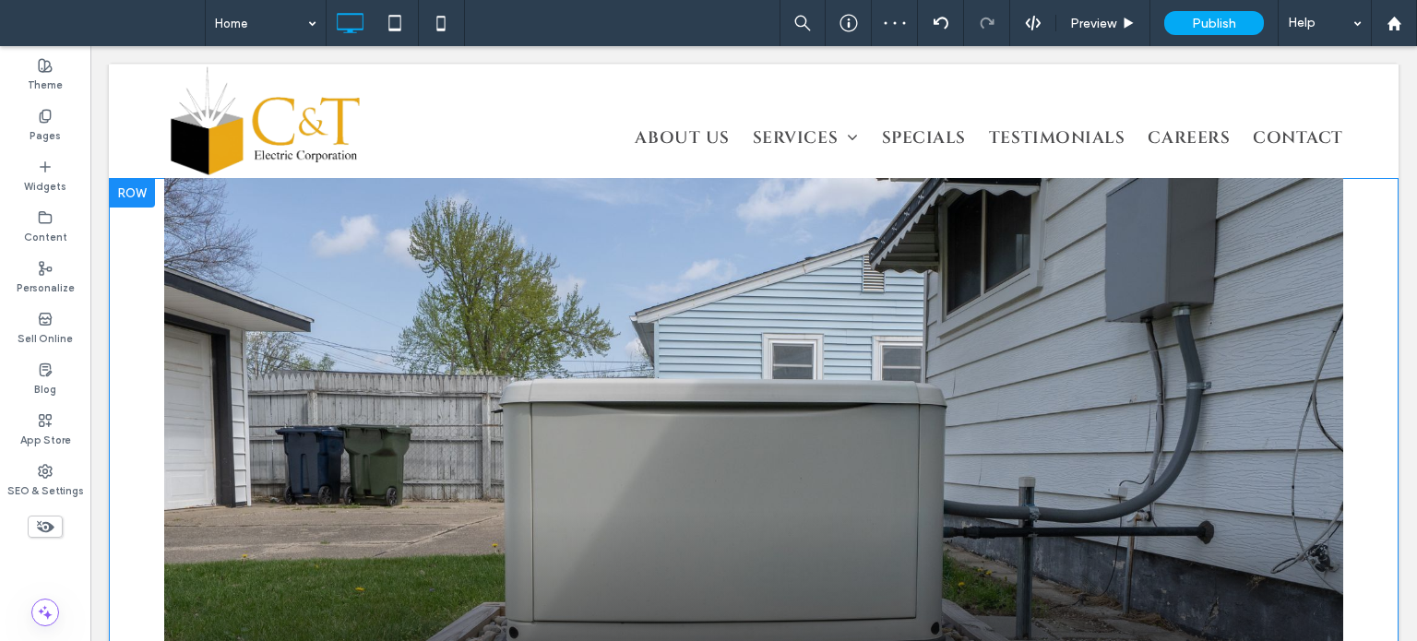
click at [402, 320] on div at bounding box center [753, 498] width 1179 height 640
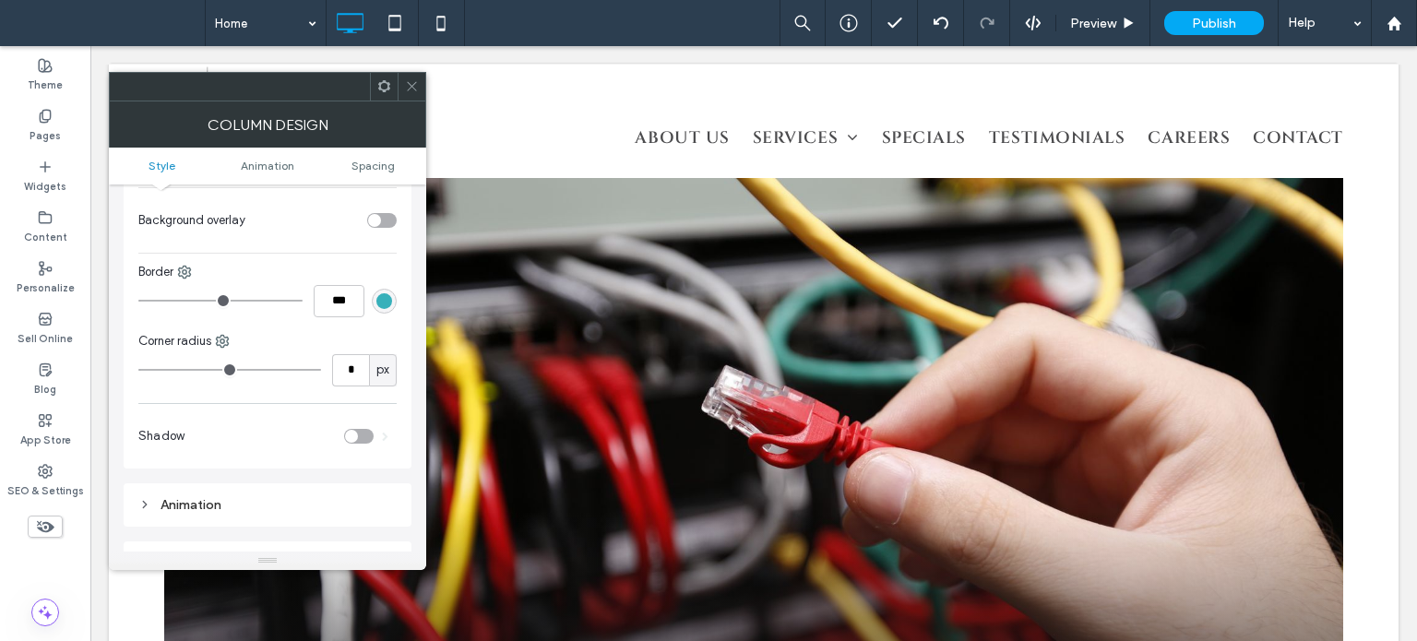
scroll to position [646, 0]
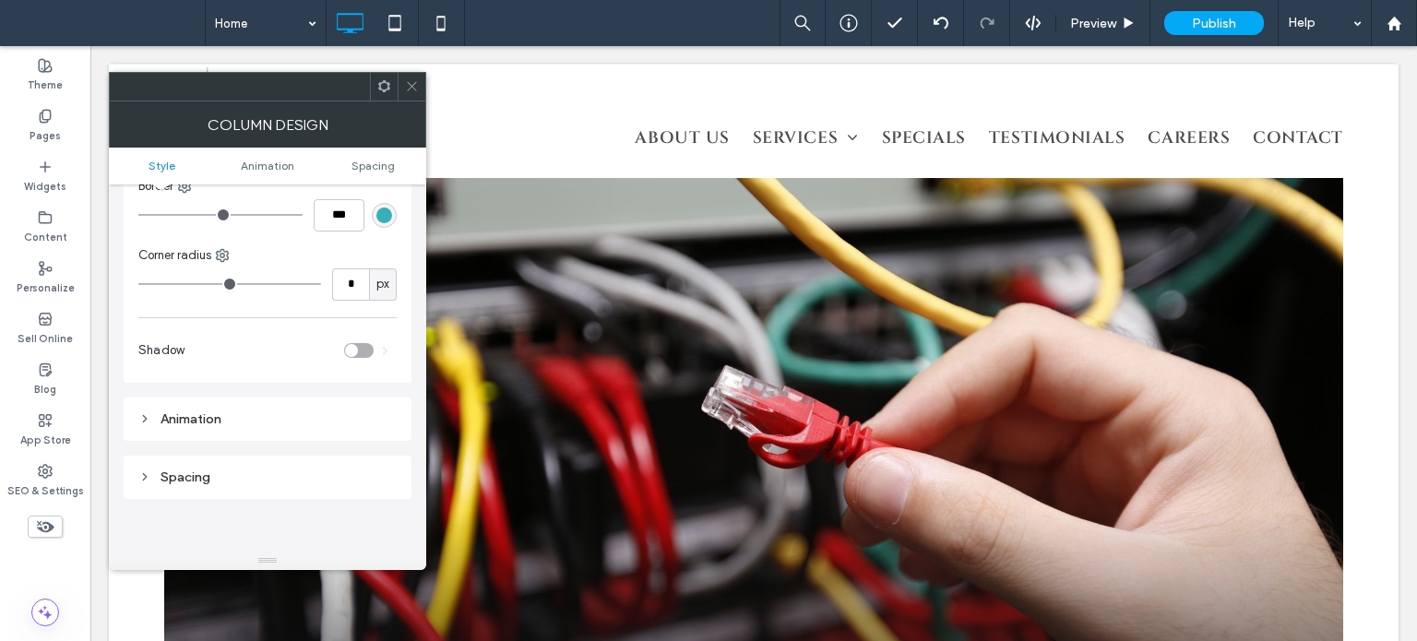
click at [413, 88] on icon at bounding box center [412, 86] width 14 height 14
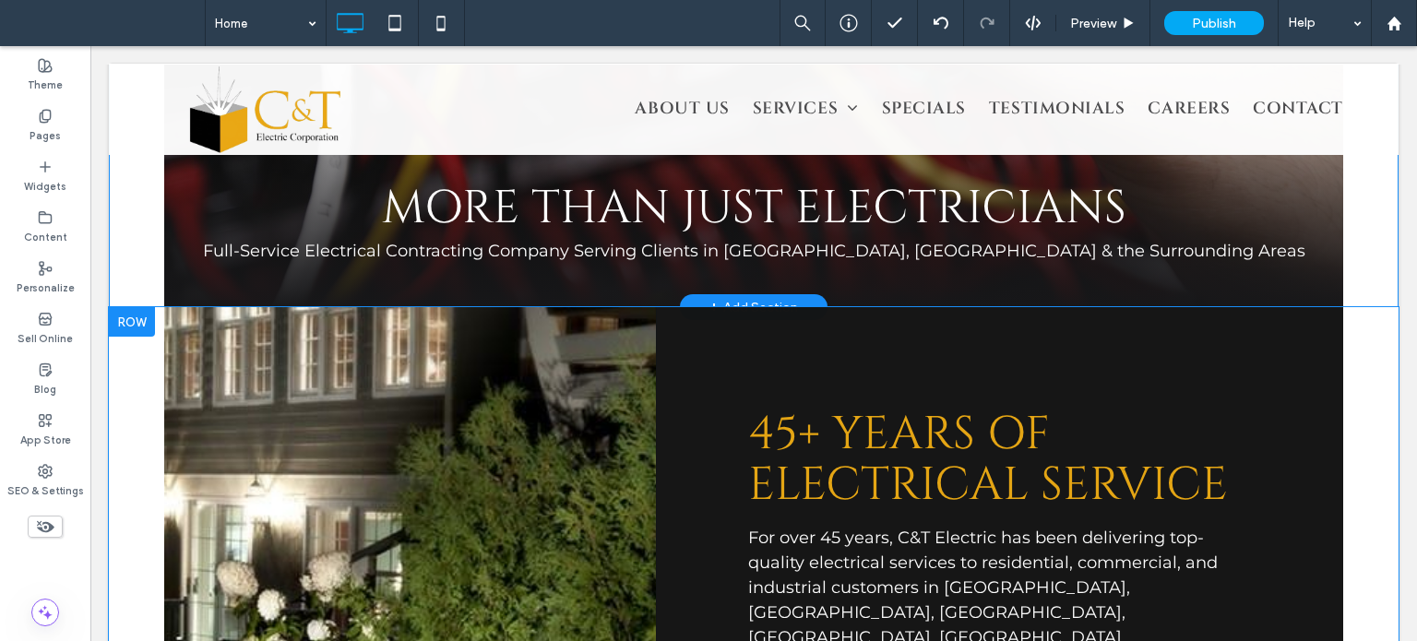
scroll to position [414, 0]
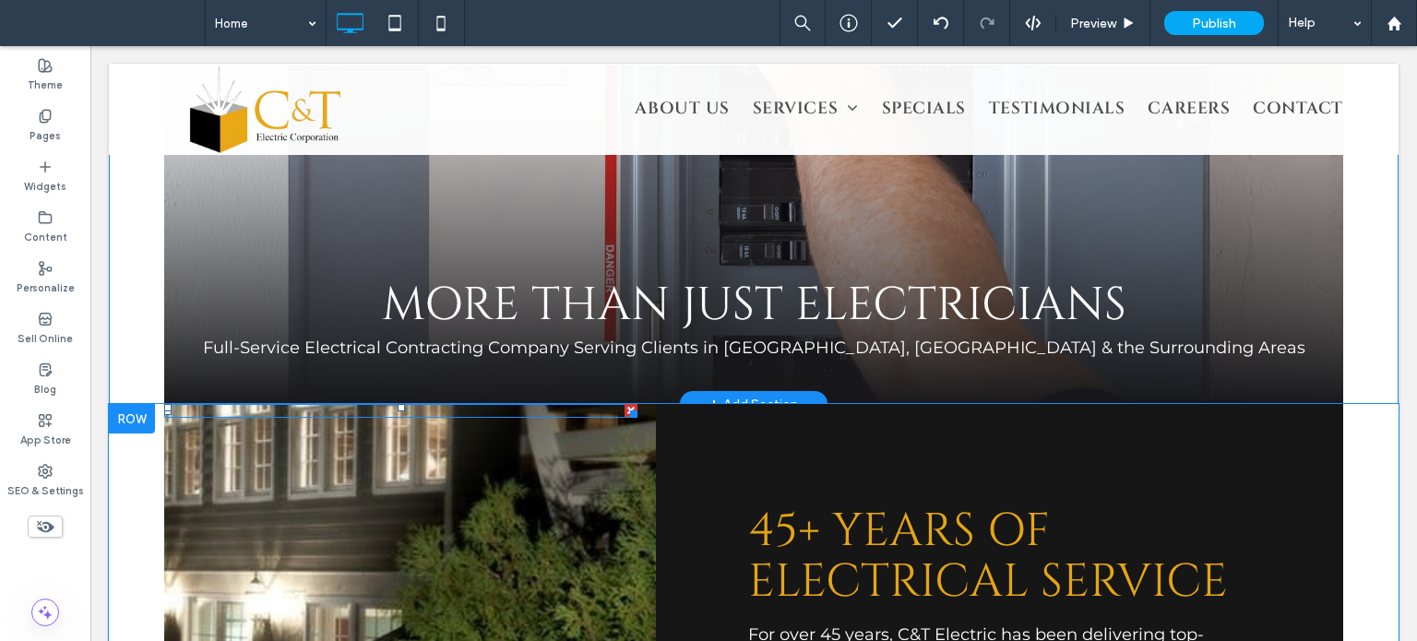
click at [524, 415] on div at bounding box center [400, 411] width 473 height 14
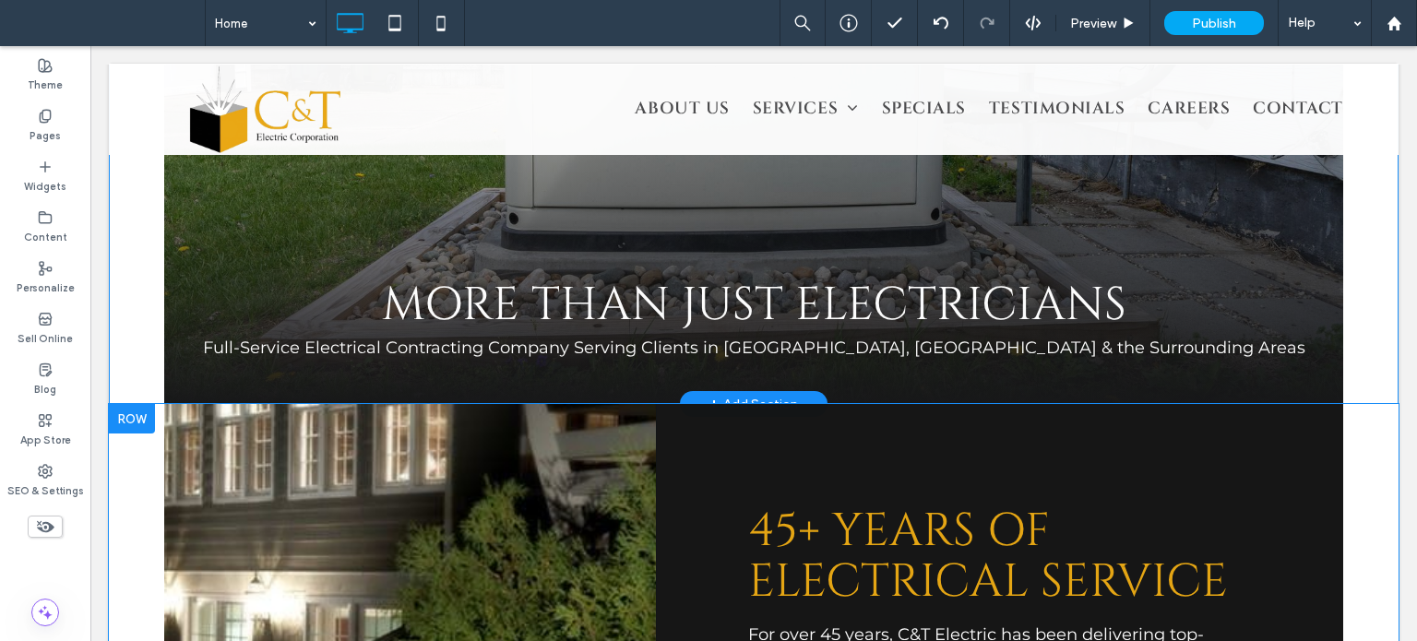
click at [141, 416] on div at bounding box center [132, 419] width 46 height 30
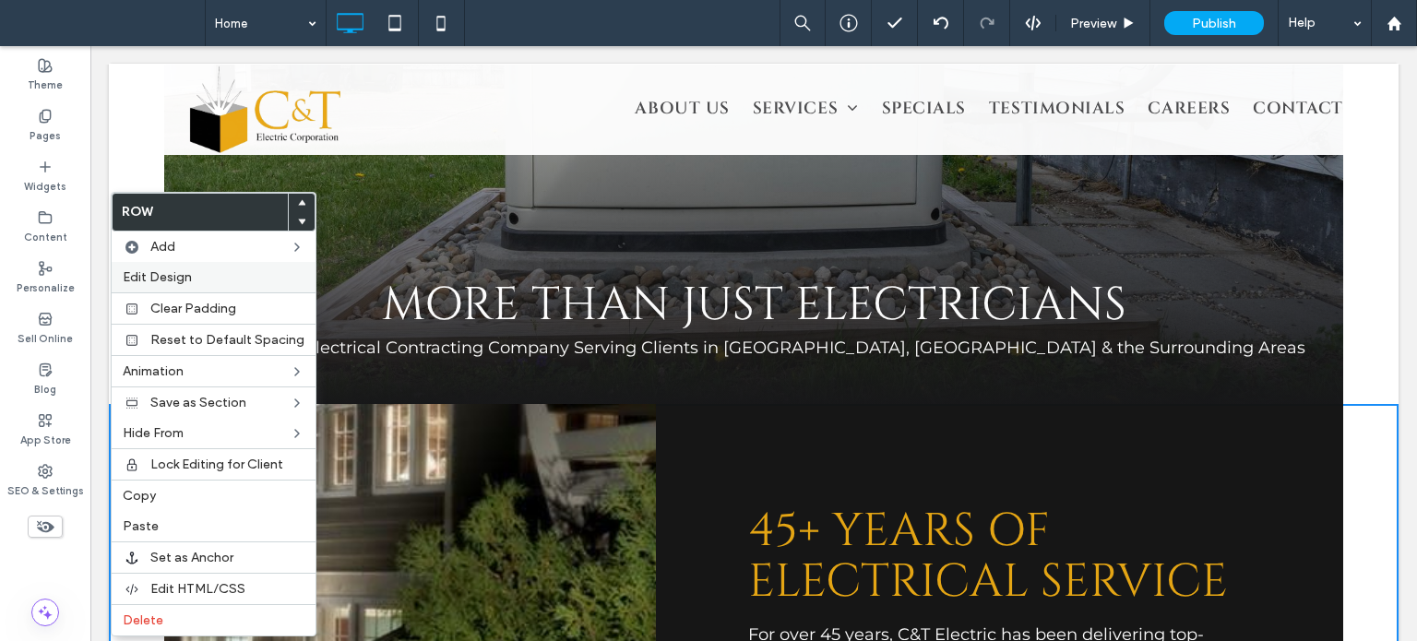
click at [202, 283] on label "Edit Design" at bounding box center [214, 277] width 182 height 16
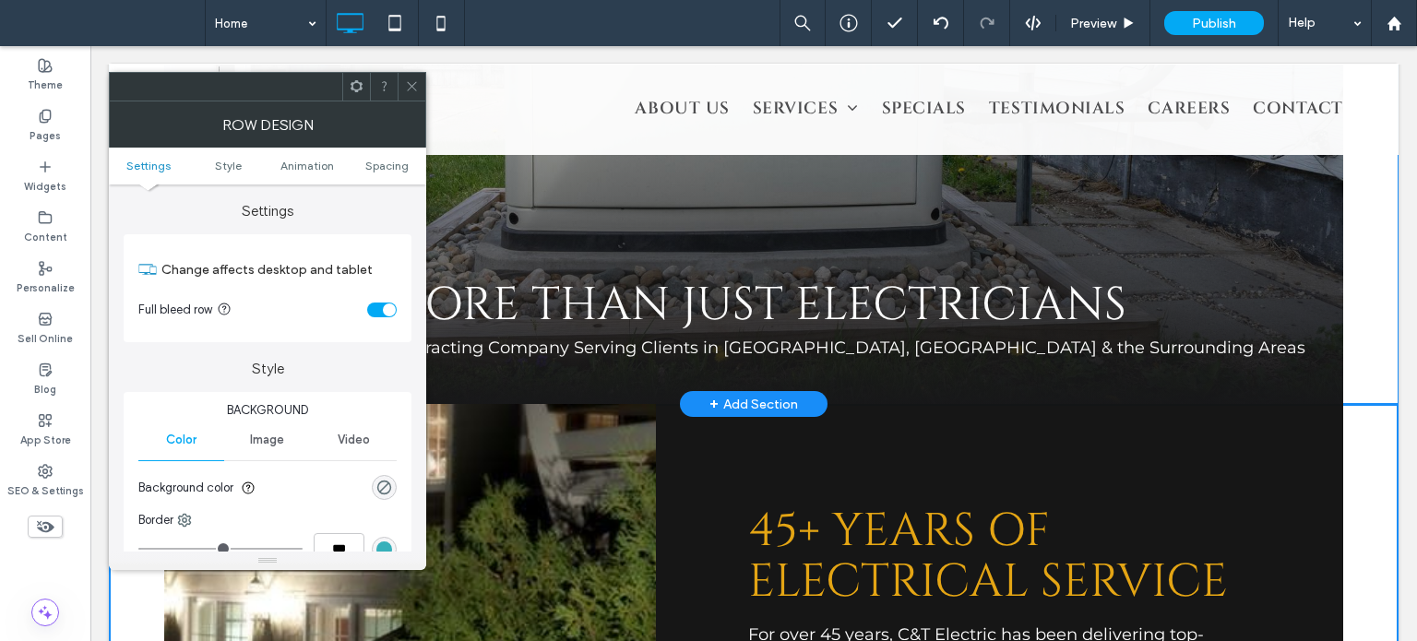
click at [268, 448] on div "Image" at bounding box center [267, 440] width 86 height 41
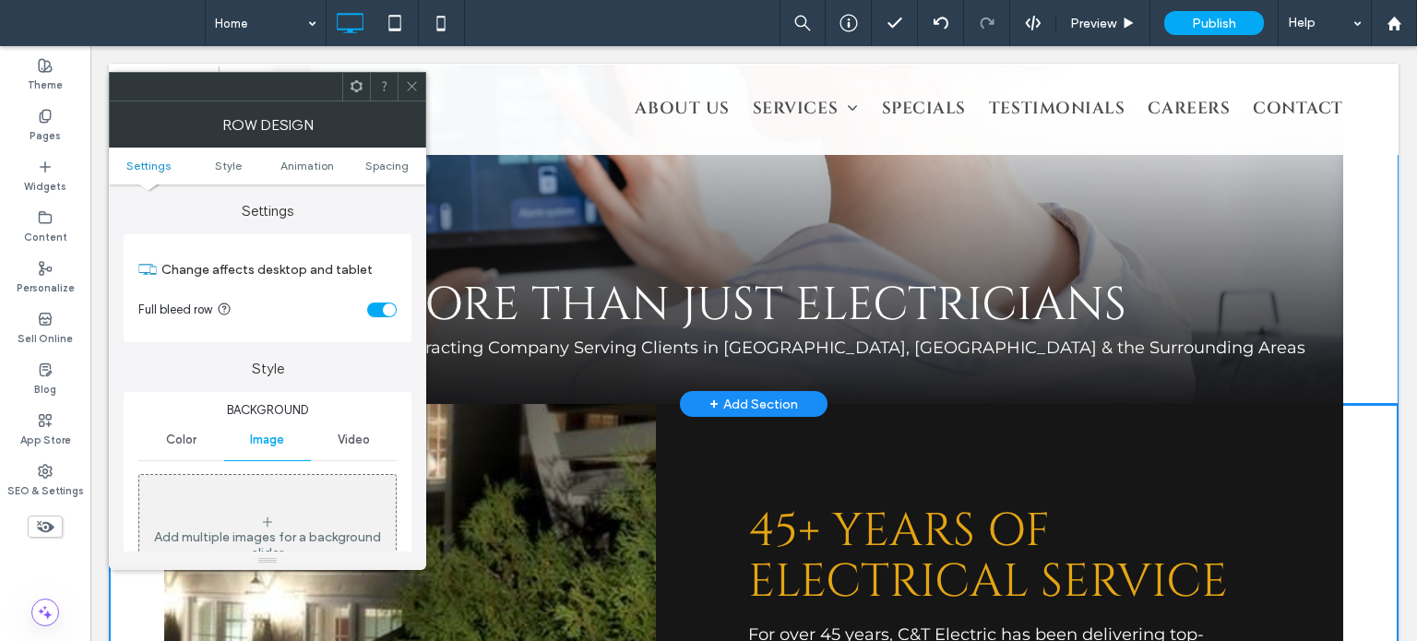
click at [411, 89] on icon at bounding box center [412, 86] width 14 height 14
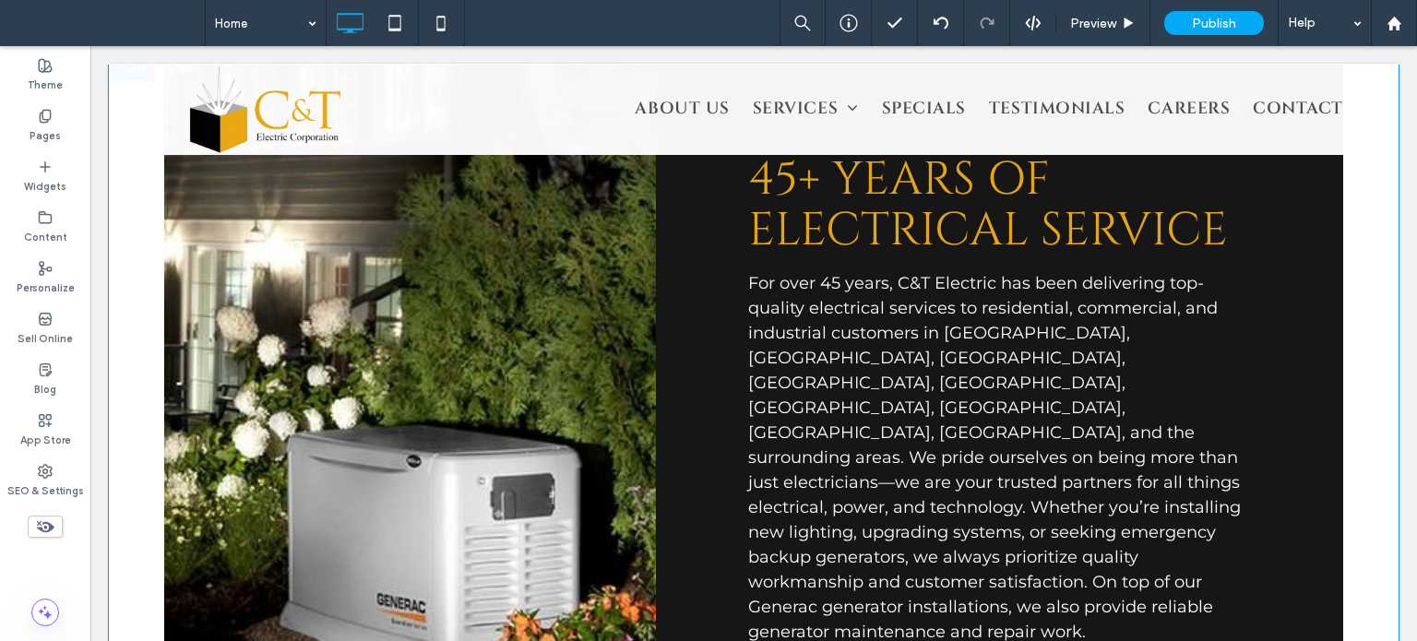
scroll to position [599, 0]
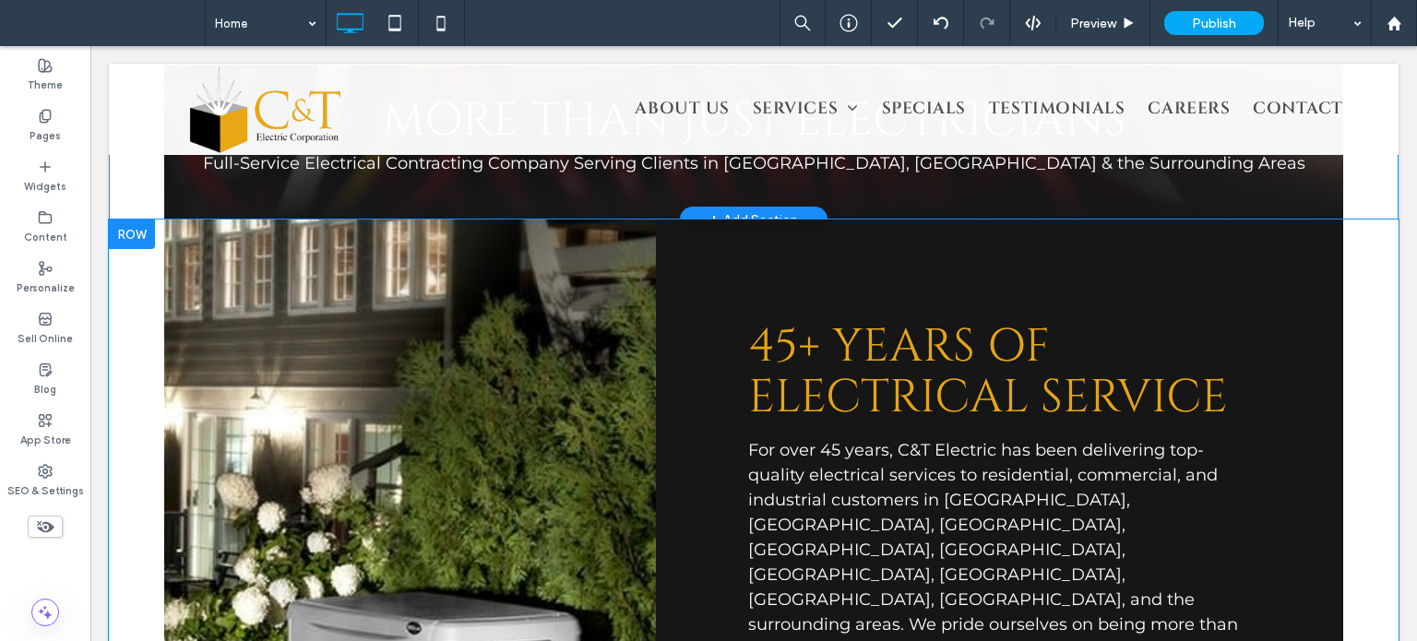
click at [487, 468] on div "Click To Paste" at bounding box center [410, 567] width 492 height 694
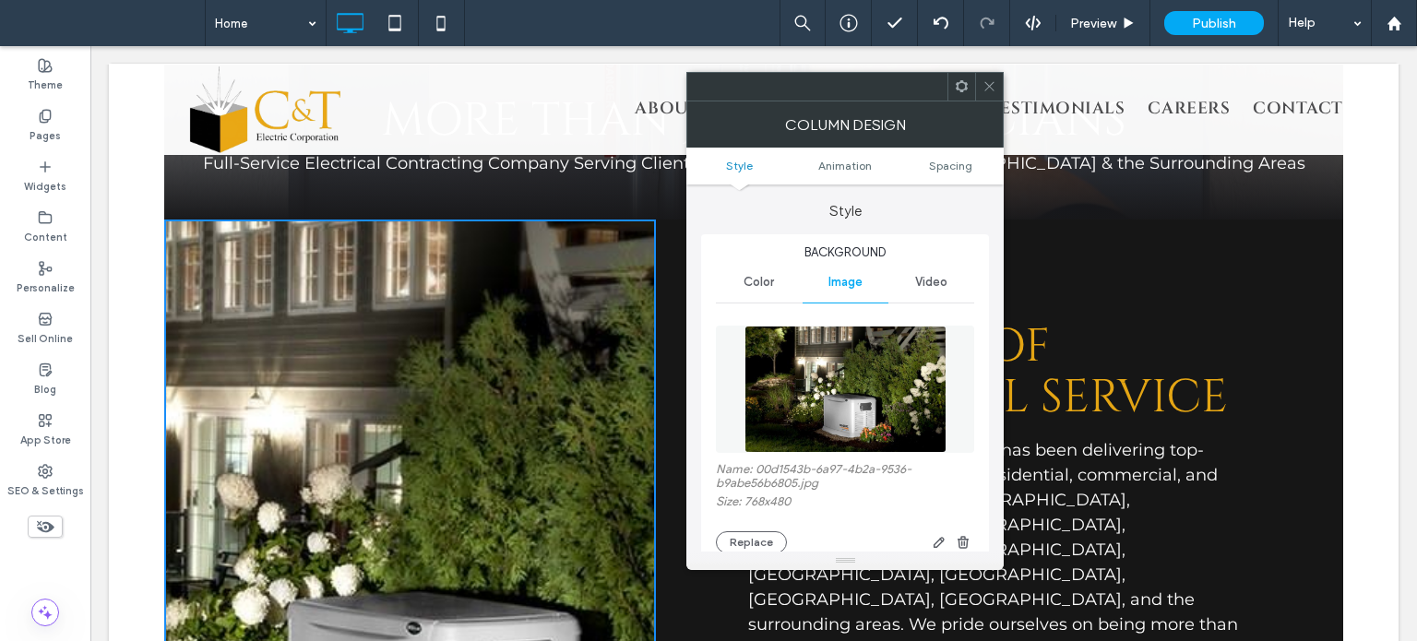
click at [992, 89] on icon at bounding box center [990, 86] width 14 height 14
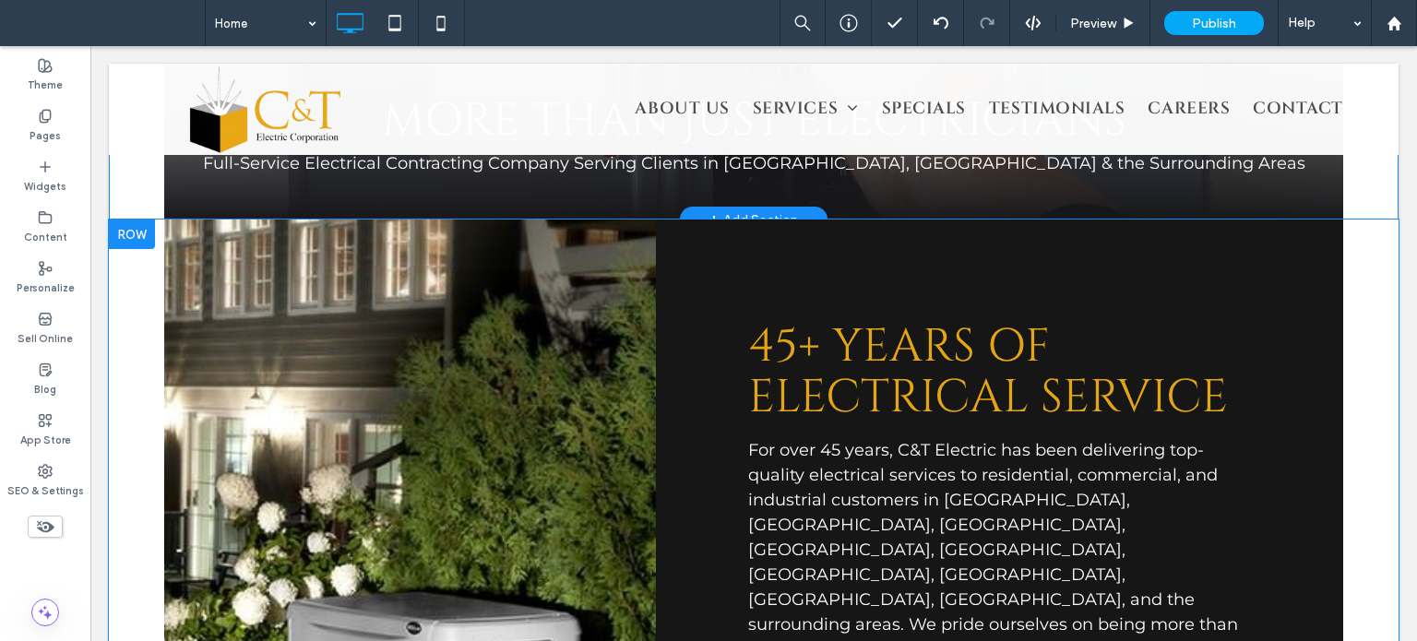
click at [148, 232] on div at bounding box center [132, 235] width 46 height 30
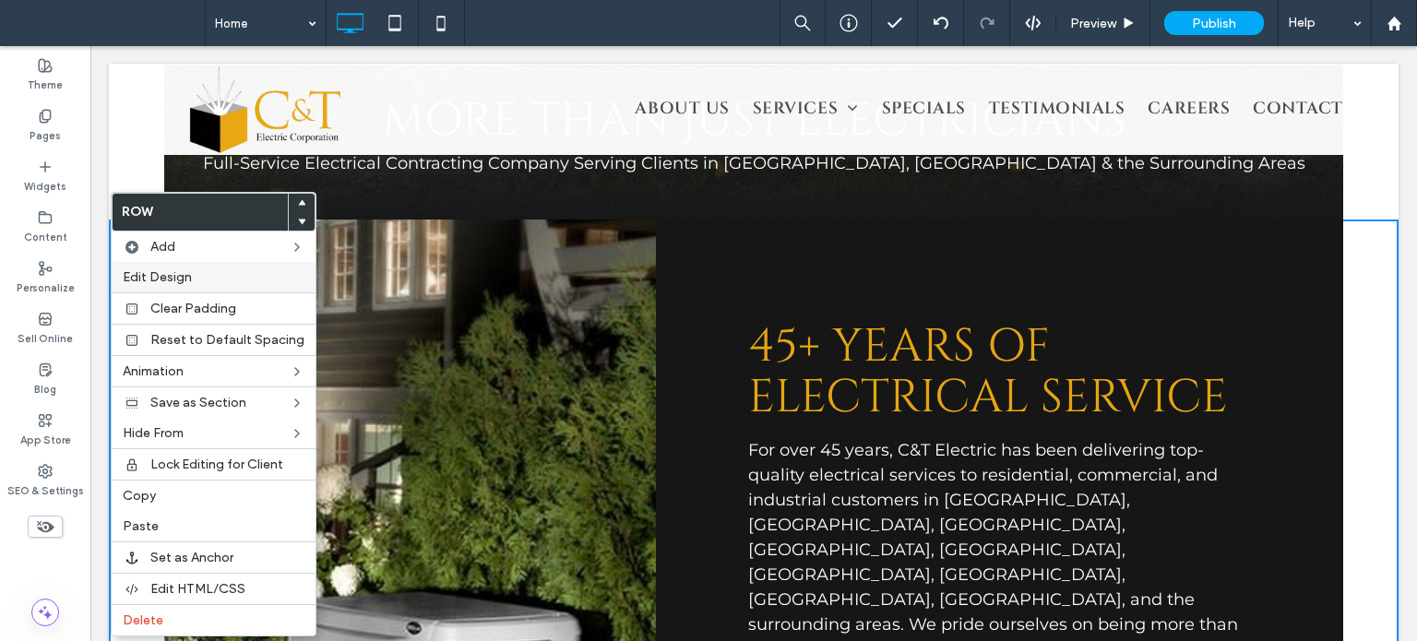
click at [160, 269] on span "Edit Design" at bounding box center [157, 277] width 69 height 16
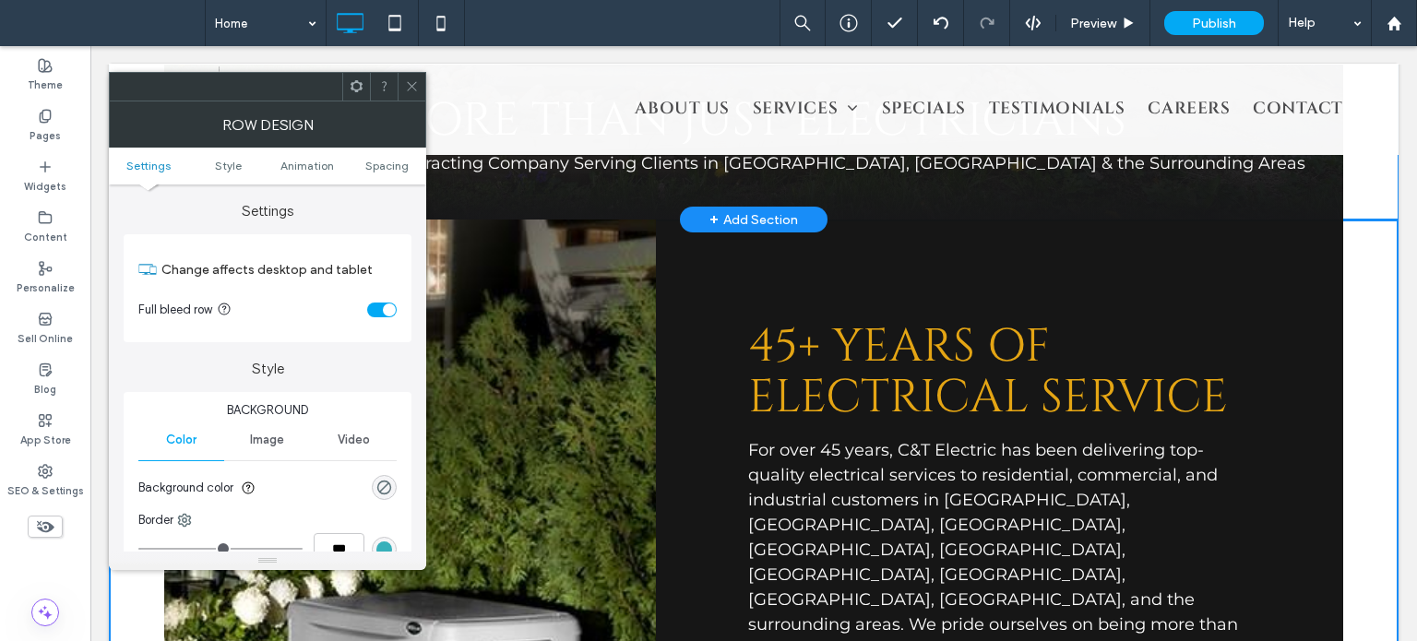
click at [392, 313] on div "toggle" at bounding box center [389, 310] width 13 height 13
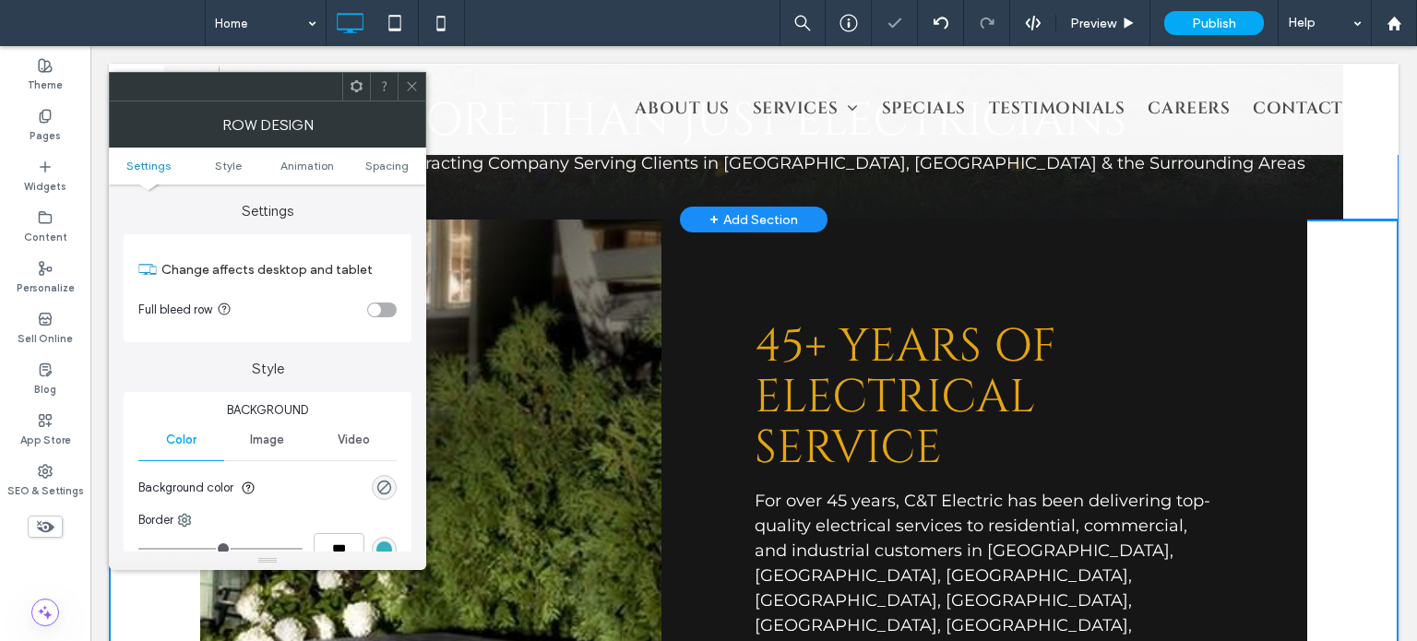
click at [391, 311] on div "toggle" at bounding box center [382, 310] width 30 height 15
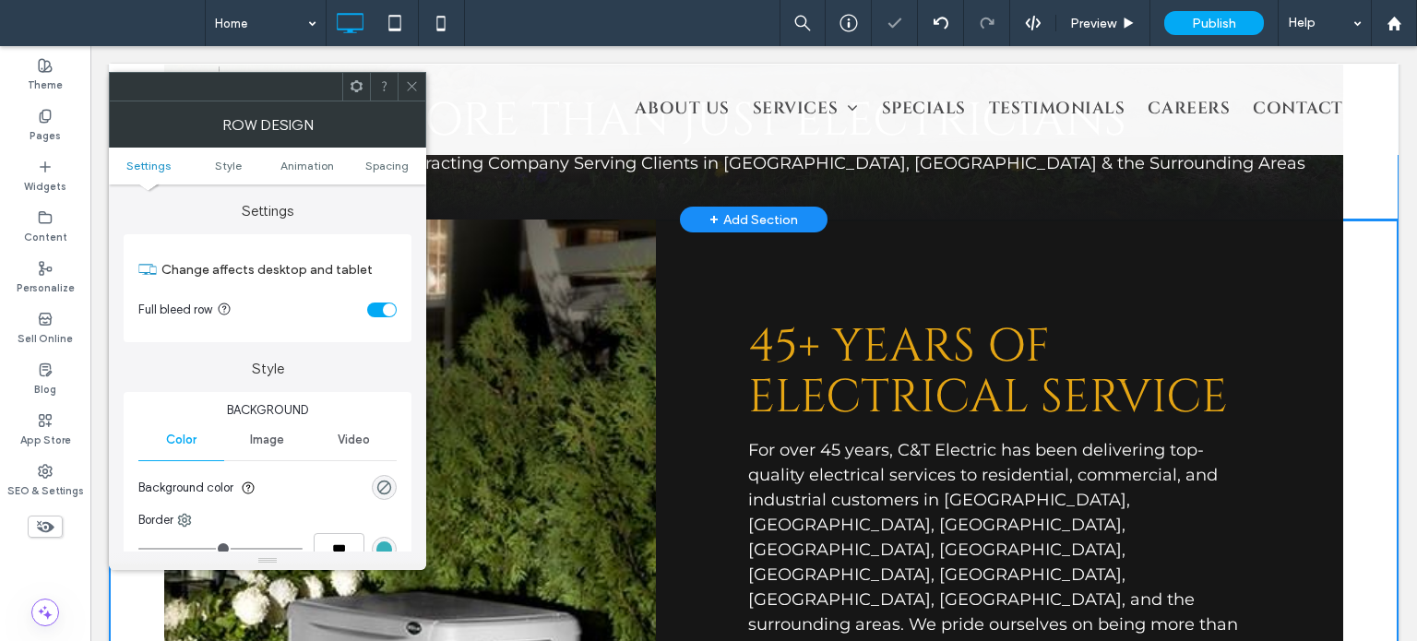
click at [391, 311] on div "toggle" at bounding box center [389, 310] width 13 height 13
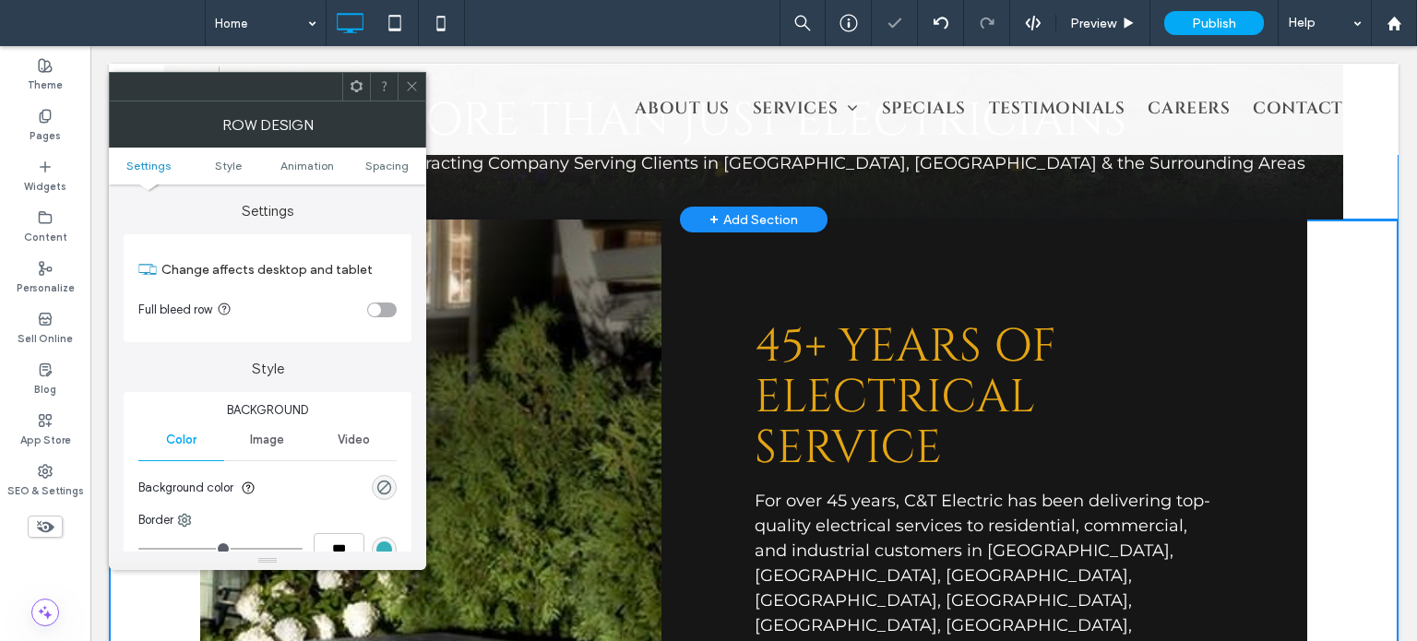
click at [391, 311] on div "toggle" at bounding box center [382, 310] width 30 height 15
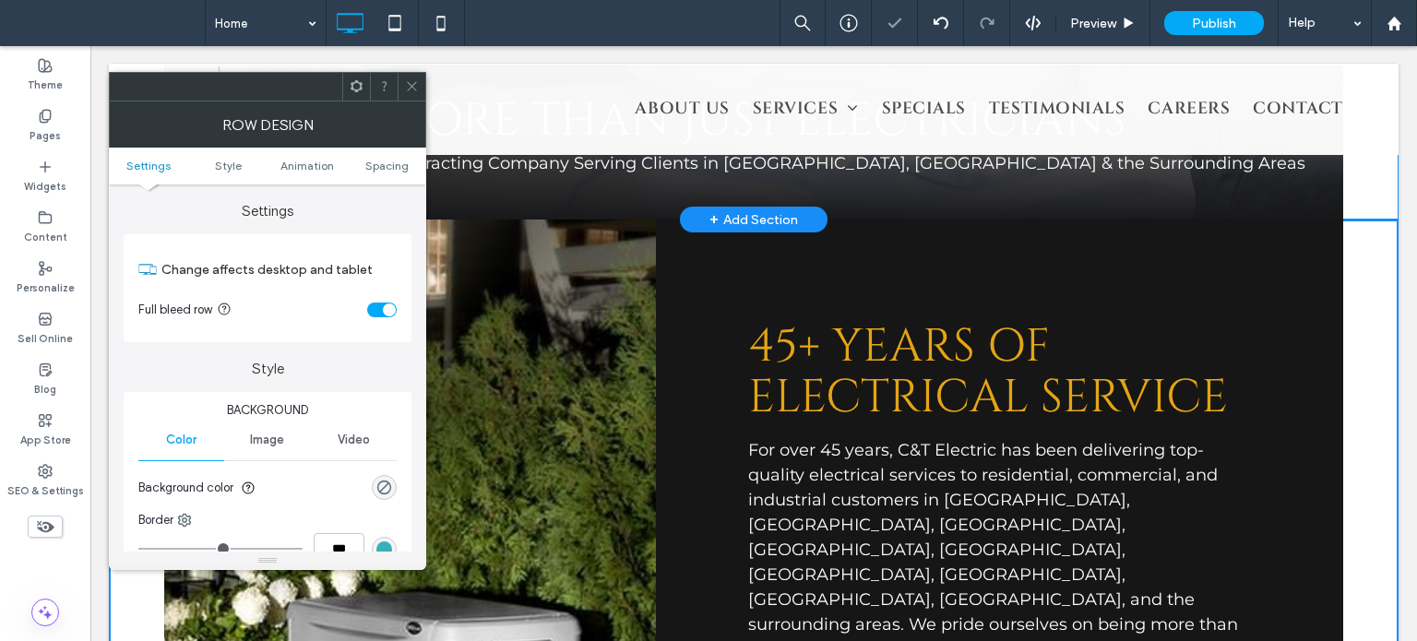
click at [410, 93] on span at bounding box center [412, 87] width 14 height 28
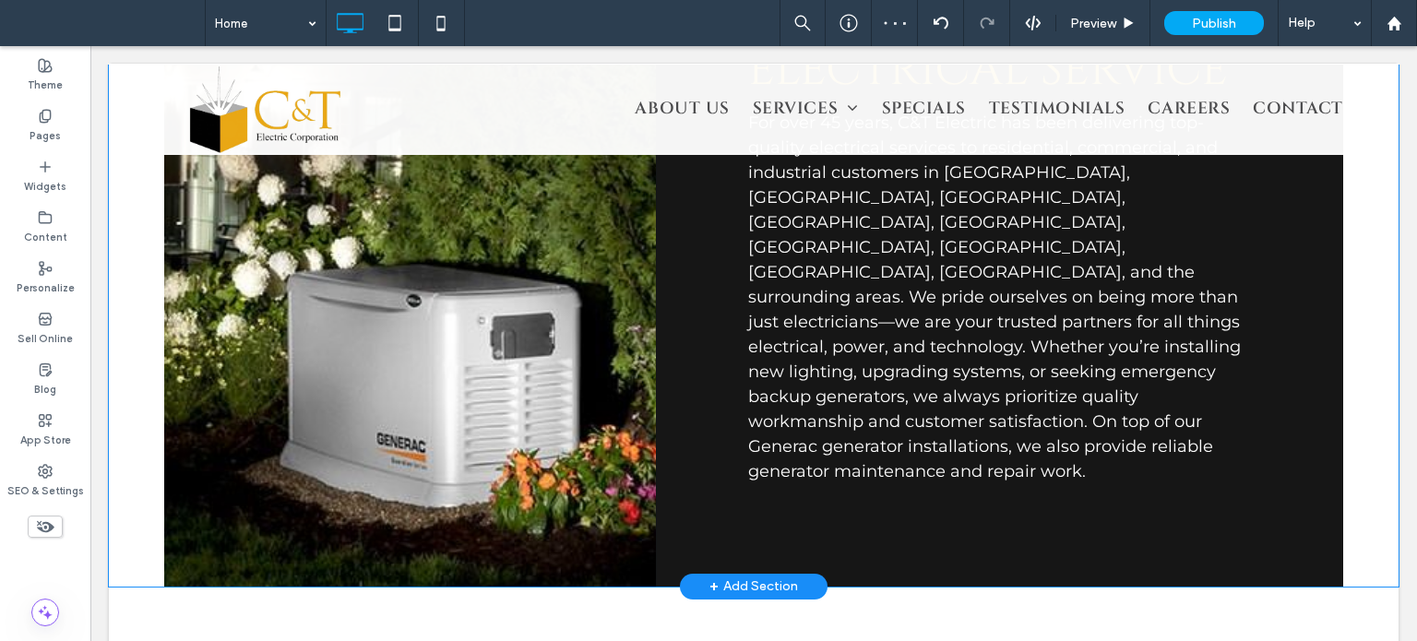
scroll to position [1060, 0]
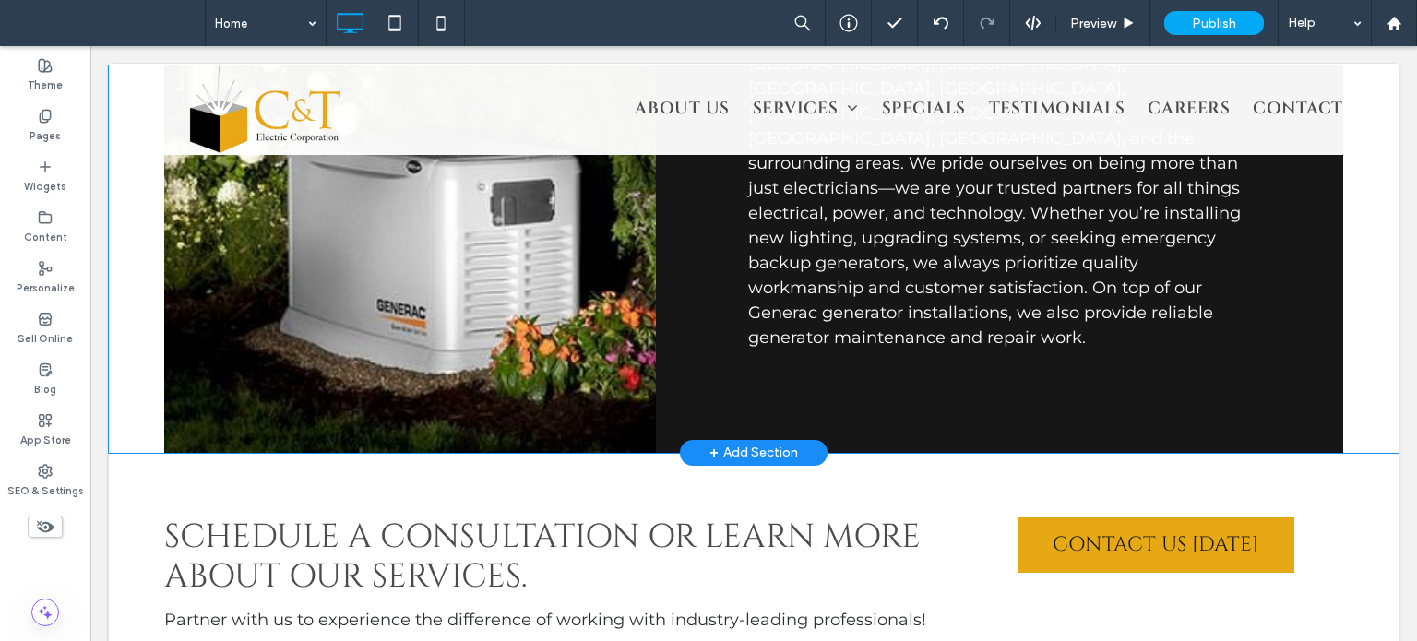
click at [1347, 344] on div "Click To Paste 45+ YEARS OF ELECtrICAL SERVICE For over 45 years, C&T Electric …" at bounding box center [754, 105] width 1290 height 694
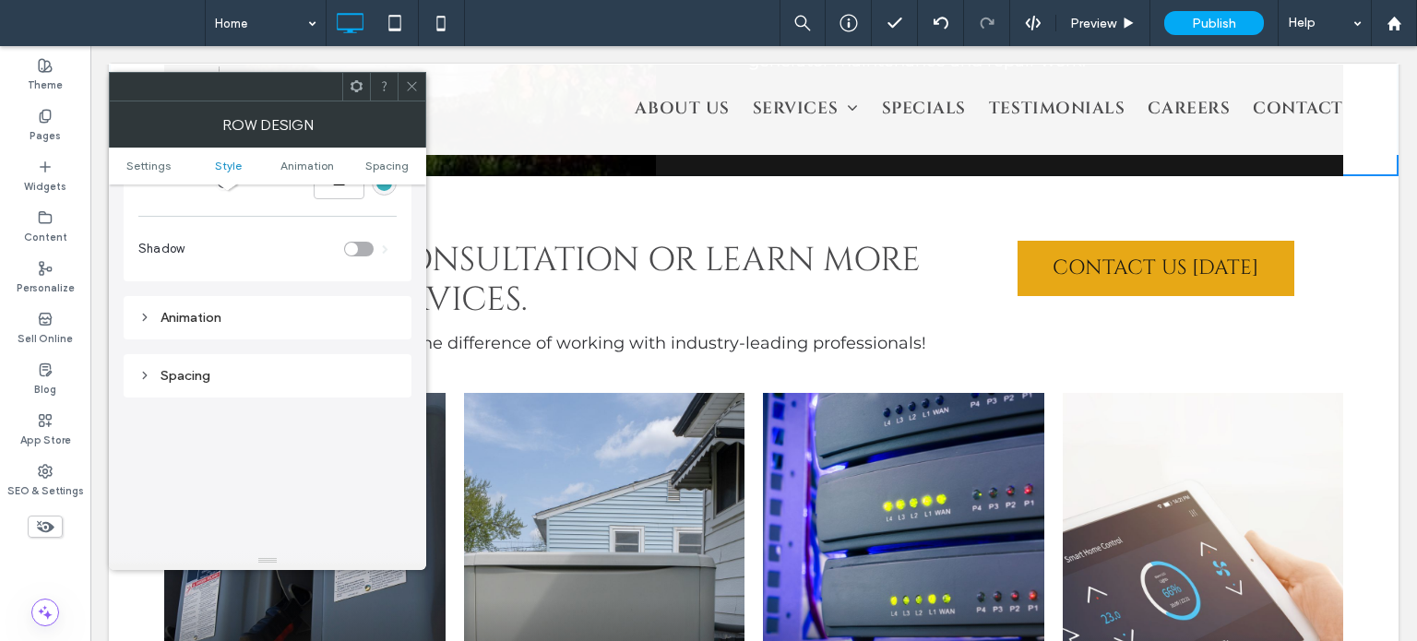
scroll to position [461, 0]
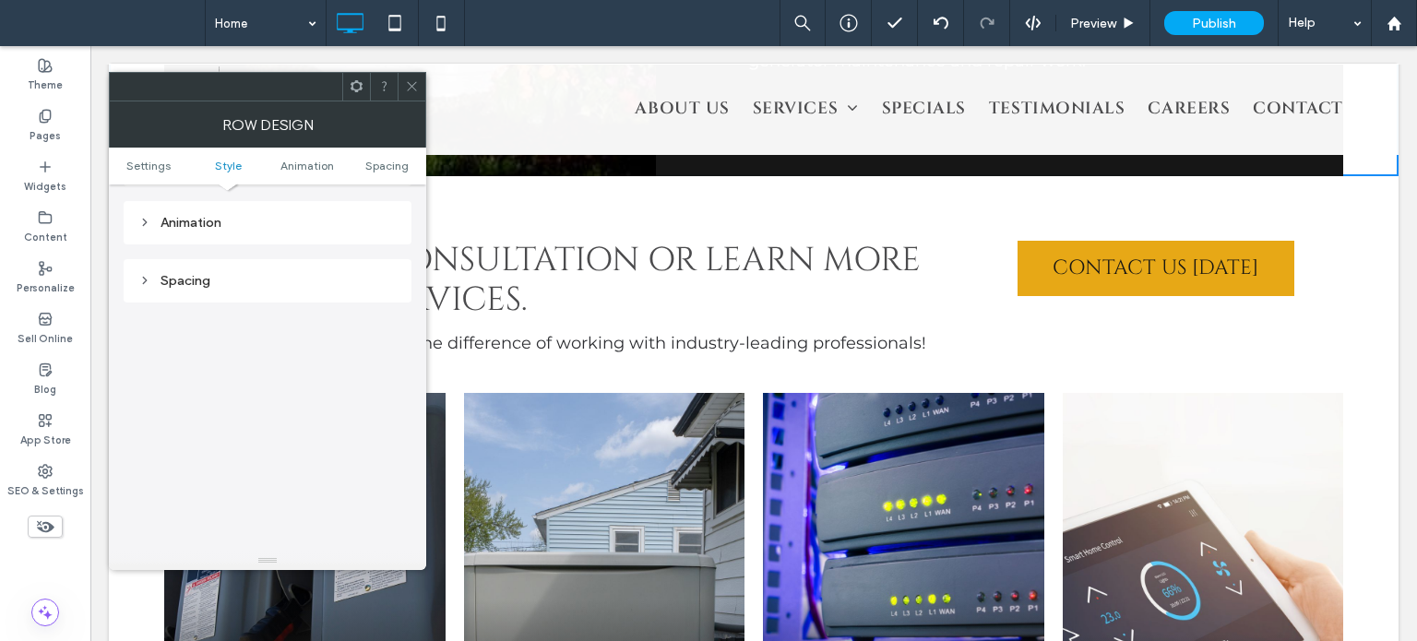
click at [251, 301] on div "Settings Change affects desktop and tablet Full bleed row Style Background Colo…" at bounding box center [268, 167] width 288 height 889
click at [250, 290] on div "Spacing" at bounding box center [267, 280] width 258 height 25
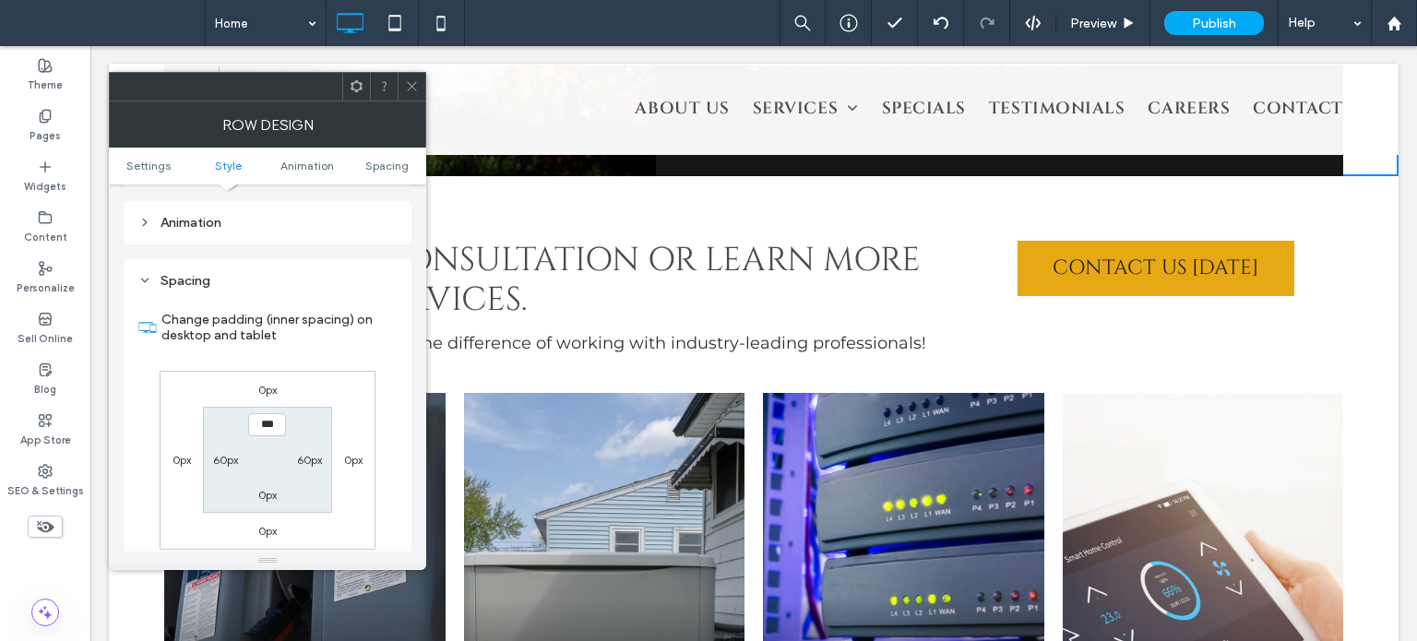
click at [227, 458] on label "60px" at bounding box center [225, 460] width 25 height 14
type input "**"
type input "*"
type input "***"
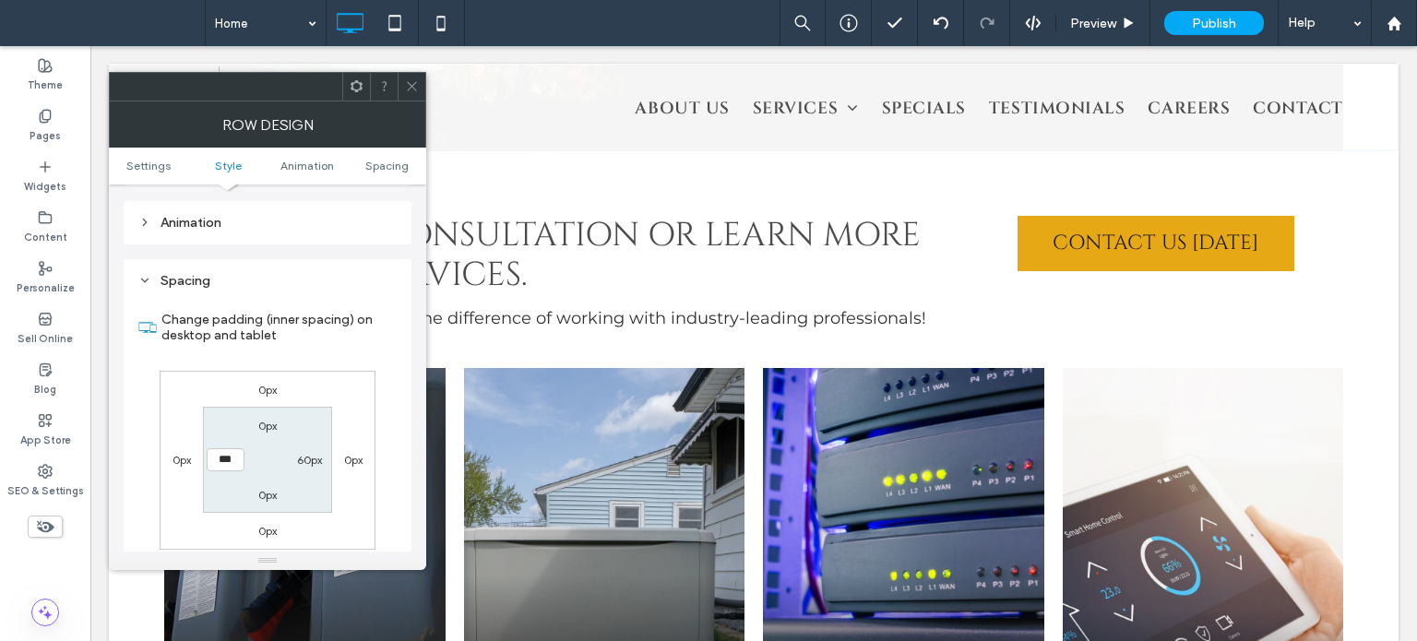
click at [299, 457] on label "60px" at bounding box center [309, 460] width 25 height 14
type input "**"
type input "*"
type input "***"
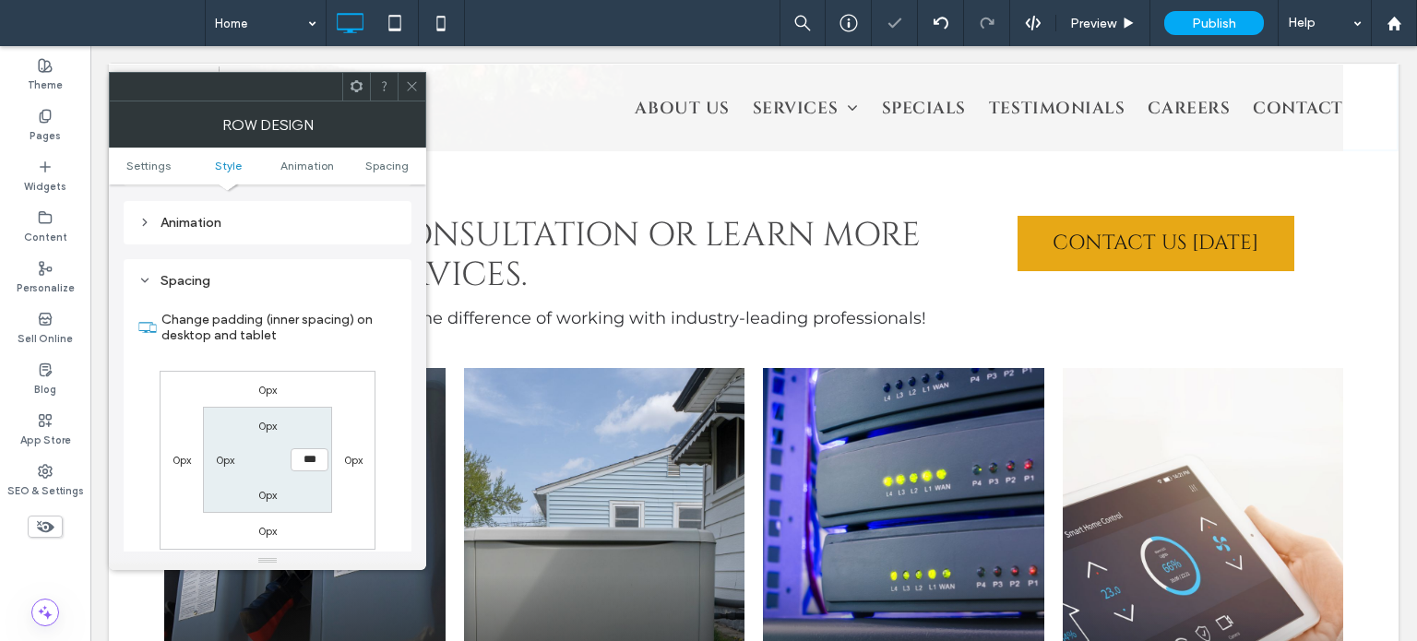
click at [393, 219] on div "Animation" at bounding box center [267, 223] width 258 height 16
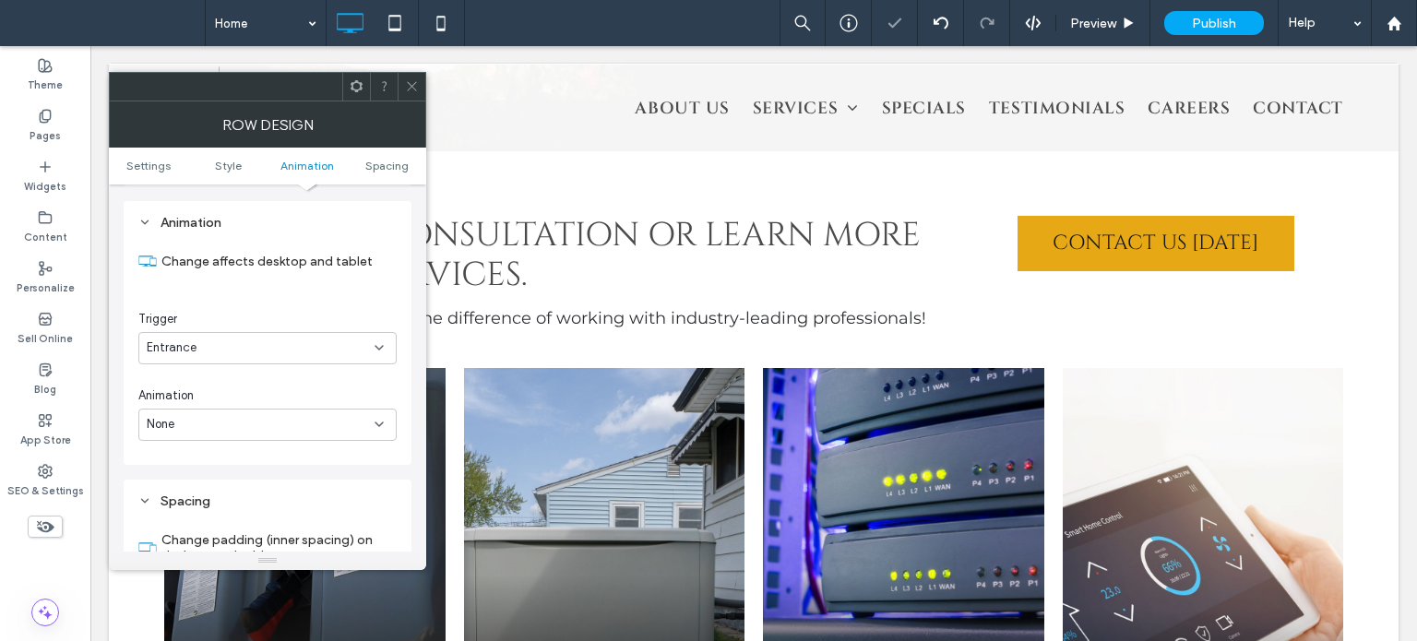
scroll to position [1015, 0]
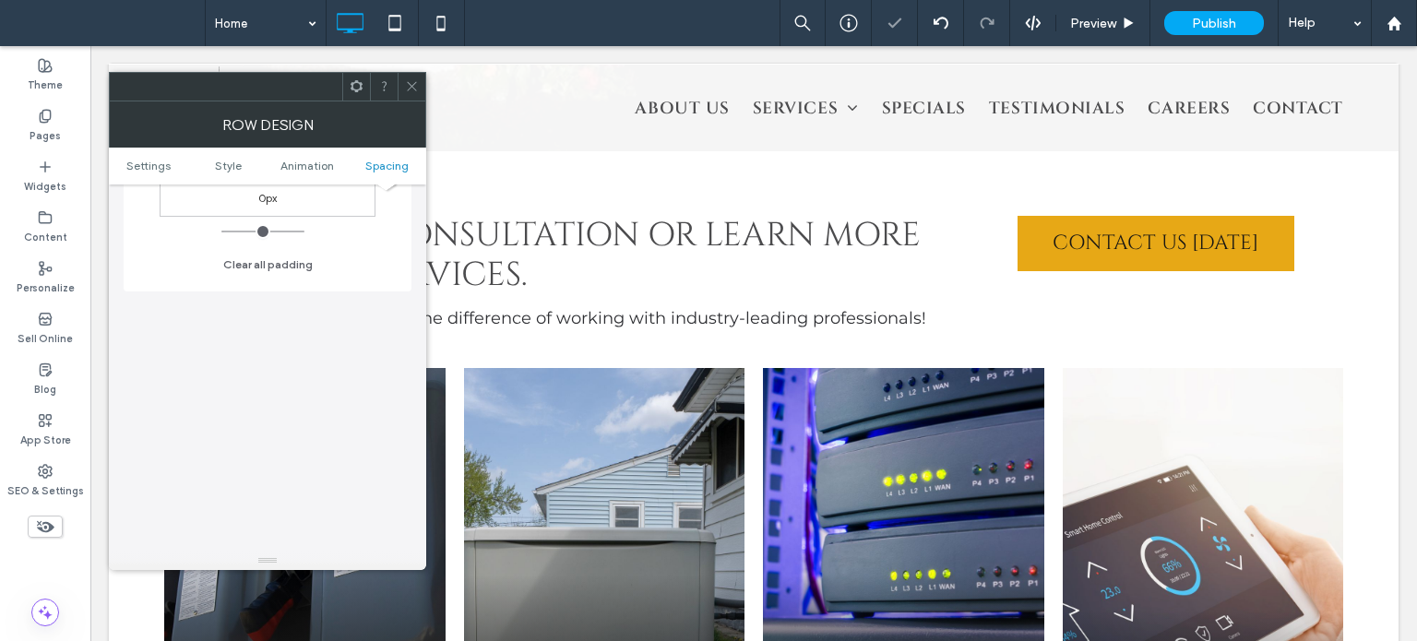
click at [380, 273] on div "Change padding (inner spacing) on desktop and tablet 0px 0px 0px 0px 0px *** 0p…" at bounding box center [267, 119] width 258 height 318
click at [411, 81] on icon at bounding box center [412, 86] width 14 height 14
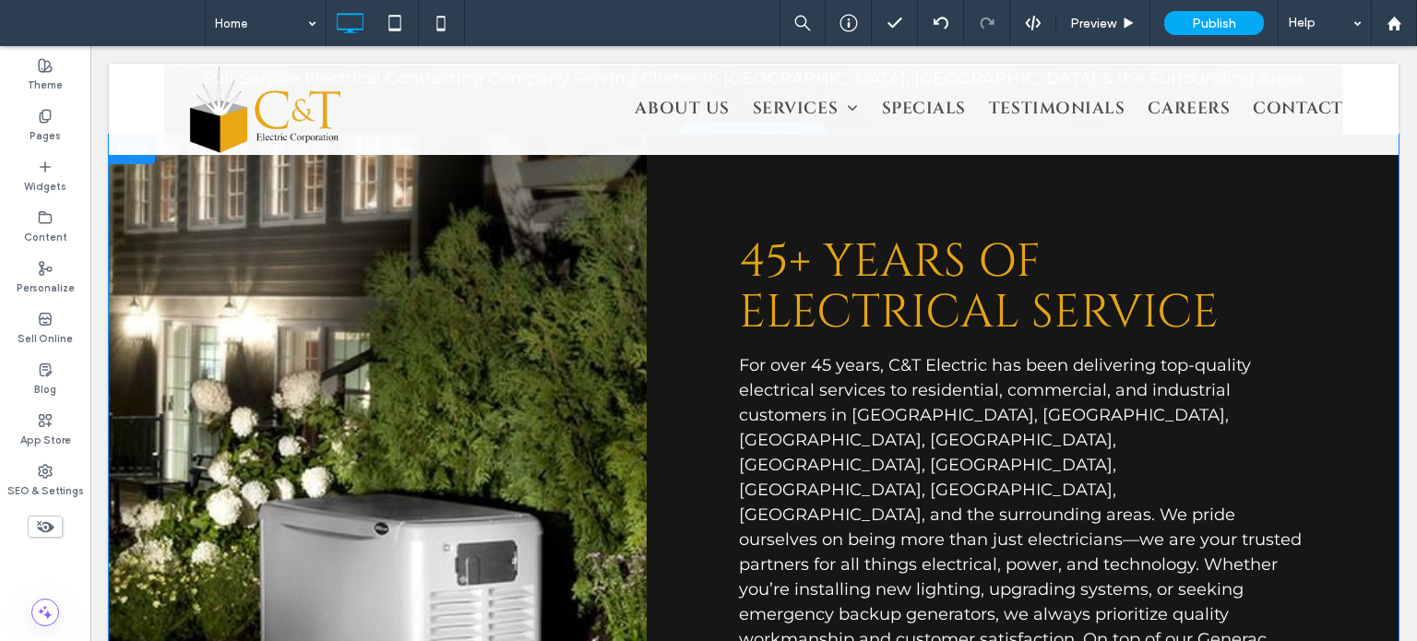
scroll to position [322, 0]
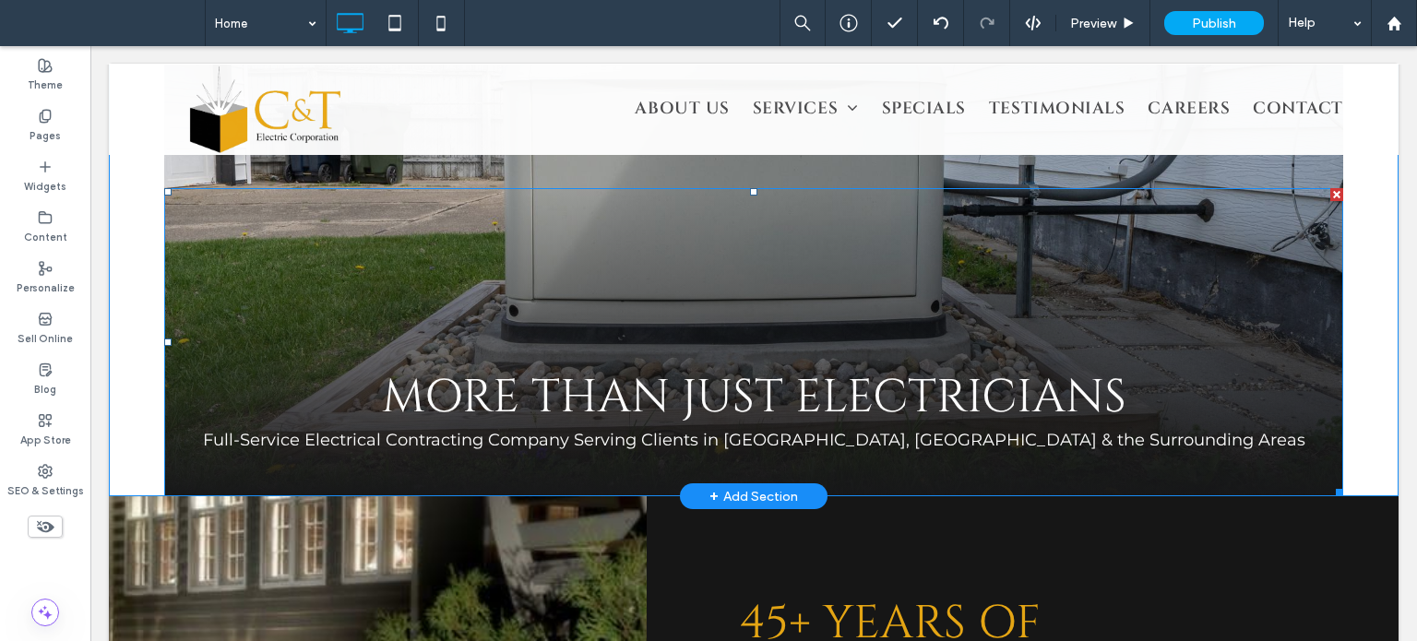
click at [141, 395] on div "More Than Just Electricians Full-Service Electrical Contracting Company Serving…" at bounding box center [754, 176] width 1290 height 640
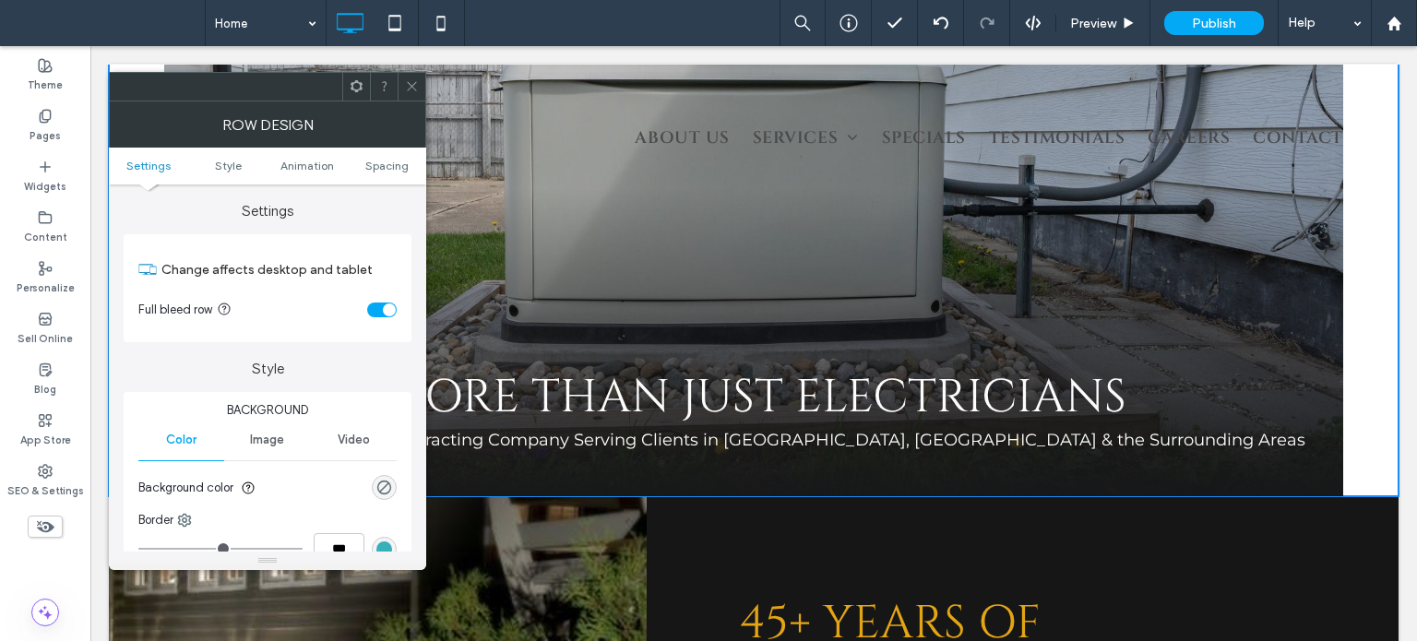
scroll to position [0, 0]
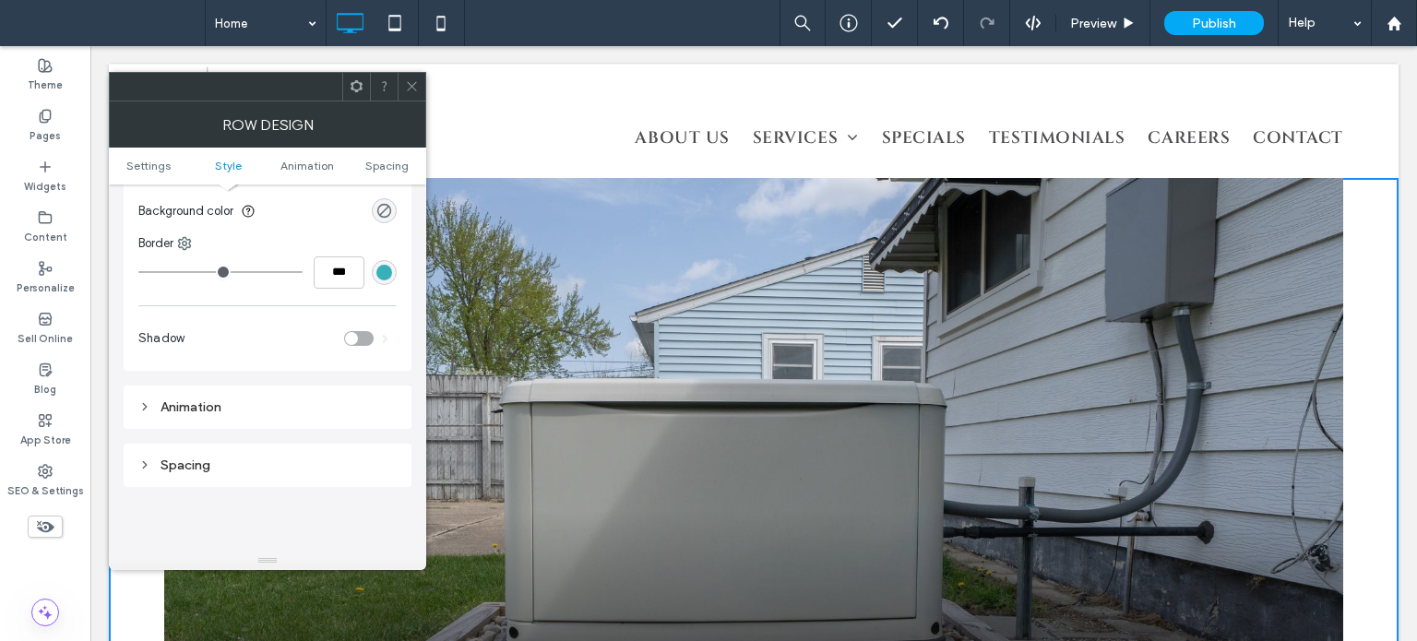
click at [216, 465] on div "Spacing" at bounding box center [267, 466] width 258 height 16
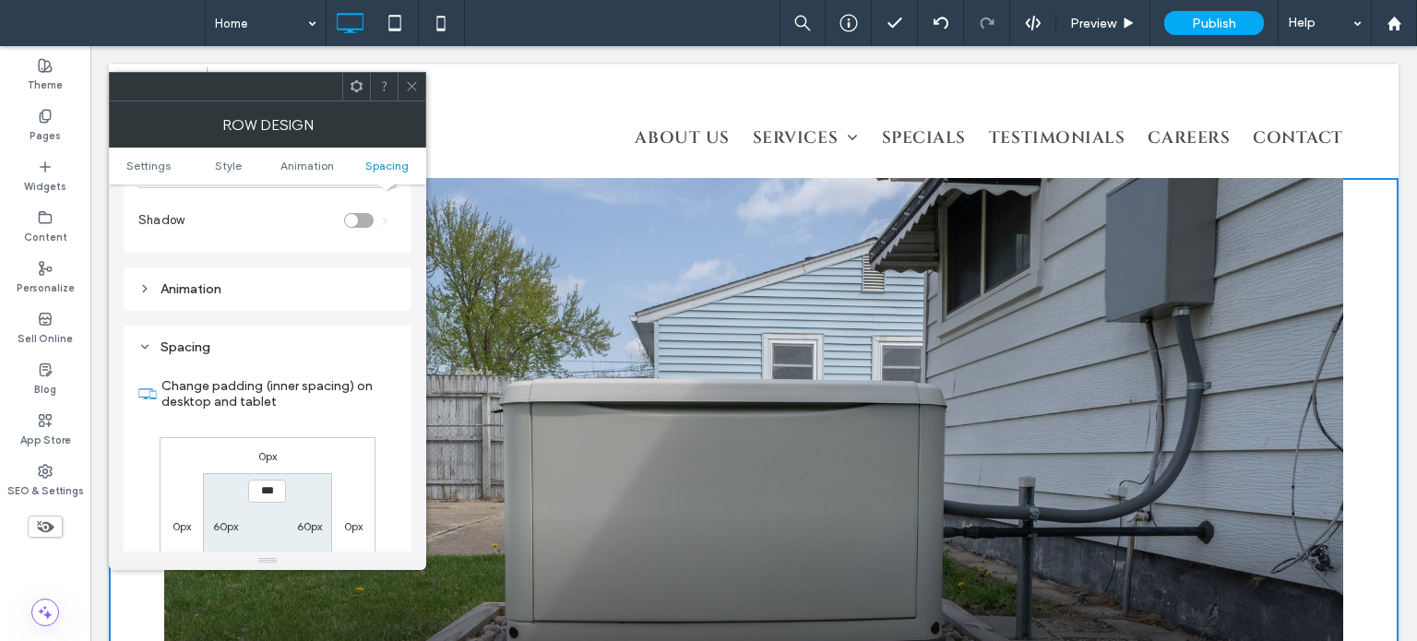
scroll to position [554, 0]
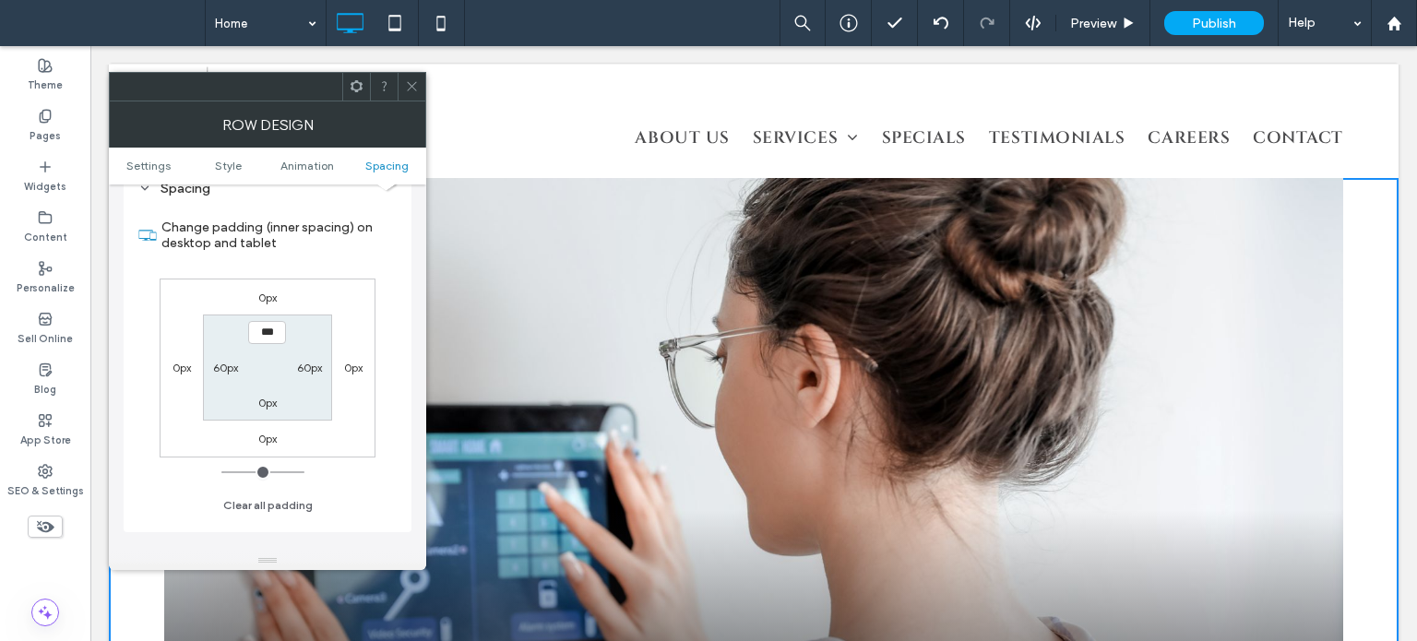
click at [233, 381] on section "*** 60px 0px 60px" at bounding box center [267, 368] width 128 height 106
click at [229, 371] on label "60px" at bounding box center [225, 368] width 25 height 14
type input "**"
type input "*"
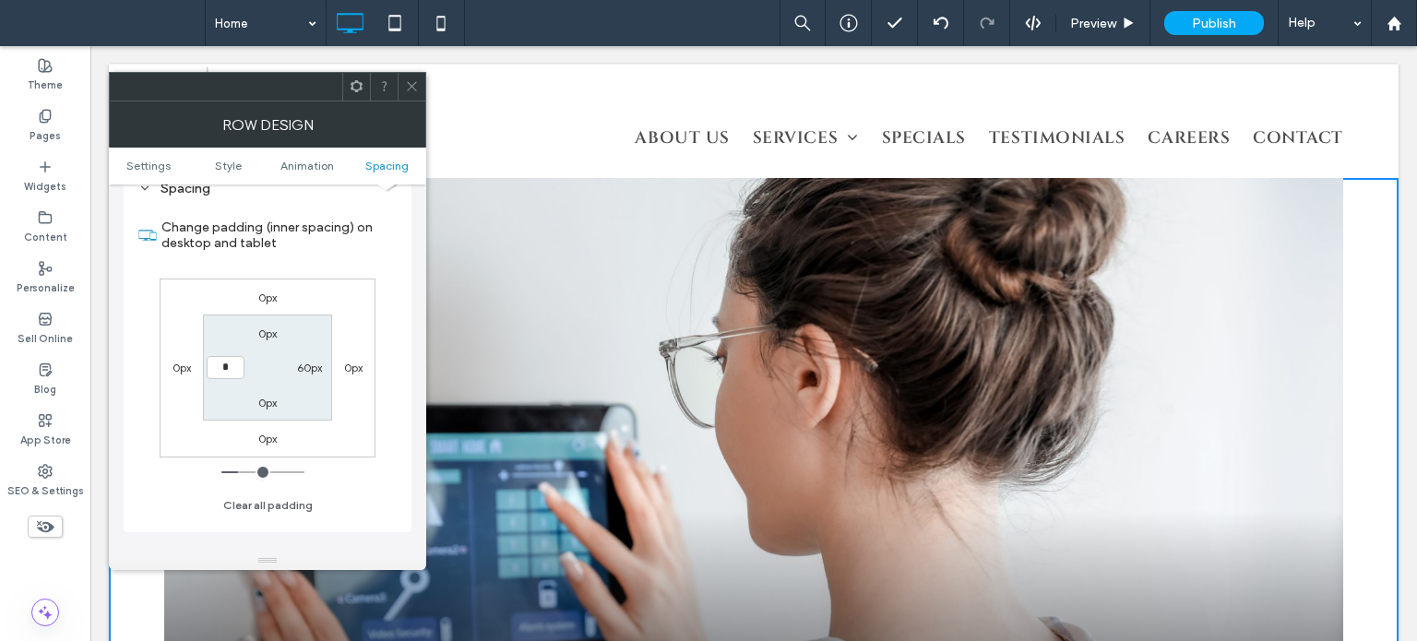
type input "***"
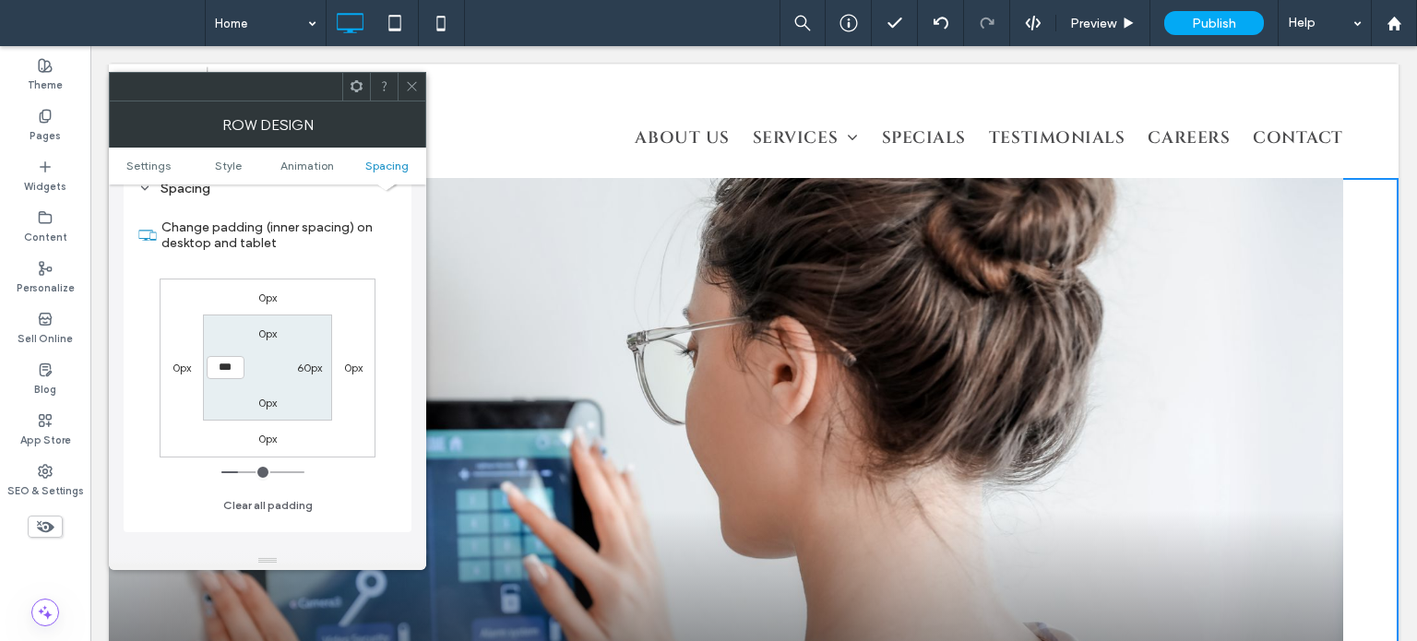
click at [318, 364] on label "60px" at bounding box center [309, 368] width 25 height 14
type input "**"
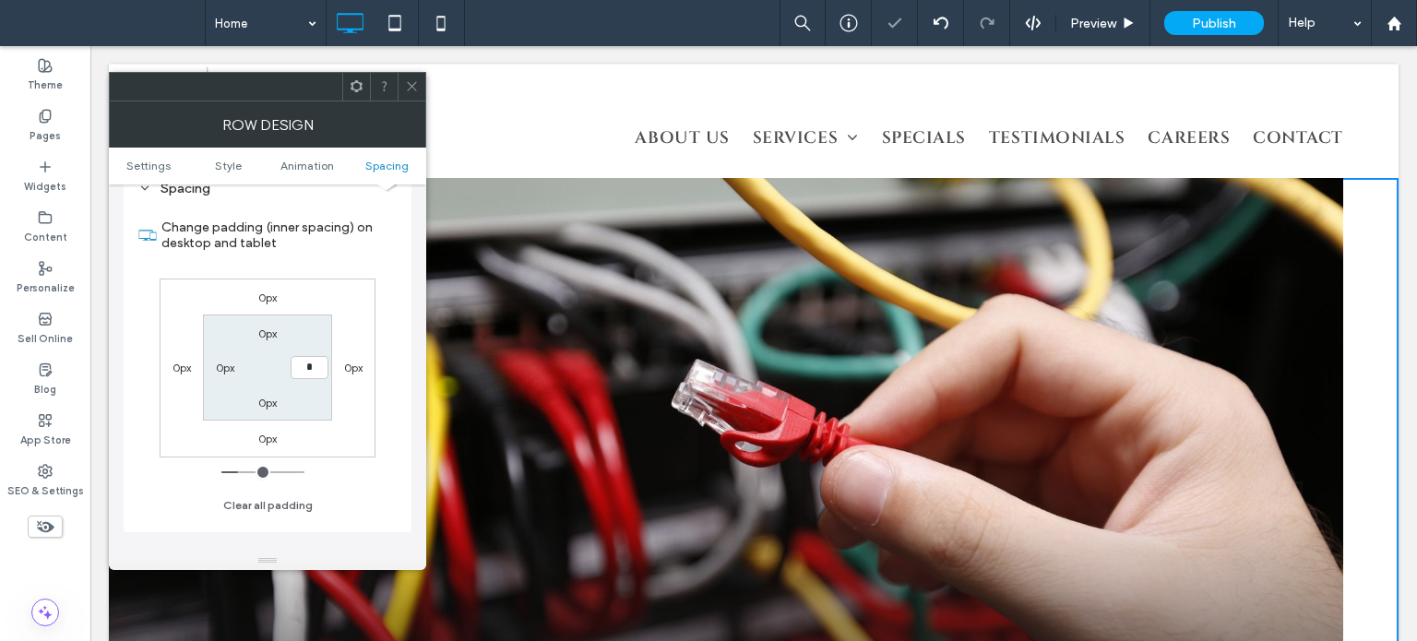
type input "*"
type input "***"
click at [359, 301] on div "0px 0px 0px 0px 0px *** 0px 0px" at bounding box center [268, 368] width 216 height 179
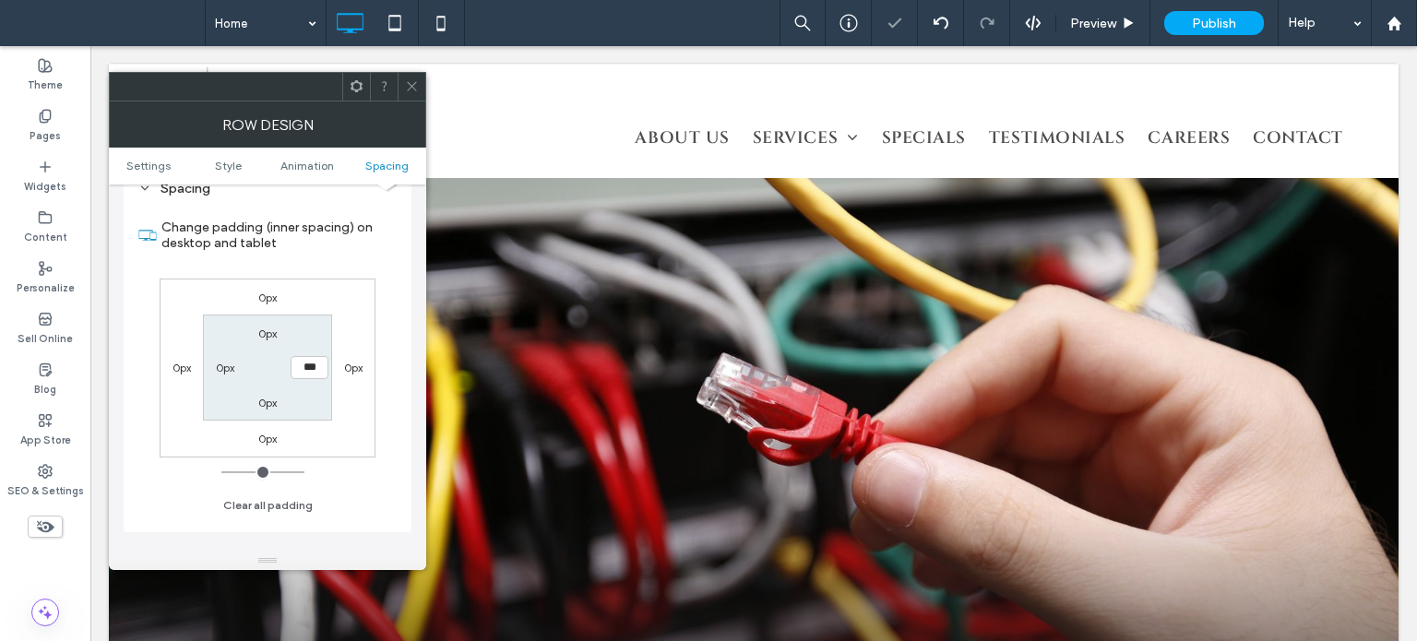
click at [420, 89] on div at bounding box center [412, 87] width 28 height 28
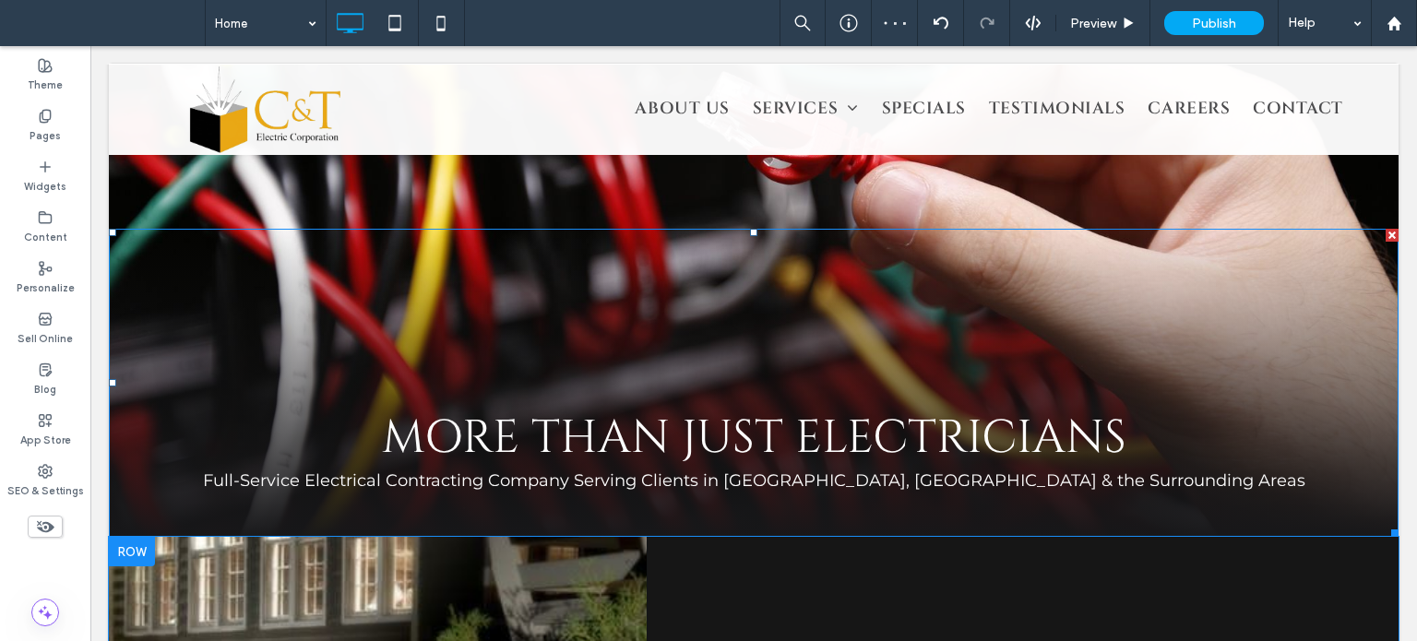
scroll to position [369, 0]
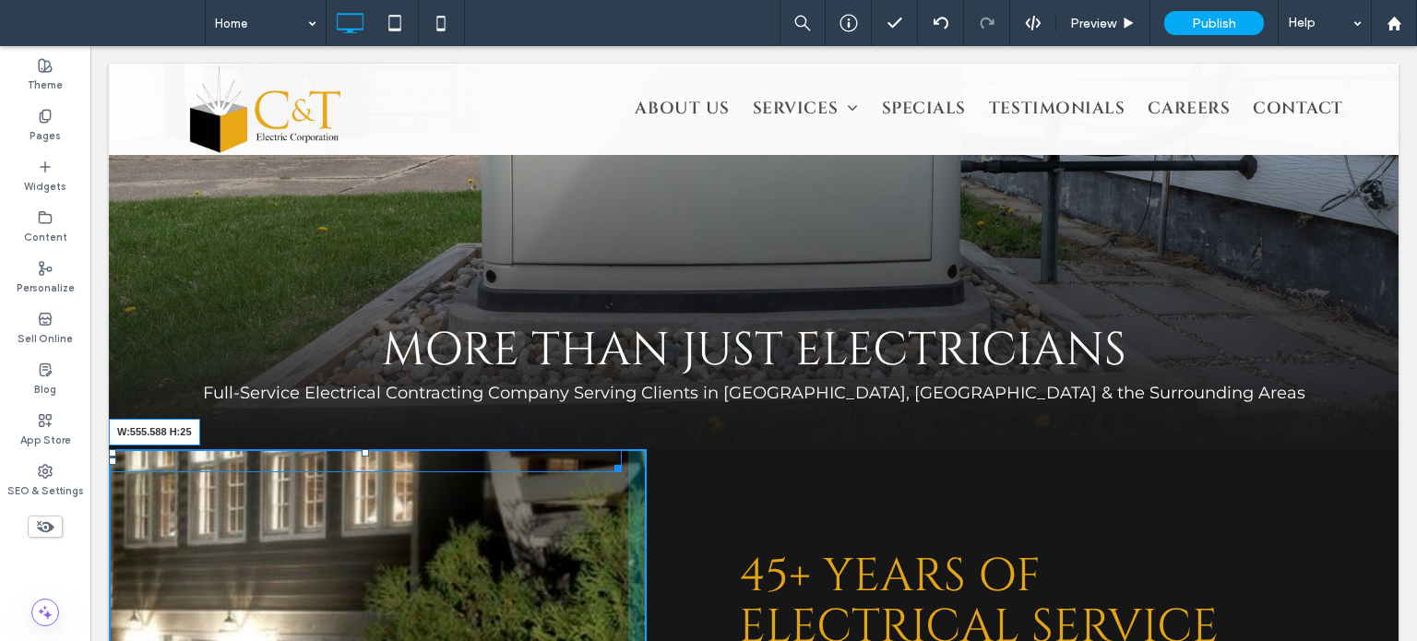
drag, startPoint x: 613, startPoint y: 461, endPoint x: 703, endPoint y: 517, distance: 106.0
click at [613, 468] on div at bounding box center [615, 466] width 14 height 14
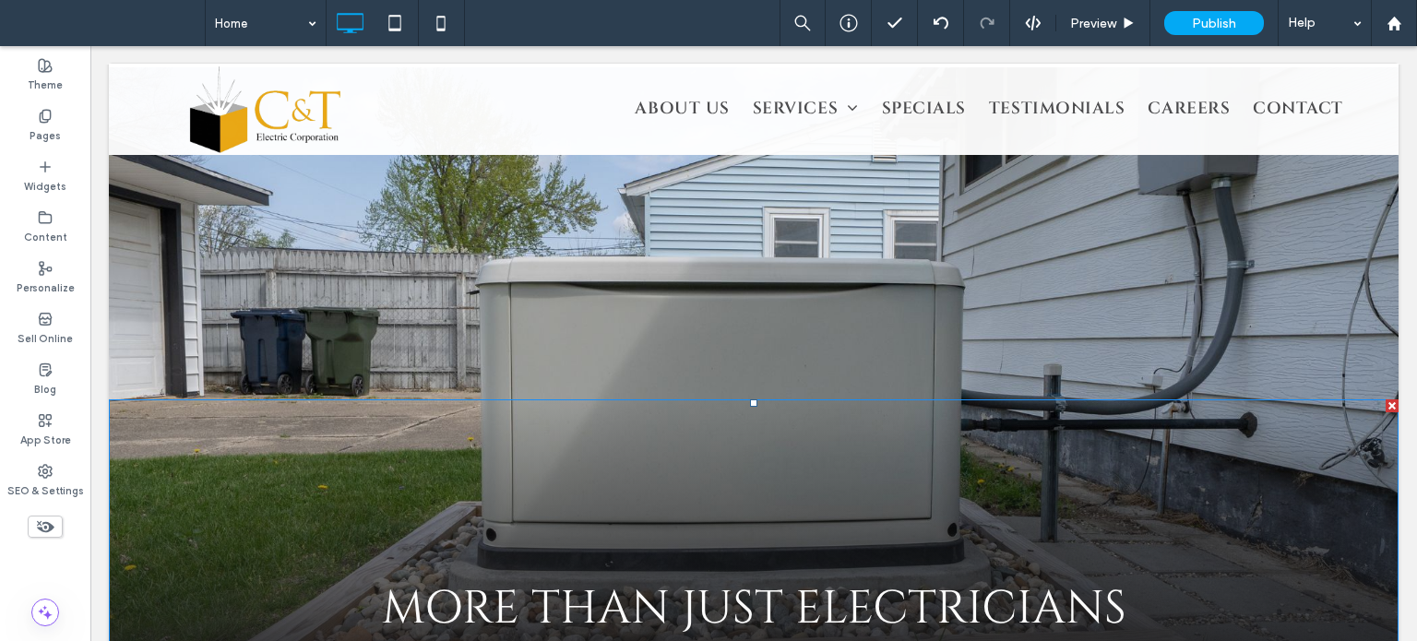
scroll to position [0, 0]
